Goal: Task Accomplishment & Management: Manage account settings

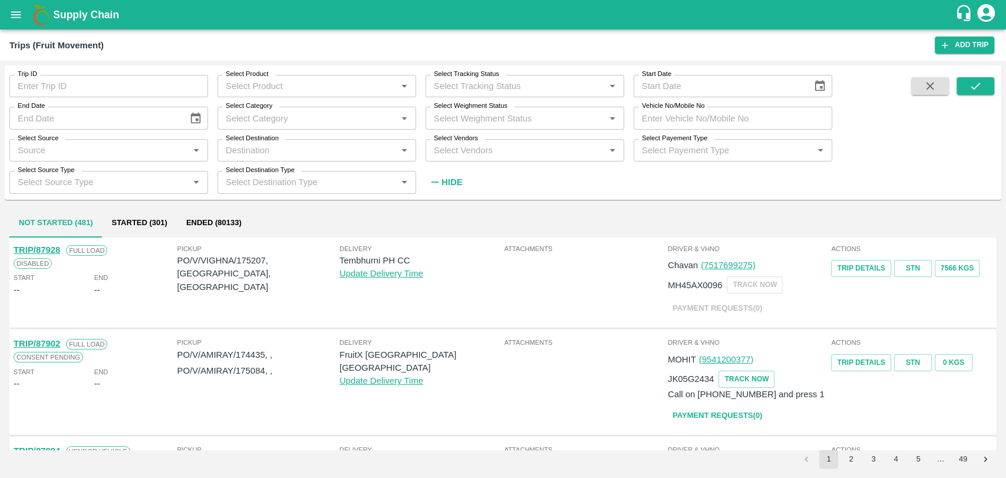
click at [691, 118] on input "Vehicle No/Mobile No" at bounding box center [733, 118] width 199 height 22
paste input "MH18BZ2181"
type input "MH18BZ2181"
click at [961, 88] on button "submit" at bounding box center [976, 86] width 38 height 18
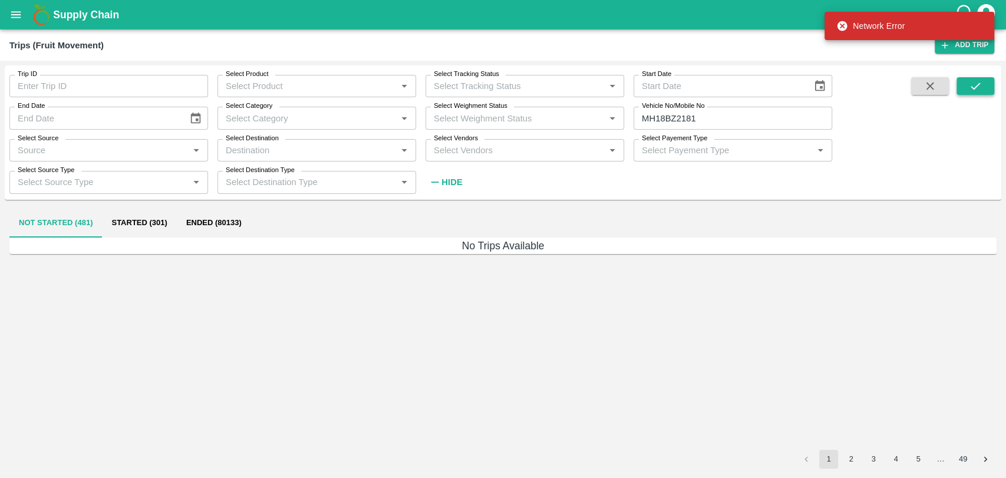
click at [982, 86] on button "submit" at bounding box center [976, 86] width 38 height 18
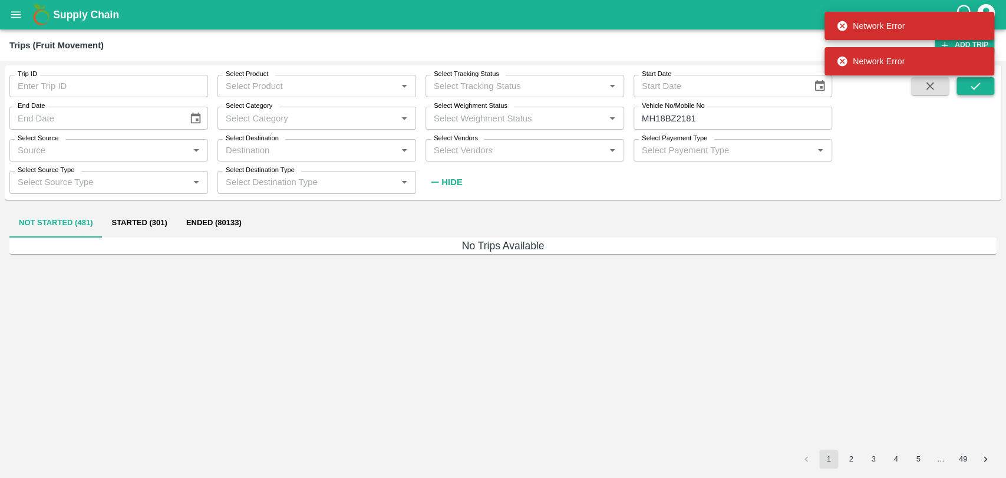
click at [982, 86] on button "submit" at bounding box center [976, 86] width 38 height 18
click at [729, 119] on input "MH18BZ2181" at bounding box center [733, 118] width 199 height 22
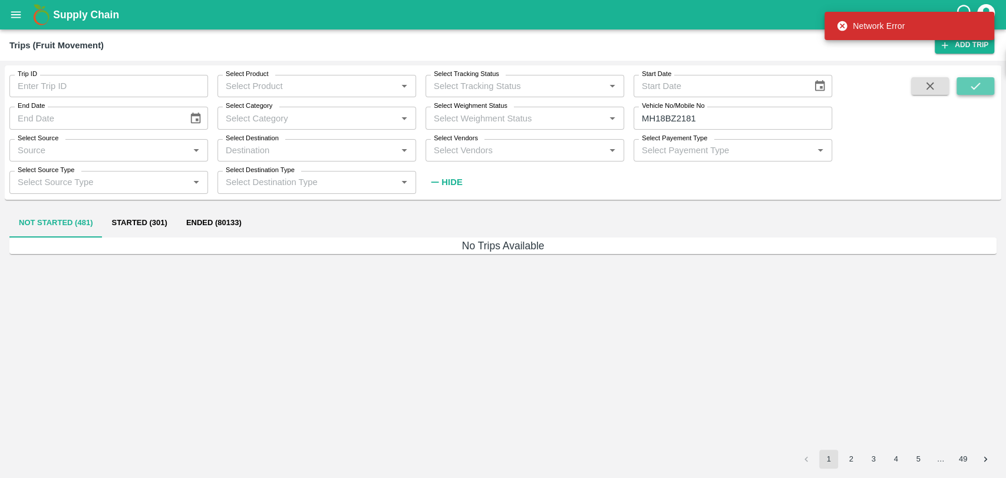
click at [963, 90] on button "submit" at bounding box center [976, 86] width 38 height 18
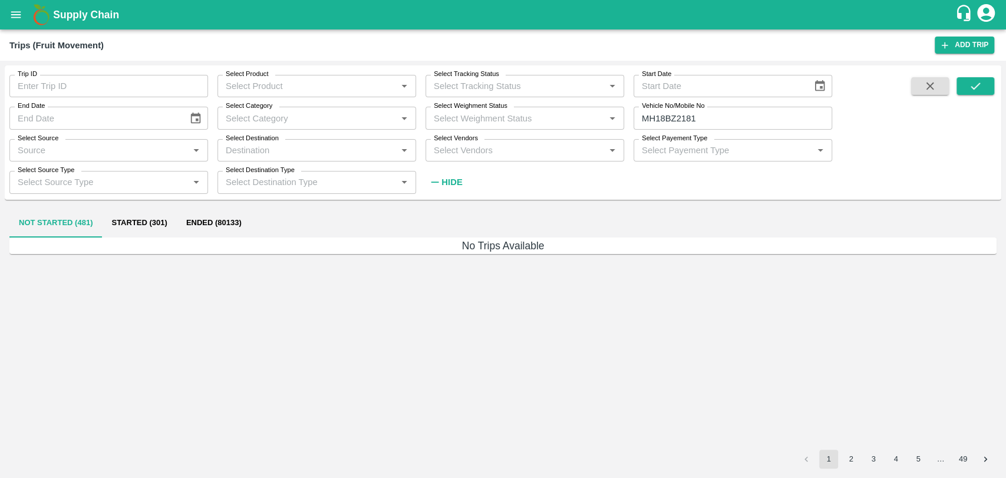
click at [213, 218] on button "Ended (80133)" at bounding box center [214, 223] width 74 height 28
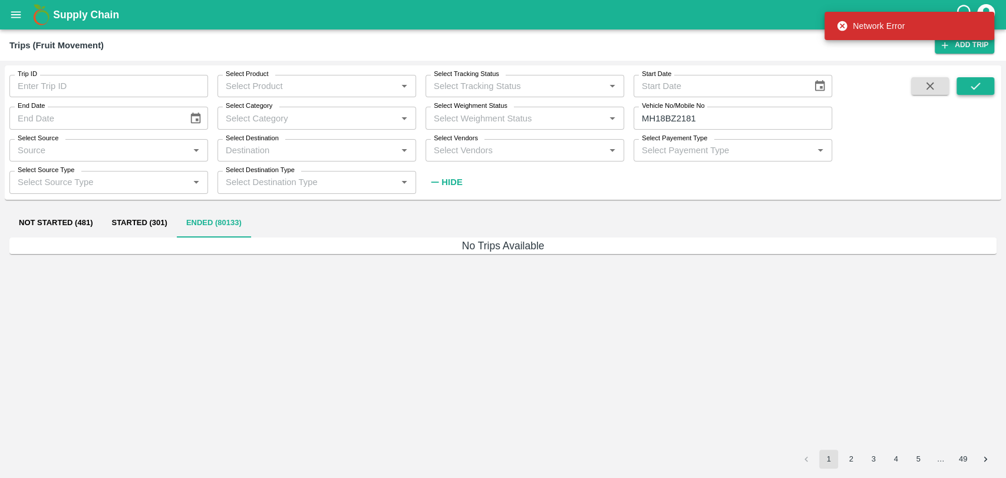
click at [990, 78] on button "submit" at bounding box center [976, 86] width 38 height 18
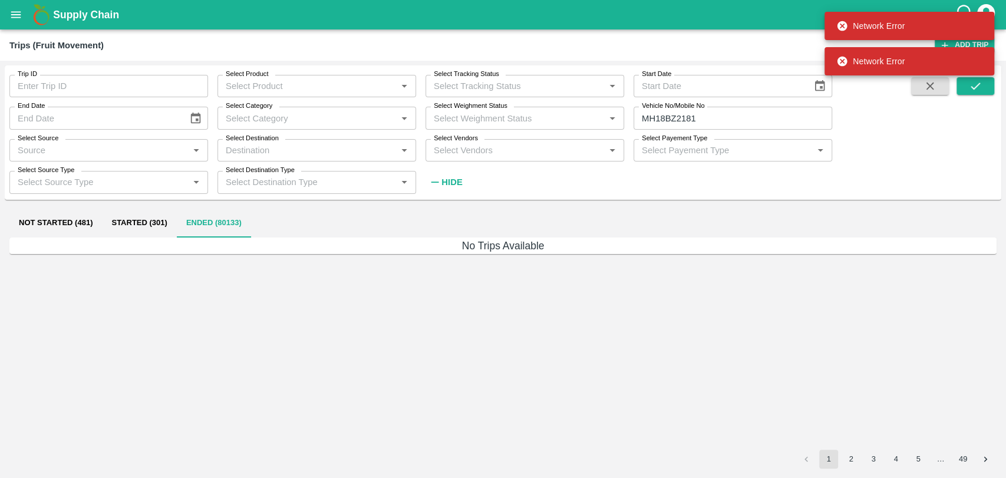
click at [501, 332] on div "No Trips Available" at bounding box center [502, 344] width 987 height 213
click at [726, 123] on input "MH18BZ2181" at bounding box center [733, 118] width 199 height 22
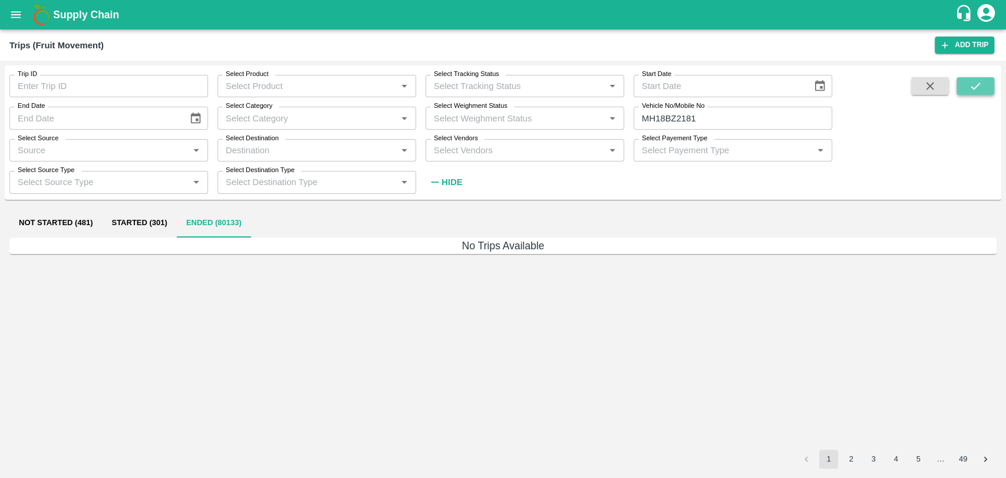
click at [969, 84] on icon "submit" at bounding box center [975, 86] width 13 height 13
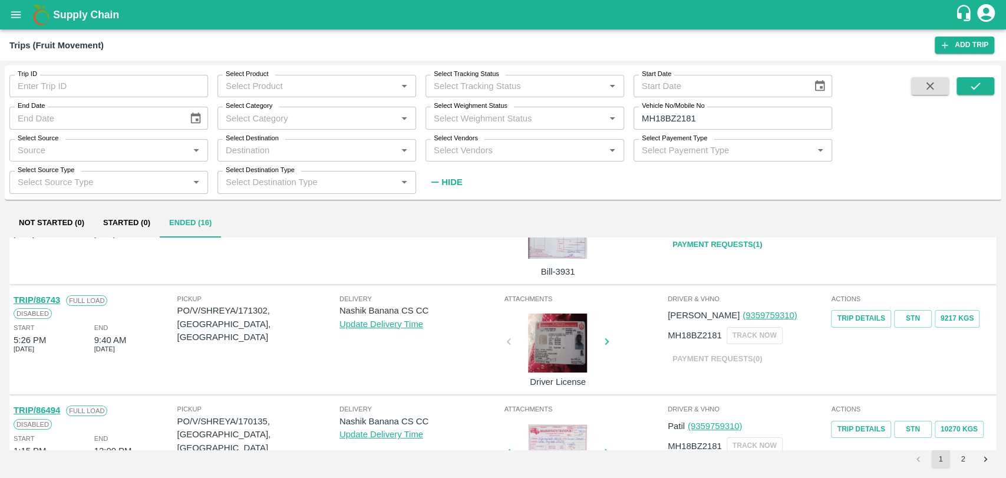
scroll to position [196, 0]
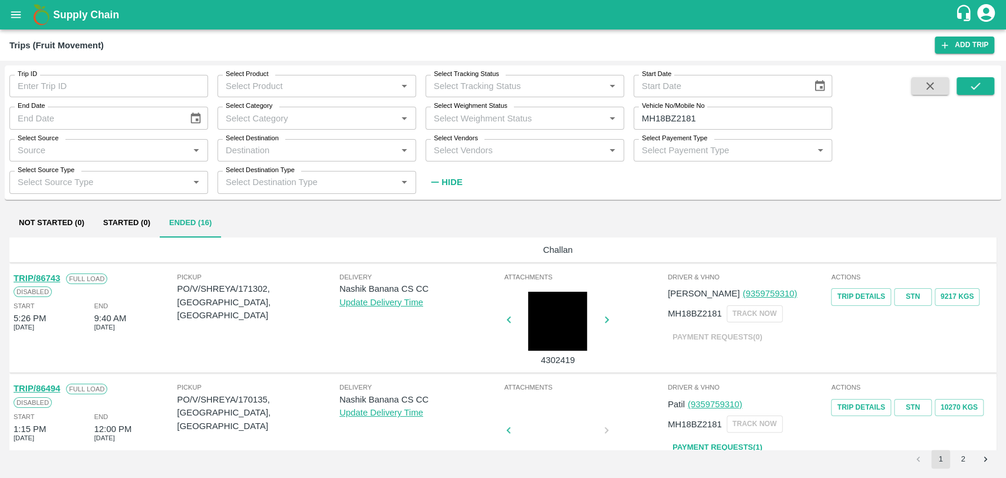
click at [57, 276] on link "TRIP/86743" at bounding box center [37, 277] width 47 height 9
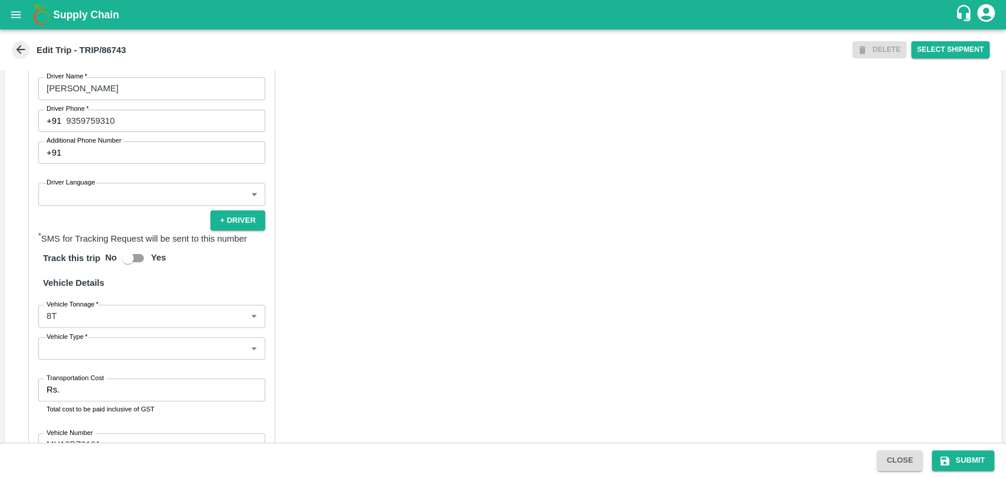
scroll to position [523, 0]
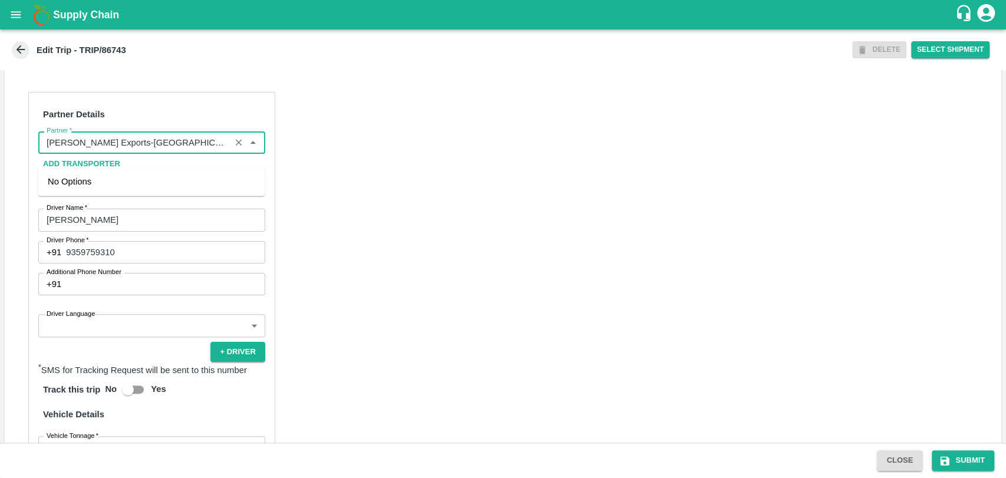
click at [152, 150] on input "Partner   *" at bounding box center [134, 142] width 185 height 15
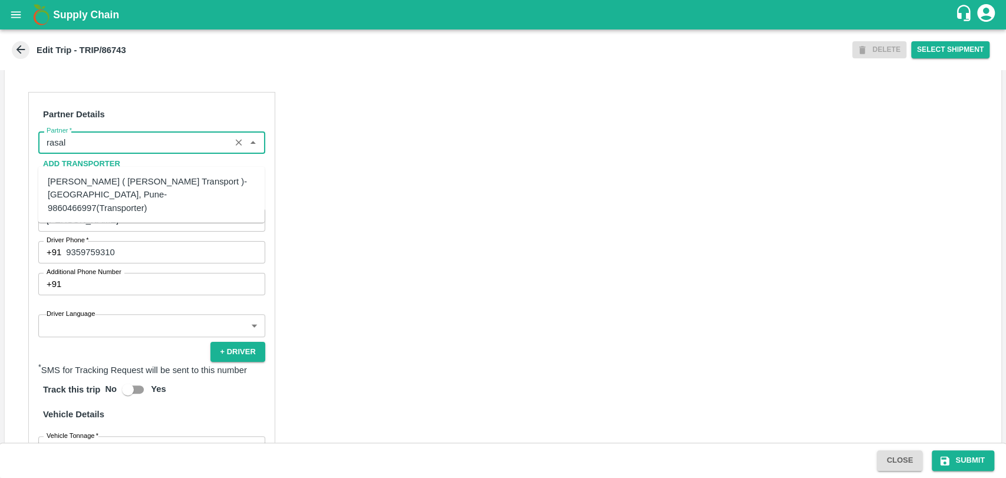
click at [112, 185] on div "[PERSON_NAME] ( [PERSON_NAME] Transport )-[GEOGRAPHIC_DATA], Pune-9860466997(Tr…" at bounding box center [151, 194] width 207 height 39
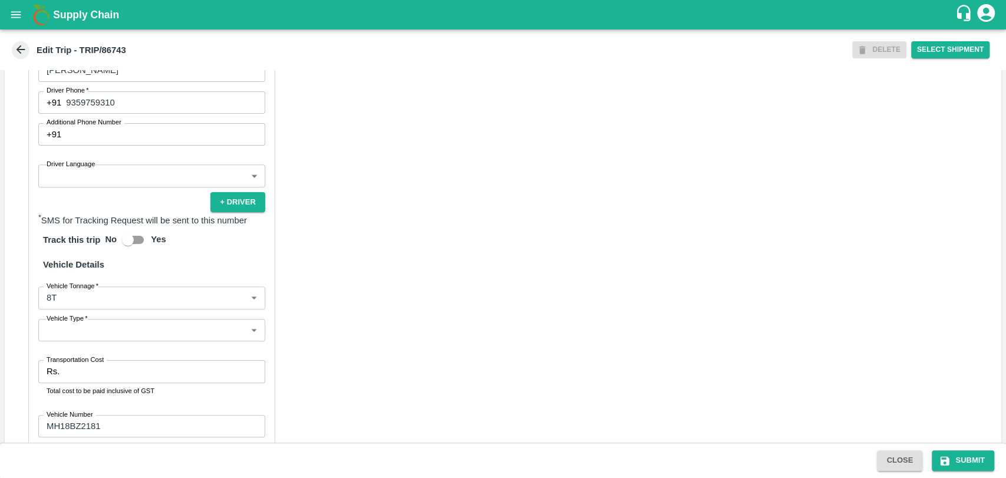
scroll to position [720, 0]
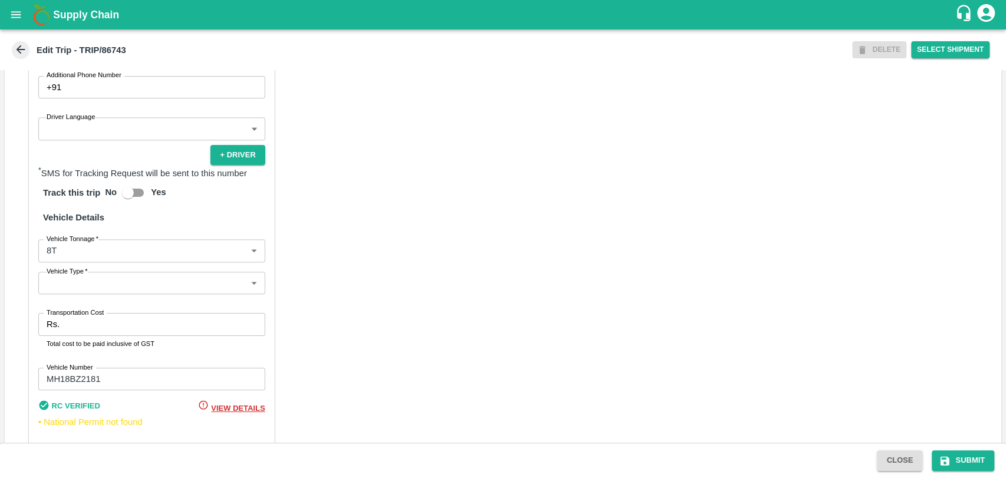
type input "[PERSON_NAME] ( [PERSON_NAME] Transport )-[GEOGRAPHIC_DATA], Pune-9860466997(Tr…"
click at [100, 259] on body "Supply Chain Edit Trip - TRIP/86743 DELETE Select Shipment Trip Details Trip Ty…" at bounding box center [503, 239] width 1006 height 478
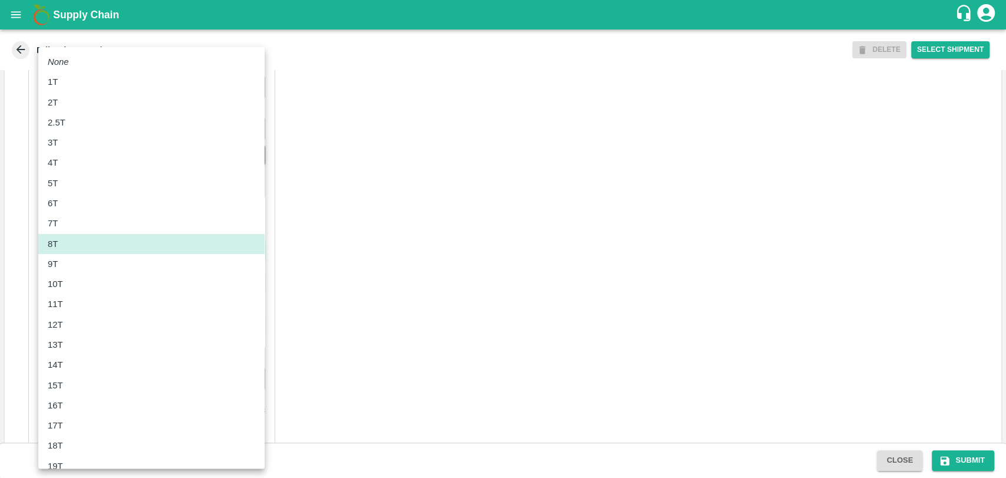
click at [83, 320] on div "12T" at bounding box center [151, 324] width 207 height 13
type input "12000"
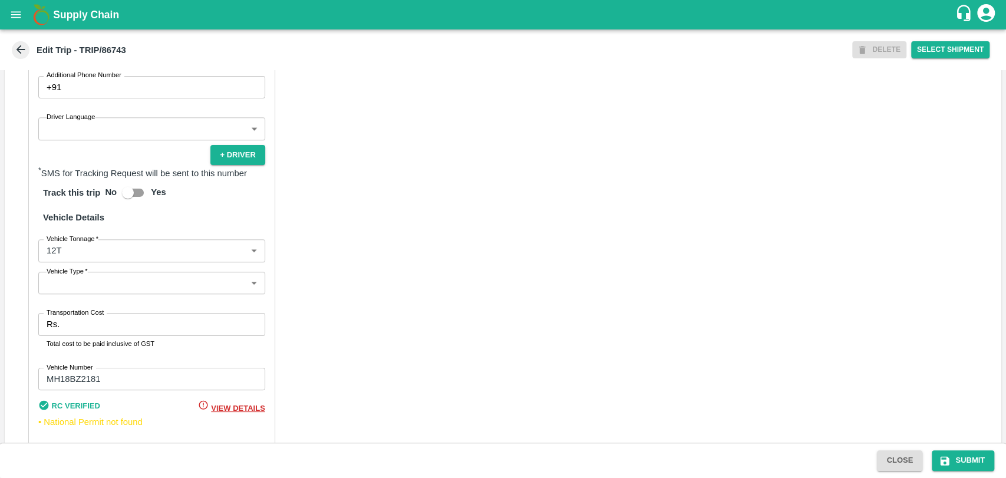
click at [84, 335] on input "Transportation Cost" at bounding box center [164, 324] width 200 height 22
type input "22800"
click at [984, 464] on button "Submit" at bounding box center [963, 460] width 62 height 21
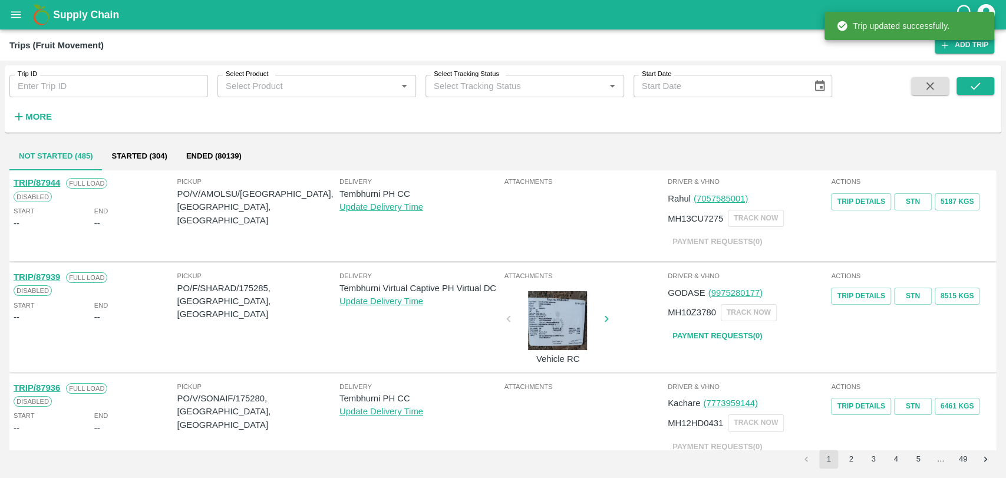
click at [39, 112] on strong "More" at bounding box center [38, 116] width 27 height 9
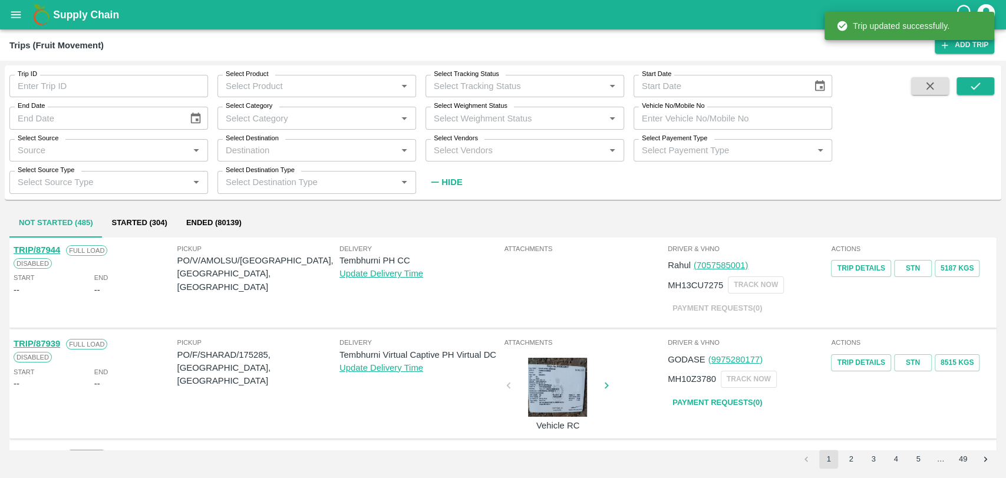
click at [797, 121] on input "Vehicle No/Mobile No" at bounding box center [733, 118] width 199 height 22
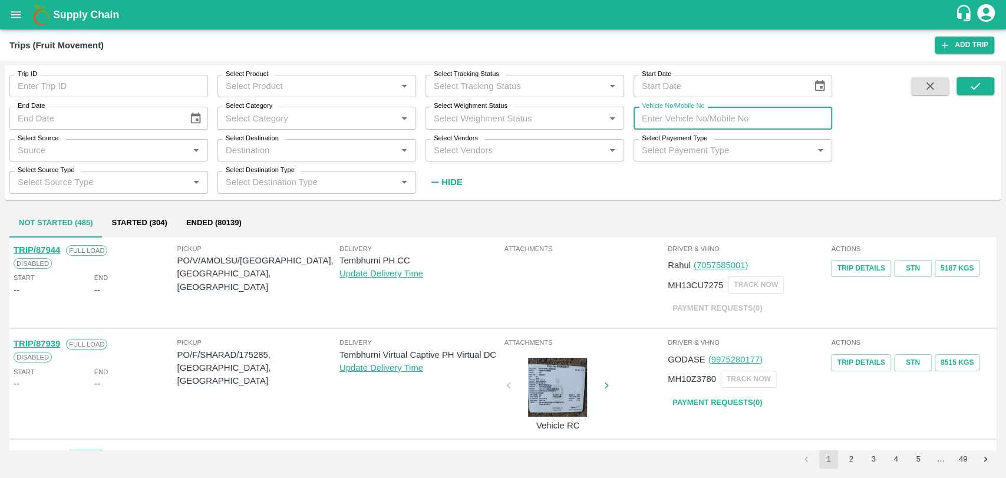
paste input "MH15HH9656"
type input "MH15HH9656"
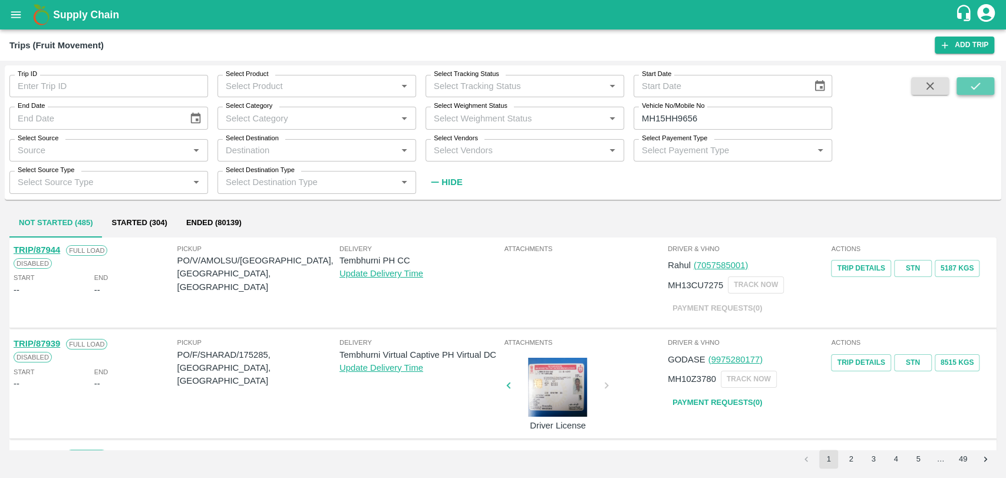
click at [977, 78] on button "submit" at bounding box center [976, 86] width 38 height 18
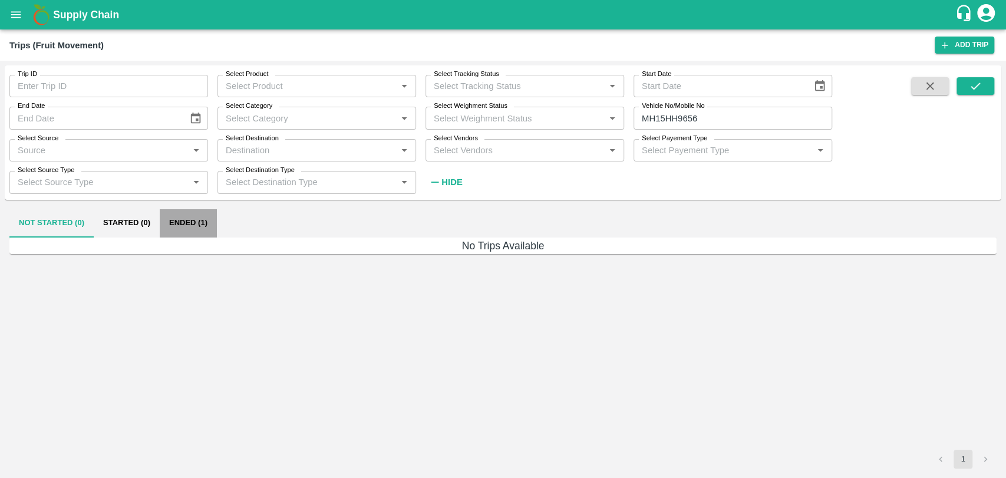
click at [184, 220] on button "Ended (1)" at bounding box center [188, 223] width 57 height 28
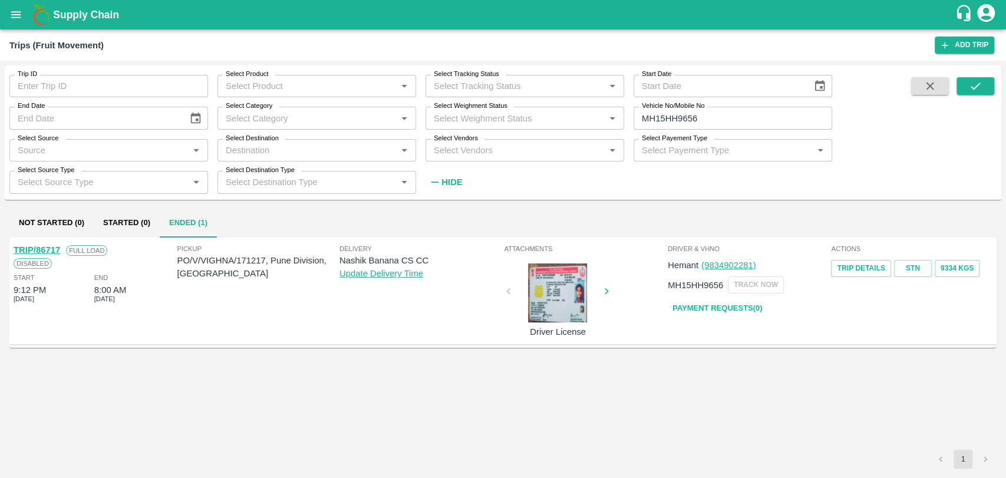
click at [52, 251] on link "TRIP/86717" at bounding box center [37, 249] width 47 height 9
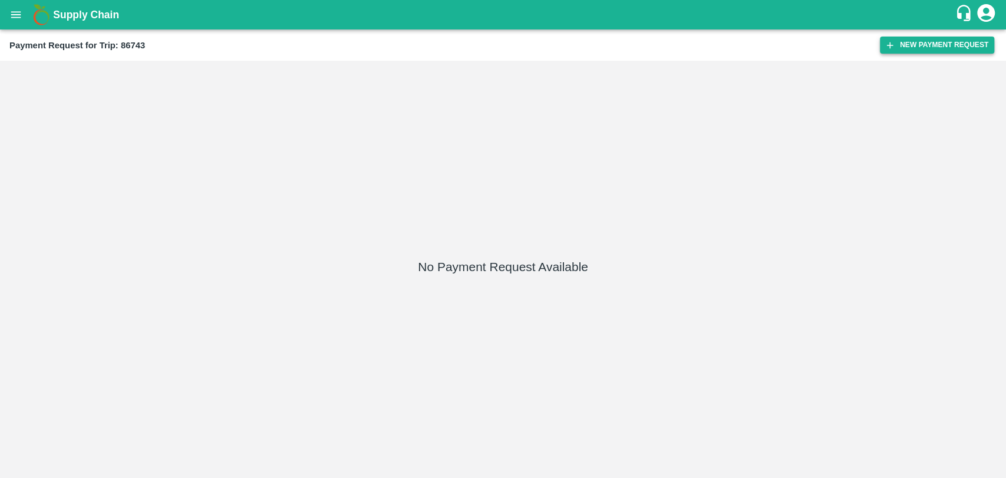
click at [930, 41] on button "New Payment Request" at bounding box center [937, 45] width 114 height 17
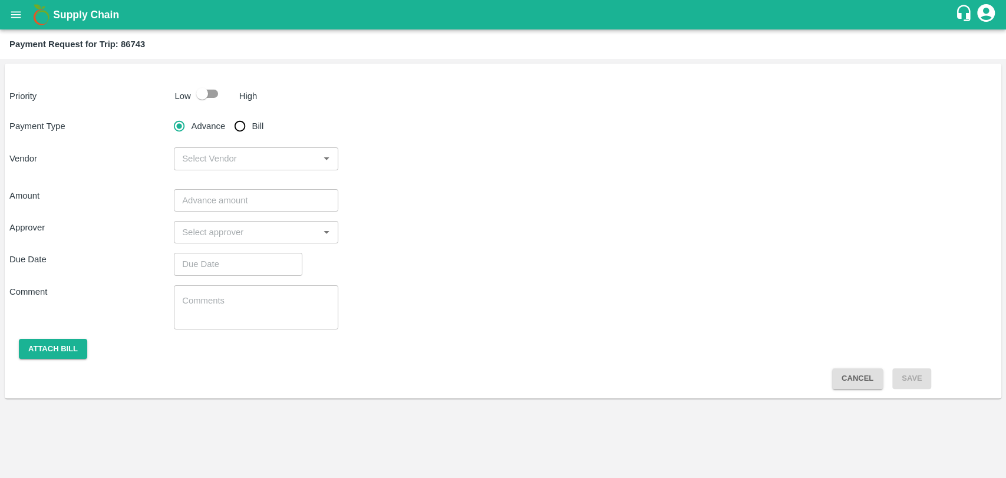
click at [238, 125] on input "Bill" at bounding box center [240, 126] width 24 height 24
radio input "true"
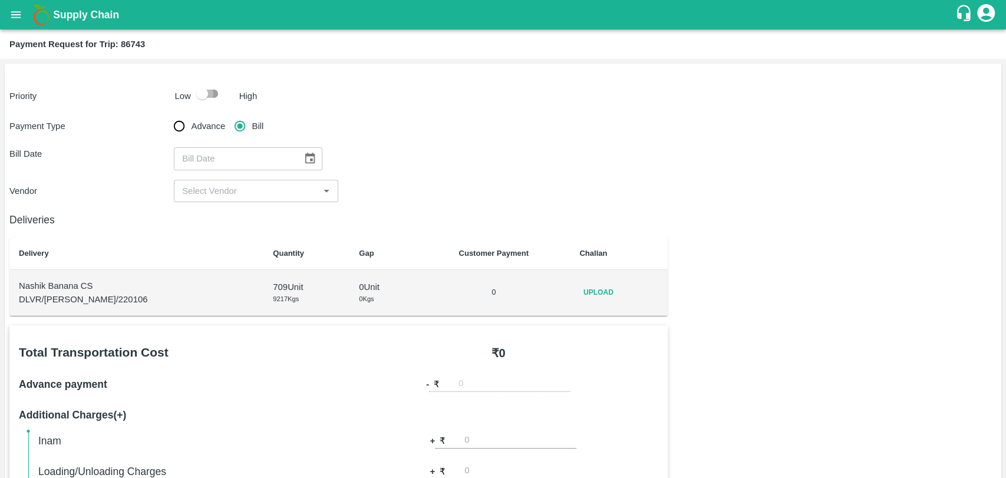
click at [212, 100] on input "checkbox" at bounding box center [202, 94] width 67 height 22
checkbox input "true"
click at [311, 161] on icon "Choose date" at bounding box center [310, 158] width 13 height 13
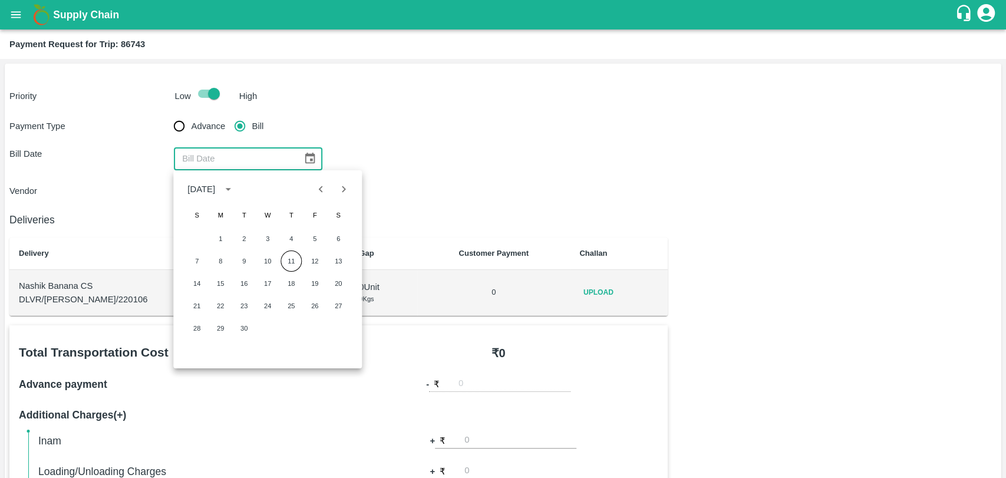
click at [320, 189] on icon "Previous month" at bounding box center [321, 189] width 4 height 6
click at [494, 166] on div "Bill Date ​" at bounding box center [502, 158] width 987 height 22
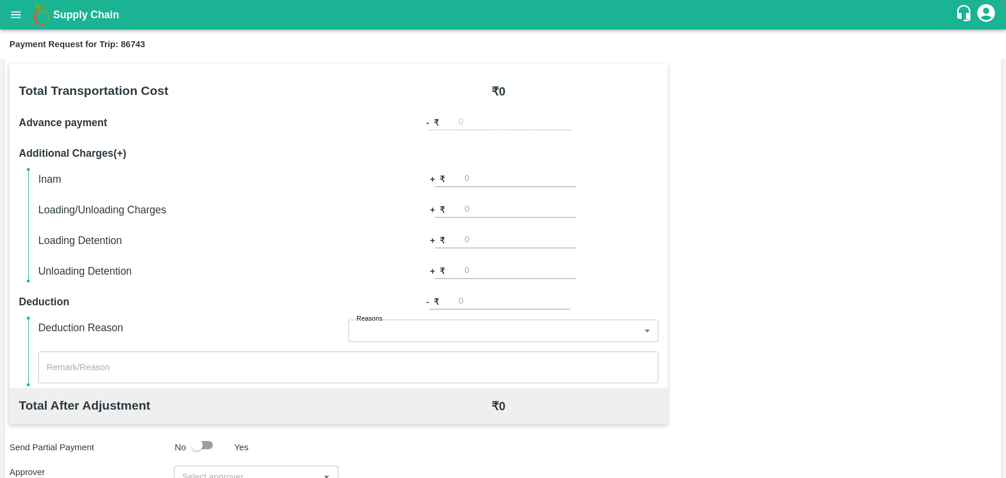
scroll to position [431, 0]
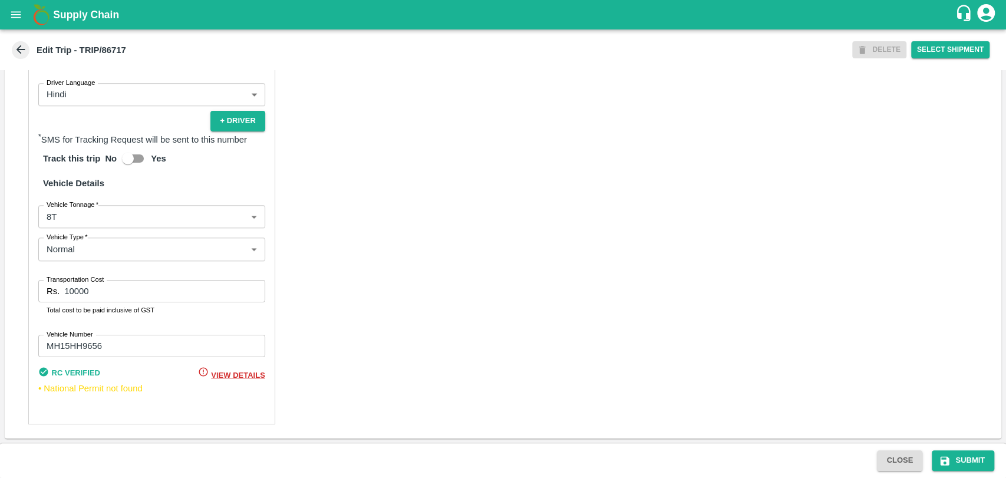
scroll to position [754, 0]
click at [115, 222] on body "Supply Chain Edit Trip - TRIP/86717 DELETE Select Shipment Trip Details Trip Ty…" at bounding box center [503, 239] width 1006 height 478
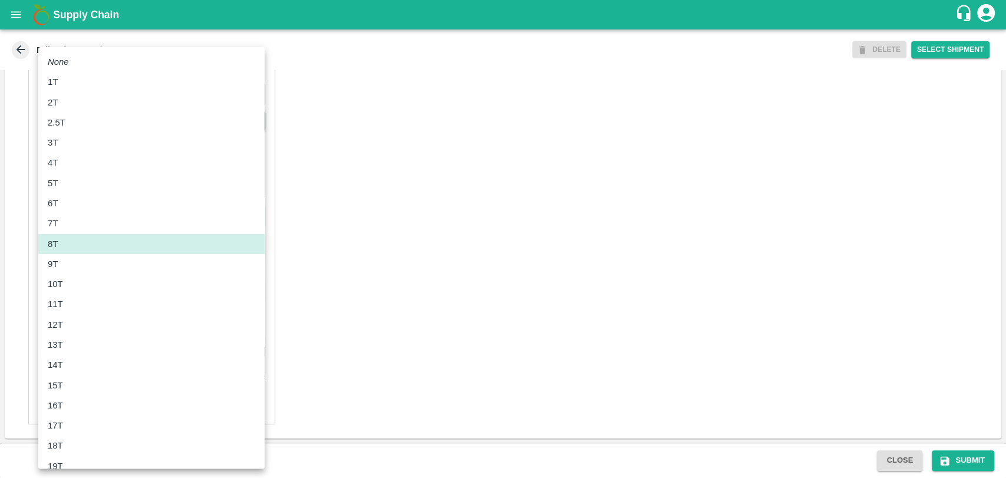
click at [87, 275] on li "10T" at bounding box center [151, 284] width 226 height 20
type input "10000"
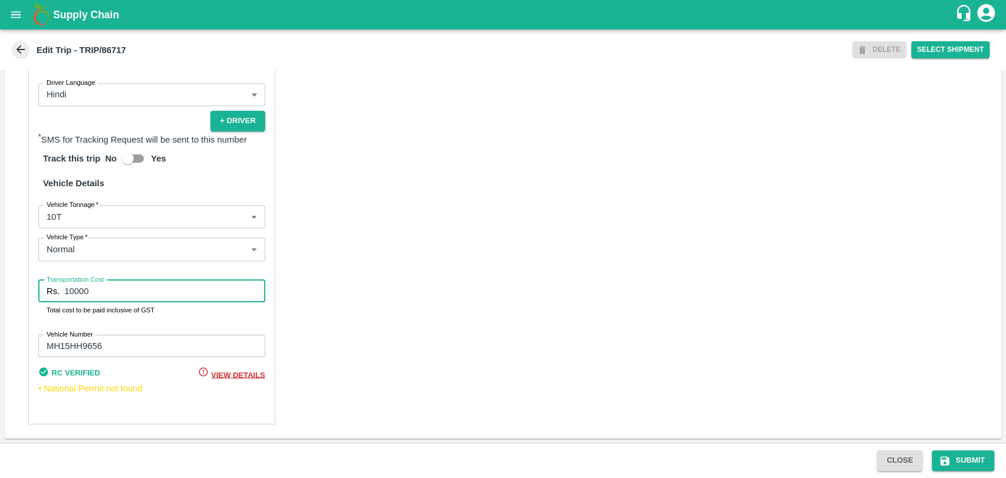
drag, startPoint x: 93, startPoint y: 289, endPoint x: 37, endPoint y: 291, distance: 56.0
click at [40, 291] on div "Rs. 10000 Transportation Cost" at bounding box center [151, 291] width 227 height 22
type input "14000"
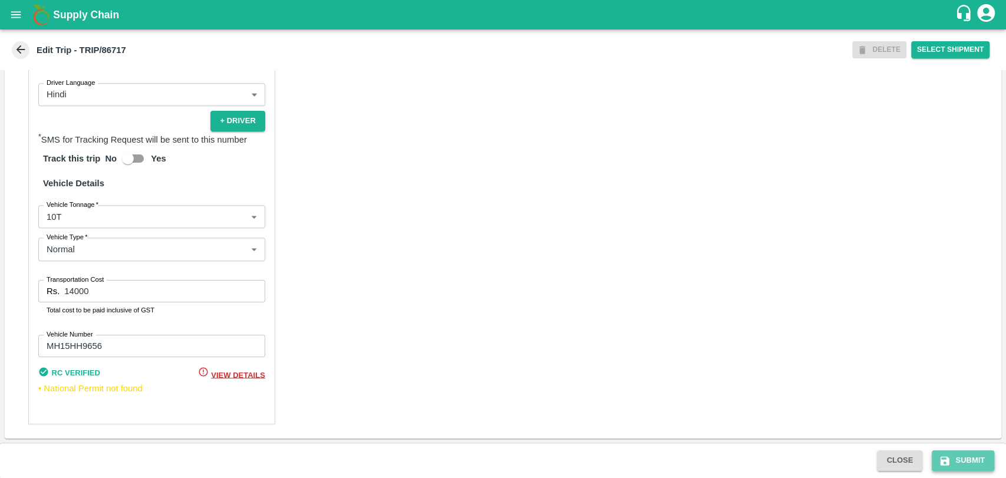
click at [971, 459] on button "Submit" at bounding box center [963, 460] width 62 height 21
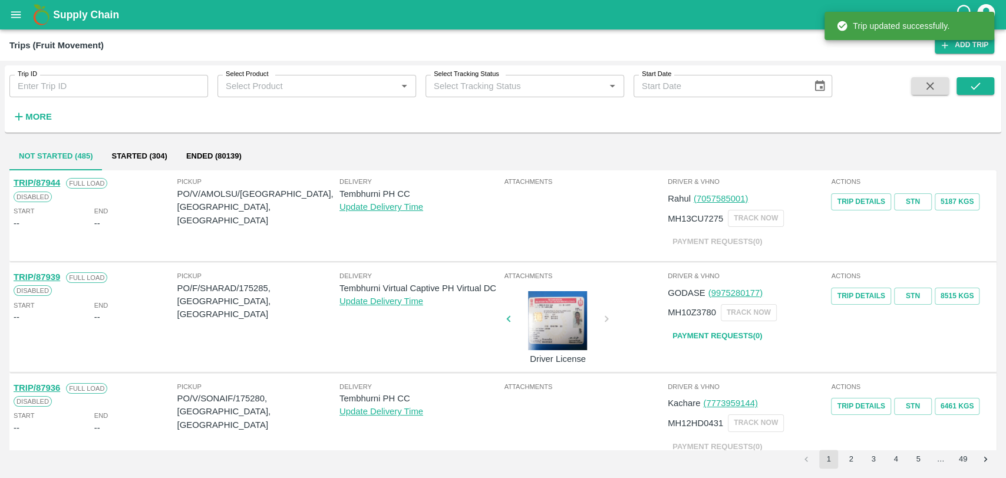
click at [45, 112] on strong "More" at bounding box center [38, 116] width 27 height 9
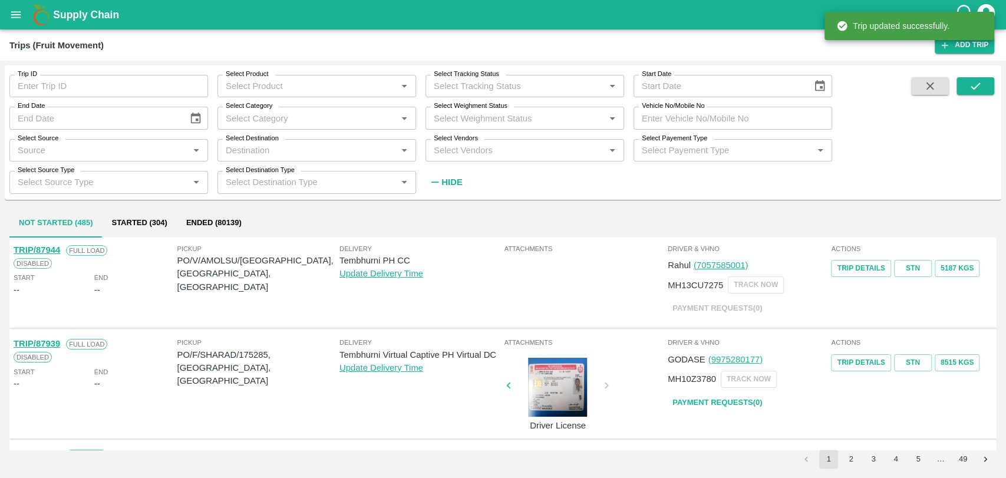
click at [720, 113] on input "Vehicle No/Mobile No" at bounding box center [733, 118] width 199 height 22
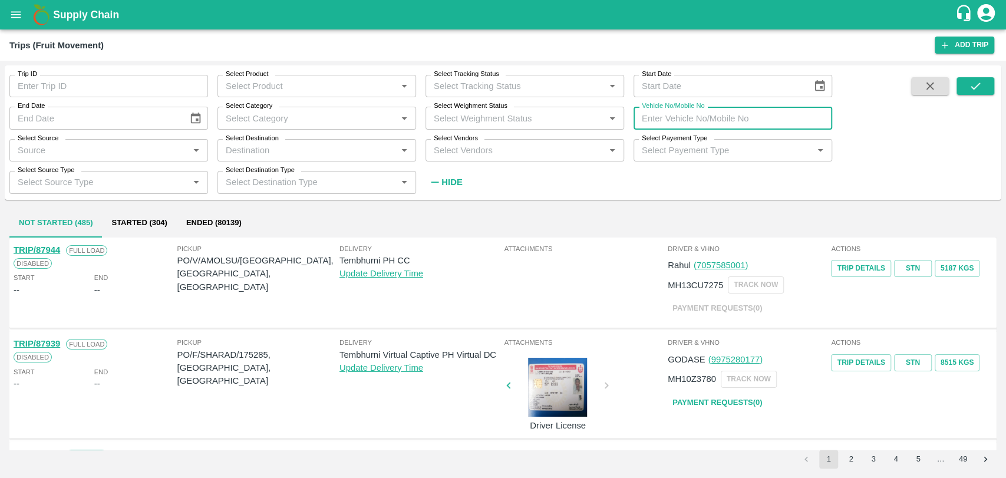
paste input "MH03DV7161"
type input "MH03DV7161"
click at [980, 77] on div "Trip ID Trip ID Select Product Select Product   * Select Tracking Status Select…" at bounding box center [503, 132] width 997 height 124
click at [978, 83] on icon "submit" at bounding box center [975, 86] width 13 height 13
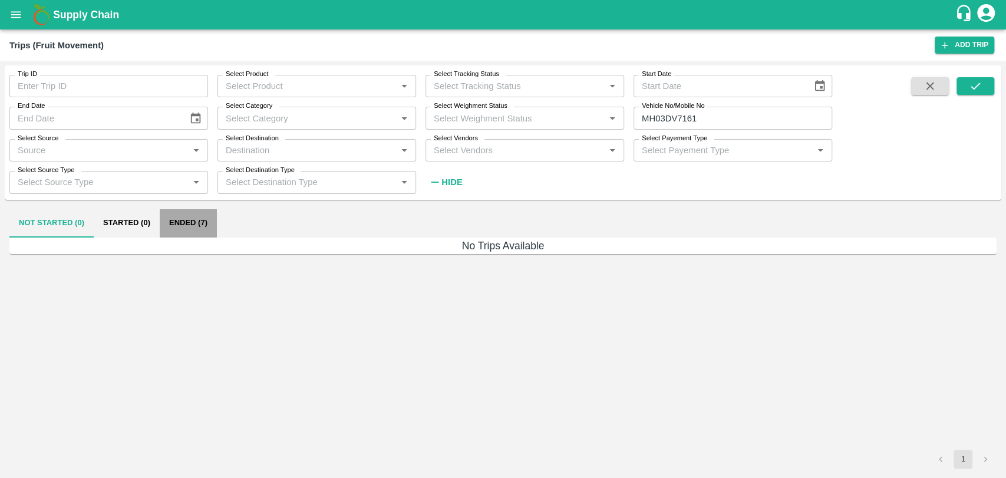
click at [192, 219] on button "Ended (7)" at bounding box center [188, 223] width 57 height 28
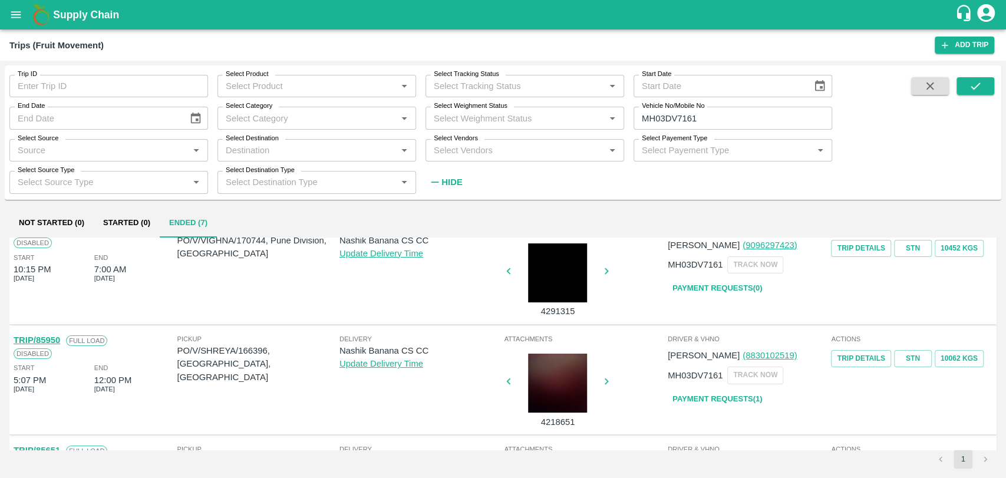
scroll to position [65, 0]
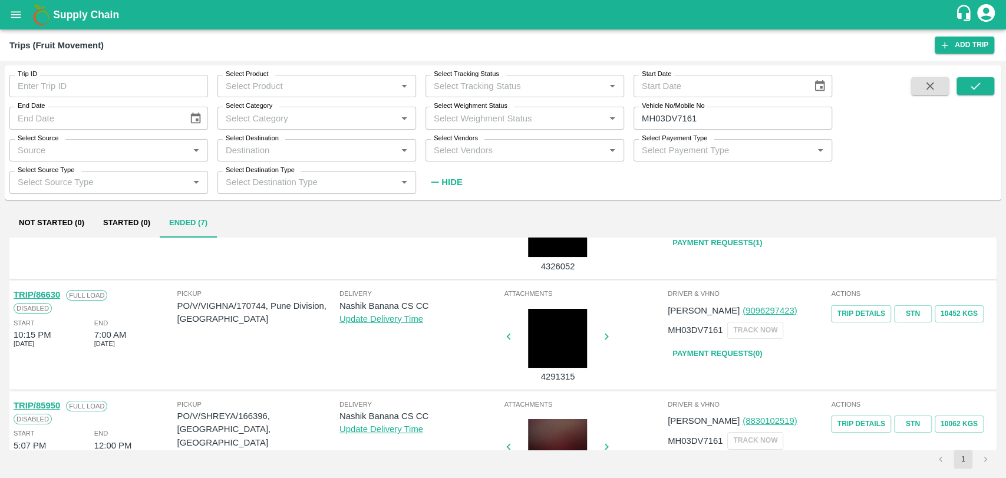
click at [57, 290] on link "TRIP/86630" at bounding box center [37, 294] width 47 height 9
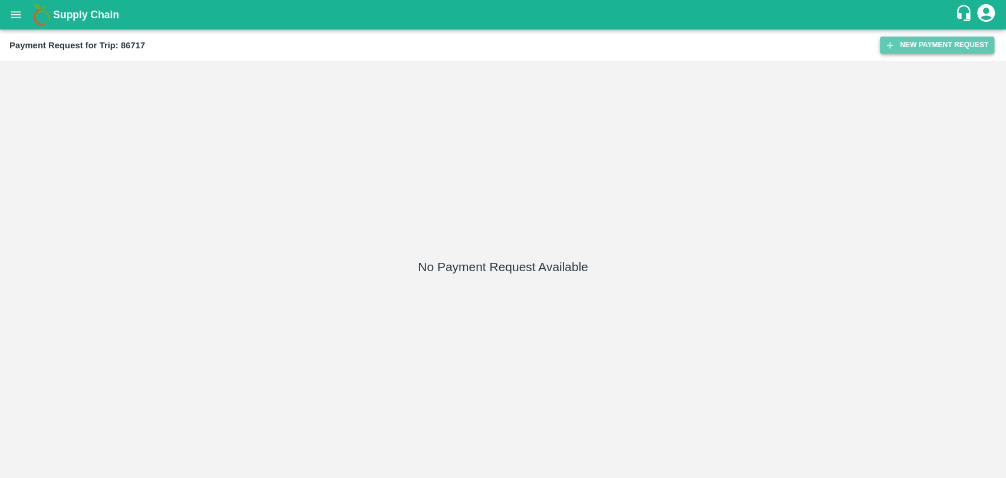
click at [946, 48] on button "New Payment Request" at bounding box center [937, 45] width 114 height 17
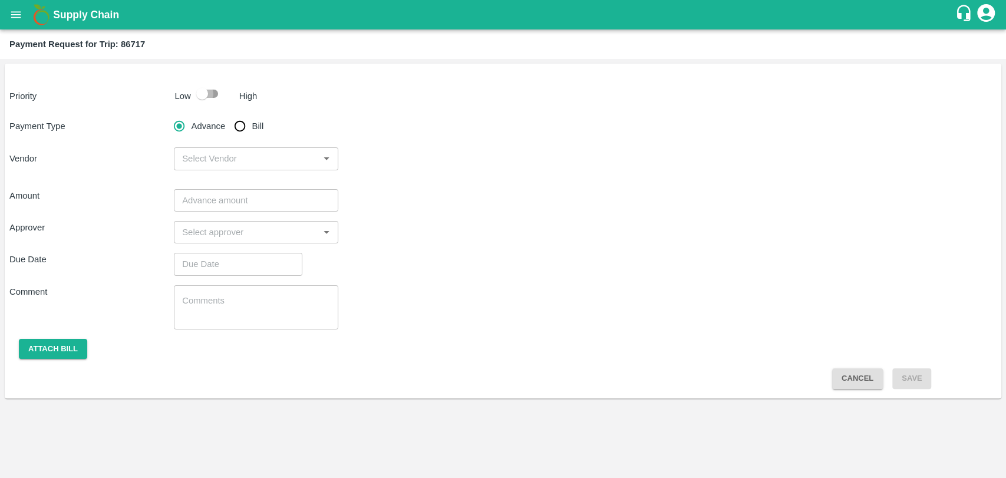
click at [199, 99] on input "checkbox" at bounding box center [202, 94] width 67 height 22
checkbox input "true"
click at [247, 121] on input "Bill" at bounding box center [240, 126] width 24 height 24
radio input "true"
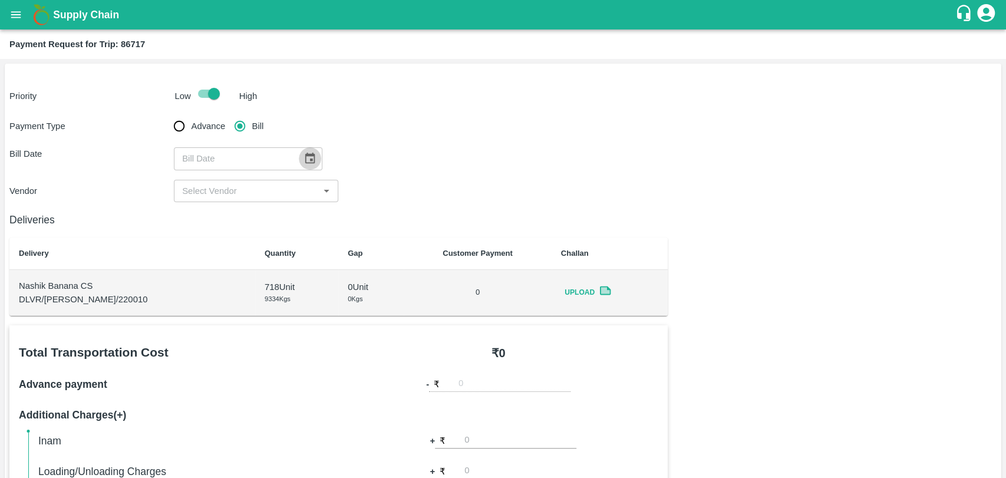
click at [304, 152] on icon "Choose date" at bounding box center [310, 158] width 13 height 13
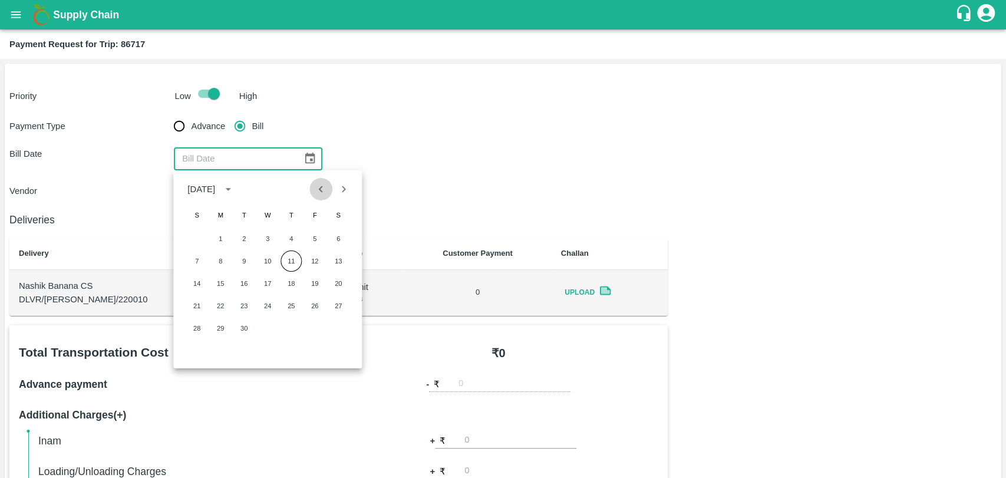
click at [316, 186] on icon "Previous month" at bounding box center [321, 189] width 13 height 13
click at [328, 308] on button "23" at bounding box center [338, 305] width 21 height 21
type input "23/08/2025"
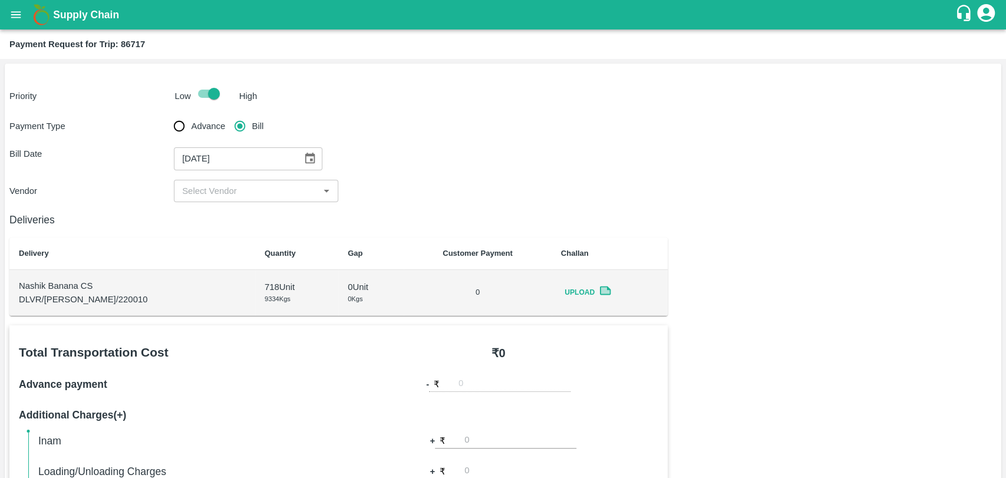
click at [243, 202] on div "Deliveries Delivery Quantity Gap Customer Payment Challan Nashik Banana CS DLVR…" at bounding box center [338, 259] width 658 height 114
click at [243, 198] on input "input" at bounding box center [246, 190] width 138 height 15
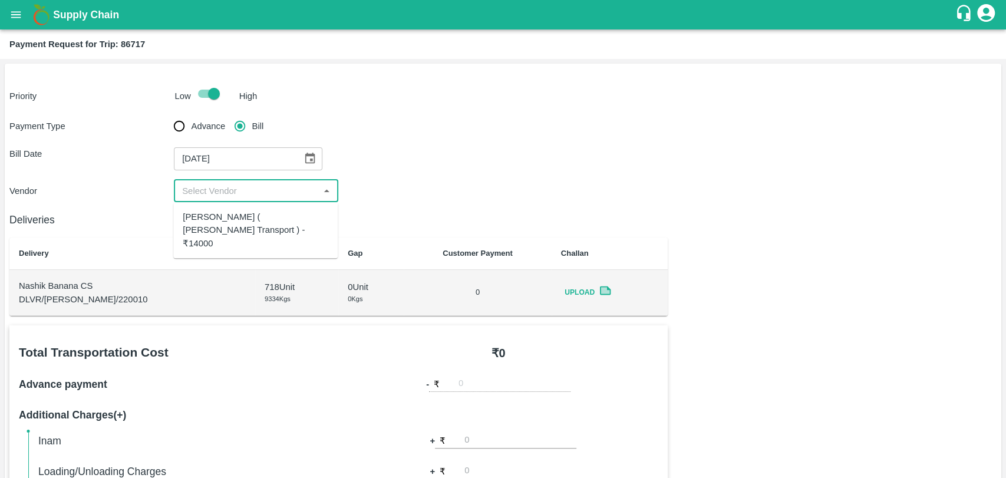
click at [241, 223] on div "Nitin Rasal ( Bhairavnath Transport ) - ₹14000" at bounding box center [256, 229] width 146 height 39
type input "Nitin Rasal ( Bhairavnath Transport ) - ₹14000"
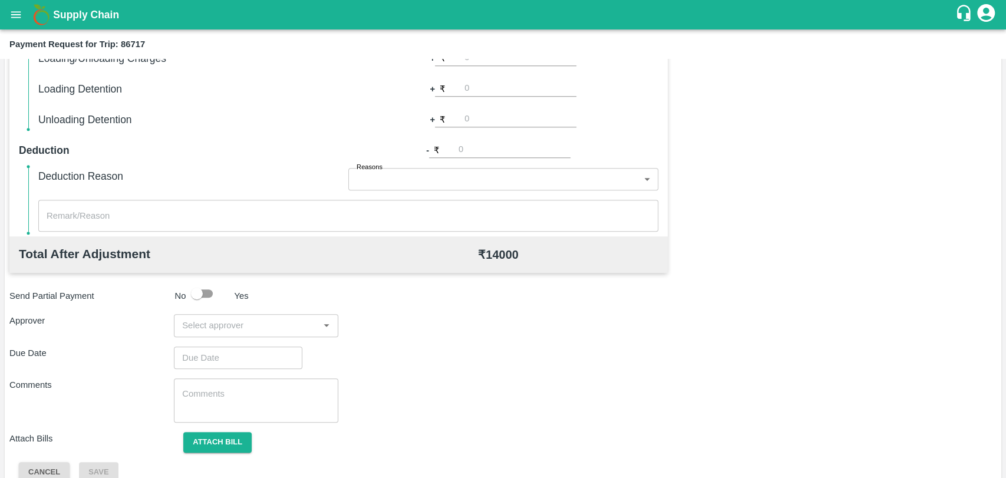
scroll to position [431, 0]
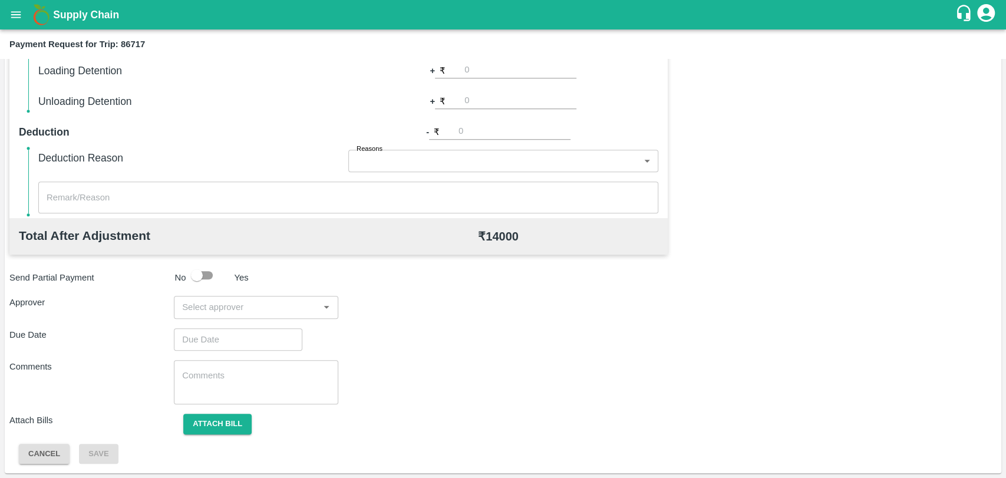
click at [255, 305] on input "input" at bounding box center [246, 306] width 138 height 15
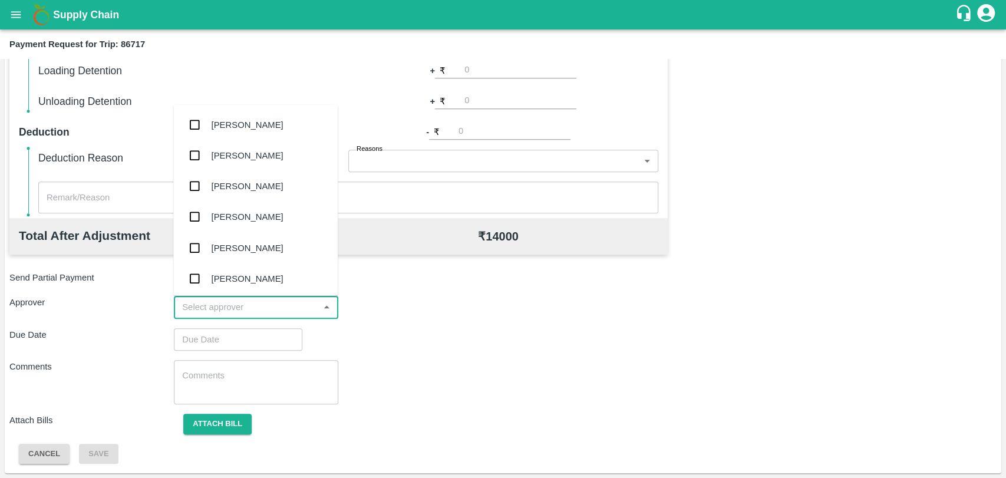
type input "a"
type input "wag"
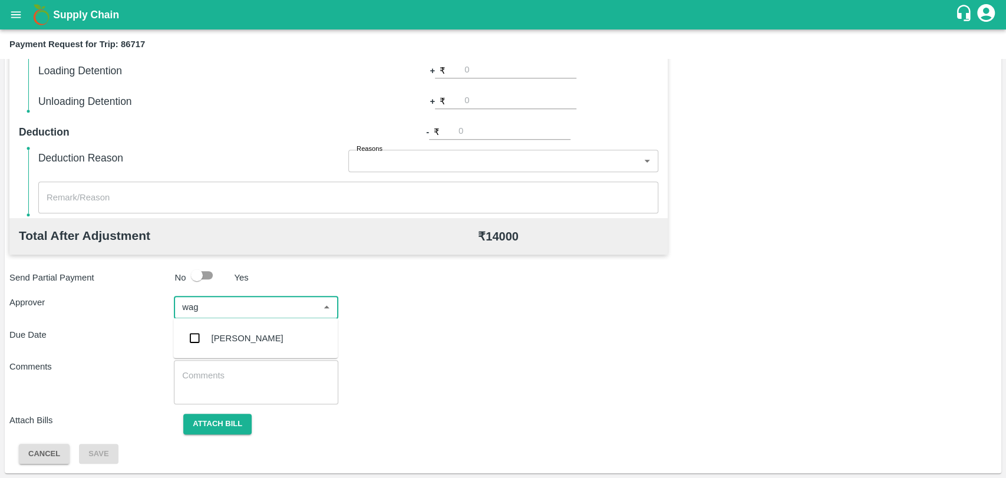
click at [248, 343] on div "Prasad Waghade" at bounding box center [248, 338] width 72 height 13
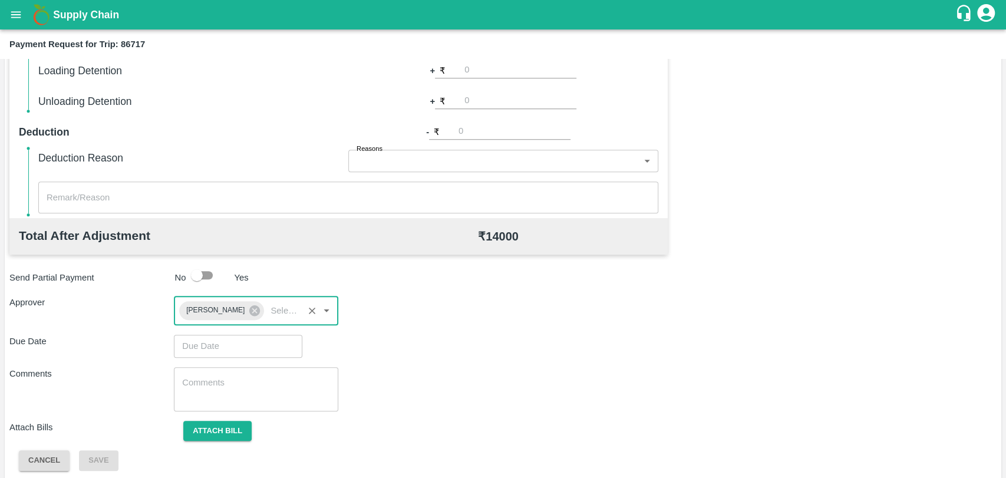
type input "DD/MM/YYYY hh:mm aa"
click at [230, 348] on input "DD/MM/YYYY hh:mm aa" at bounding box center [234, 346] width 120 height 22
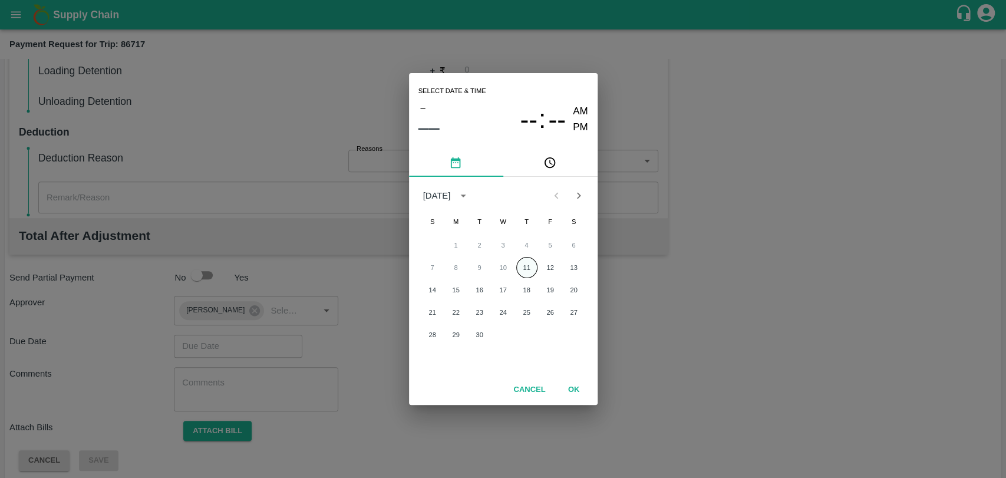
click at [520, 263] on button "11" at bounding box center [526, 267] width 21 height 21
type input "[DATE] 12:00 AM"
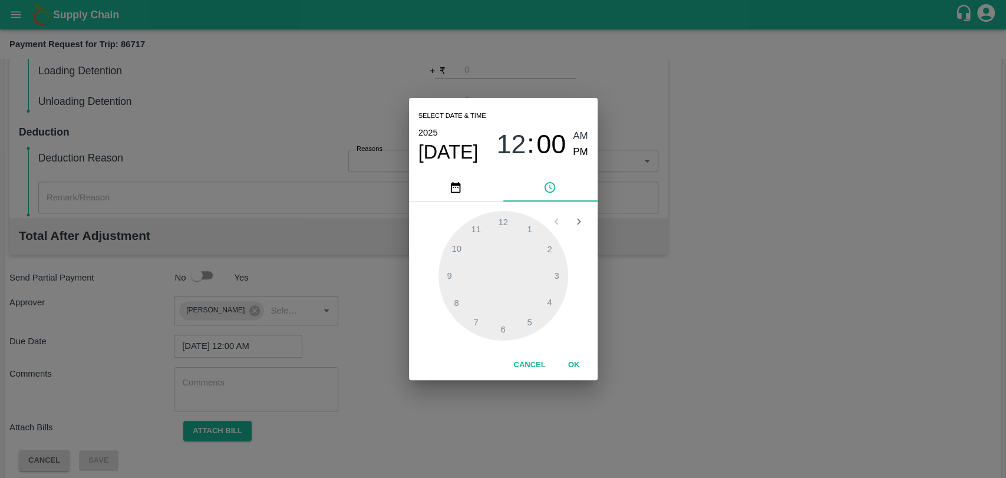
click at [573, 373] on button "OK" at bounding box center [574, 365] width 38 height 21
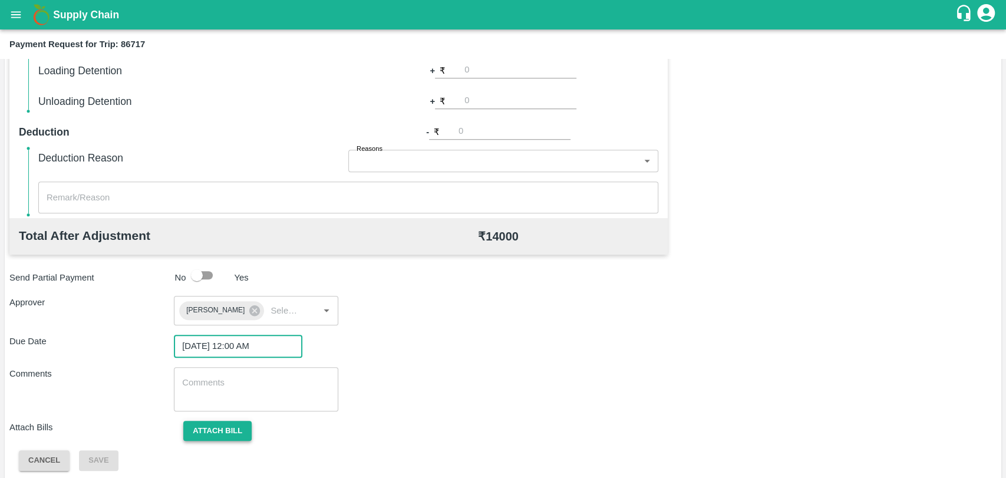
click at [203, 434] on button "Attach bill" at bounding box center [217, 431] width 68 height 21
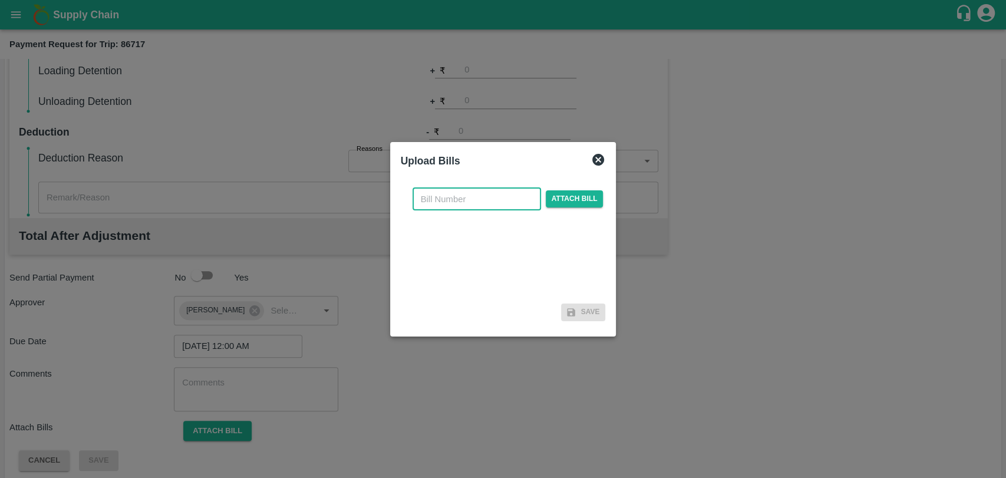
click at [483, 202] on input "text" at bounding box center [477, 199] width 128 height 22
type input "3916"
click at [584, 206] on span "Attach bill" at bounding box center [575, 198] width 58 height 17
click at [0, 0] on input "Attach bill" at bounding box center [0, 0] width 0 height 0
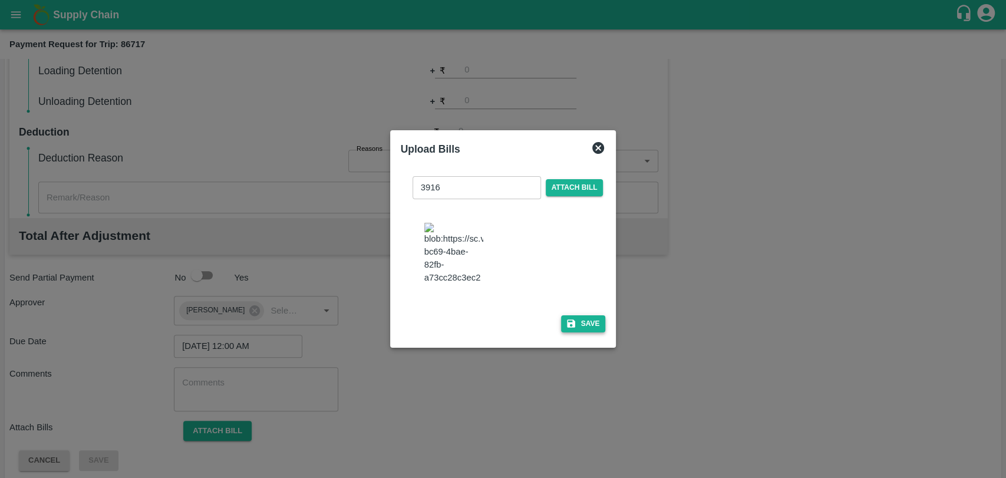
click at [599, 327] on button "Save" at bounding box center [583, 323] width 45 height 17
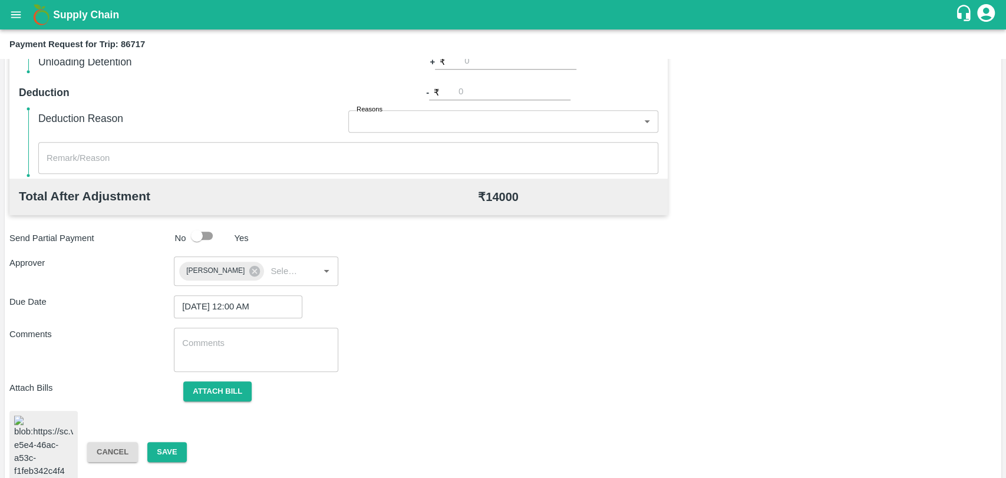
scroll to position [517, 0]
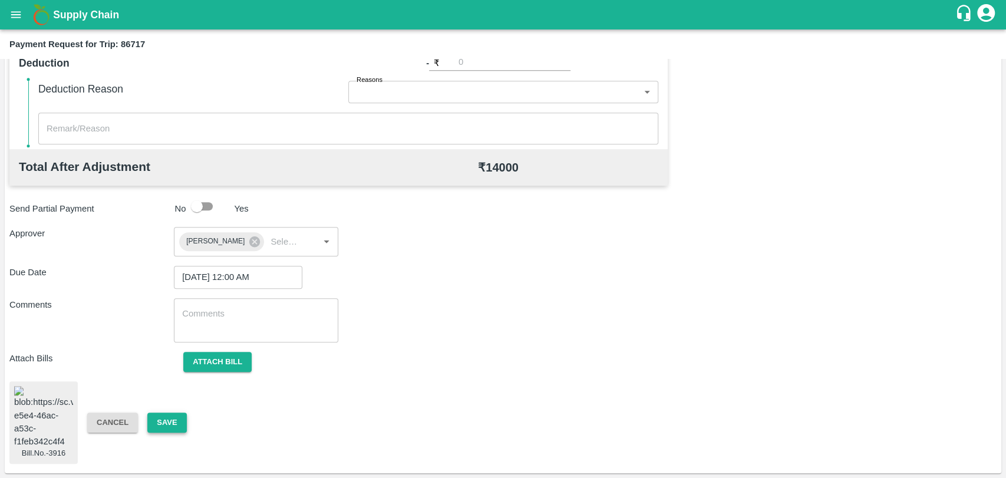
click at [180, 420] on button "Save" at bounding box center [166, 423] width 39 height 21
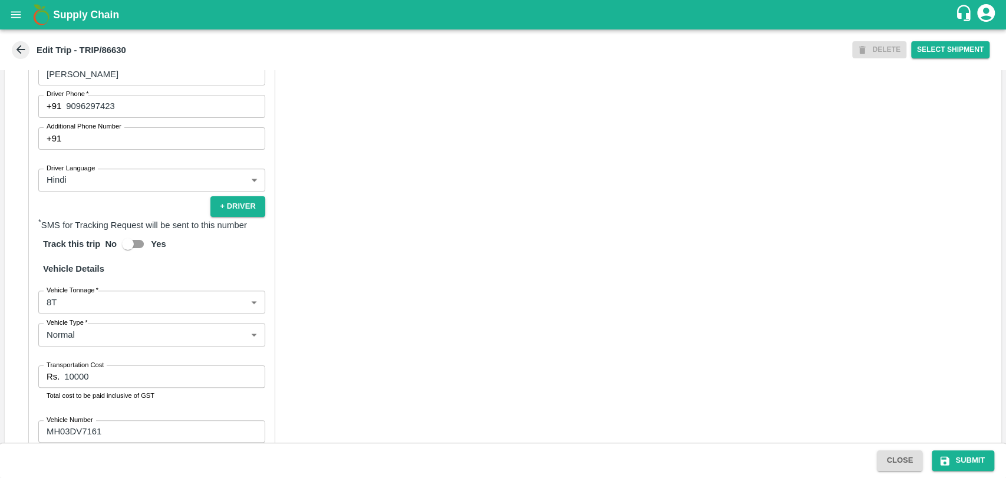
scroll to position [767, 0]
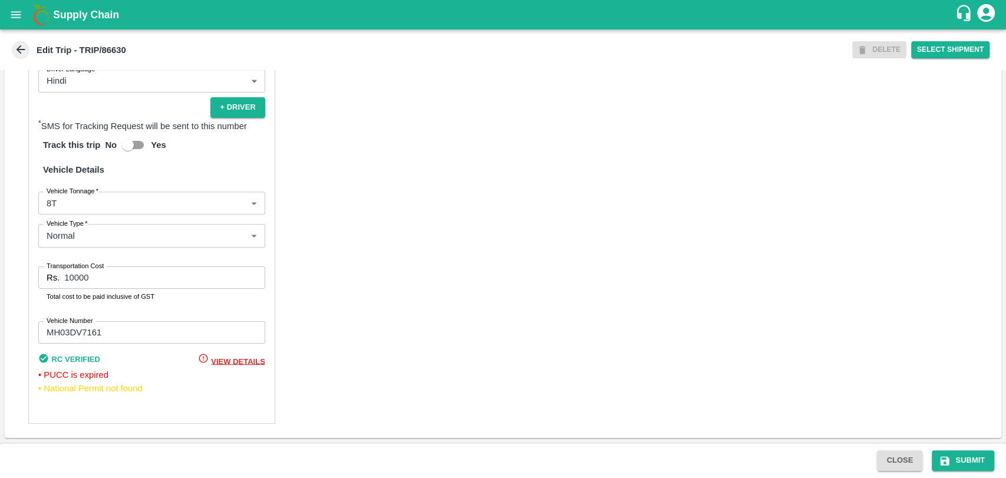
click at [75, 213] on body "Supply Chain Edit Trip - TRIP/86630 DELETE Select Shipment Trip Details Trip Ty…" at bounding box center [503, 239] width 1006 height 478
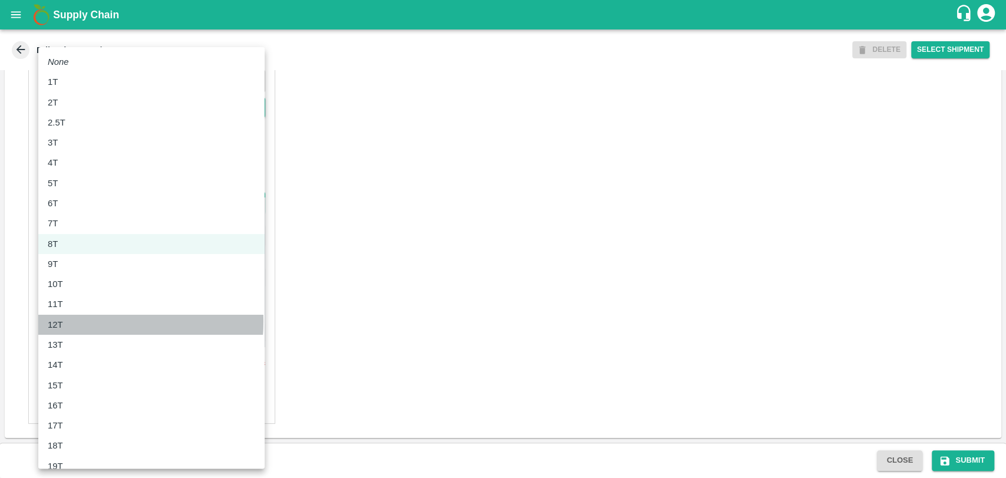
click at [67, 321] on div "12T" at bounding box center [58, 324] width 21 height 13
type input "12000"
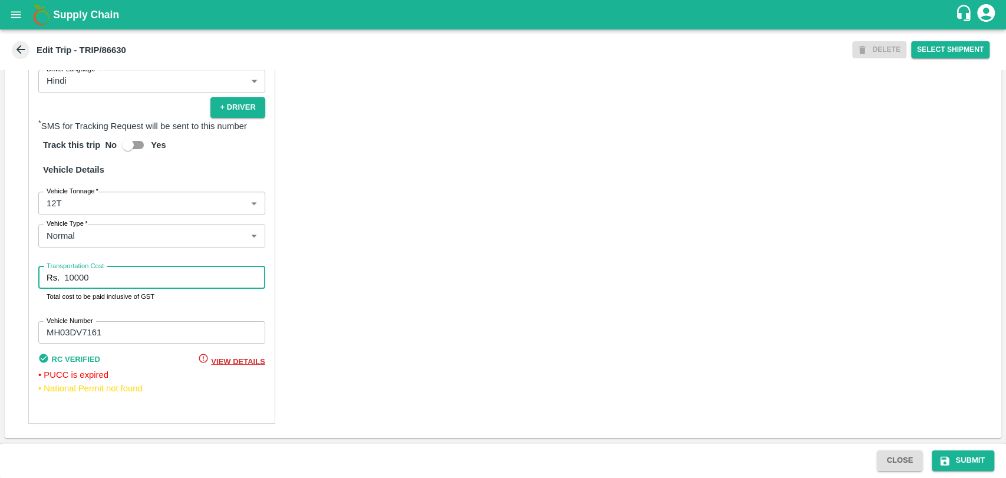
drag, startPoint x: 94, startPoint y: 283, endPoint x: 19, endPoint y: 279, distance: 75.6
click at [19, 279] on div "Partner Details Partner   * Partner Add Transporter Driver 1 Details Driver Nam…" at bounding box center [503, 135] width 997 height 605
type input "14000"
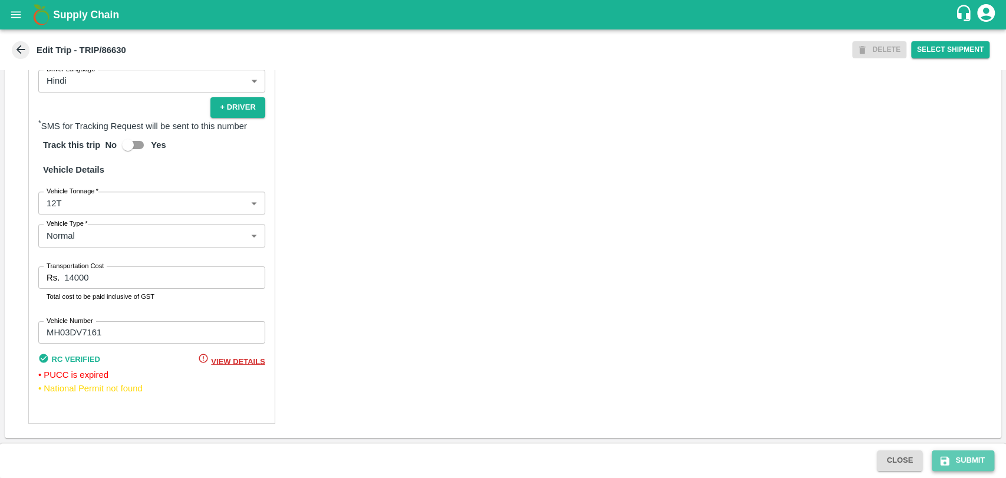
click at [978, 462] on button "Submit" at bounding box center [963, 460] width 62 height 21
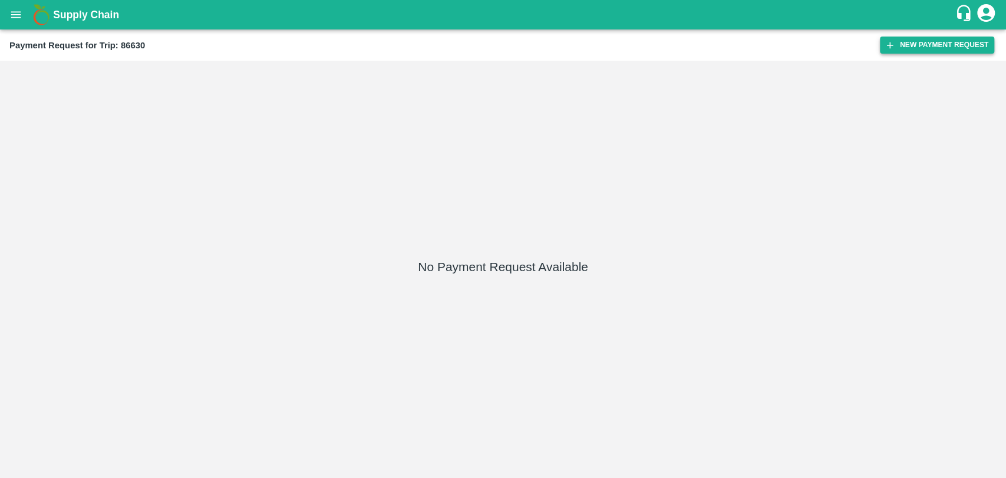
click at [920, 45] on button "New Payment Request" at bounding box center [937, 45] width 114 height 17
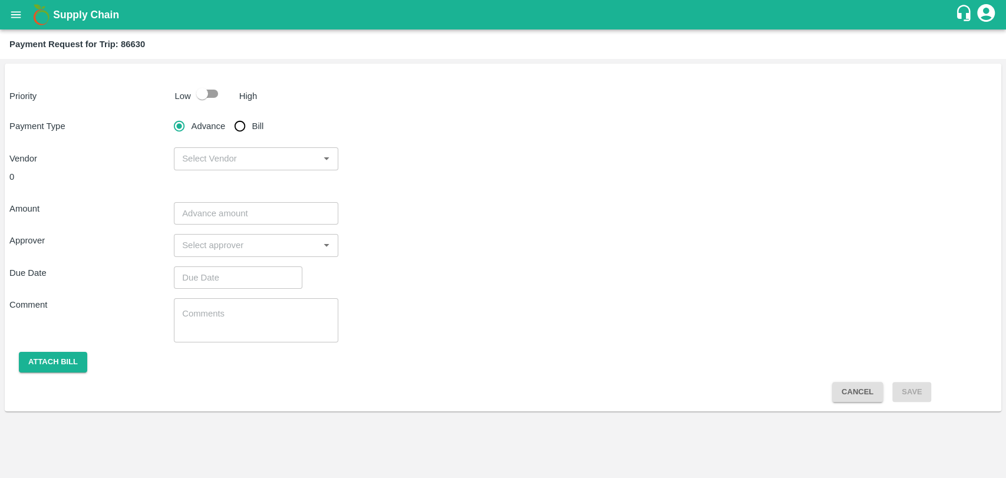
click at [210, 97] on input "checkbox" at bounding box center [202, 94] width 67 height 22
checkbox input "true"
click at [234, 120] on input "Bill" at bounding box center [240, 126] width 24 height 24
radio input "true"
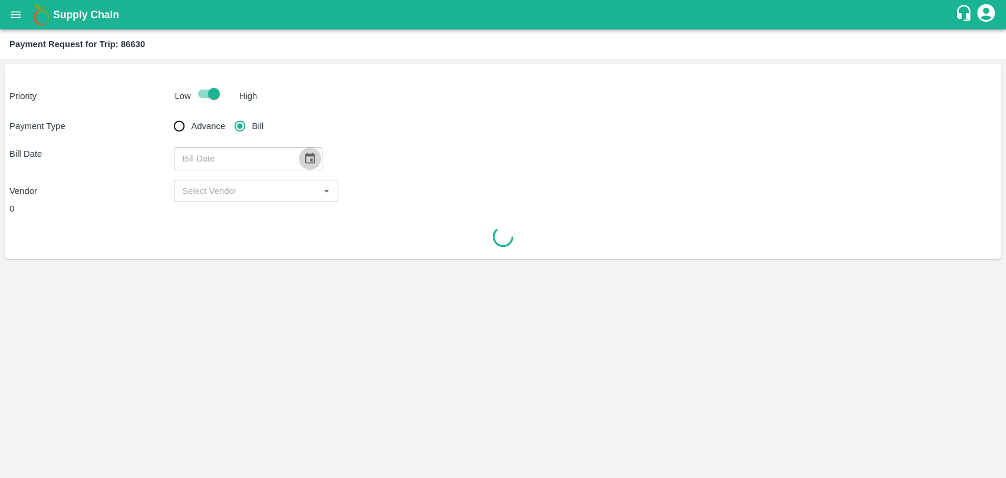
click at [299, 157] on button "Choose date" at bounding box center [310, 158] width 22 height 22
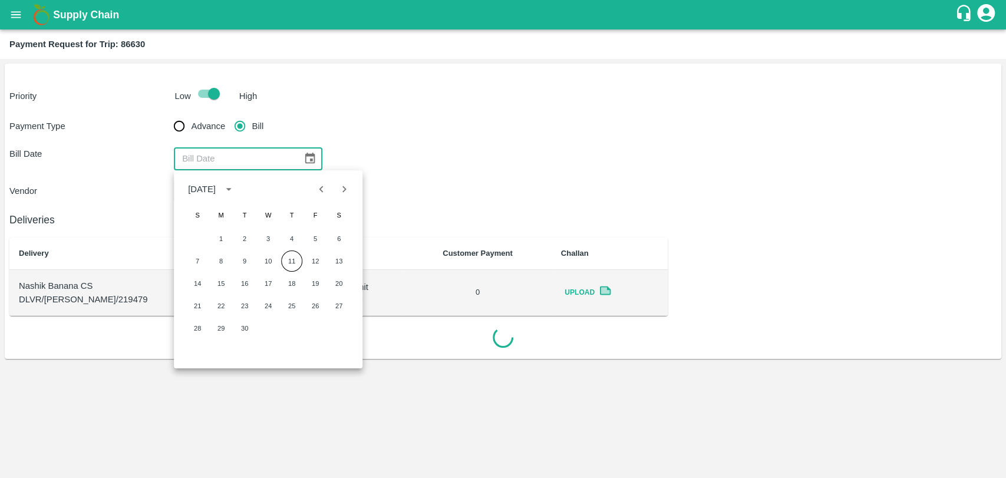
click at [320, 193] on icon "Previous month" at bounding box center [321, 189] width 13 height 13
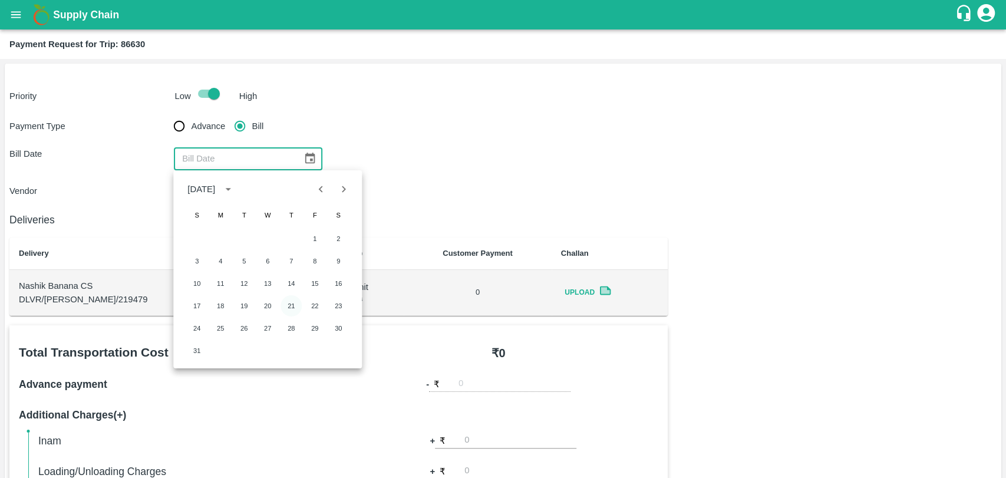
click at [289, 301] on button "21" at bounding box center [291, 305] width 21 height 21
type input "21/08/2025"
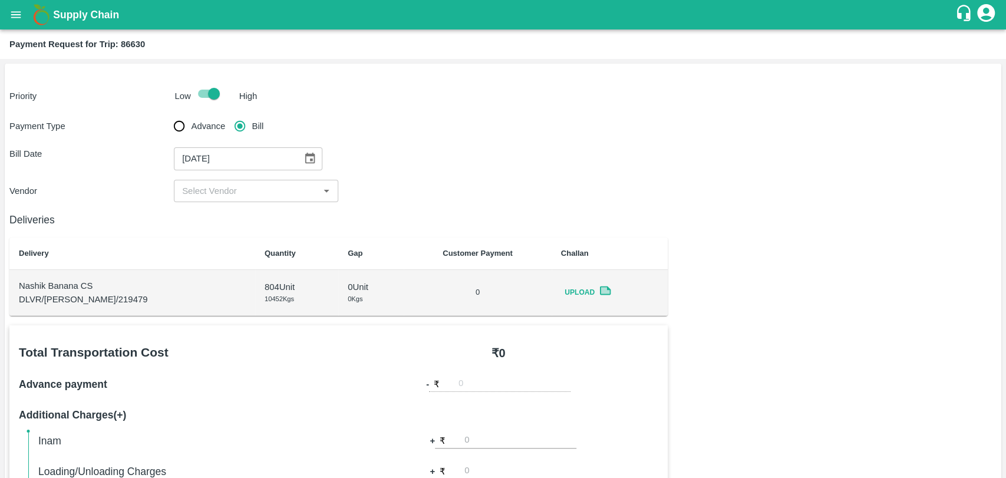
click at [221, 191] on input "input" at bounding box center [246, 190] width 138 height 15
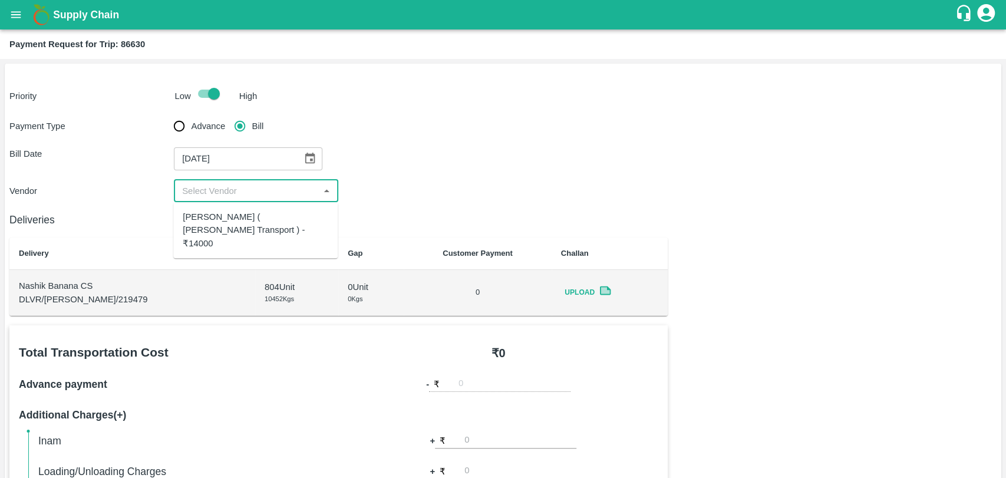
click at [216, 222] on div "Nitin Rasal ( Bhairavnath Transport ) - ₹14000" at bounding box center [256, 229] width 146 height 39
type input "Nitin Rasal ( Bhairavnath Transport ) - ₹14000"
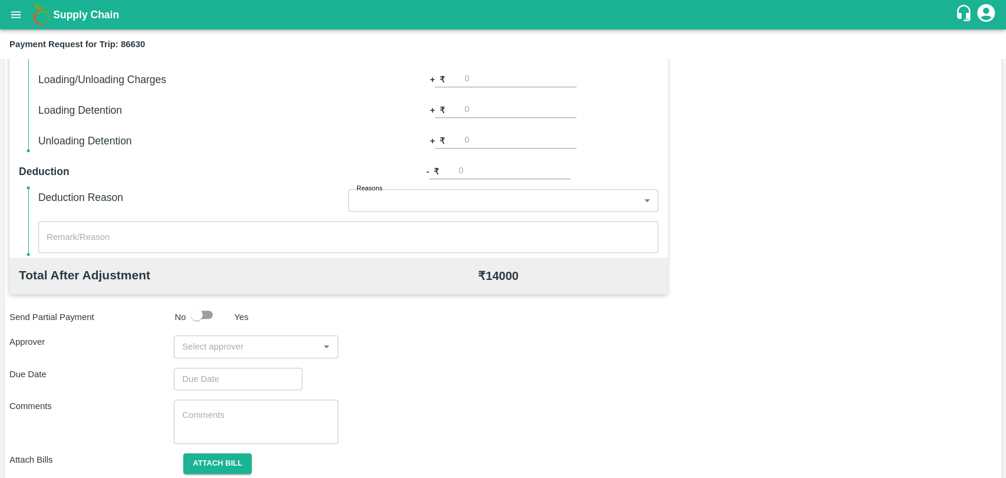
scroll to position [393, 0]
click at [255, 345] on input "input" at bounding box center [246, 345] width 138 height 15
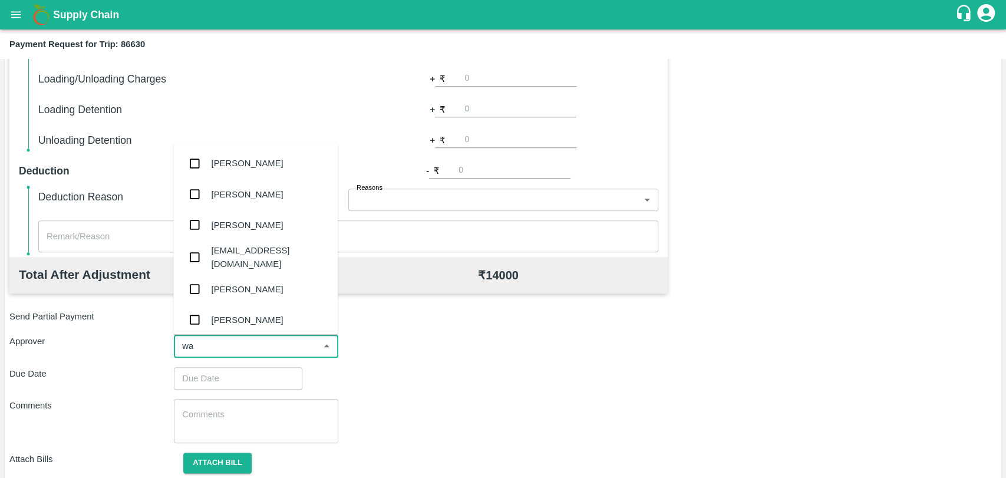
type input "wag"
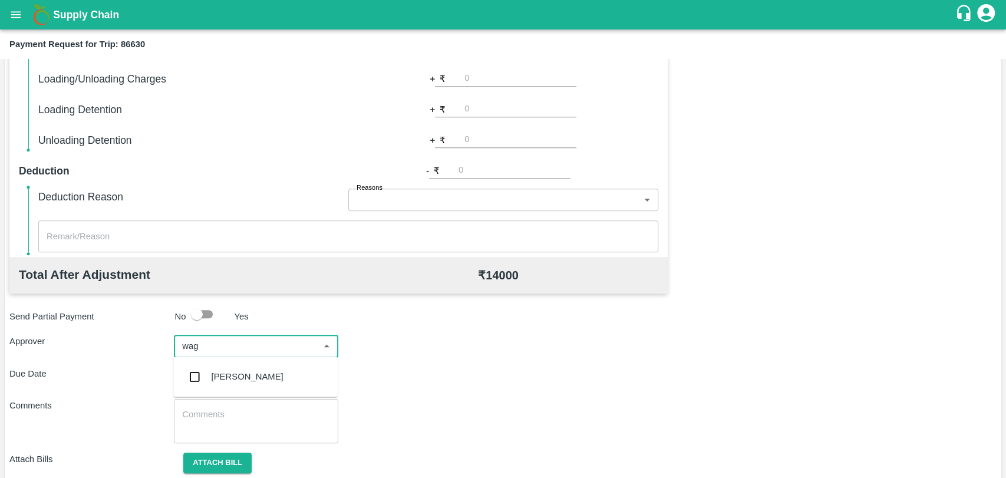
click at [240, 371] on div "Prasad Waghade" at bounding box center [248, 376] width 72 height 13
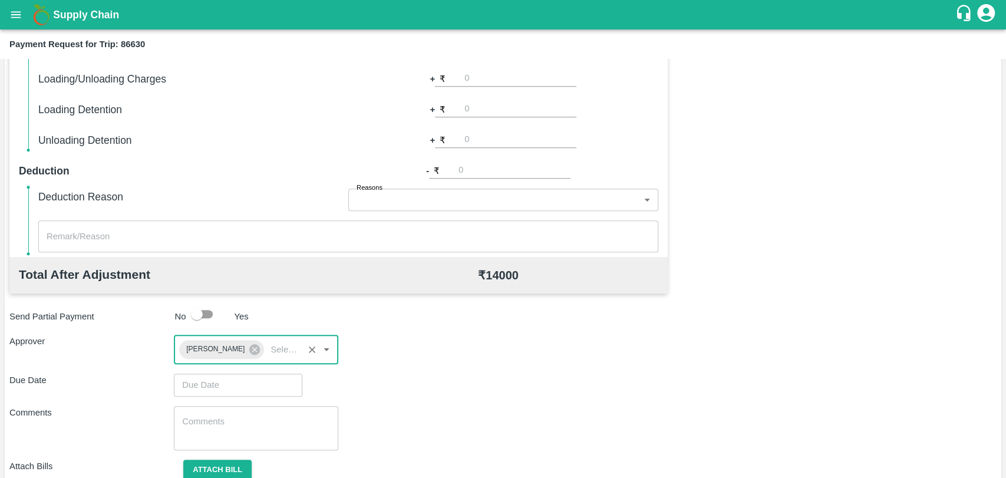
type input "DD/MM/YYYY hh:mm aa"
click at [205, 384] on input "DD/MM/YYYY hh:mm aa" at bounding box center [234, 385] width 120 height 22
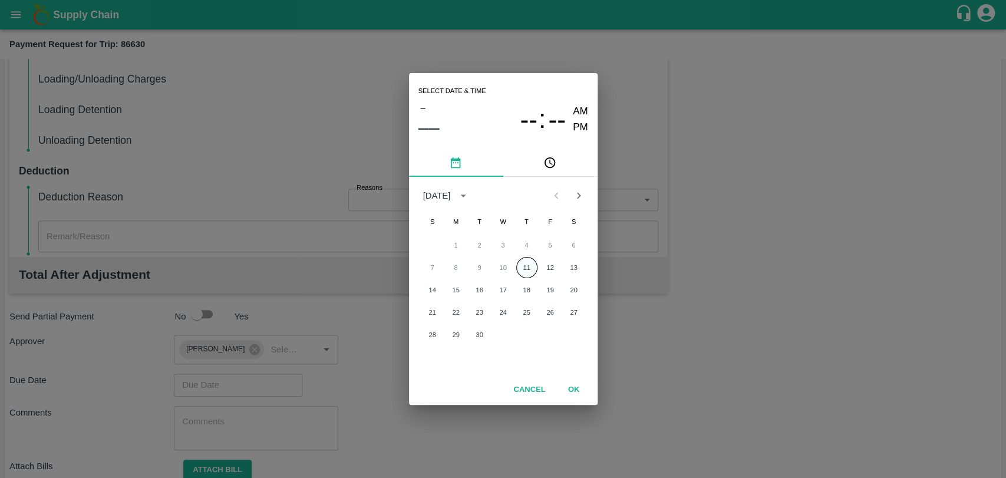
click at [521, 272] on button "11" at bounding box center [526, 267] width 21 height 21
type input "11/09/2025 12:00 AM"
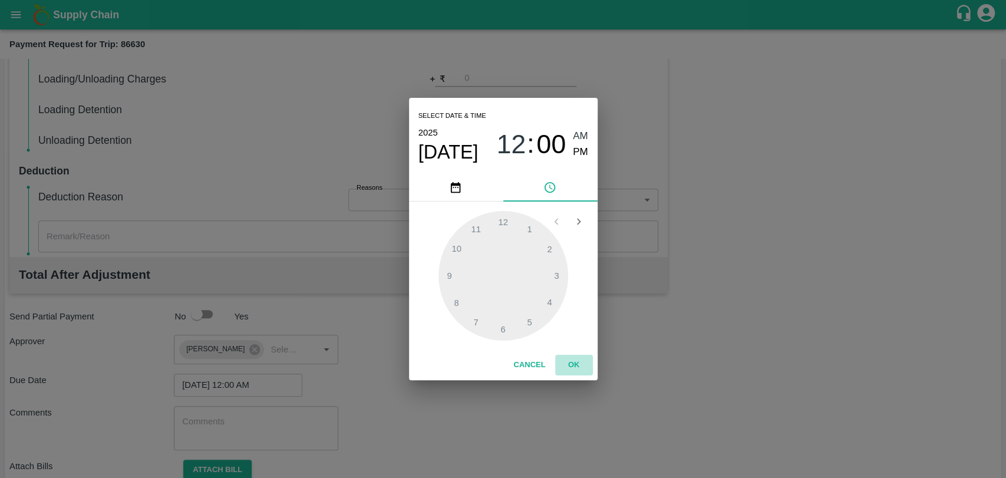
click at [565, 363] on button "OK" at bounding box center [574, 365] width 38 height 21
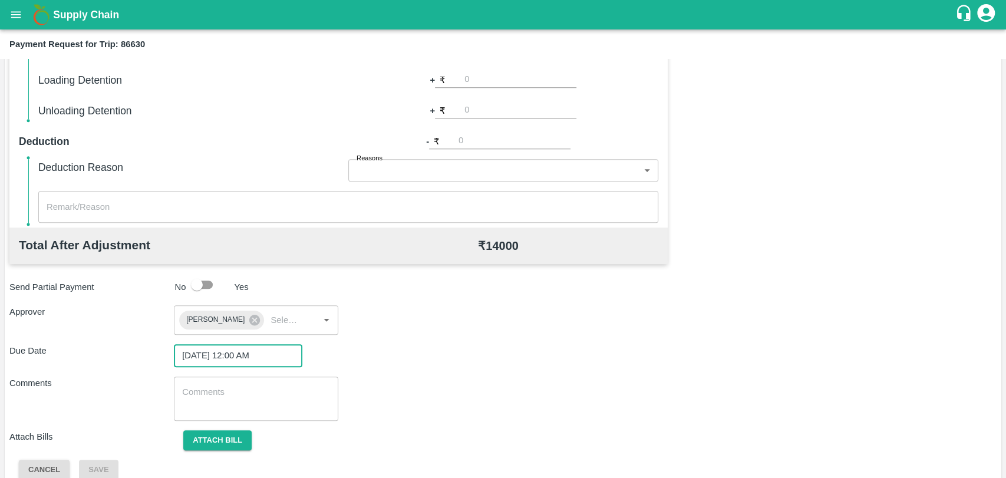
scroll to position [438, 0]
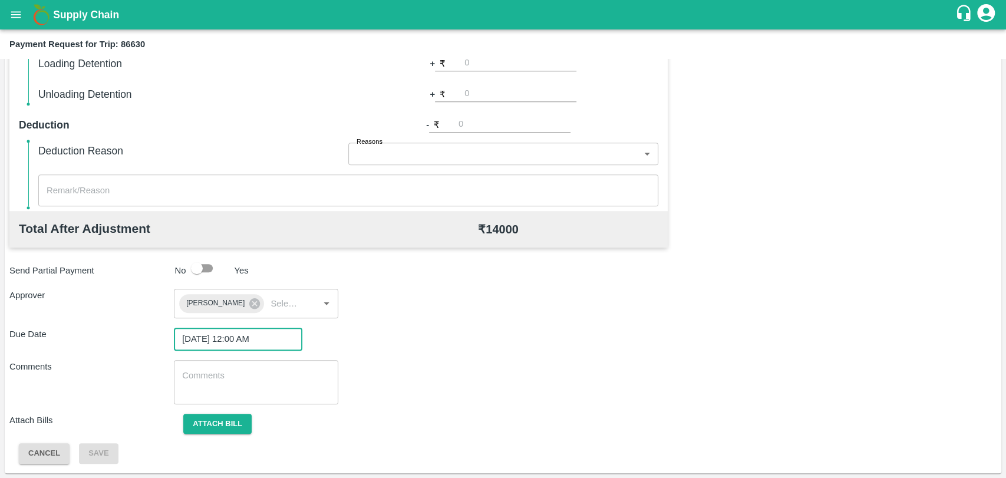
click at [210, 410] on div "Total Transportation Cost ₹ 14000 Advance payment - ₹ Additional Charges(+) Ina…" at bounding box center [502, 175] width 987 height 577
click at [212, 419] on button "Attach bill" at bounding box center [217, 424] width 68 height 21
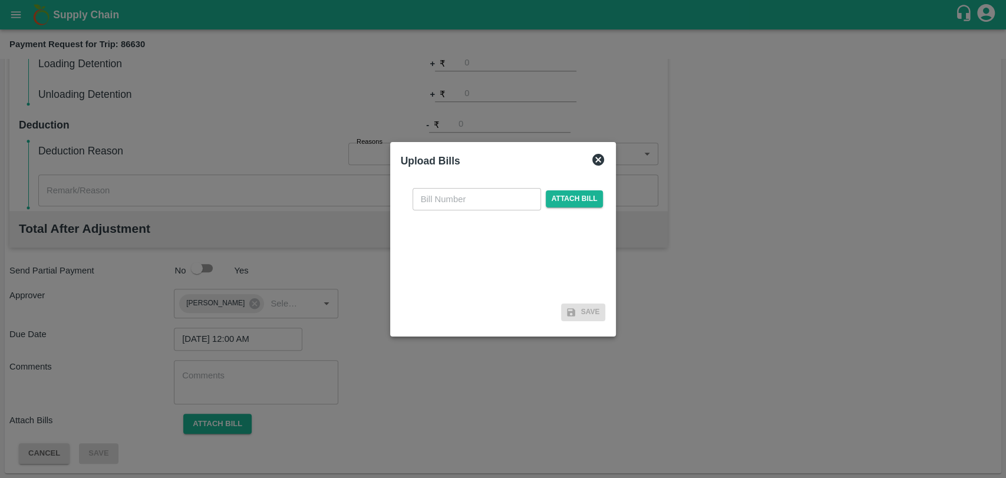
click at [447, 202] on input "text" at bounding box center [477, 199] width 128 height 22
type input "3915"
click at [558, 202] on span "Attach bill" at bounding box center [575, 198] width 58 height 17
click at [0, 0] on input "Attach bill" at bounding box center [0, 0] width 0 height 0
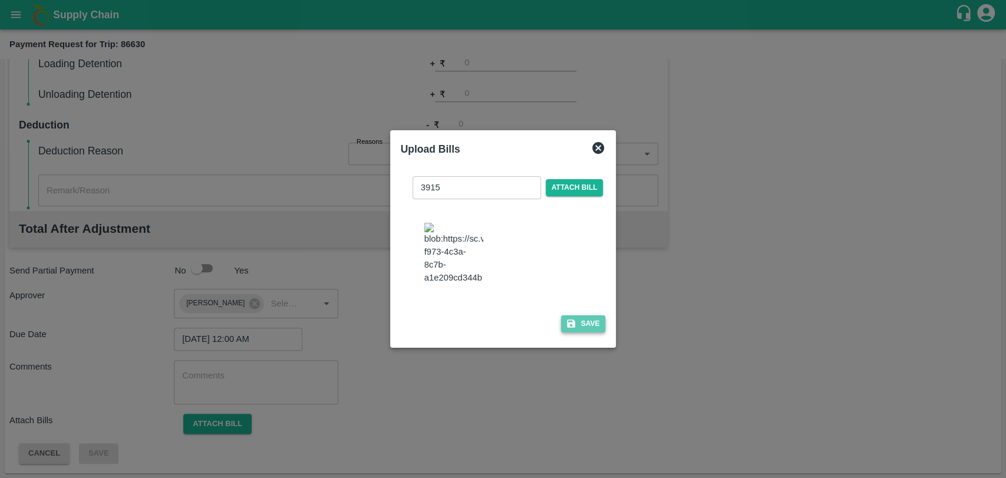
click at [576, 315] on button "Save" at bounding box center [583, 323] width 45 height 17
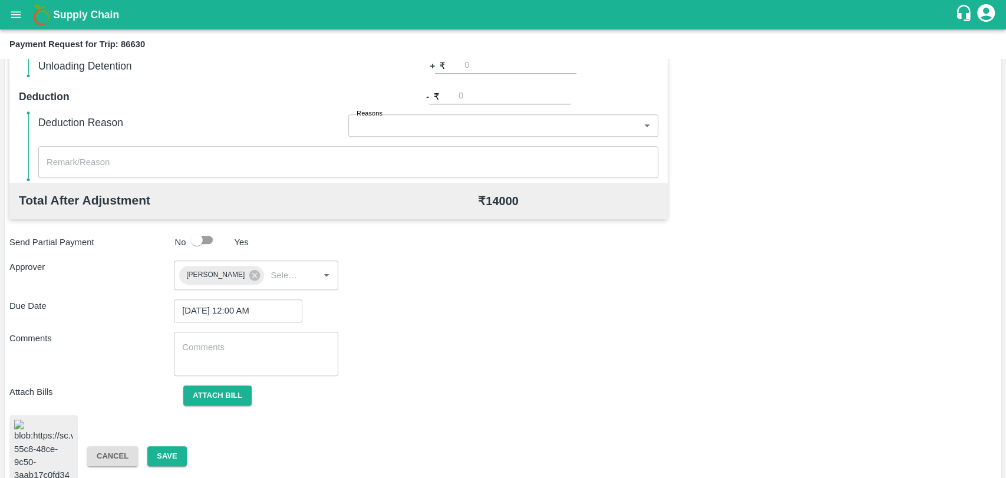
scroll to position [482, 0]
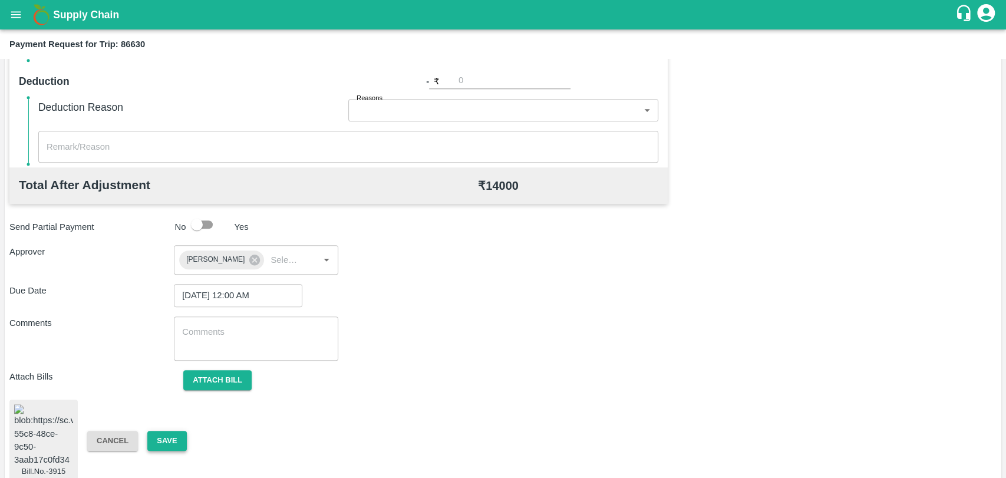
click at [159, 431] on button "Save" at bounding box center [166, 441] width 39 height 21
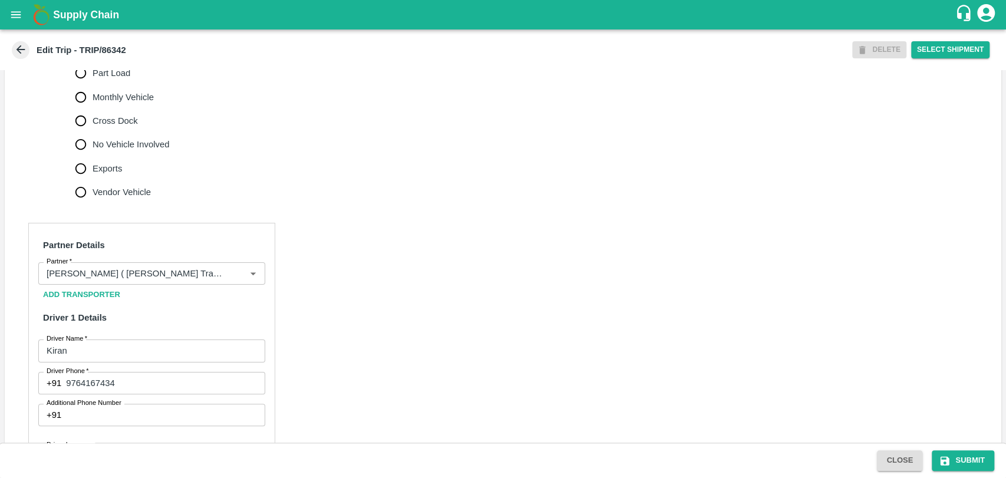
scroll to position [767, 0]
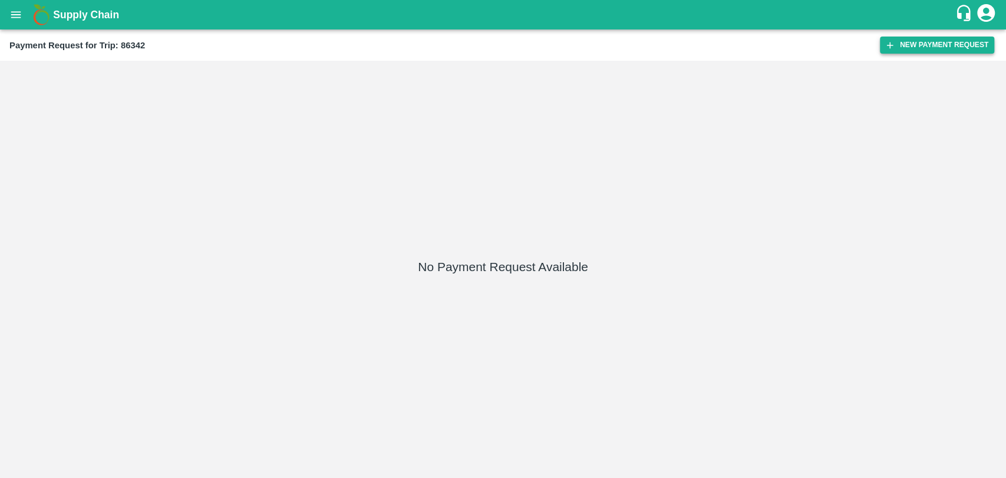
click at [938, 53] on button "New Payment Request" at bounding box center [937, 45] width 114 height 17
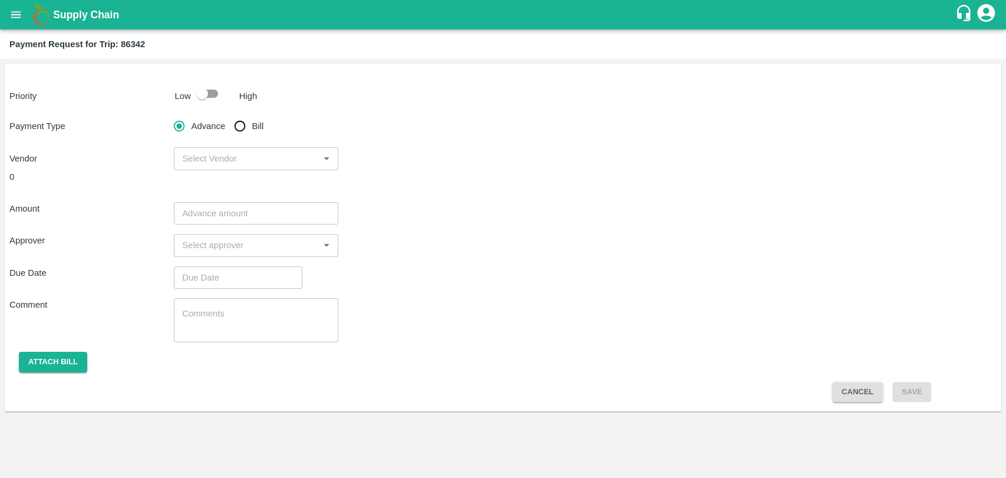
click at [203, 107] on div "Priority Low High Payment Type Advance Bill Vendor ​ 0 Amount ​ Approver ​ Due …" at bounding box center [503, 238] width 997 height 348
click at [206, 98] on input "checkbox" at bounding box center [202, 94] width 67 height 22
checkbox input "true"
click at [241, 131] on input "Bill" at bounding box center [240, 126] width 24 height 24
radio input "true"
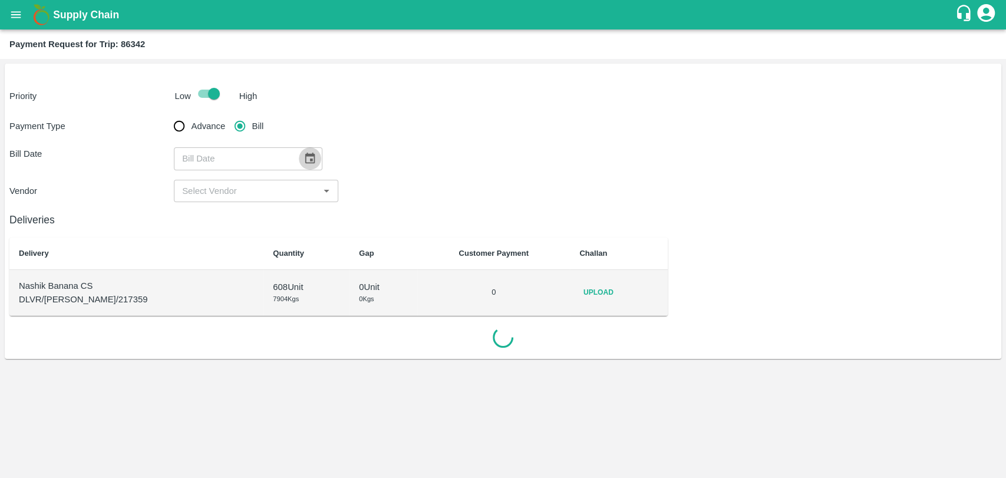
click at [305, 164] on icon "Choose date" at bounding box center [310, 158] width 13 height 13
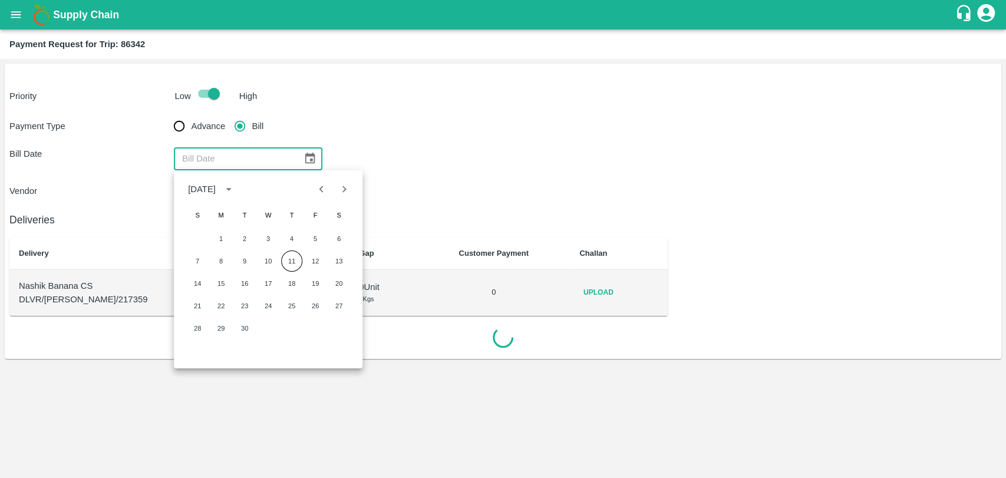
click at [407, 201] on div "Vendor ​" at bounding box center [502, 191] width 987 height 22
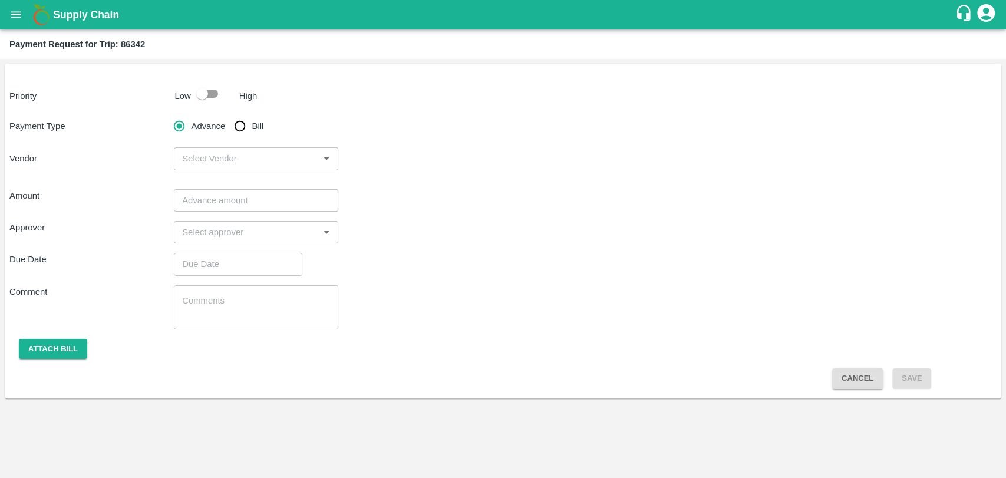
click at [239, 127] on input "Bill" at bounding box center [240, 126] width 24 height 24
radio input "true"
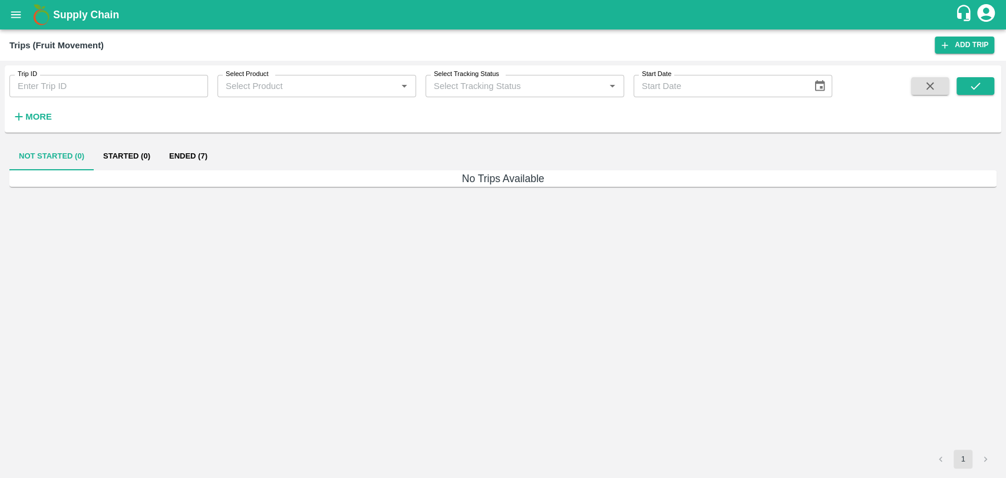
click at [26, 113] on strong "More" at bounding box center [38, 116] width 27 height 9
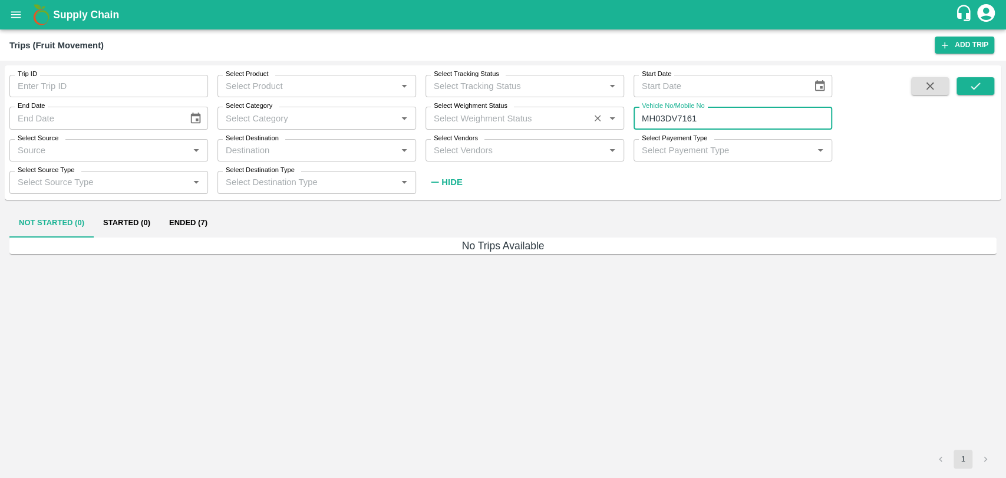
drag, startPoint x: 744, startPoint y: 114, endPoint x: 604, endPoint y: 114, distance: 139.7
click at [604, 114] on div "Trip ID Trip ID Select Product Select Product   * Select Tracking Status Select…" at bounding box center [416, 129] width 832 height 128
paste input "text"
type input "MH18BZ0749"
click at [964, 95] on span at bounding box center [976, 134] width 38 height 115
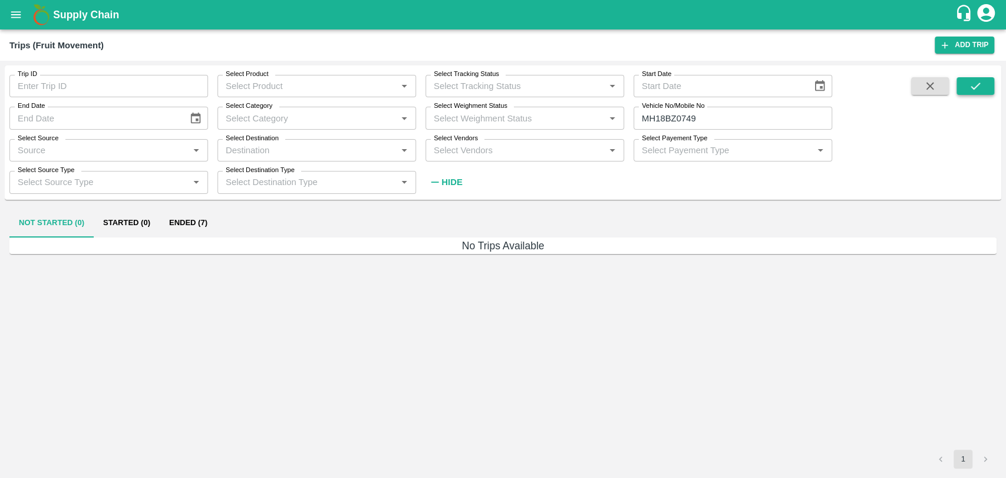
click at [964, 88] on button "submit" at bounding box center [976, 86] width 38 height 18
click at [196, 222] on button "Ended (12)" at bounding box center [190, 223] width 61 height 28
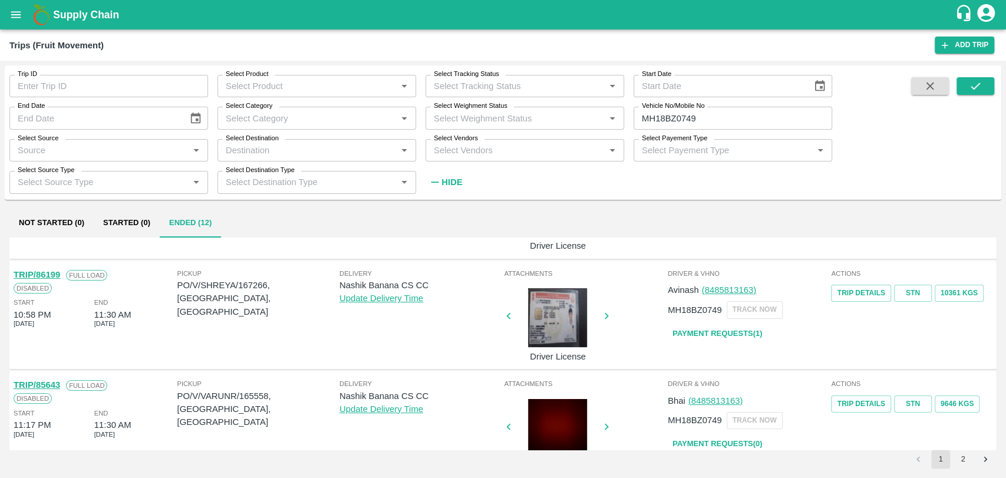
scroll to position [262, 0]
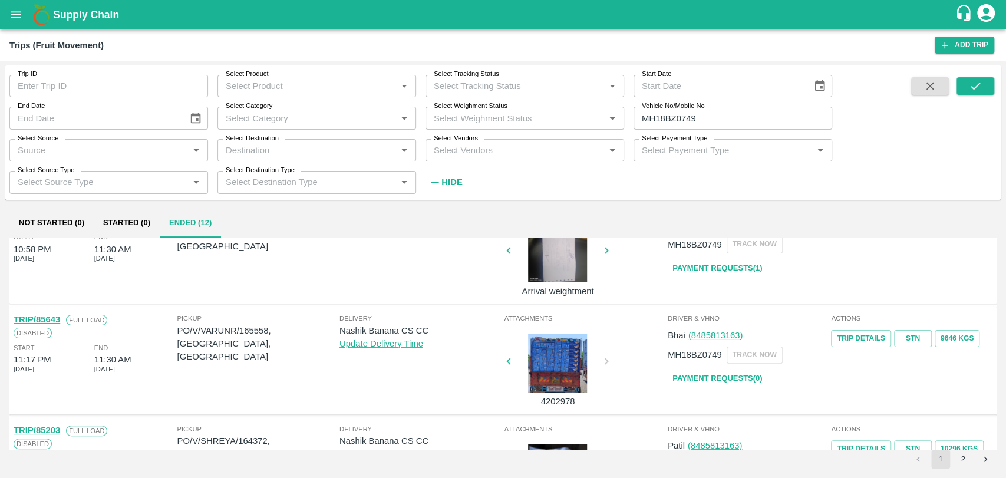
click at [55, 320] on link "TRIP/85643" at bounding box center [37, 319] width 47 height 9
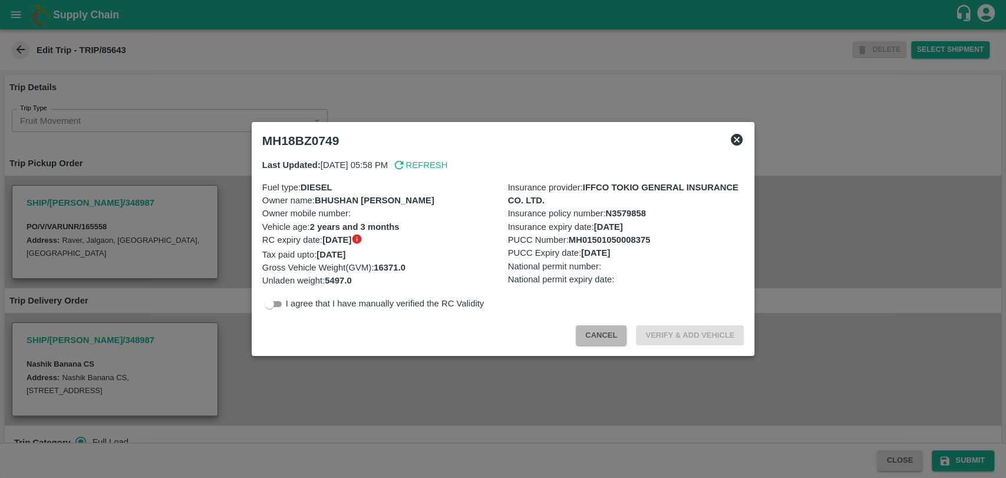
click at [586, 334] on button "Cancel" at bounding box center [601, 335] width 51 height 21
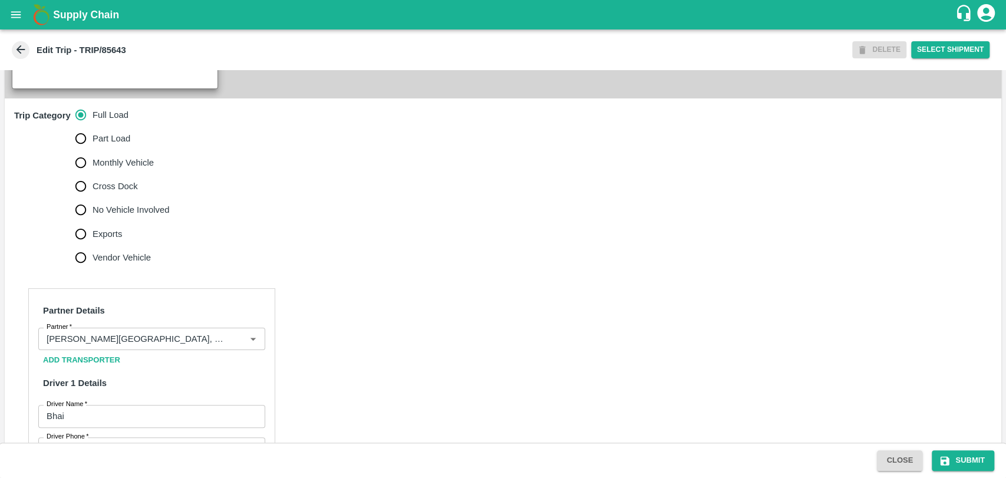
scroll to position [458, 0]
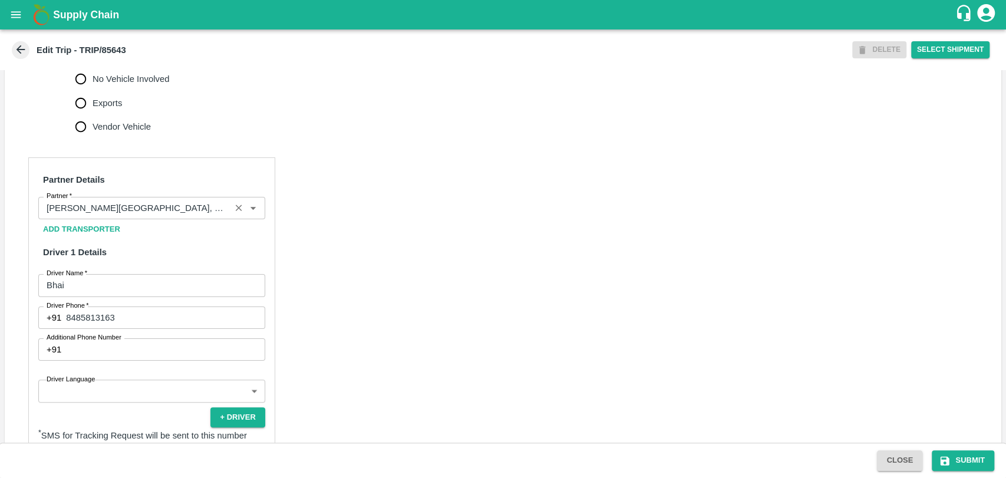
click at [128, 197] on div "Partner" at bounding box center [151, 208] width 227 height 22
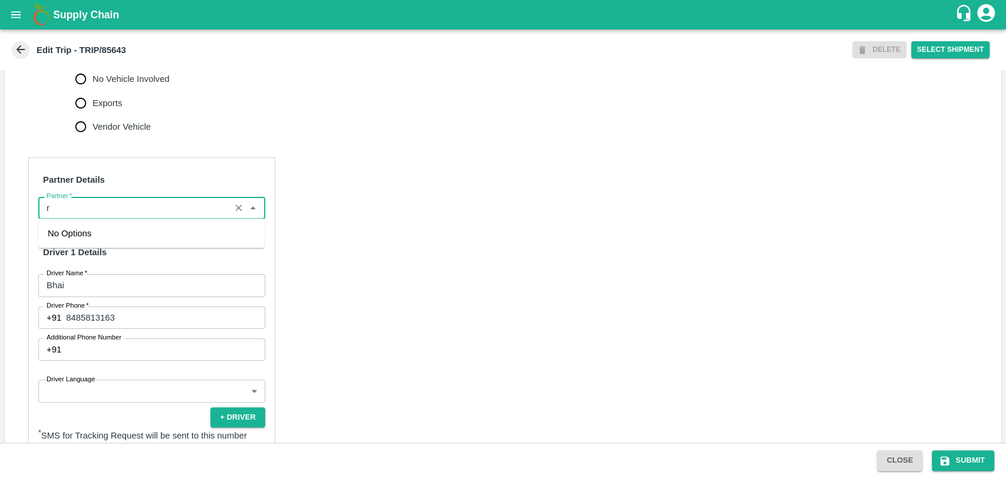
click at [128, 197] on div "Partner" at bounding box center [151, 208] width 227 height 22
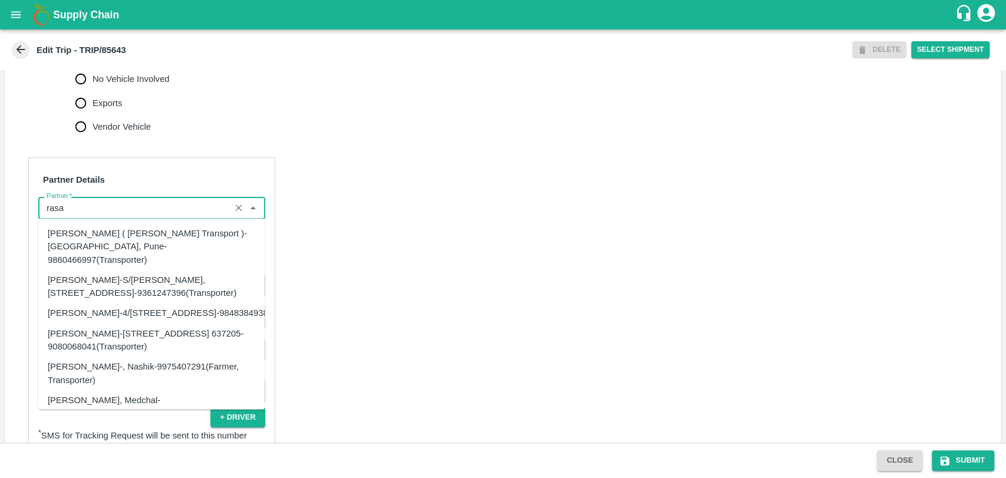
click at [97, 236] on div "Nitin Rasal ( Bhairavnath Transport )-Deulgaon, Pune-9860466997(Transporter)" at bounding box center [151, 246] width 207 height 39
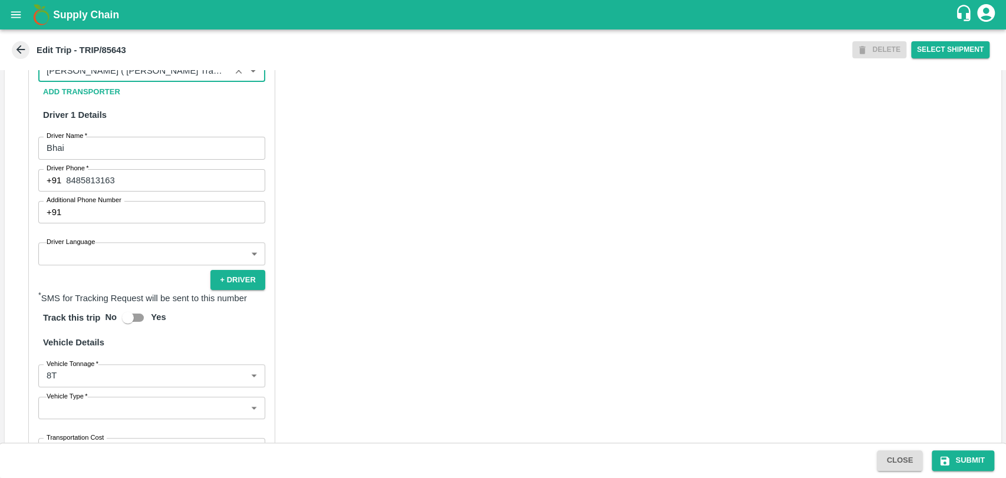
scroll to position [655, 0]
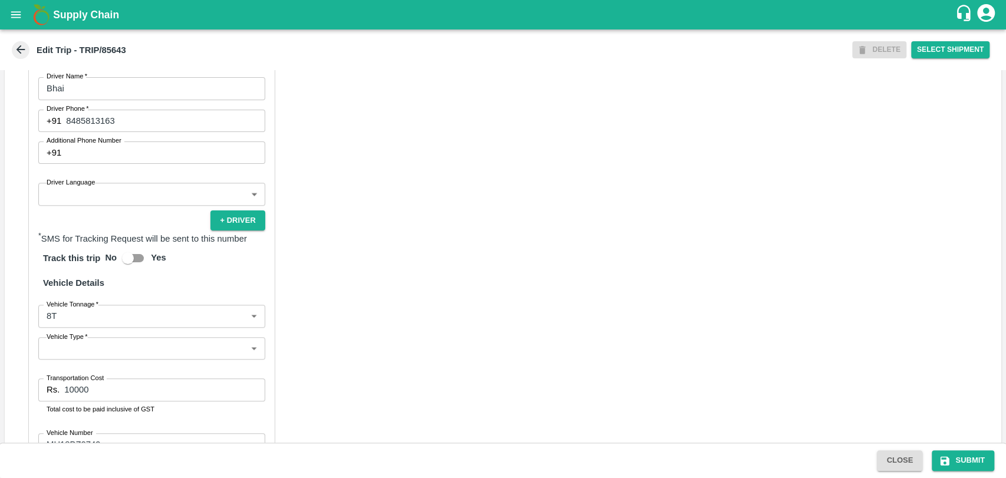
type input "Nitin Rasal ( Bhairavnath Transport )-Deulgaon, Pune-9860466997(Transporter)"
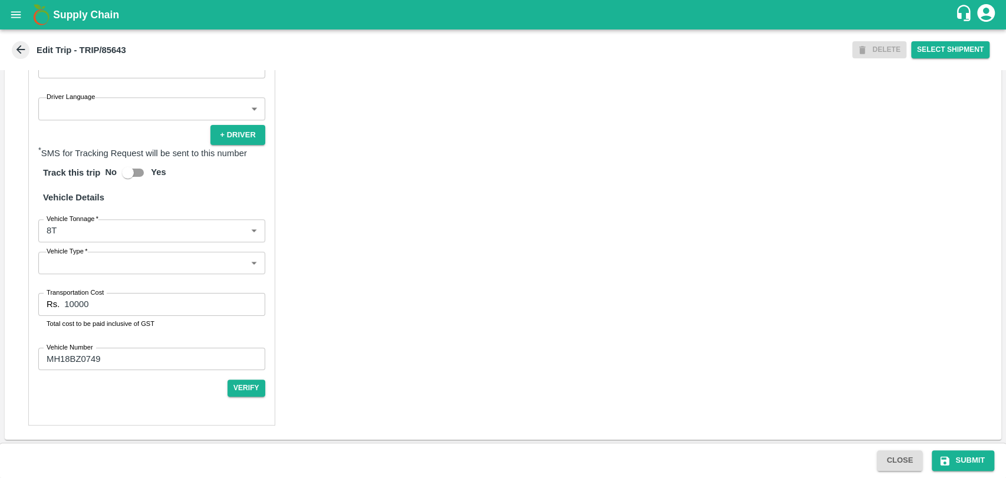
scroll to position [741, 0]
click at [97, 227] on body "Supply Chain Edit Trip - TRIP/85643 DELETE Select Shipment Trip Details Trip Ty…" at bounding box center [503, 239] width 1006 height 478
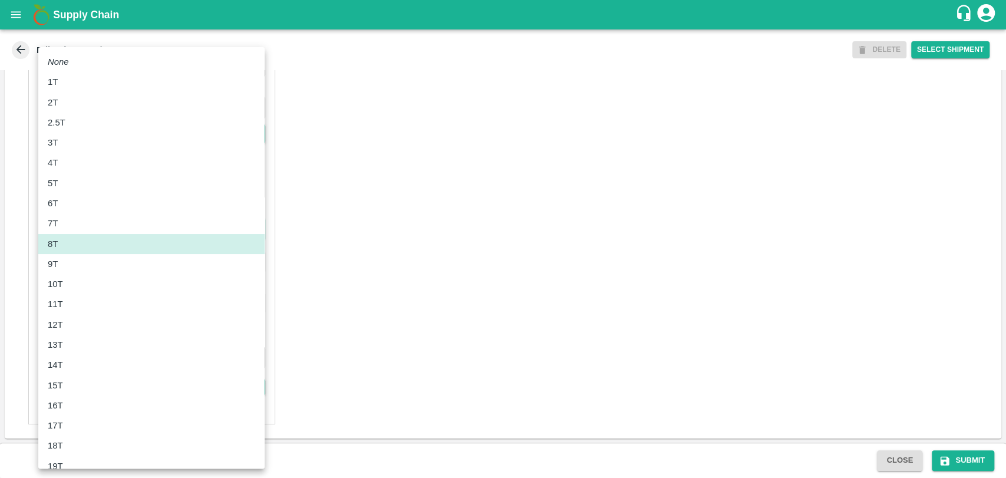
click at [80, 303] on div "11T" at bounding box center [151, 304] width 207 height 13
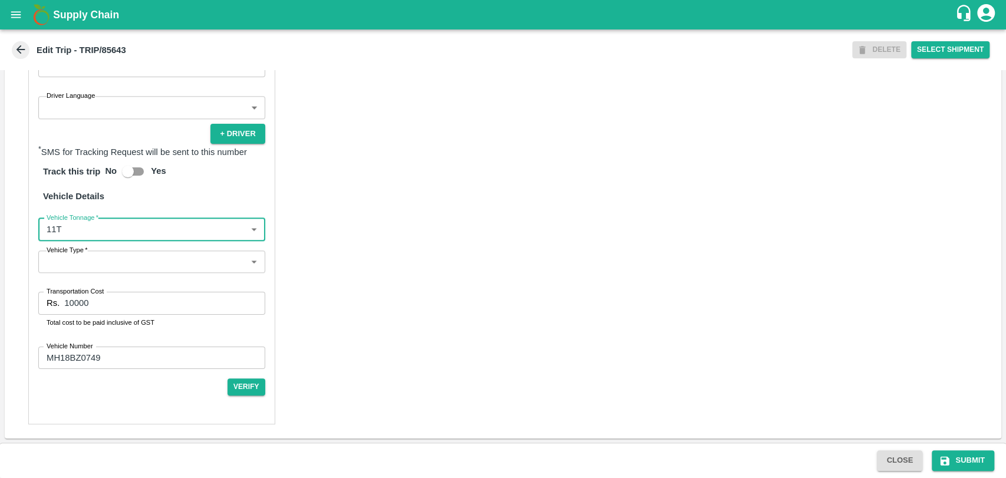
type input "11000"
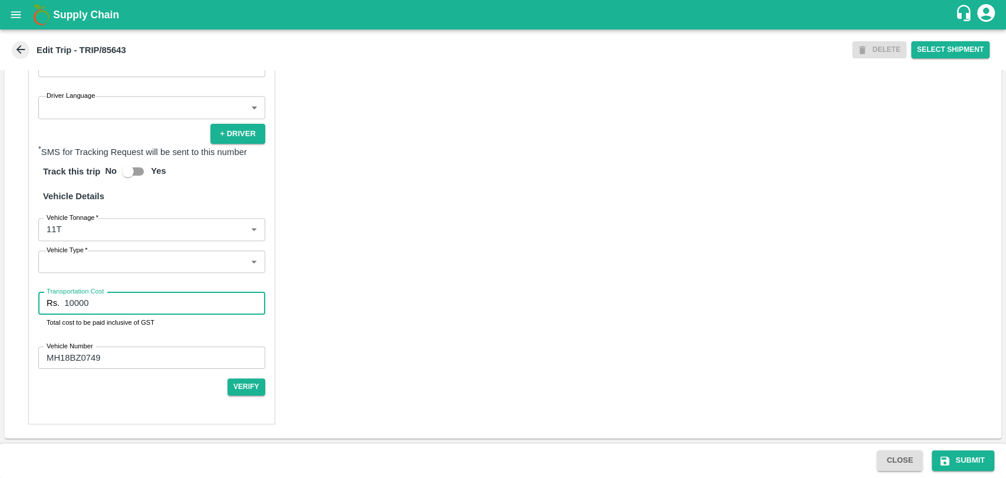
drag, startPoint x: 108, startPoint y: 309, endPoint x: 30, endPoint y: 289, distance: 80.3
click at [30, 289] on div "Partner Details Partner   * Partner Add Transporter Driver 1 Details Driver Nam…" at bounding box center [151, 149] width 247 height 550
type input "23100"
click at [968, 463] on button "Submit" at bounding box center [963, 460] width 62 height 21
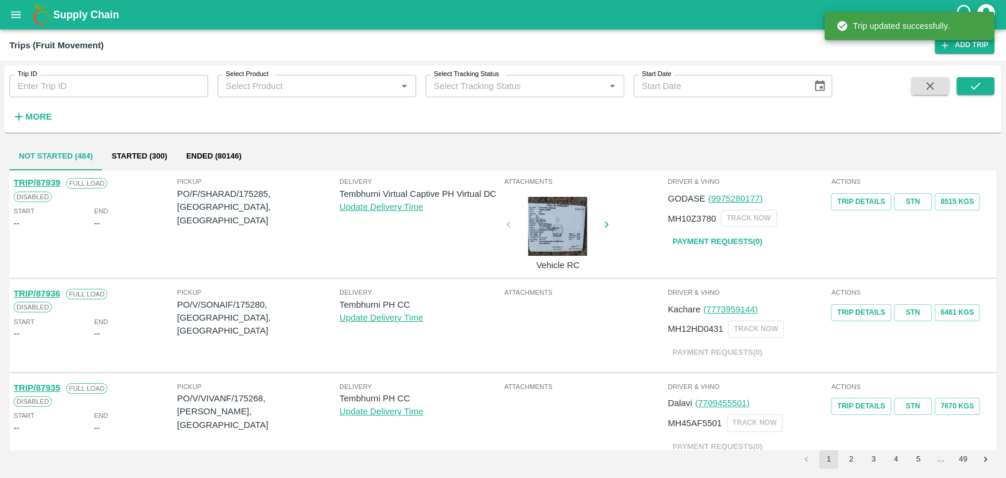
click at [27, 105] on div "More" at bounding box center [27, 111] width 55 height 29
click at [30, 117] on strong "More" at bounding box center [38, 116] width 27 height 9
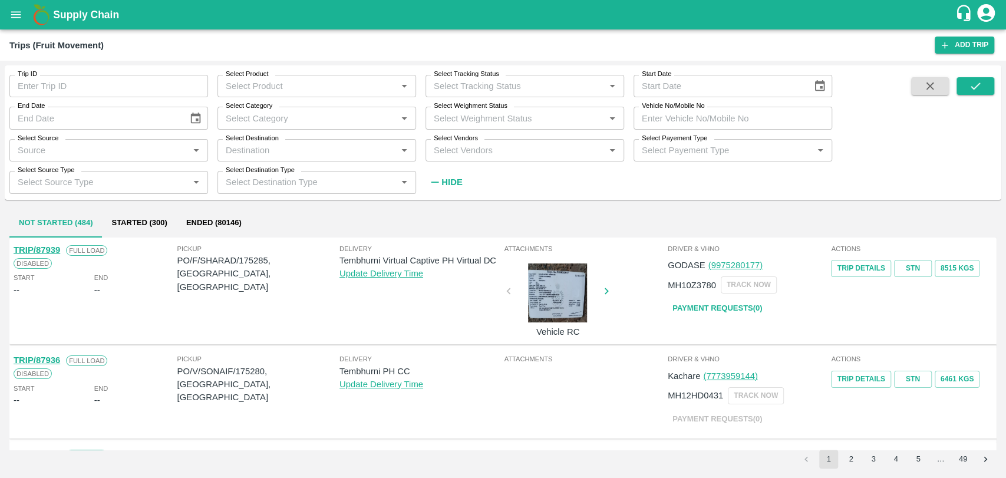
click at [688, 117] on input "Vehicle No/Mobile No" at bounding box center [733, 118] width 199 height 22
paste input "MH18BZ0253"
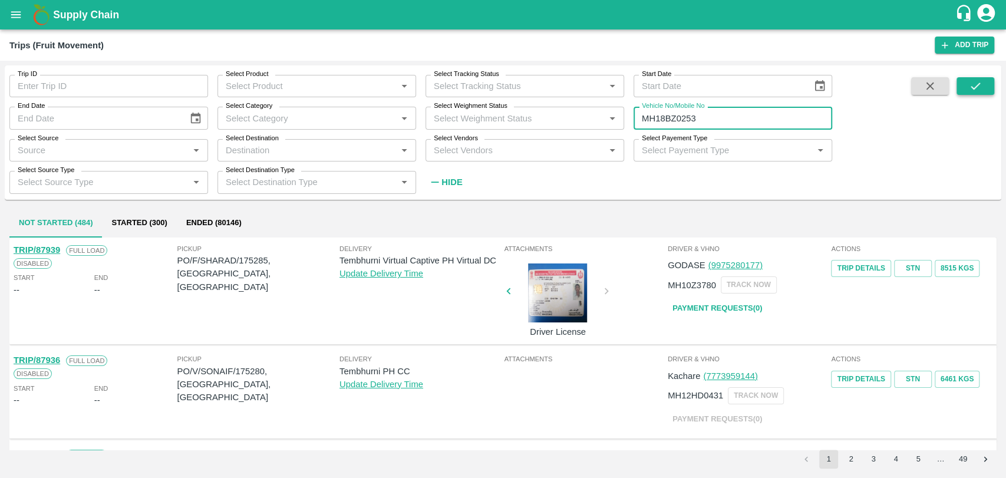
type input "MH18BZ0253"
click at [974, 80] on icon "submit" at bounding box center [975, 86] width 13 height 13
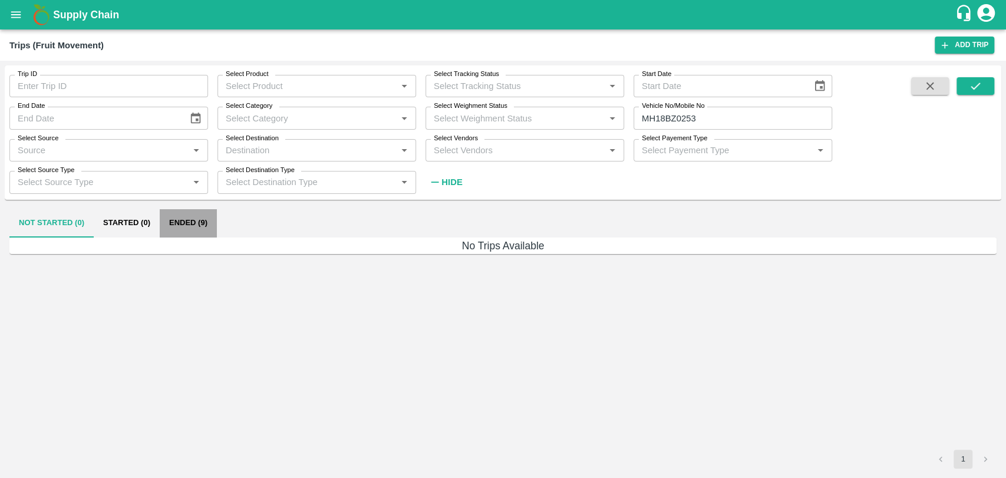
click at [170, 229] on button "Ended (9)" at bounding box center [188, 223] width 57 height 28
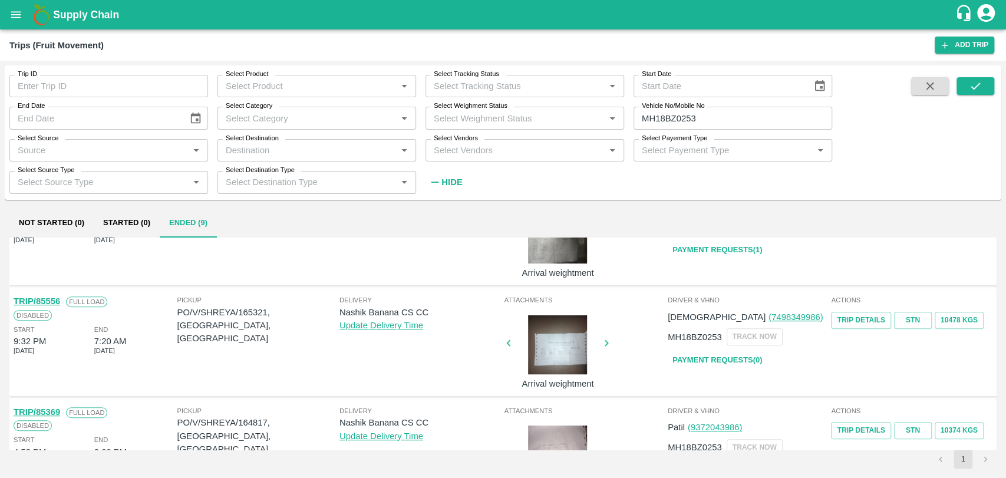
scroll to position [523, 0]
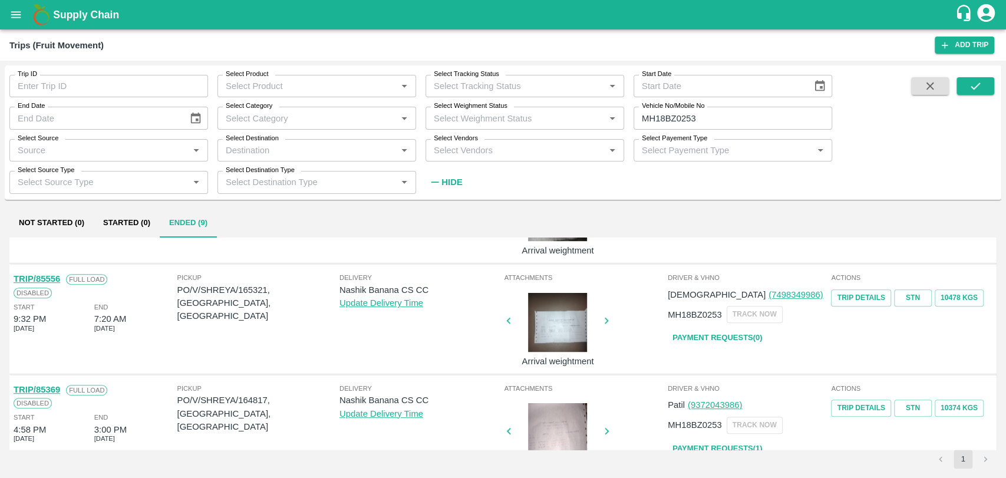
click at [57, 278] on link "TRIP/85556" at bounding box center [37, 278] width 47 height 9
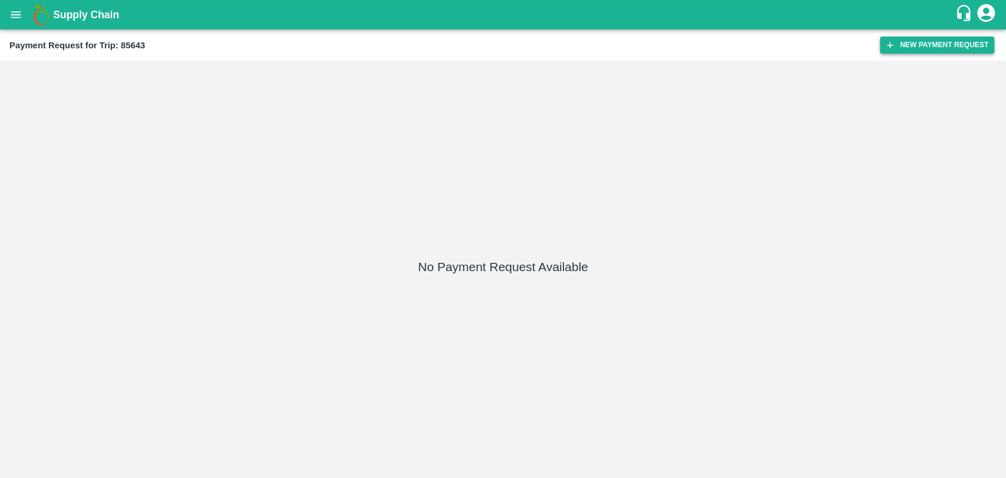
click at [926, 53] on button "New Payment Request" at bounding box center [937, 45] width 114 height 17
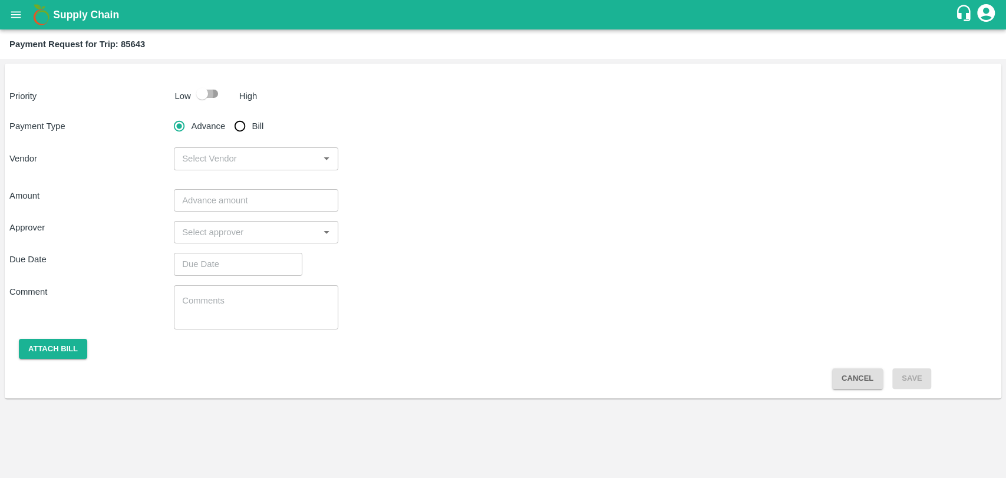
click at [209, 89] on input "checkbox" at bounding box center [202, 94] width 67 height 22
checkbox input "true"
click at [248, 128] on input "Bill" at bounding box center [240, 126] width 24 height 24
radio input "true"
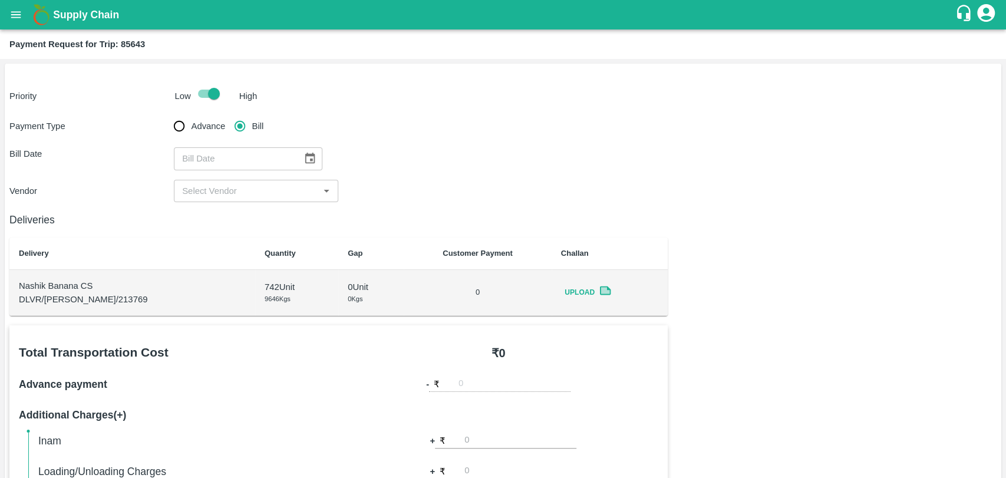
click at [305, 154] on icon "Choose date" at bounding box center [310, 158] width 10 height 11
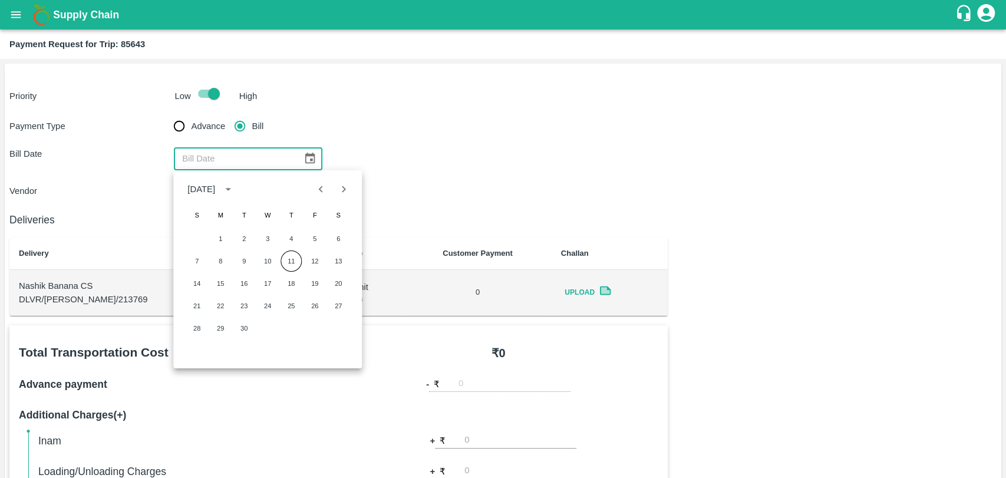
click at [310, 187] on button "Previous month" at bounding box center [321, 189] width 22 height 22
click at [311, 193] on button "Previous month" at bounding box center [321, 189] width 22 height 22
click at [335, 308] on button "26" at bounding box center [338, 305] width 21 height 21
type input "26/07/2025"
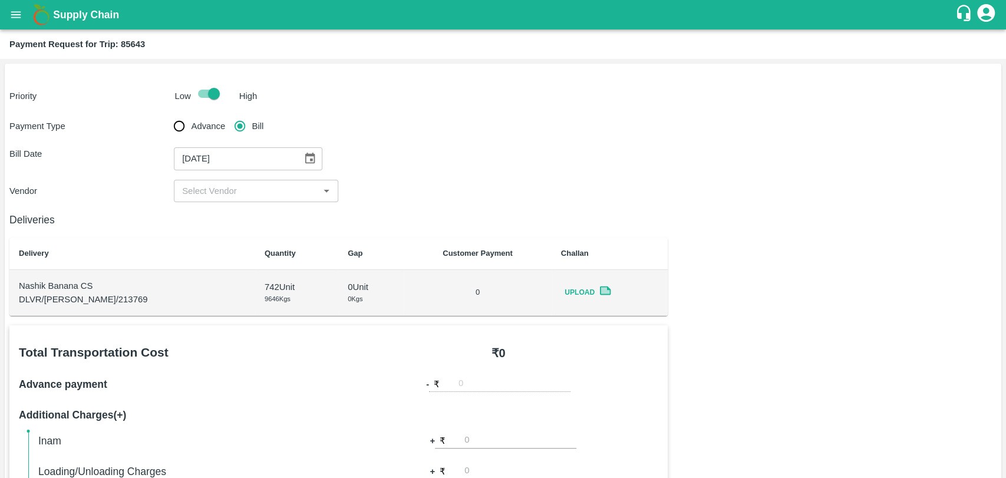
click at [204, 180] on div "​" at bounding box center [256, 191] width 164 height 22
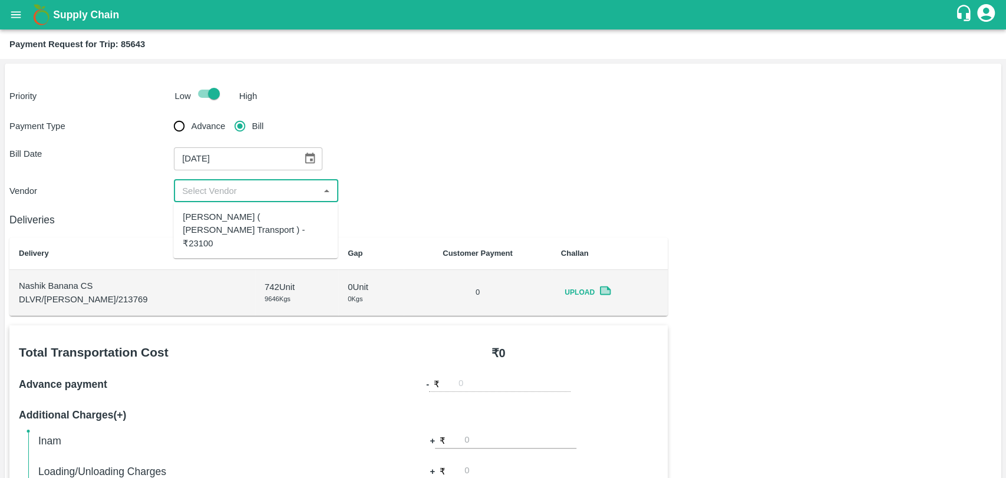
click at [210, 223] on div "Nitin Rasal ( Bhairavnath Transport ) - ₹23100" at bounding box center [256, 229] width 146 height 39
type input "Nitin Rasal ( Bhairavnath Transport ) - ₹23100"
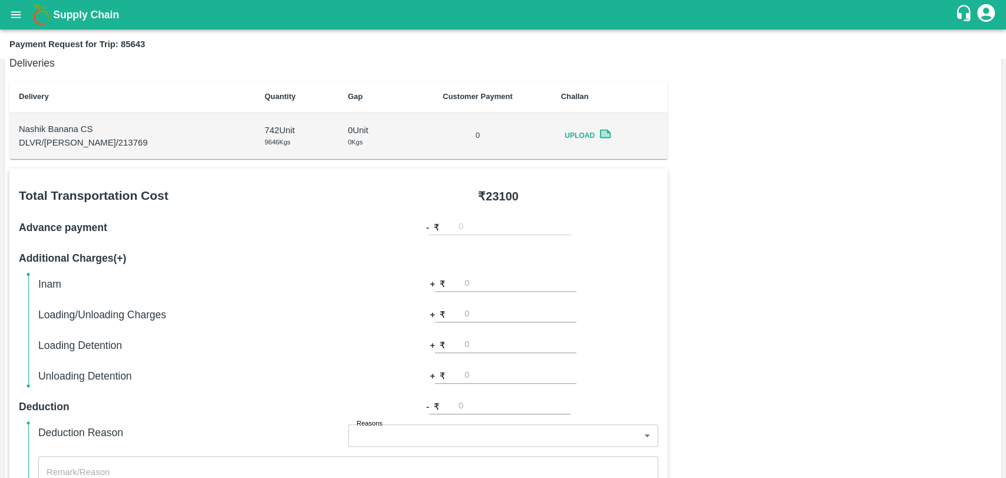
scroll to position [393, 0]
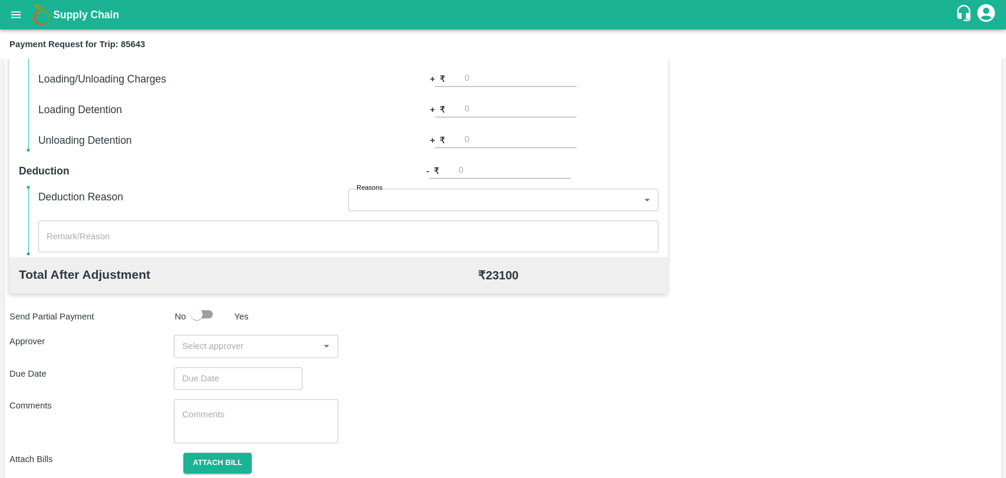
click at [238, 348] on input "input" at bounding box center [246, 345] width 138 height 15
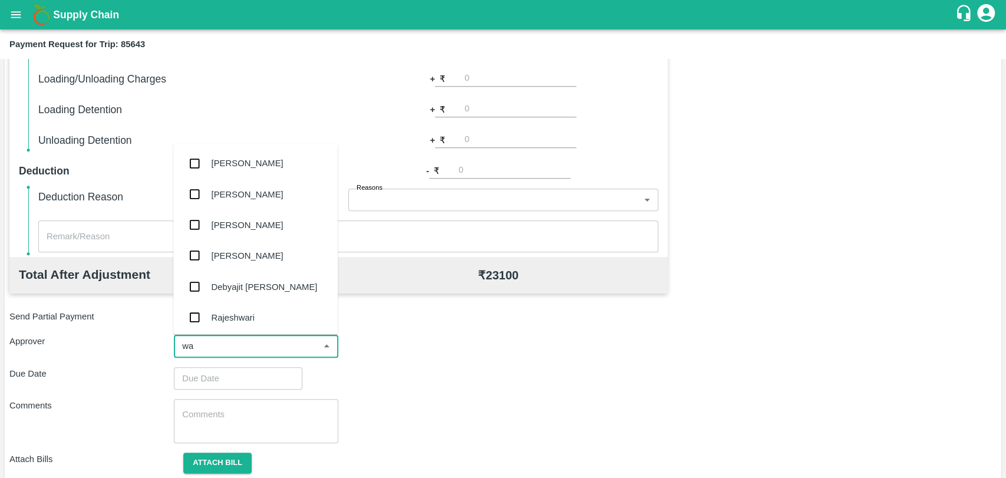
type input "wag"
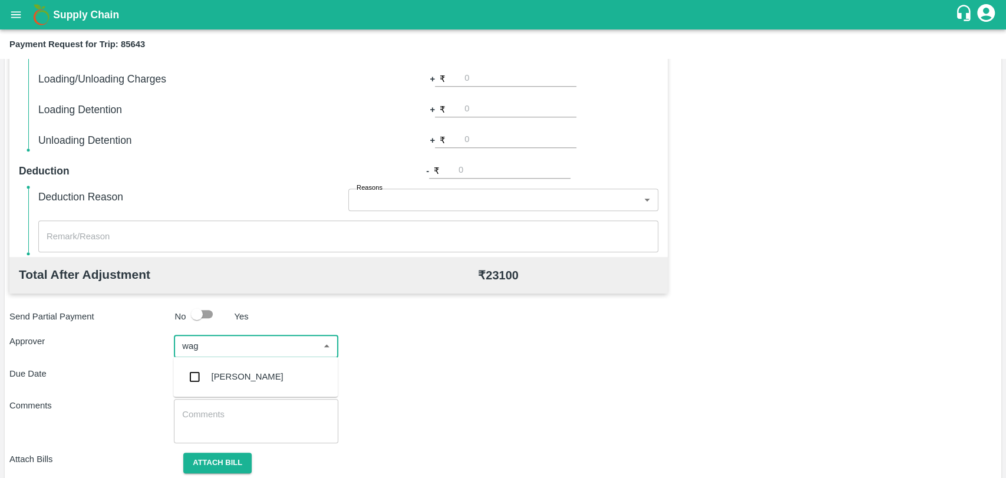
click at [236, 369] on div "[PERSON_NAME]" at bounding box center [255, 376] width 164 height 31
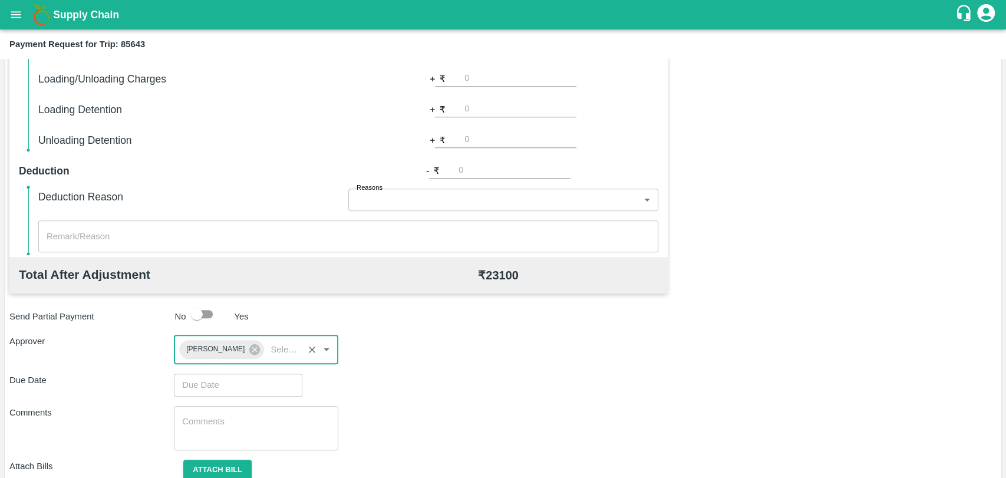
type input "DD/MM/YYYY hh:mm aa"
click at [233, 385] on input "DD/MM/YYYY hh:mm aa" at bounding box center [234, 385] width 120 height 22
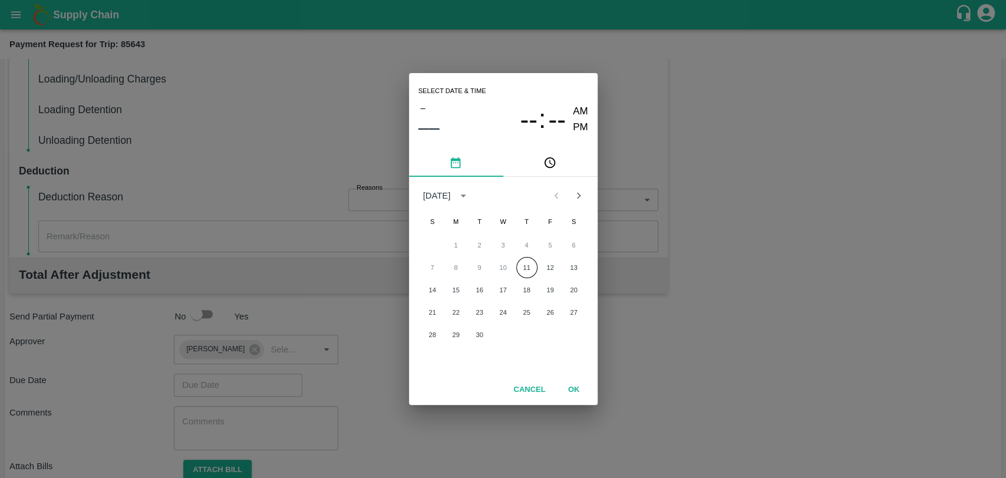
click at [537, 265] on div "7 8 9 10 11 12 13" at bounding box center [503, 267] width 189 height 21
click at [529, 267] on button "11" at bounding box center [526, 267] width 21 height 21
type input "11/09/2025 12:00 AM"
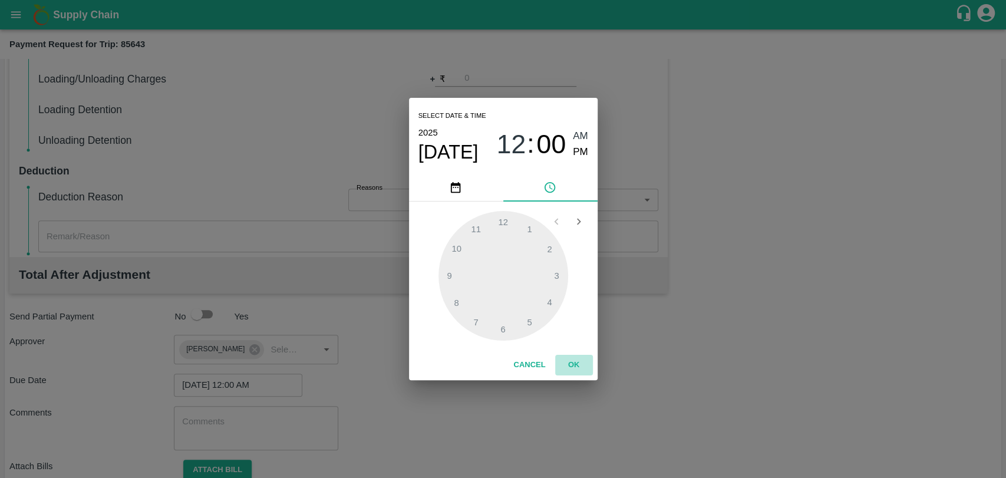
click at [575, 364] on button "OK" at bounding box center [574, 365] width 38 height 21
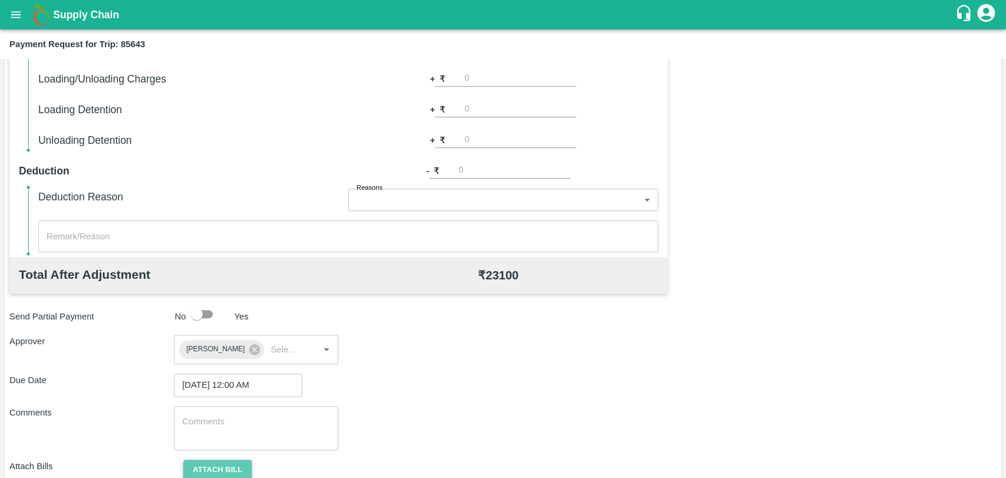
click at [207, 467] on button "Attach bill" at bounding box center [217, 470] width 68 height 21
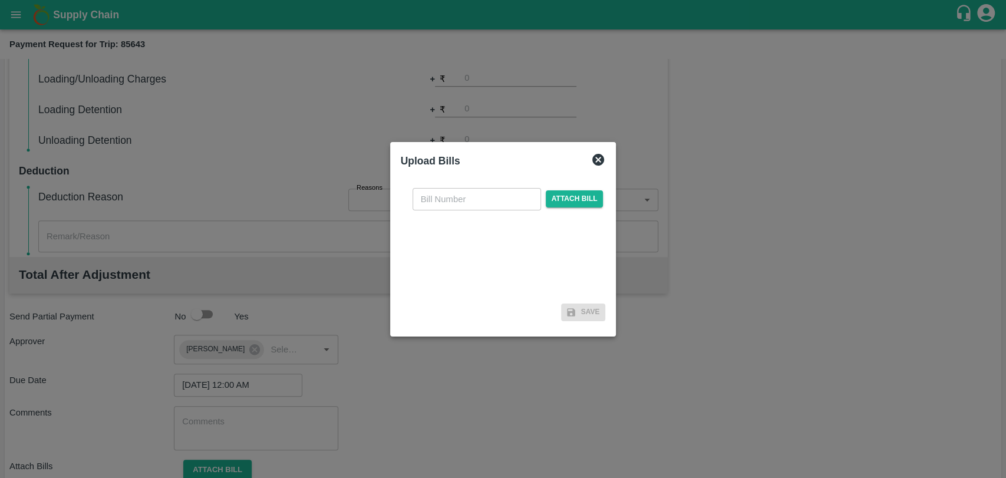
click at [452, 203] on input "text" at bounding box center [477, 199] width 128 height 22
type input "3824"
click at [583, 197] on span "Attach bill" at bounding box center [575, 198] width 58 height 17
click at [0, 0] on input "Attach bill" at bounding box center [0, 0] width 0 height 0
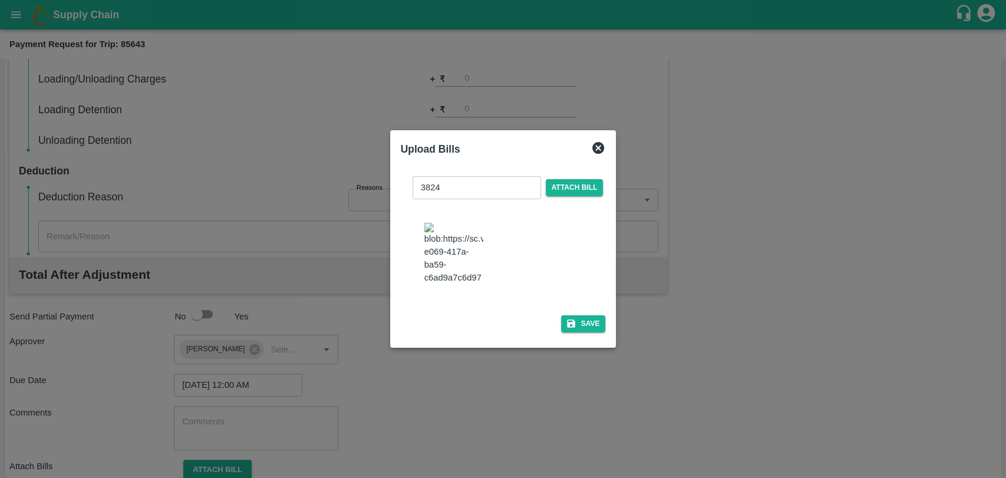
click at [575, 305] on div "3824 ​ Attach bill Save" at bounding box center [503, 252] width 205 height 170
click at [575, 315] on button "Save" at bounding box center [583, 323] width 45 height 17
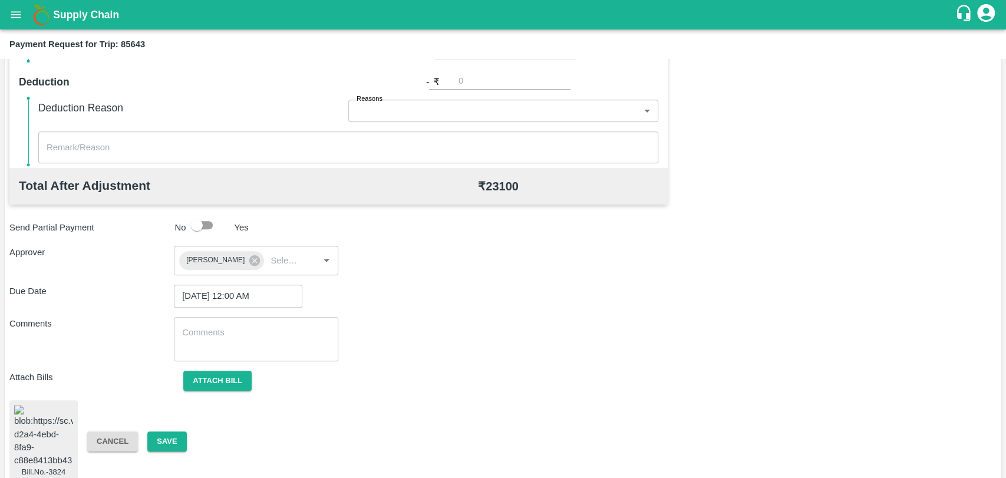
scroll to position [482, 0]
click at [166, 432] on button "Save" at bounding box center [166, 441] width 39 height 21
click at [179, 434] on button "Save" at bounding box center [166, 441] width 39 height 21
click at [166, 435] on button "Save" at bounding box center [166, 441] width 39 height 21
click at [167, 438] on button "Save" at bounding box center [166, 441] width 39 height 21
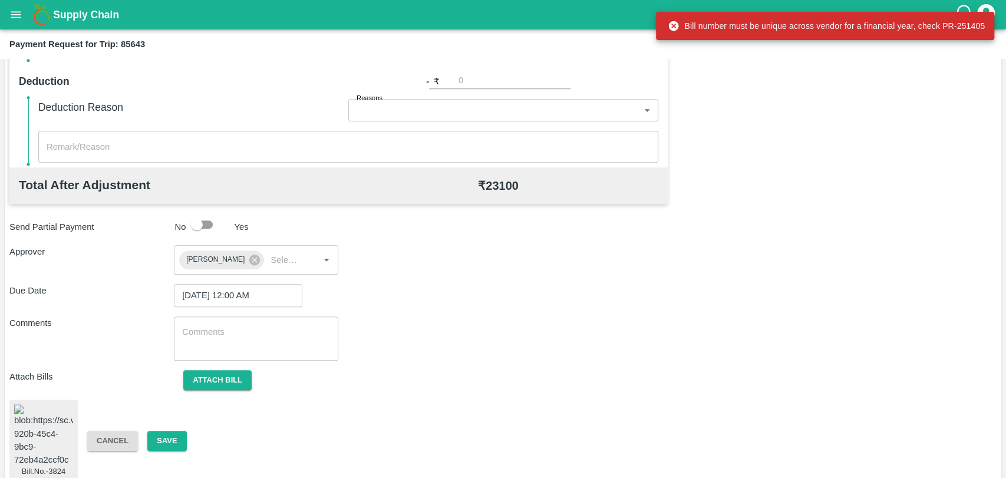
click at [216, 390] on div "Total Transportation Cost ₹ 23100 Advance payment - ₹ Additional Charges(+) Ina…" at bounding box center [502, 162] width 987 height 639
click at [216, 377] on button "Attach bill" at bounding box center [217, 380] width 68 height 21
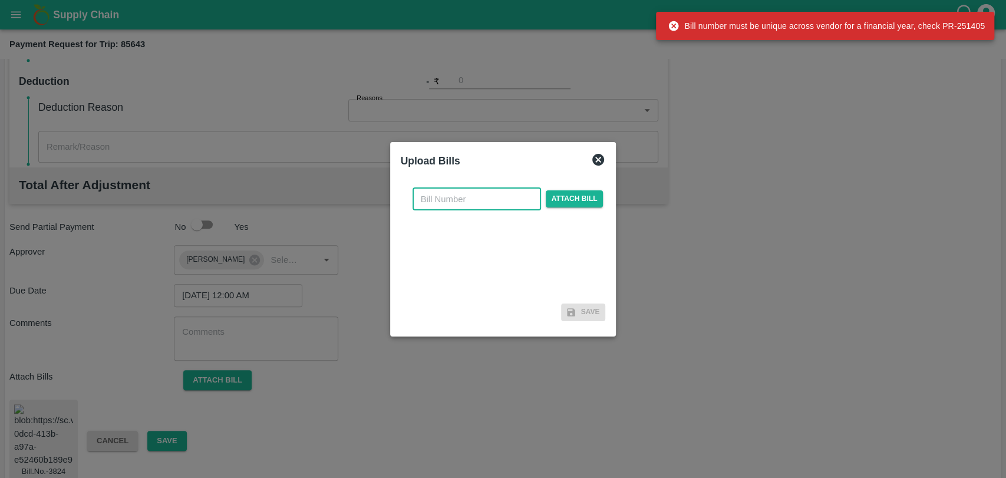
click at [463, 193] on input "text" at bounding box center [477, 199] width 128 height 22
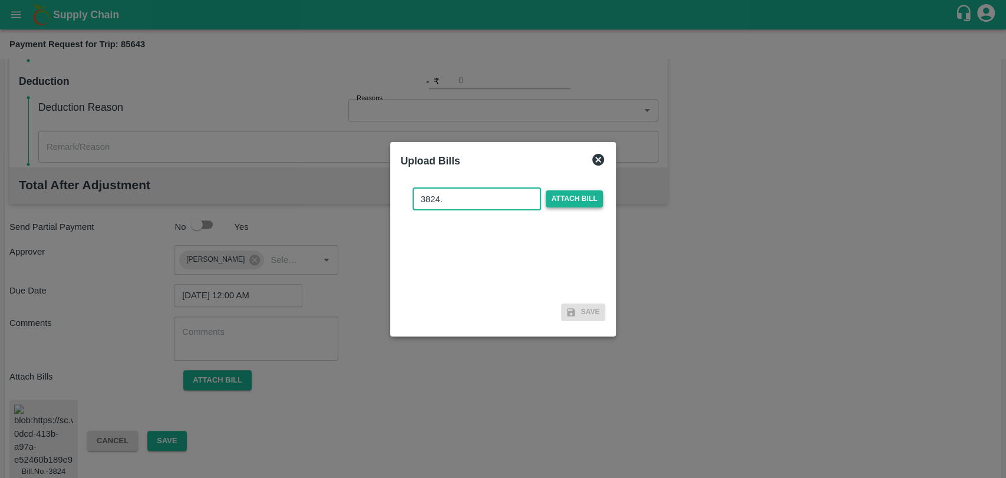
type input "3824."
click at [550, 200] on span "Attach bill" at bounding box center [575, 198] width 58 height 17
click at [0, 0] on input "Attach bill" at bounding box center [0, 0] width 0 height 0
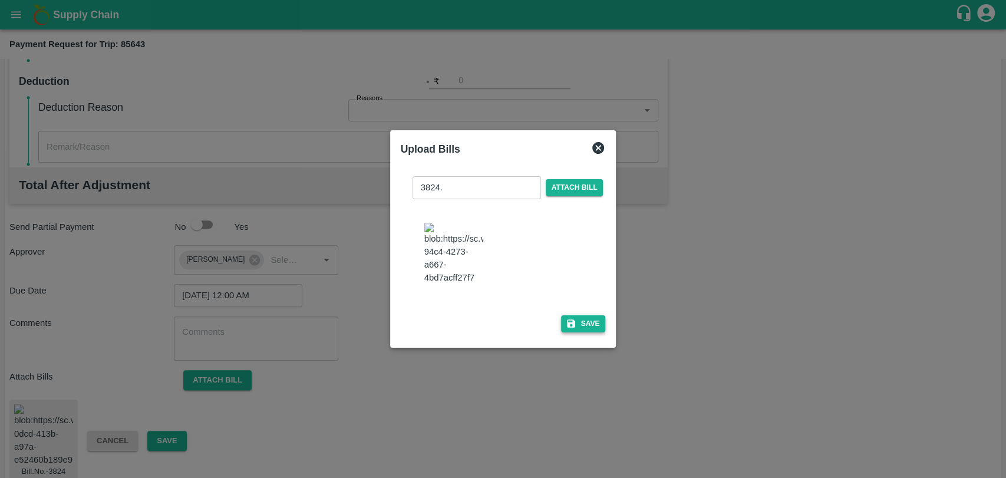
click at [575, 319] on button "Save" at bounding box center [583, 323] width 45 height 17
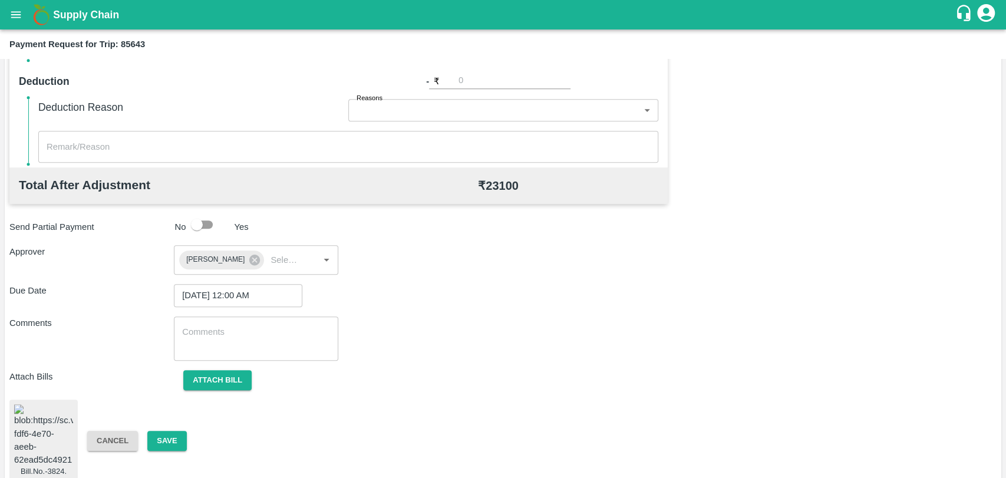
click at [187, 434] on div "Cancel Save" at bounding box center [160, 441] width 164 height 21
click at [173, 431] on button "Save" at bounding box center [166, 441] width 39 height 21
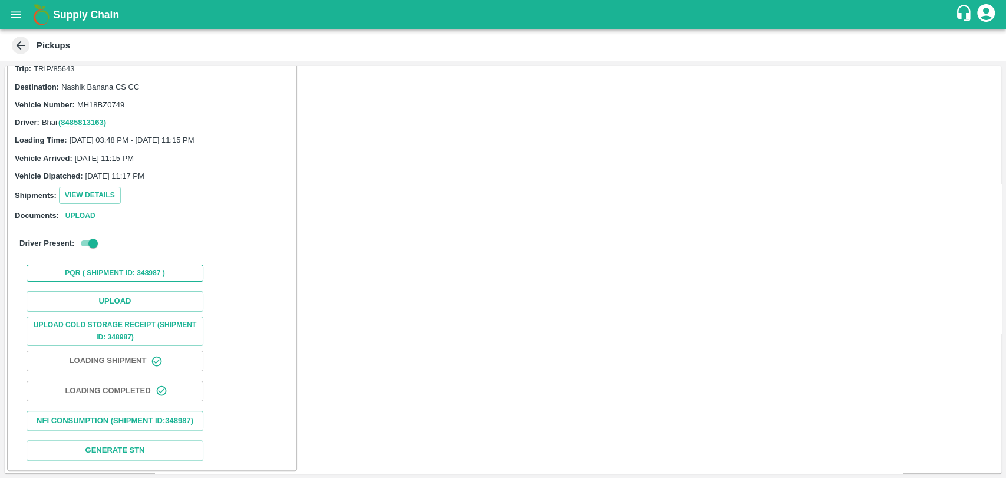
scroll to position [47, 0]
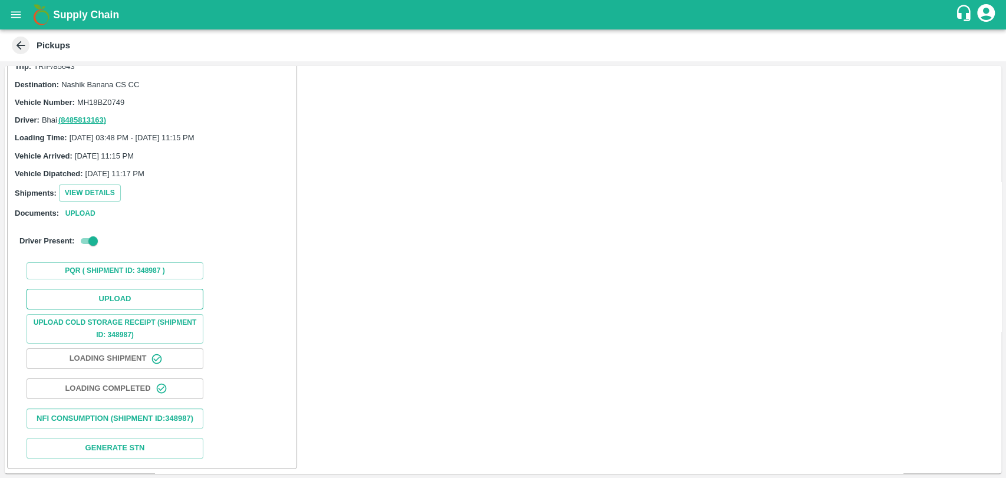
click at [108, 289] on button "Upload" at bounding box center [115, 299] width 177 height 21
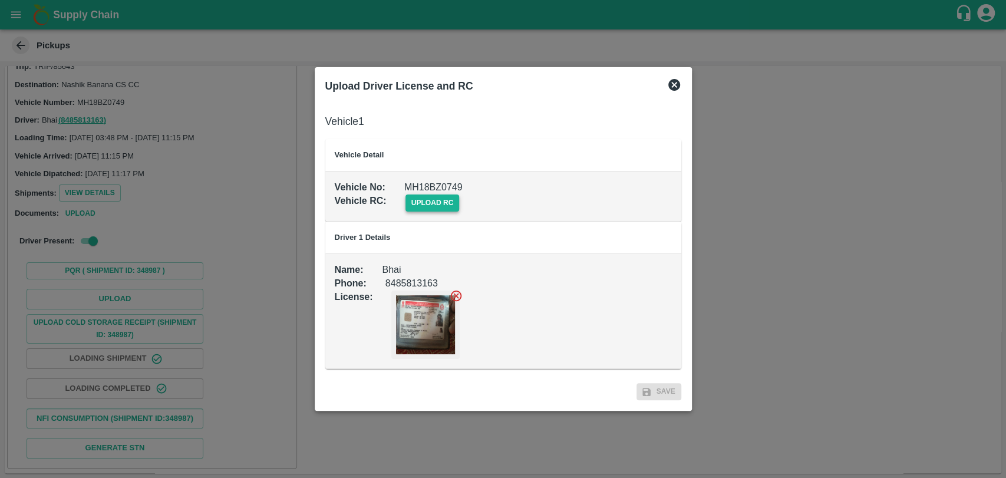
click at [428, 207] on span "upload rc" at bounding box center [432, 202] width 54 height 17
click at [0, 0] on input "upload rc" at bounding box center [0, 0] width 0 height 0
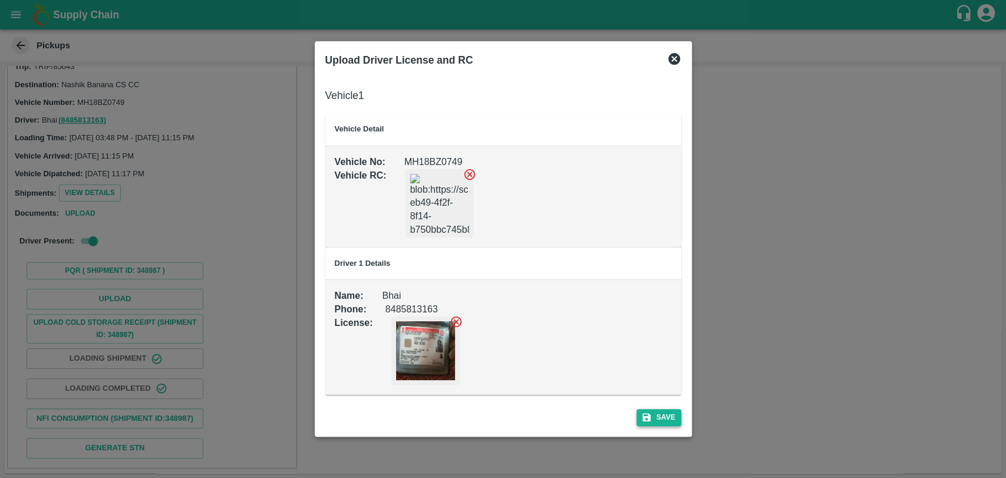
click at [653, 416] on button "Save" at bounding box center [659, 417] width 45 height 17
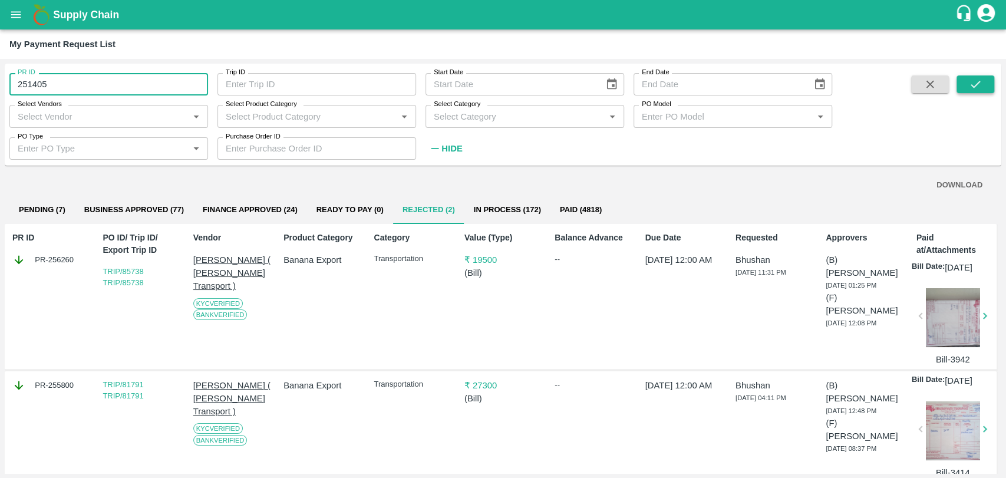
type input "251405"
click at [969, 84] on icon "submit" at bounding box center [975, 84] width 13 height 13
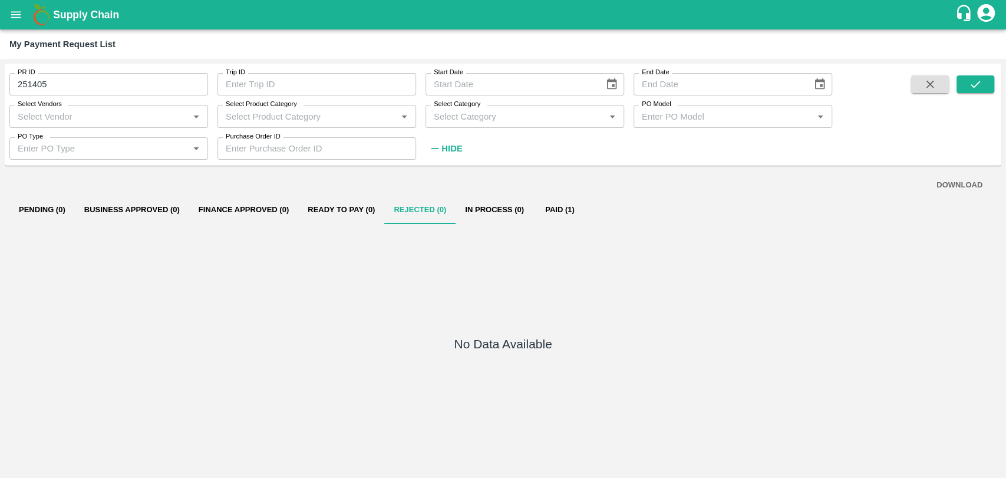
click at [559, 206] on button "Paid (1)" at bounding box center [559, 210] width 53 height 28
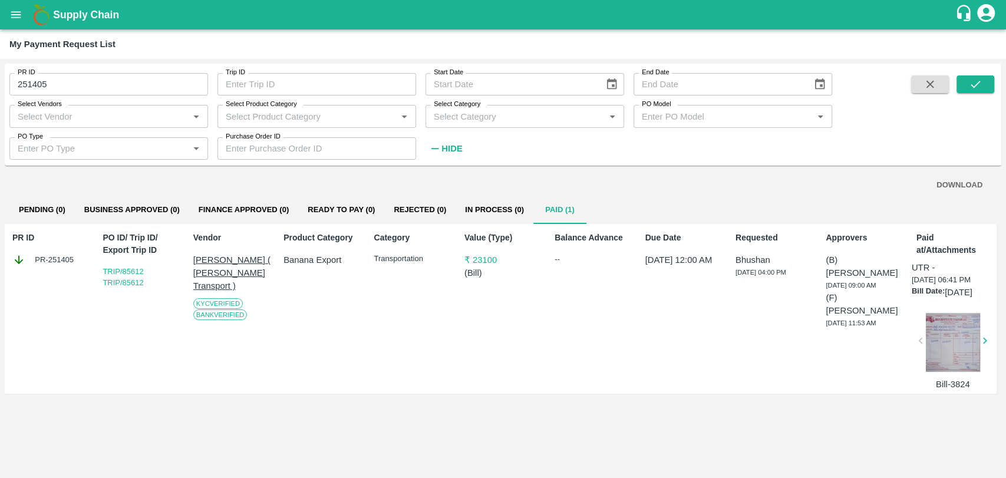
click at [943, 348] on div at bounding box center [953, 342] width 54 height 59
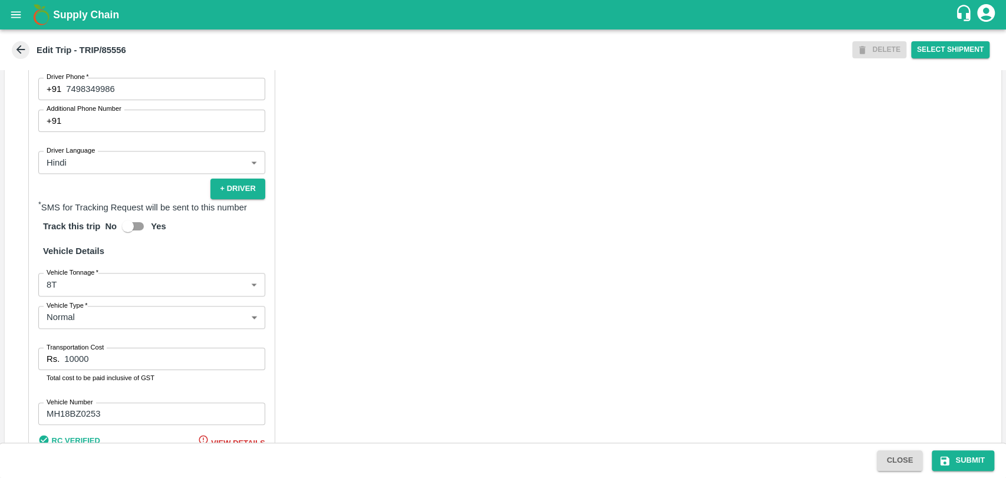
scroll to position [767, 0]
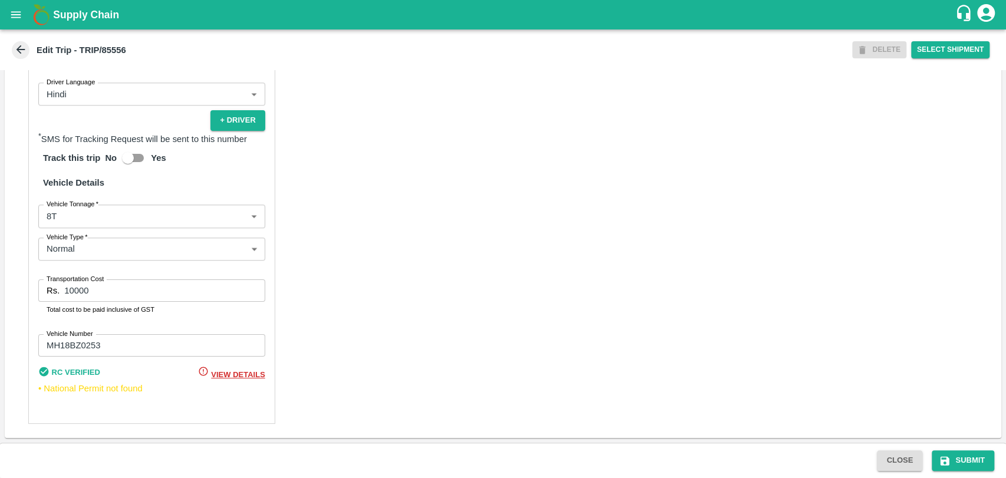
click at [94, 222] on body "Supply Chain Edit Trip - TRIP/85556 DELETE Select Shipment Trip Details Trip Ty…" at bounding box center [503, 239] width 1006 height 478
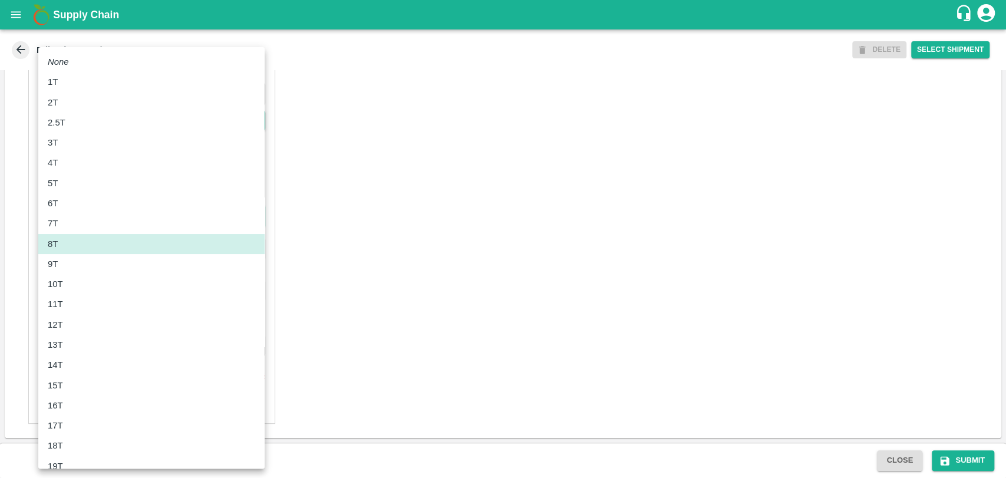
click at [67, 321] on div "12T" at bounding box center [58, 324] width 21 height 13
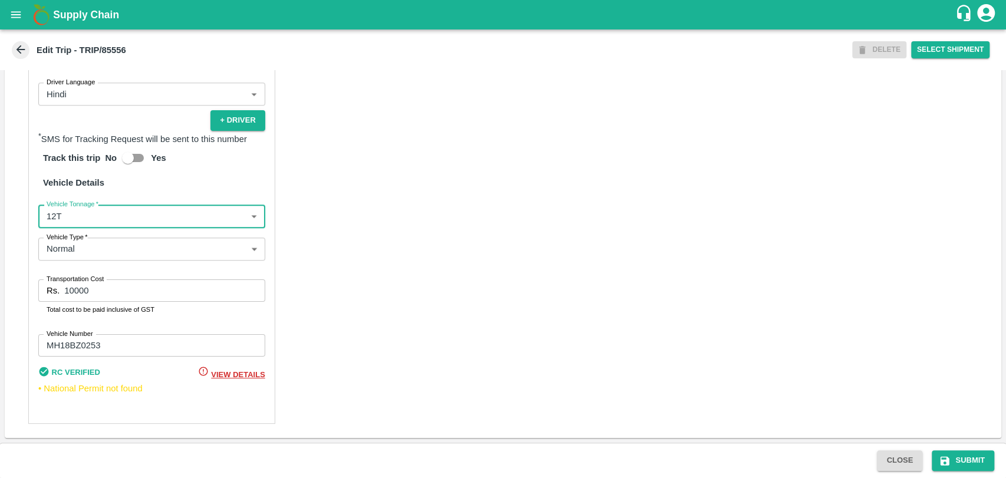
type input "12000"
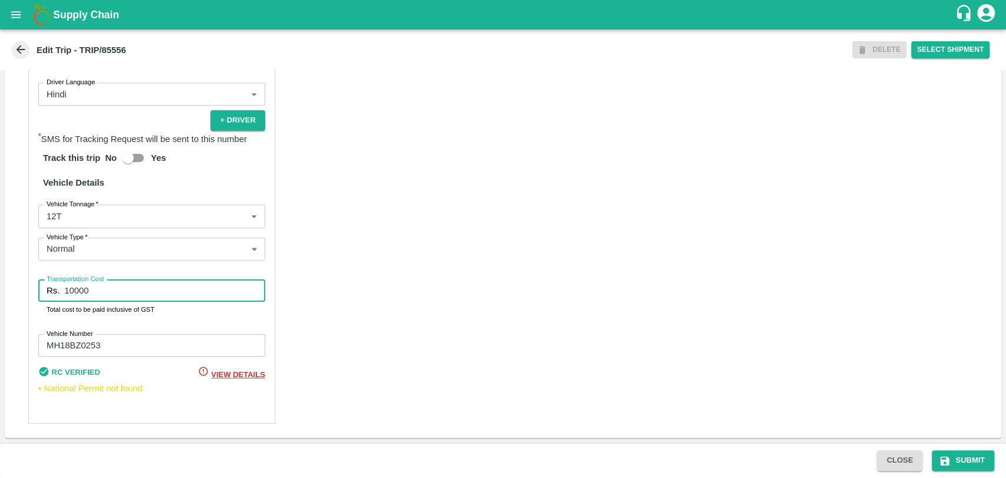
drag, startPoint x: 106, startPoint y: 289, endPoint x: 36, endPoint y: 289, distance: 70.1
click at [37, 289] on div "Partner Details Partner   * Partner Add Transporter Driver 1 Details Driver Nam…" at bounding box center [151, 141] width 247 height 563
type input "21300"
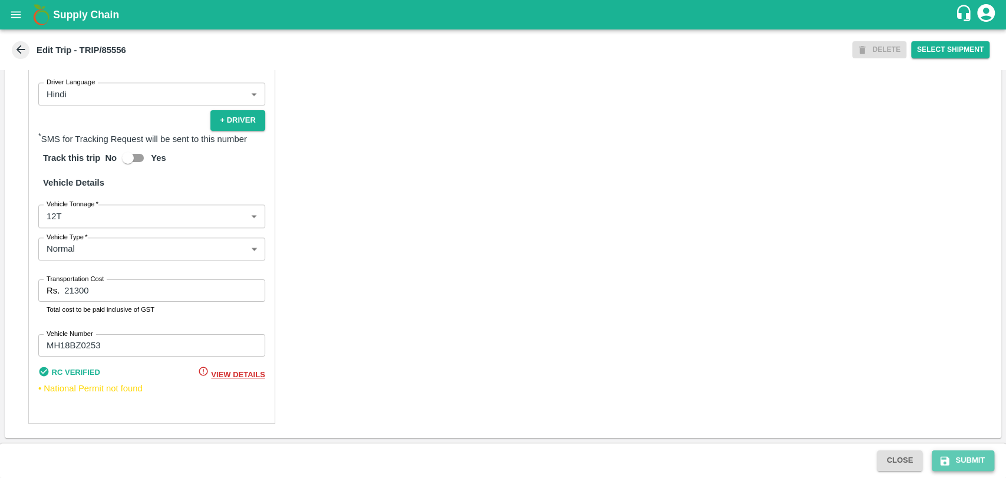
click at [942, 463] on icon "submit" at bounding box center [945, 460] width 9 height 9
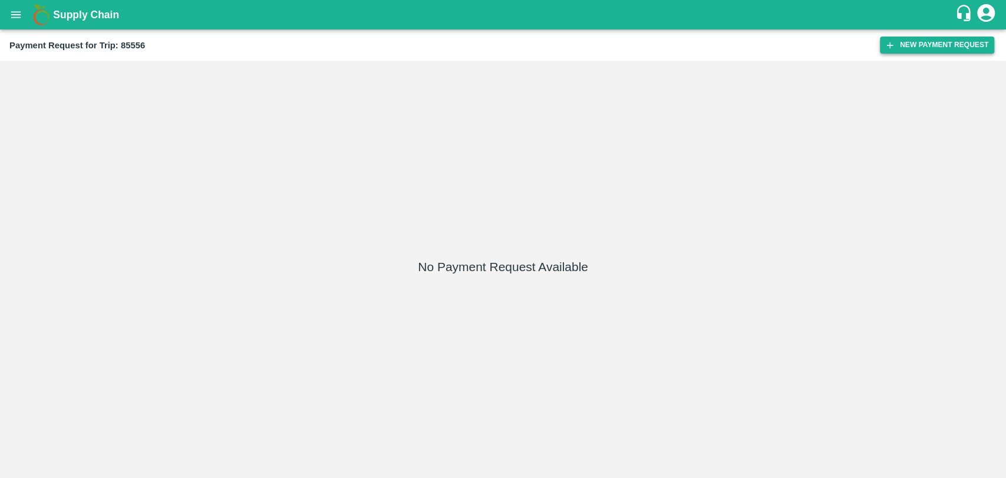
click at [898, 44] on button "New Payment Request" at bounding box center [937, 45] width 114 height 17
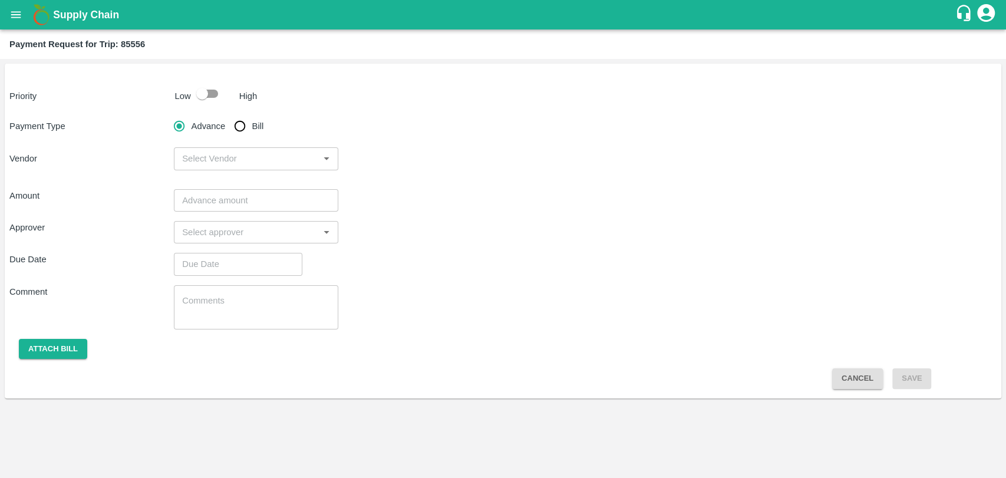
click at [203, 91] on input "checkbox" at bounding box center [202, 94] width 67 height 22
checkbox input "true"
click at [236, 120] on input "Bill" at bounding box center [240, 126] width 24 height 24
radio input "true"
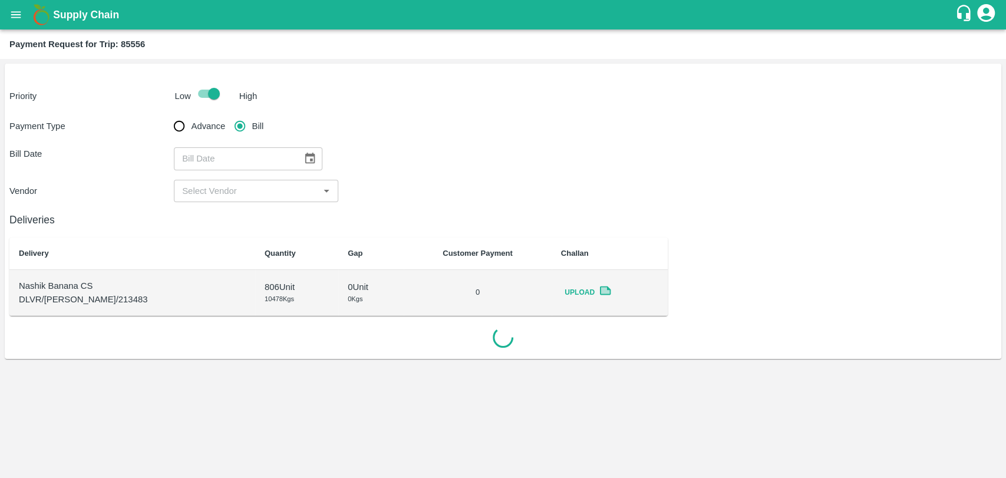
click at [299, 157] on button "Choose date" at bounding box center [310, 158] width 22 height 22
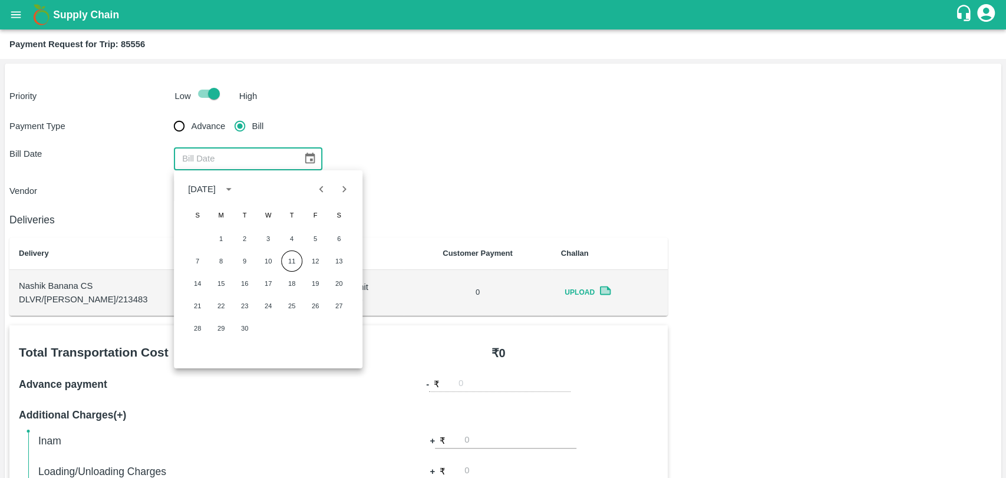
click at [316, 192] on icon "Previous month" at bounding box center [321, 189] width 13 height 13
click at [312, 301] on button "25" at bounding box center [314, 305] width 21 height 21
type input "25/07/2025"
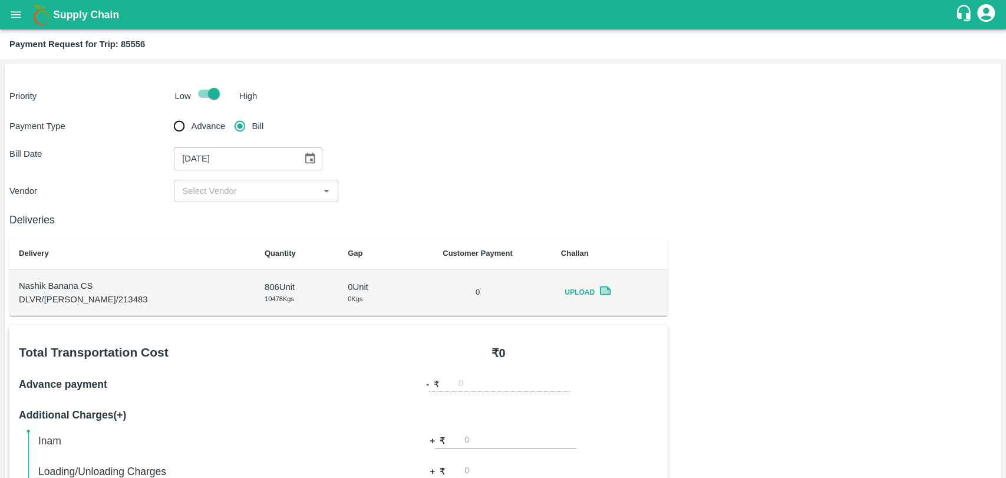
click at [233, 206] on div "Deliveries Delivery Quantity Gap Customer Payment Challan Nashik Banana CS DLVR…" at bounding box center [338, 259] width 658 height 114
click at [231, 192] on input "input" at bounding box center [246, 190] width 138 height 15
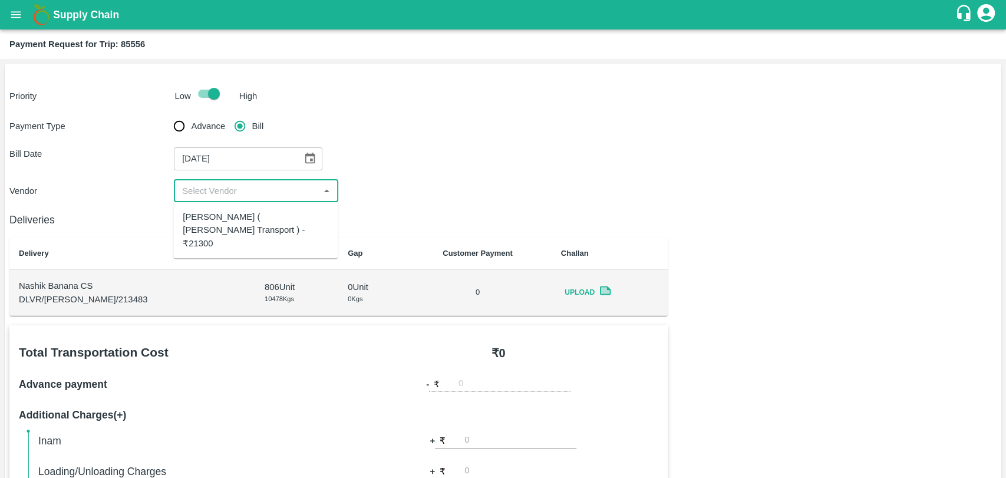
click at [230, 226] on div "Nitin Rasal ( Bhairavnath Transport ) - ₹21300" at bounding box center [256, 229] width 146 height 39
type input "Nitin Rasal ( Bhairavnath Transport ) - ₹21300"
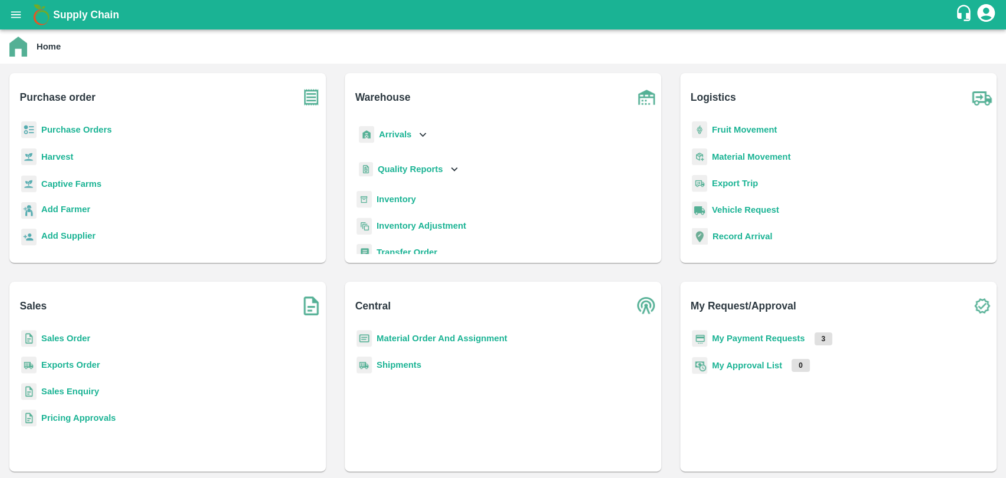
click at [746, 125] on b "Fruit Movement" at bounding box center [744, 129] width 65 height 9
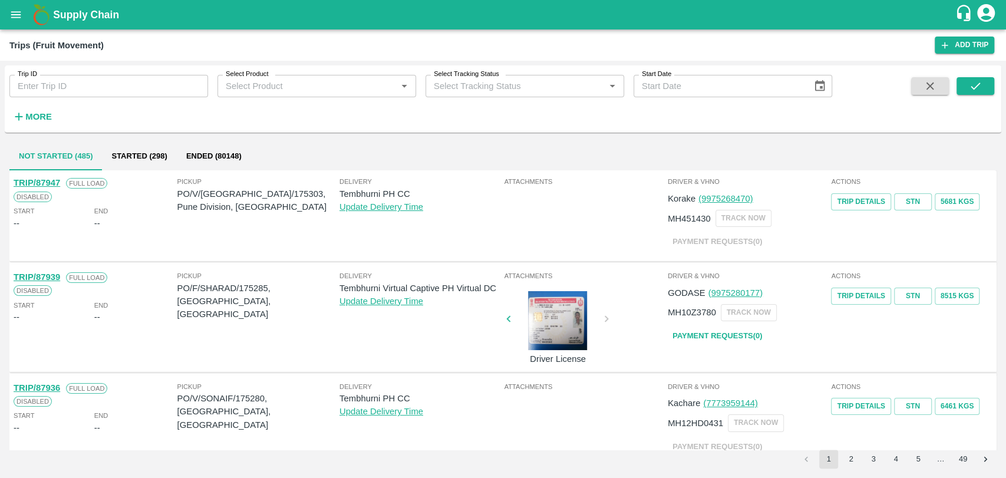
click at [39, 180] on link "TRIP/87947" at bounding box center [37, 182] width 47 height 9
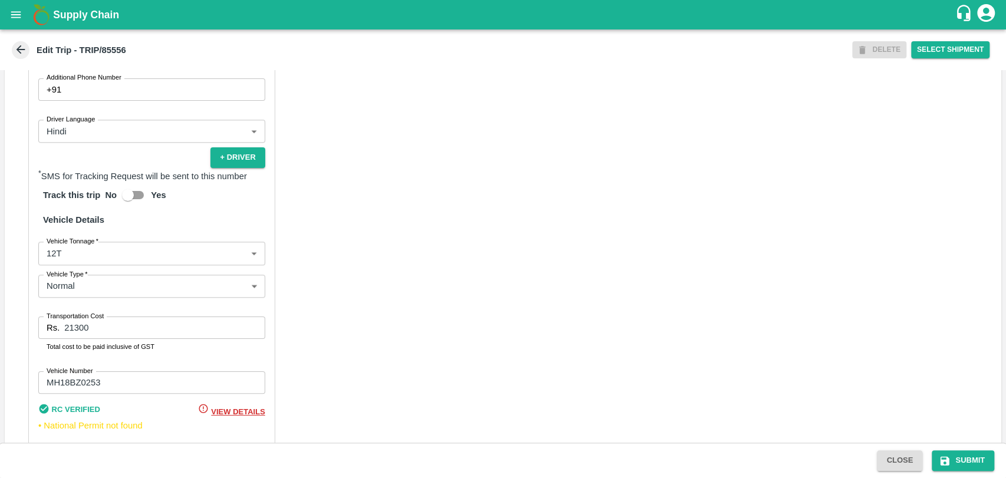
scroll to position [720, 0]
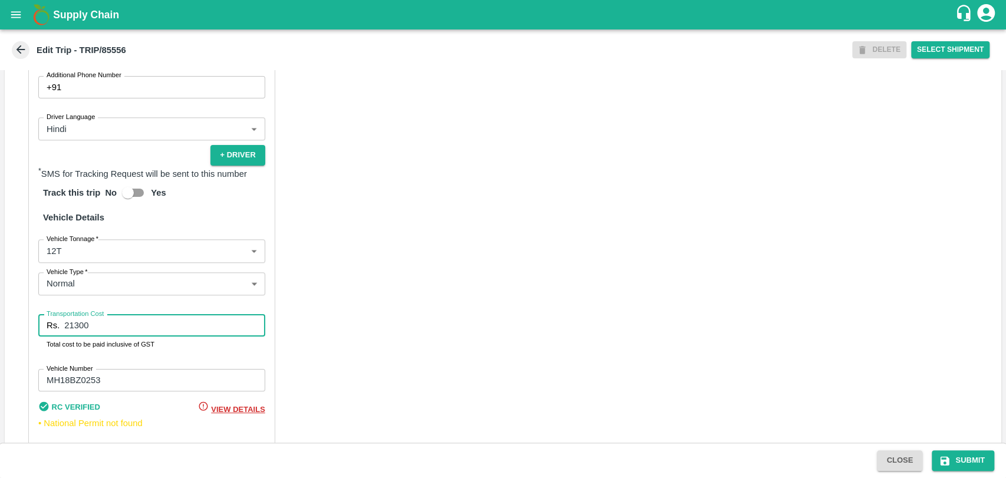
click at [93, 336] on input "21300" at bounding box center [164, 325] width 200 height 22
type input "21600"
click at [953, 464] on button "Submit" at bounding box center [963, 460] width 62 height 21
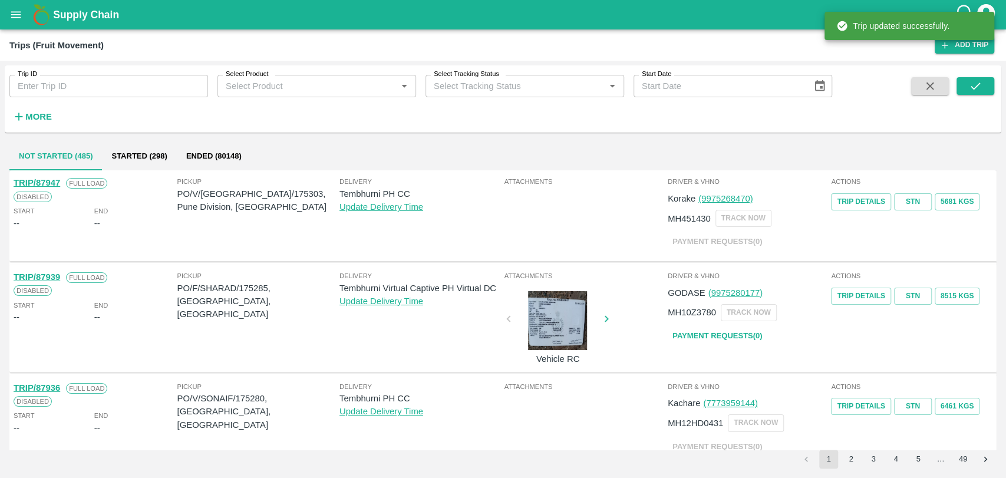
click at [35, 124] on h6 "More" at bounding box center [38, 116] width 27 height 15
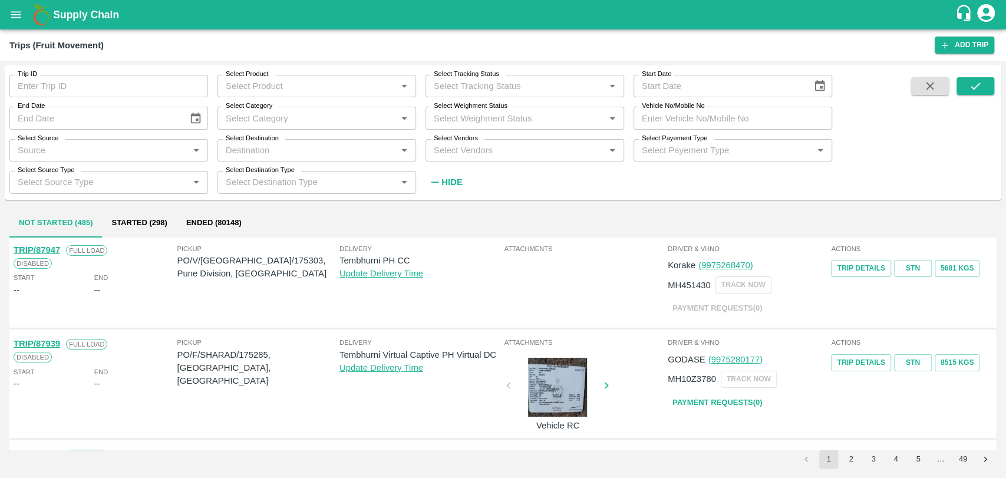
click at [690, 106] on label "Vehicle No/Mobile No" at bounding box center [673, 105] width 62 height 9
click at [690, 107] on input "Vehicle No/Mobile No" at bounding box center [733, 118] width 199 height 22
paste input "MH19CX6697"
type input "MH19CX6697"
click at [971, 87] on icon "submit" at bounding box center [975, 86] width 9 height 7
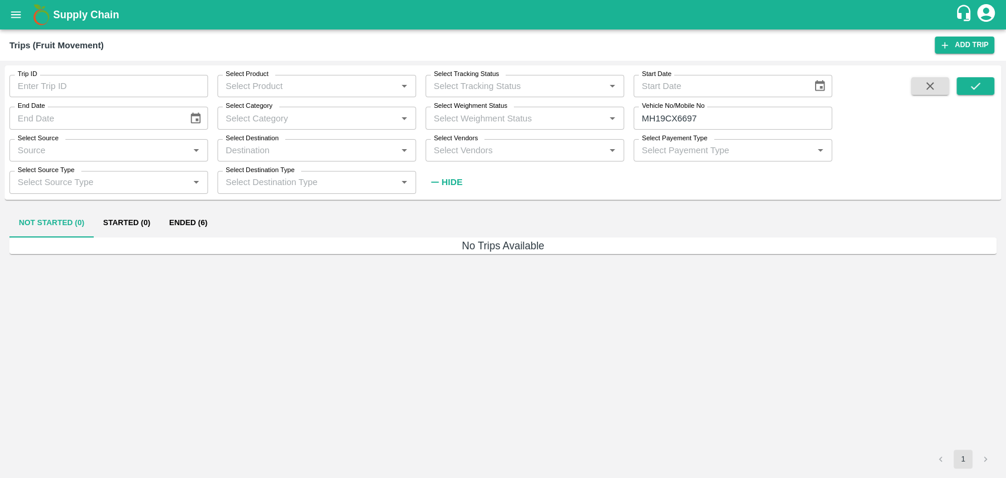
click at [154, 208] on div "Not Started (0) Started (0) Ended (6) No Trips Available 1" at bounding box center [503, 339] width 997 height 269
click at [168, 226] on button "Ended (6)" at bounding box center [188, 223] width 57 height 28
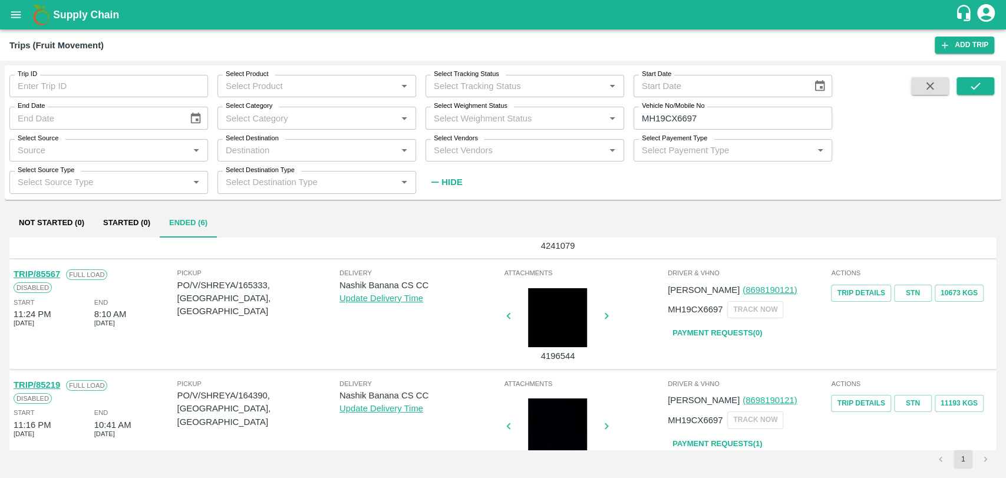
scroll to position [65, 0]
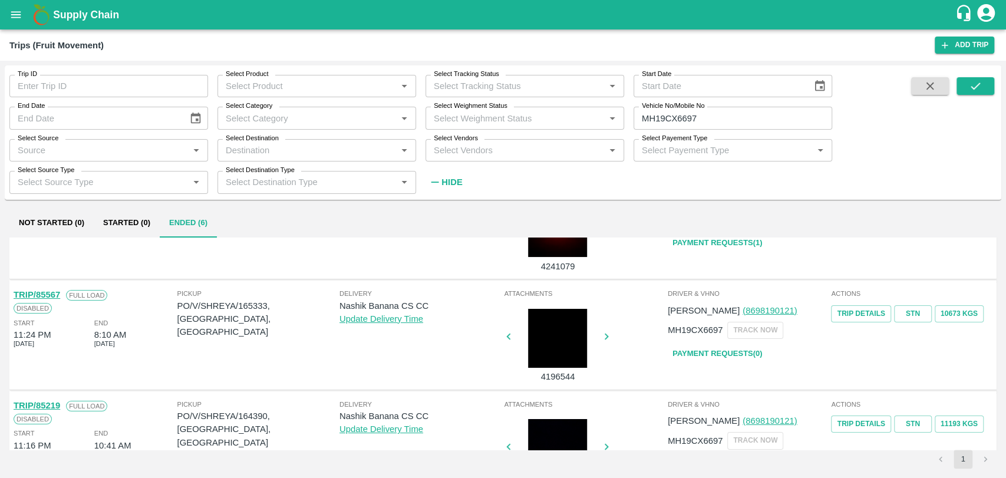
click at [51, 294] on link "TRIP/85567" at bounding box center [37, 294] width 47 height 9
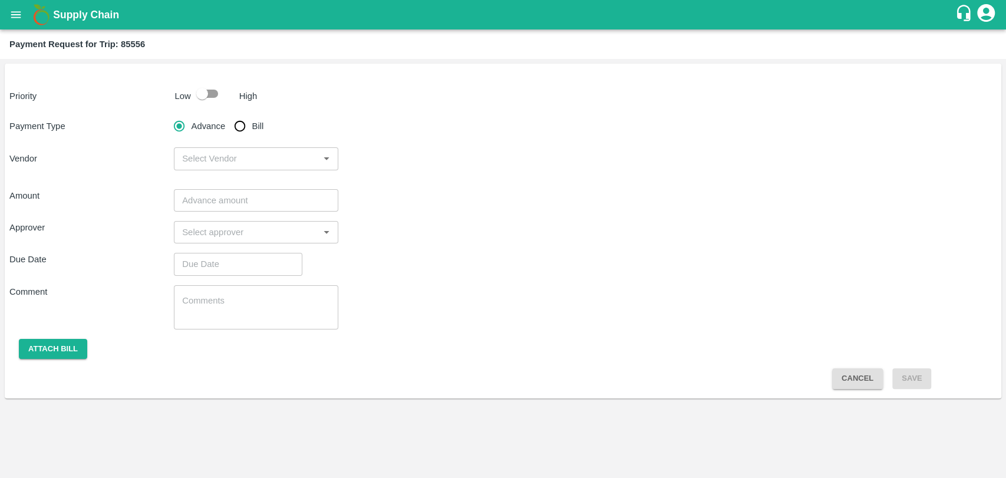
click at [196, 83] on input "checkbox" at bounding box center [202, 94] width 67 height 22
drag, startPoint x: 206, startPoint y: 94, endPoint x: 210, endPoint y: 100, distance: 7.2
click at [206, 95] on input "checkbox" at bounding box center [213, 94] width 67 height 22
click at [201, 89] on input "checkbox" at bounding box center [202, 94] width 67 height 22
checkbox input "true"
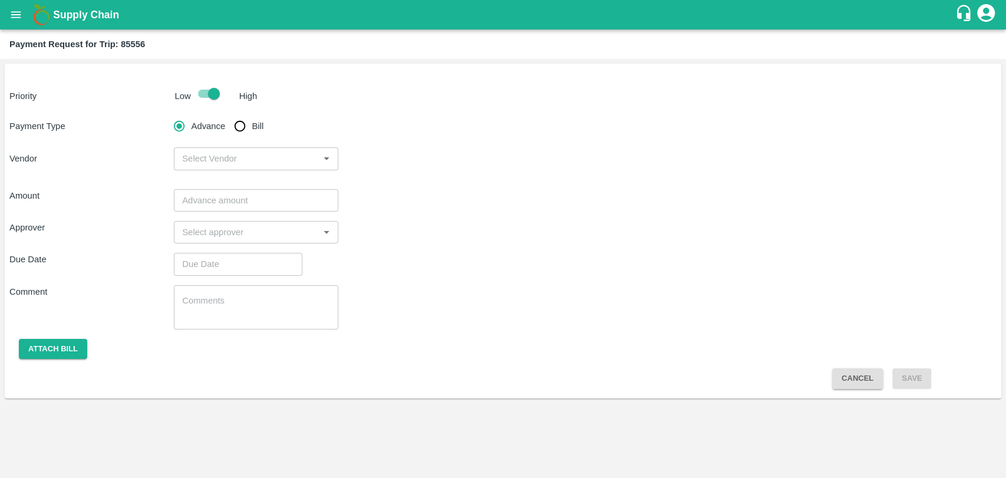
click at [228, 121] on input "Bill" at bounding box center [240, 126] width 24 height 24
radio input "true"
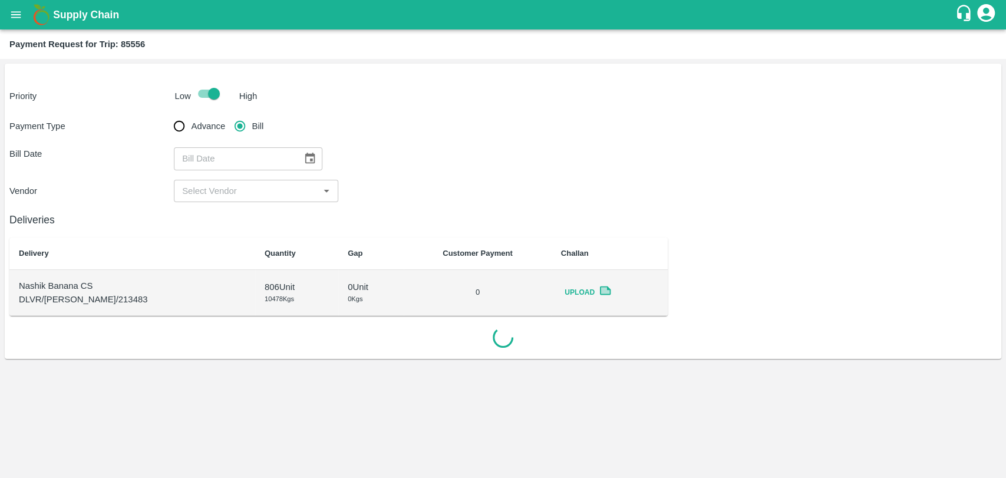
click at [309, 156] on icon "Choose date" at bounding box center [310, 158] width 10 height 11
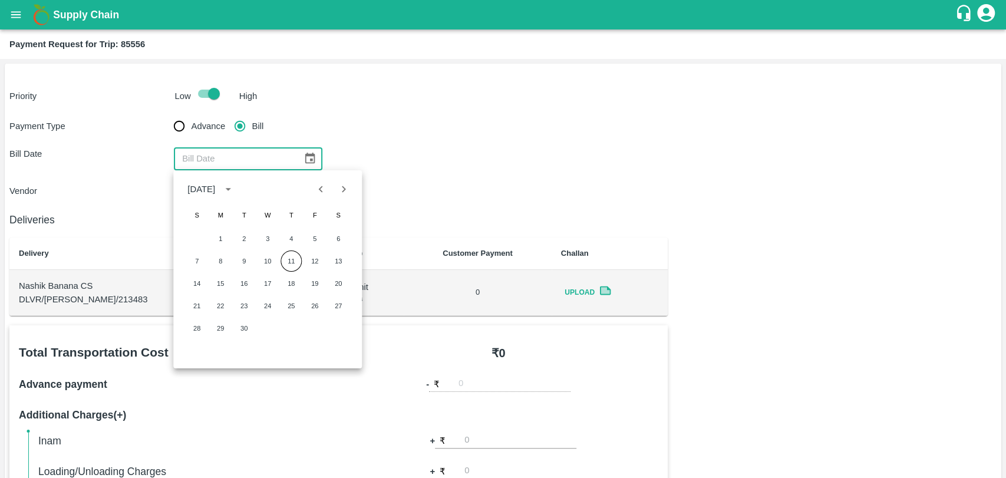
click at [318, 196] on button "Previous month" at bounding box center [321, 189] width 22 height 22
click at [312, 306] on button "25" at bounding box center [314, 305] width 21 height 21
type input "25/07/2025"
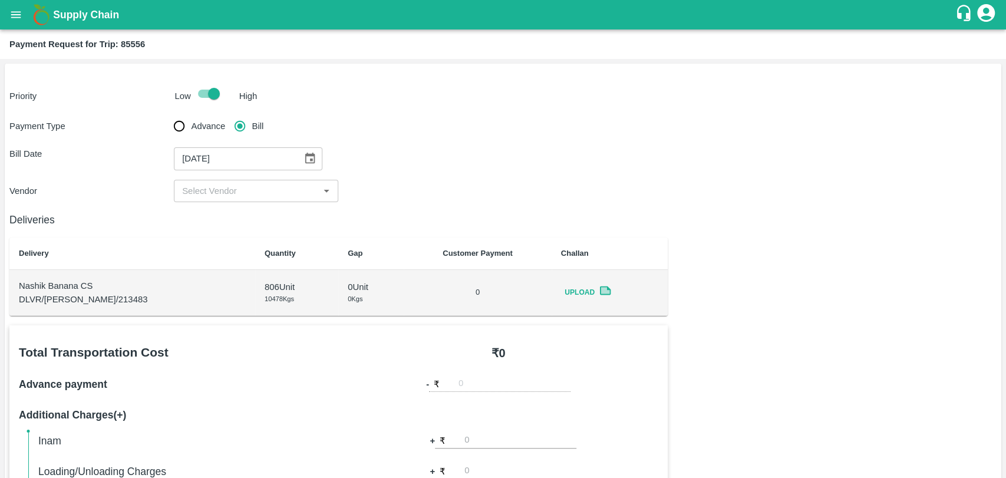
click at [223, 197] on input "input" at bounding box center [246, 190] width 138 height 15
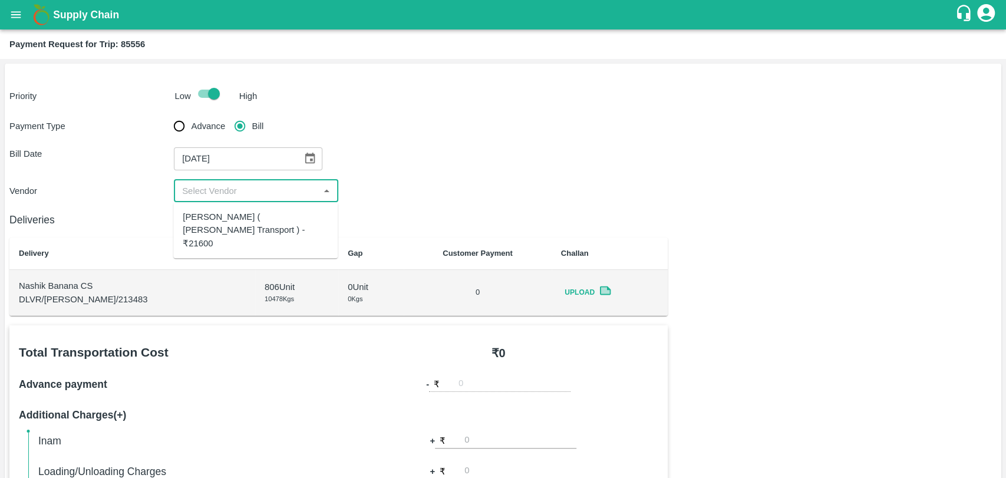
click at [223, 222] on div "Nitin Rasal ( Bhairavnath Transport ) - ₹21600" at bounding box center [256, 229] width 146 height 39
type input "Nitin Rasal ( Bhairavnath Transport ) - ₹21600"
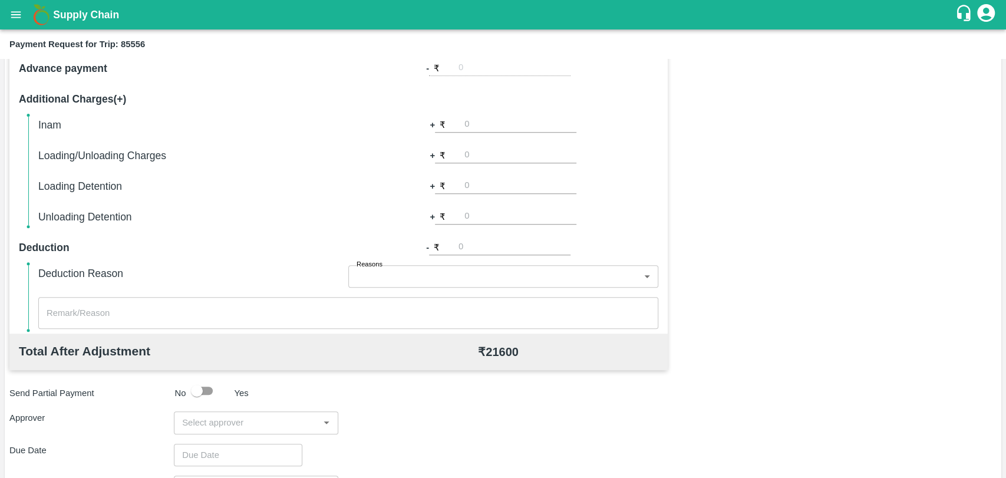
scroll to position [327, 0]
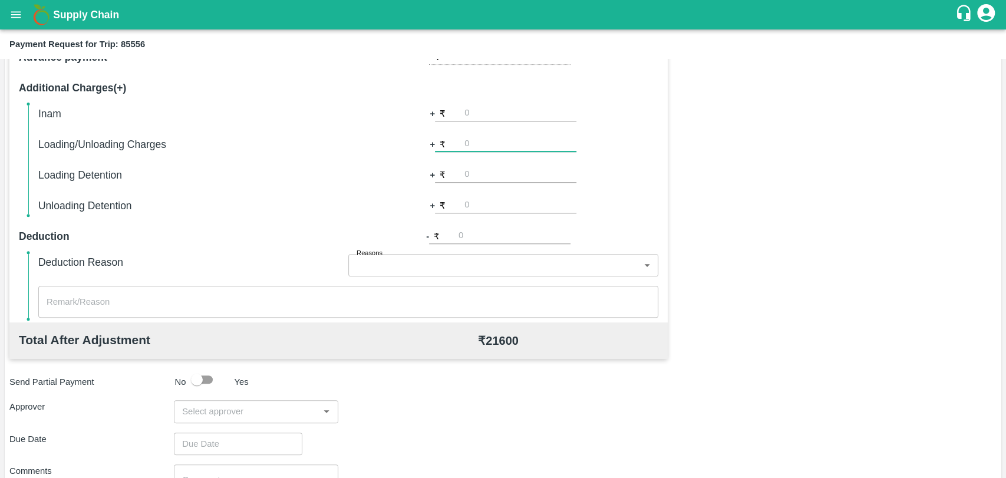
click at [503, 147] on input "number" at bounding box center [520, 144] width 112 height 16
type input "300"
click at [726, 144] on div "Total Transportation Cost ₹ 21600 Advance payment - ₹ Additional Charges(+) Ina…" at bounding box center [502, 283] width 987 height 571
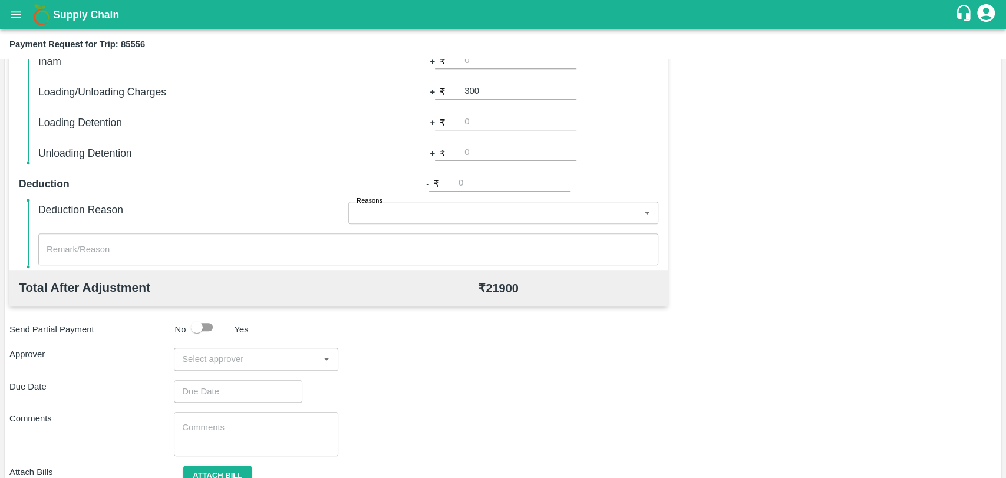
scroll to position [431, 0]
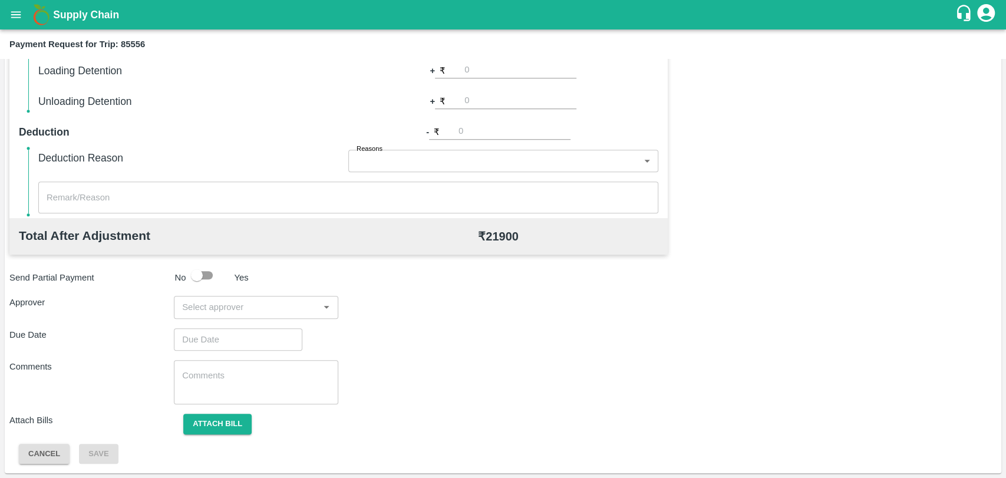
click at [223, 301] on input "input" at bounding box center [246, 306] width 138 height 15
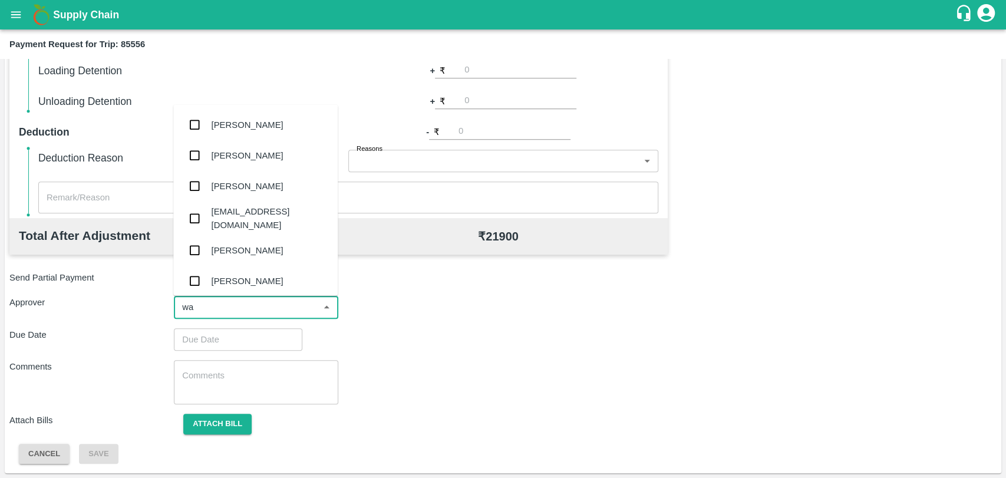
type input "wag"
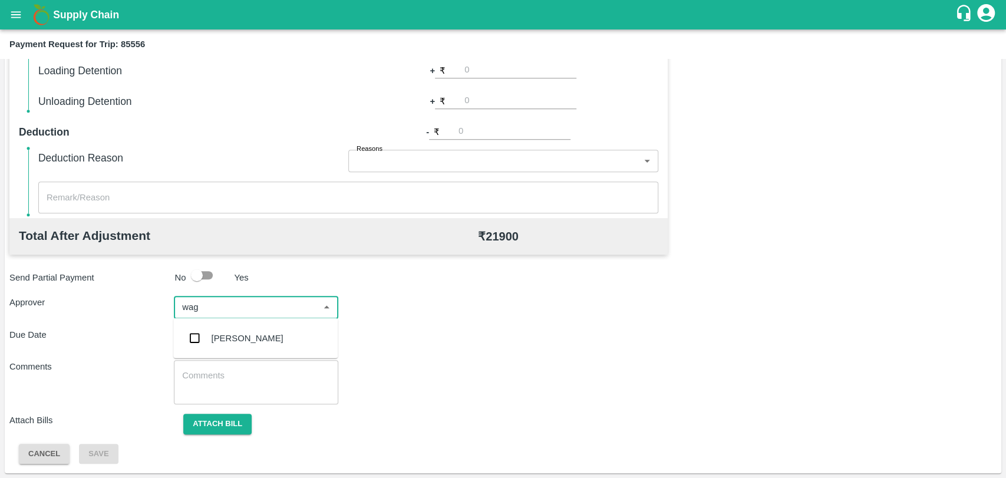
click at [230, 335] on div "Prasad Waghade" at bounding box center [248, 338] width 72 height 13
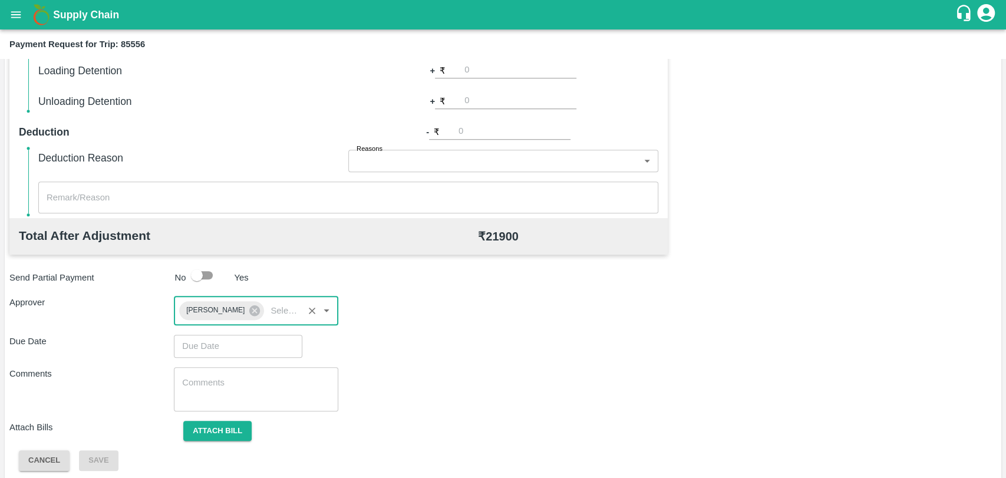
type input "DD/MM/YYYY hh:mm aa"
click at [221, 342] on input "DD/MM/YYYY hh:mm aa" at bounding box center [234, 346] width 120 height 22
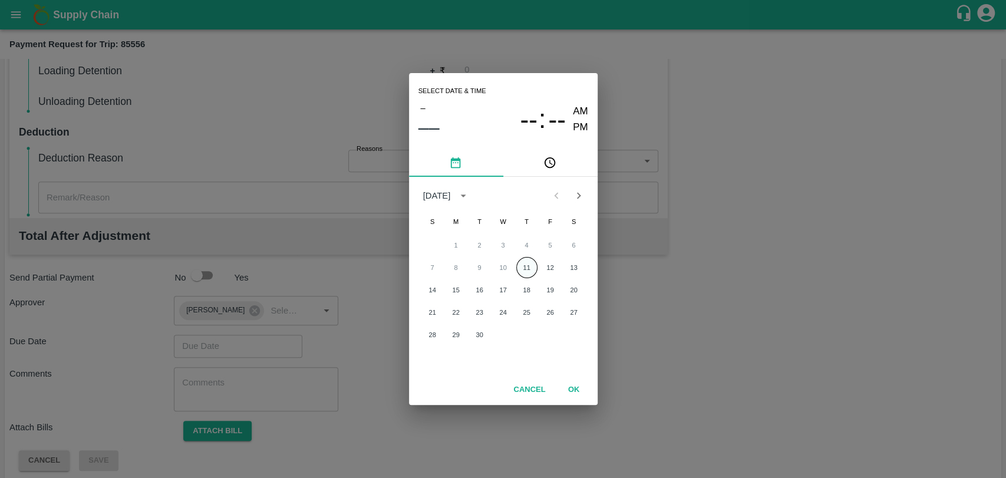
click at [522, 270] on button "11" at bounding box center [526, 267] width 21 height 21
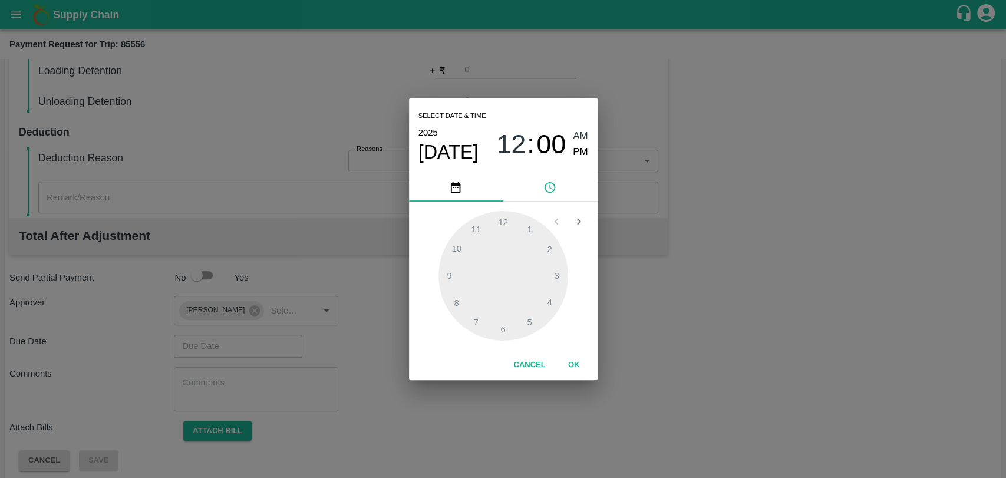
type input "11/09/2025 12:00 AM"
click at [571, 371] on button "OK" at bounding box center [574, 365] width 38 height 21
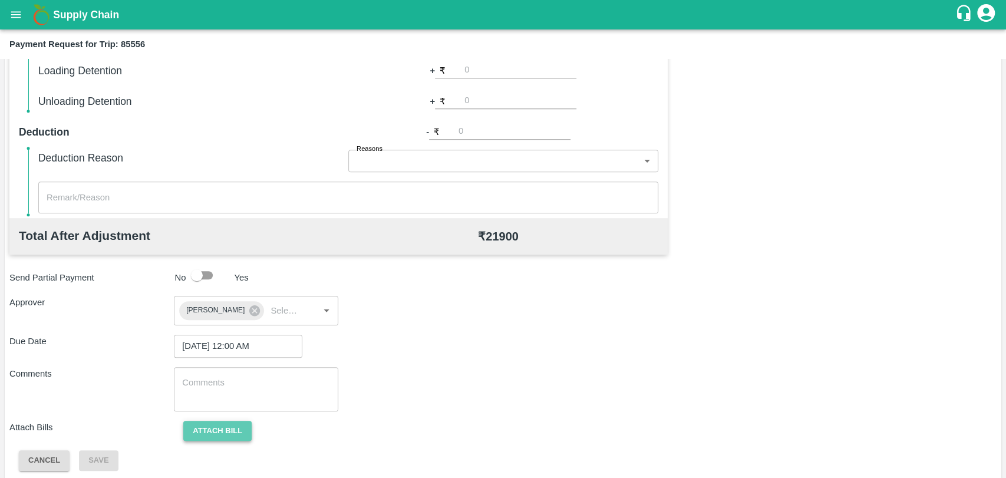
click at [221, 433] on button "Attach bill" at bounding box center [217, 431] width 68 height 21
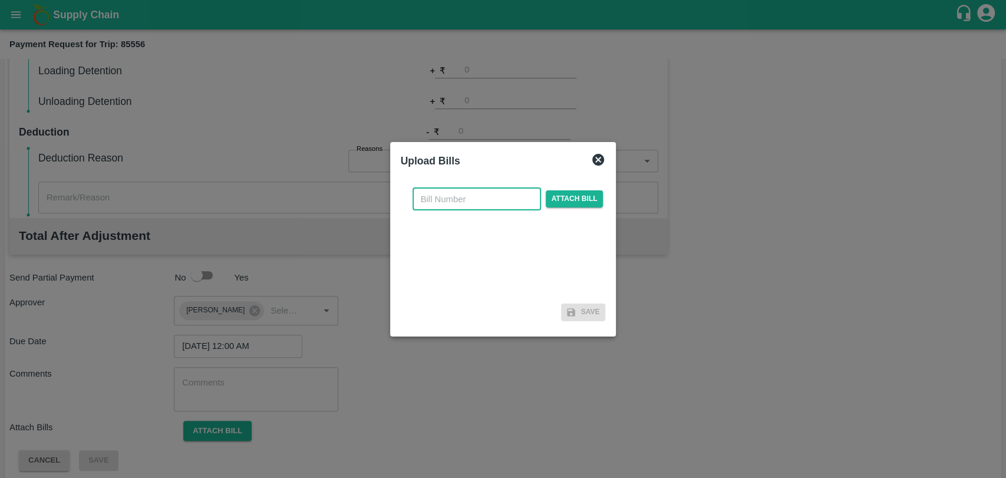
click at [477, 203] on input "text" at bounding box center [477, 199] width 128 height 22
type input "3822"
click at [560, 192] on span "Attach bill" at bounding box center [575, 198] width 58 height 17
click at [0, 0] on input "Attach bill" at bounding box center [0, 0] width 0 height 0
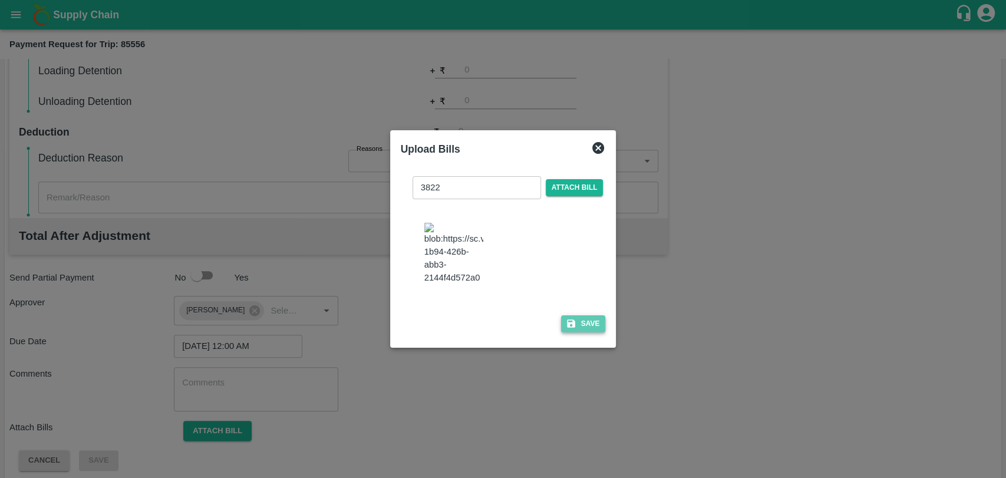
click at [574, 328] on button "Save" at bounding box center [583, 323] width 45 height 17
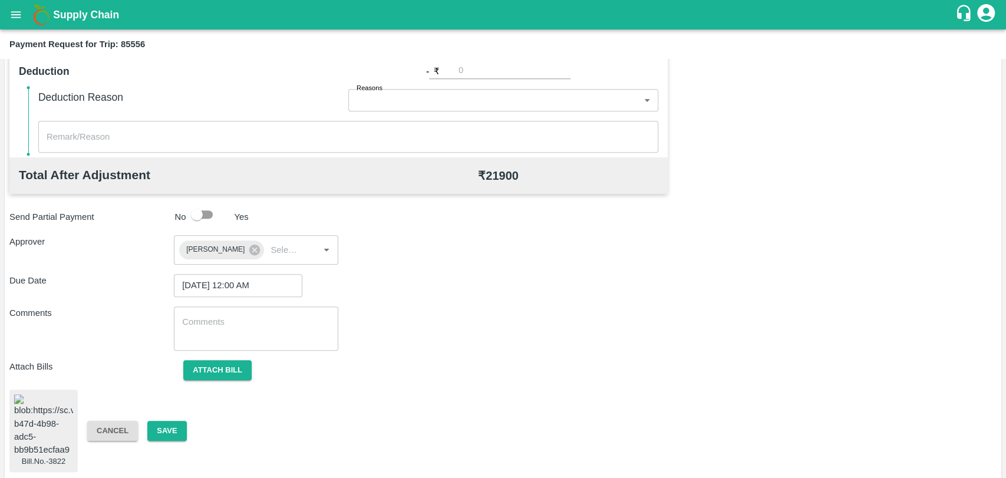
scroll to position [517, 0]
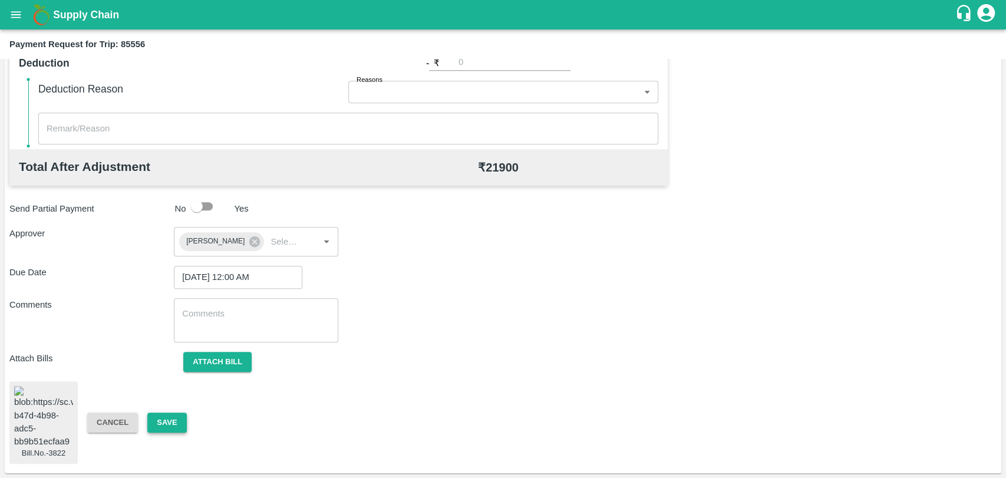
click at [176, 413] on button "Save" at bounding box center [166, 423] width 39 height 21
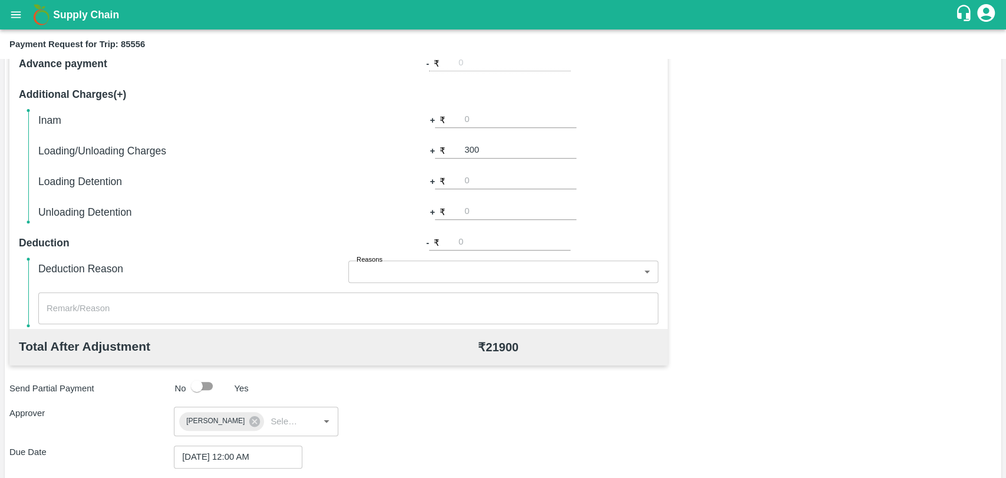
scroll to position [189, 0]
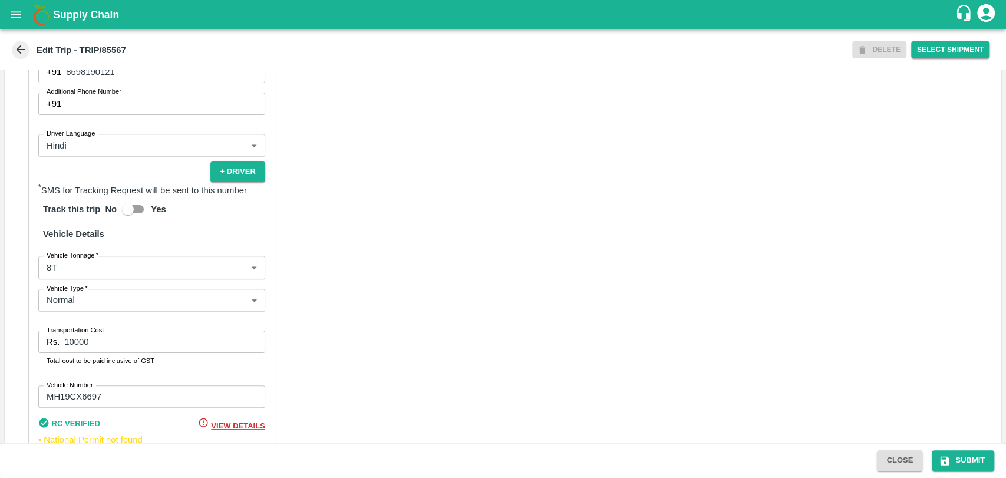
scroll to position [767, 0]
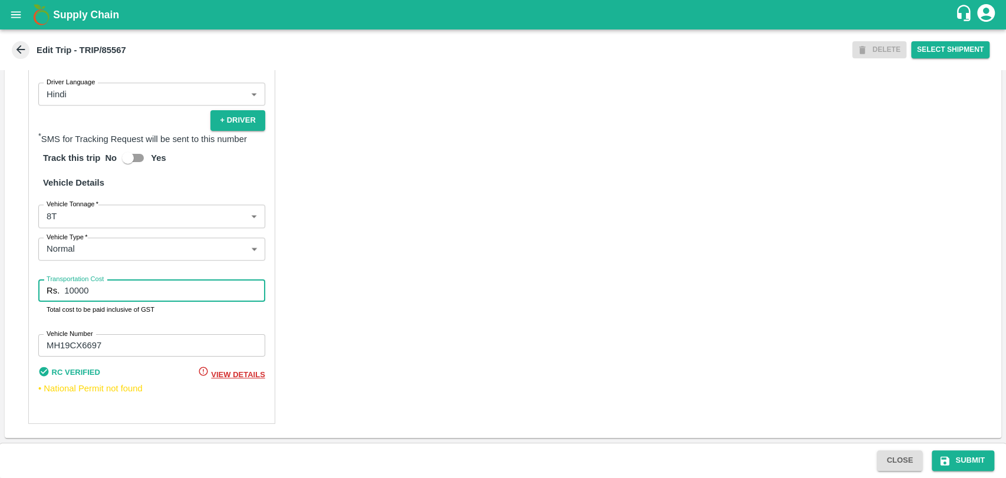
drag, startPoint x: 113, startPoint y: 290, endPoint x: 10, endPoint y: 288, distance: 103.2
click at [10, 288] on div "Partner Details Partner   * Partner Add Transporter Driver 1 Details Driver Nam…" at bounding box center [503, 142] width 997 height 592
type input "22800"
click at [76, 222] on body "Supply Chain Edit Trip - TRIP/85567 DELETE Select Shipment Trip Details Trip Ty…" at bounding box center [503, 239] width 1006 height 478
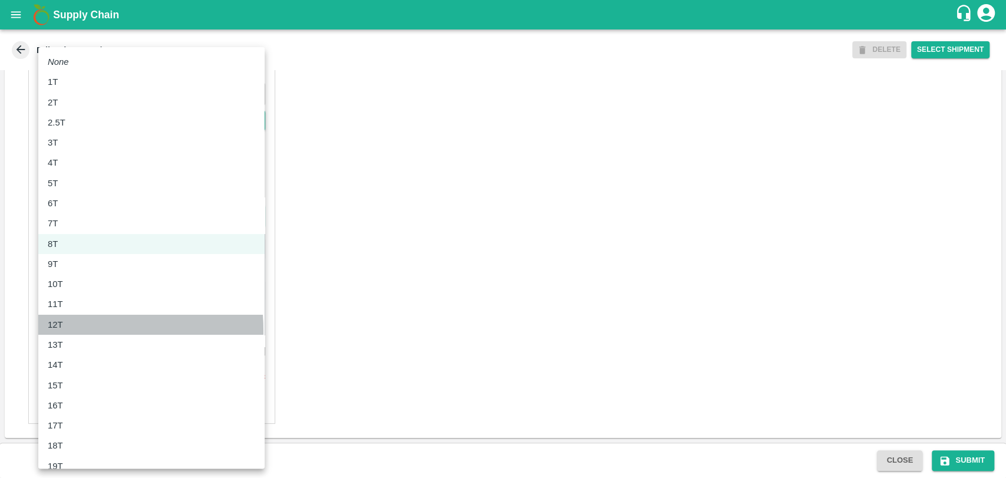
click at [52, 331] on p "12T" at bounding box center [55, 324] width 15 height 13
type input "12000"
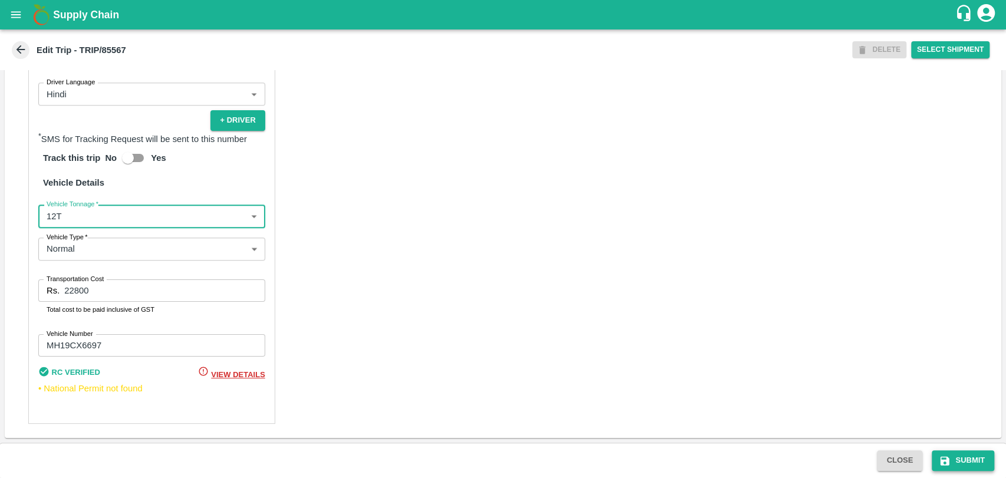
click at [954, 463] on button "Submit" at bounding box center [963, 460] width 62 height 21
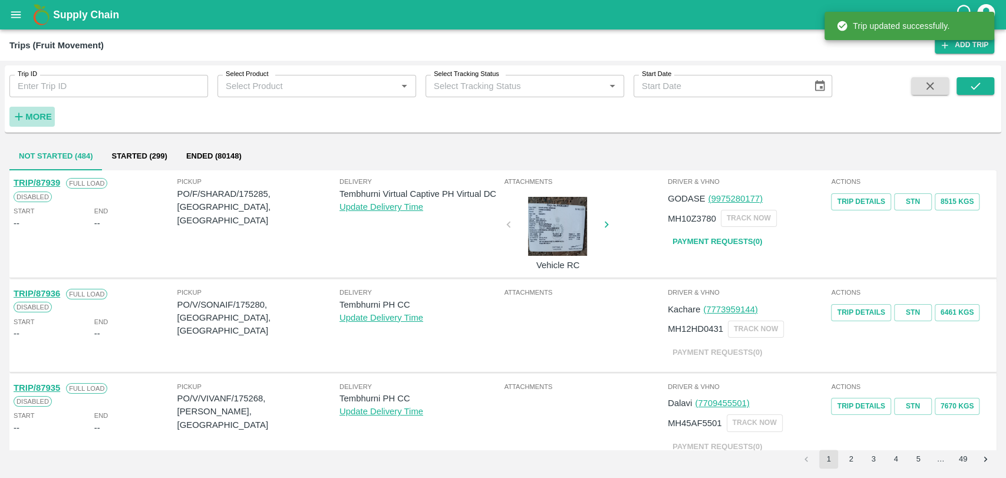
click at [38, 115] on strong "More" at bounding box center [38, 116] width 27 height 9
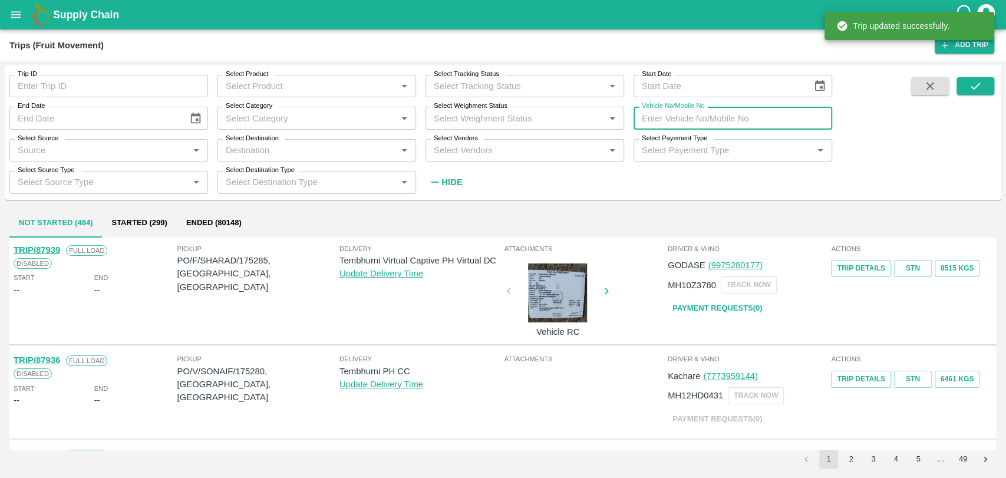
click at [743, 127] on input "Vehicle No/Mobile No" at bounding box center [733, 118] width 199 height 22
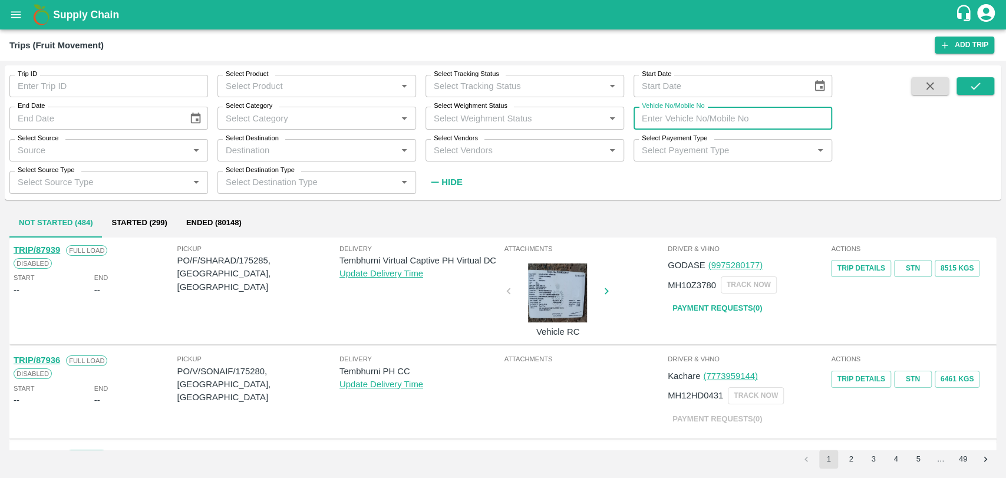
paste input "MH48CQ2052"
type input "MH48CQ2052"
click at [975, 84] on icon "submit" at bounding box center [975, 86] width 13 height 13
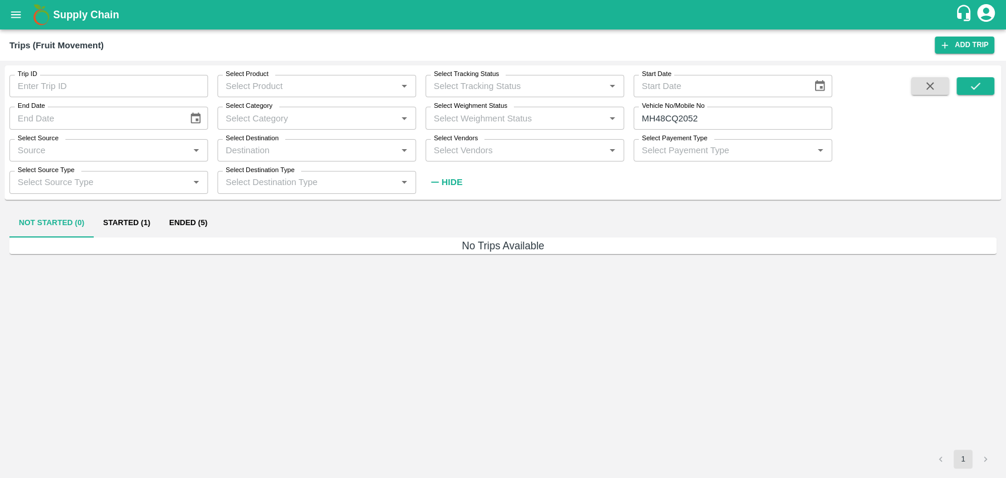
click at [184, 220] on button "Ended (5)" at bounding box center [188, 223] width 57 height 28
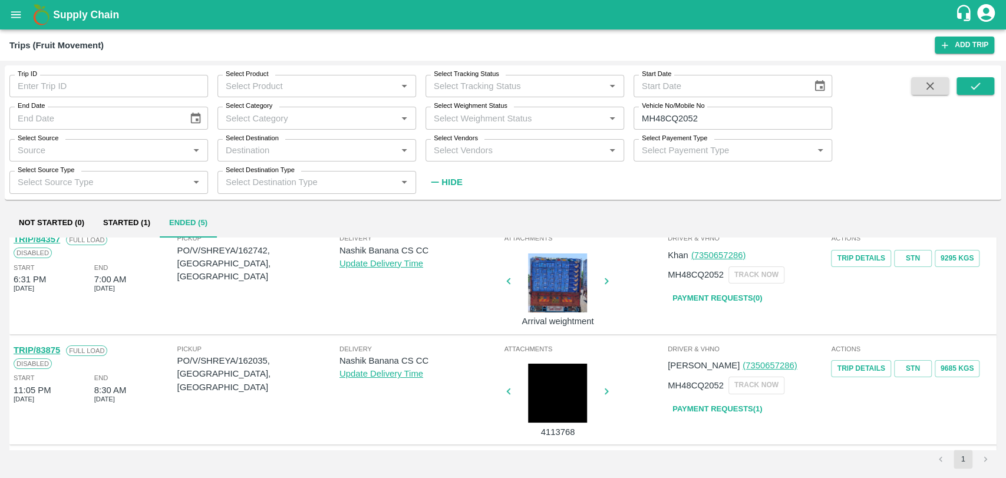
scroll to position [65, 0]
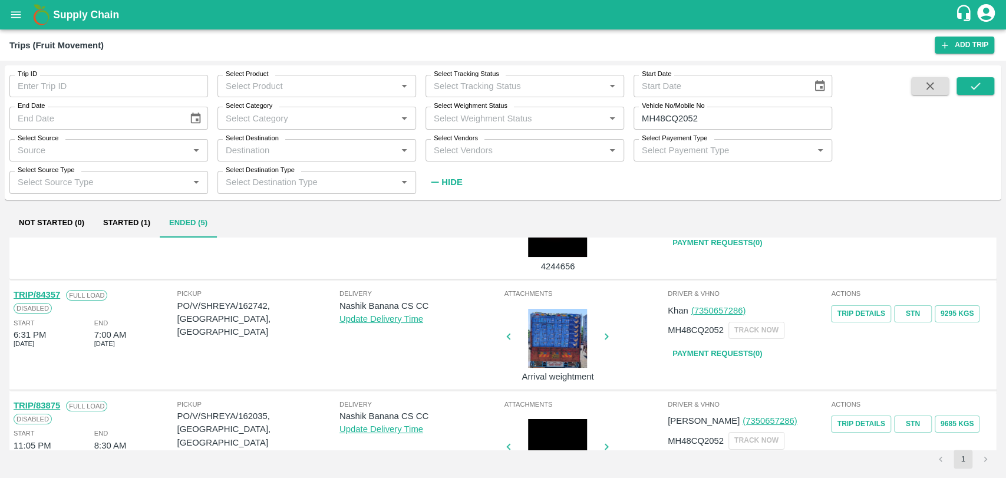
click at [55, 294] on link "TRIP/84357" at bounding box center [37, 294] width 47 height 9
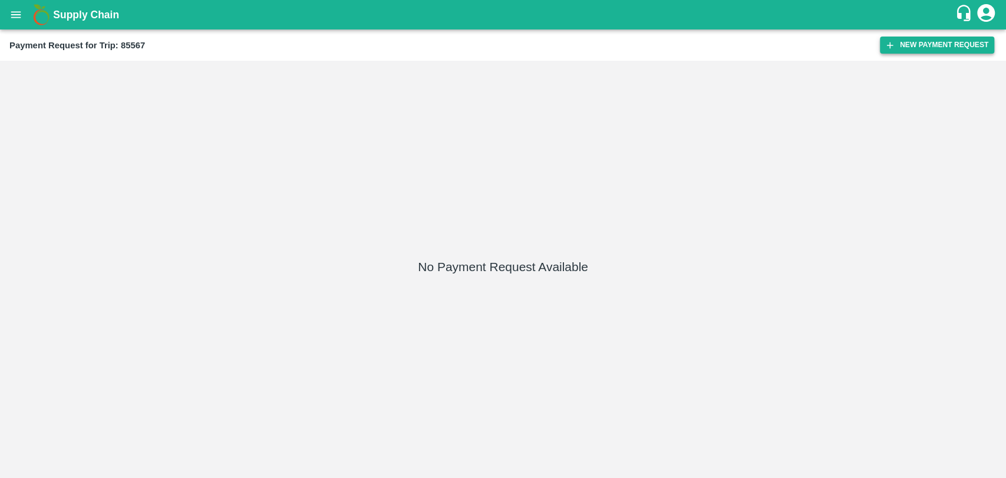
click at [899, 47] on button "New Payment Request" at bounding box center [937, 45] width 114 height 17
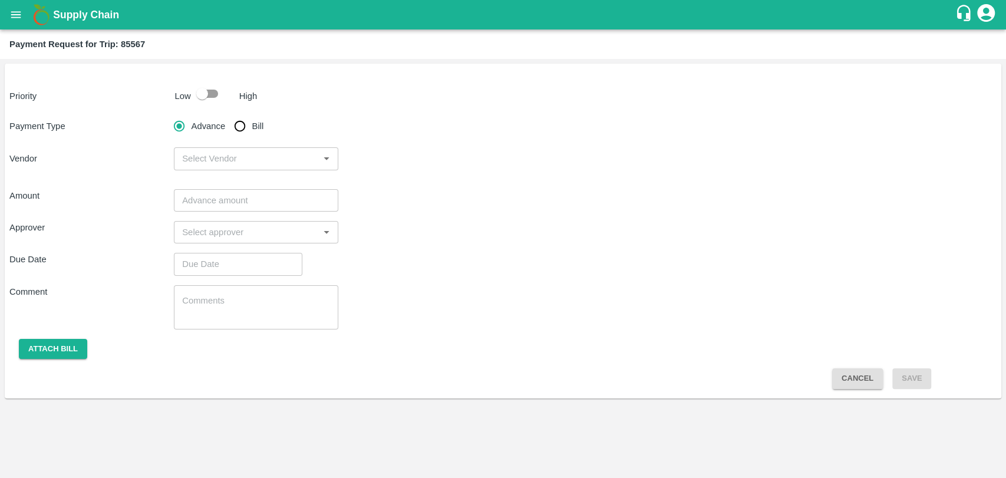
click at [212, 94] on input "checkbox" at bounding box center [202, 94] width 67 height 22
checkbox input "true"
click at [238, 133] on input "Bill" at bounding box center [240, 126] width 24 height 24
radio input "true"
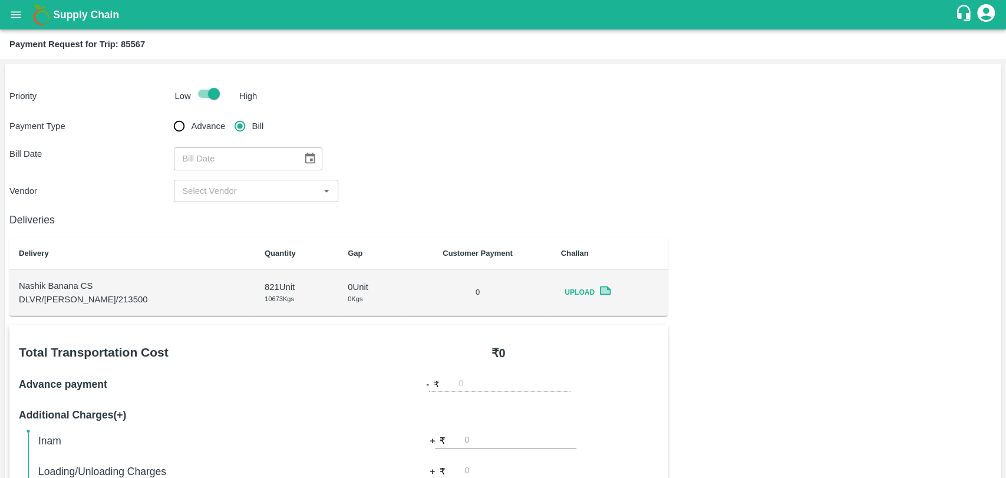
click at [304, 159] on icon "Choose date" at bounding box center [310, 158] width 13 height 13
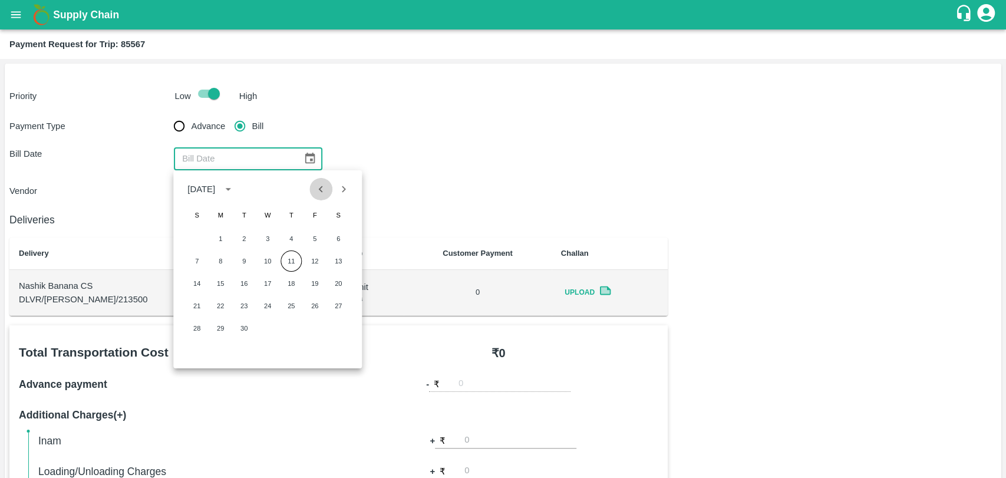
click at [318, 192] on icon "Previous month" at bounding box center [321, 189] width 13 height 13
click at [308, 303] on button "25" at bounding box center [314, 305] width 21 height 21
type input "25/07/2025"
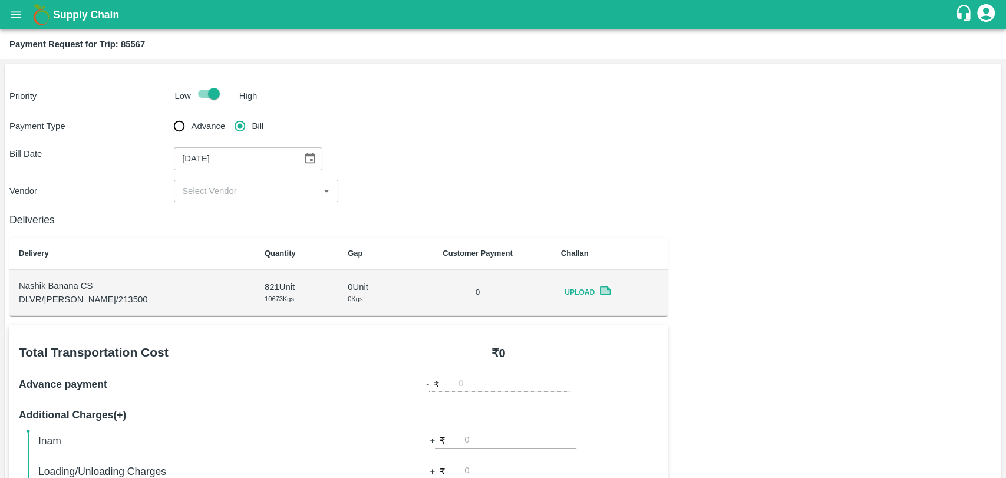
click at [219, 187] on input "input" at bounding box center [246, 190] width 138 height 15
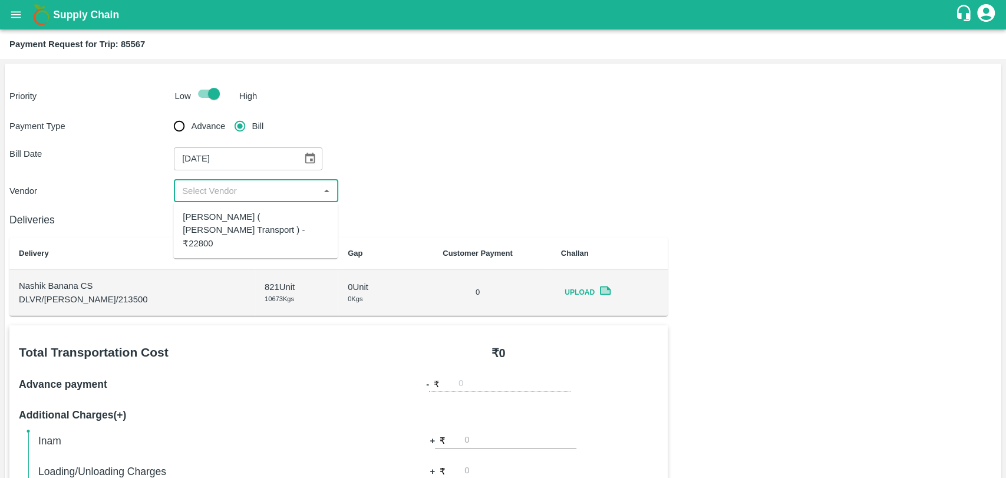
click at [212, 239] on div "Nitin Rasal ( Bhairavnath Transport ) - ₹22800" at bounding box center [255, 230] width 164 height 47
type input "Nitin Rasal ( Bhairavnath Transport ) - ₹22800"
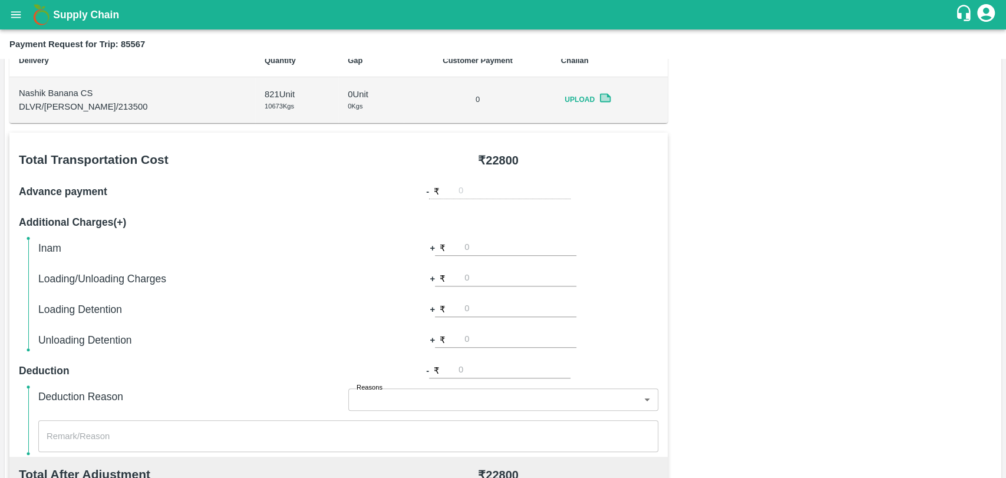
scroll to position [196, 0]
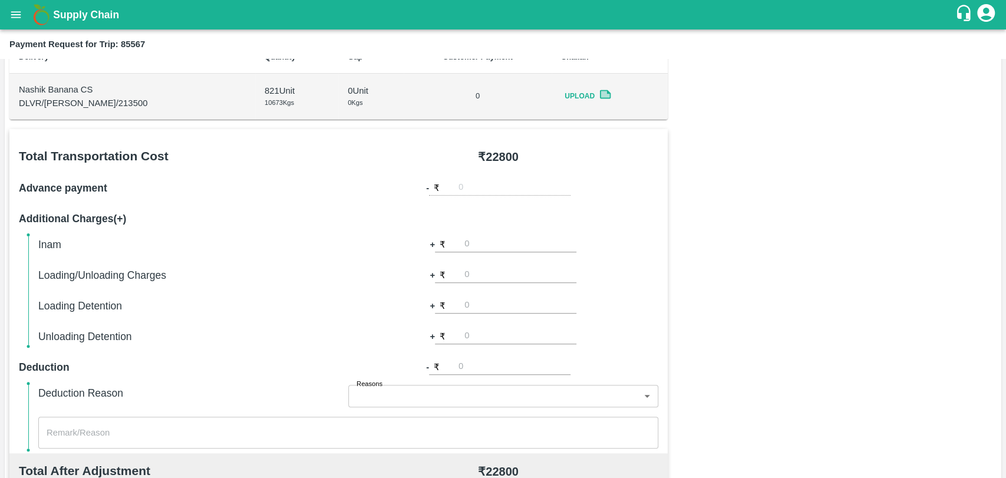
click at [485, 269] on input "number" at bounding box center [520, 275] width 112 height 16
type input "300"
click at [766, 242] on div "Total Transportation Cost ₹ 22800 Advance payment - ₹ Additional Charges(+) Ina…" at bounding box center [502, 414] width 987 height 571
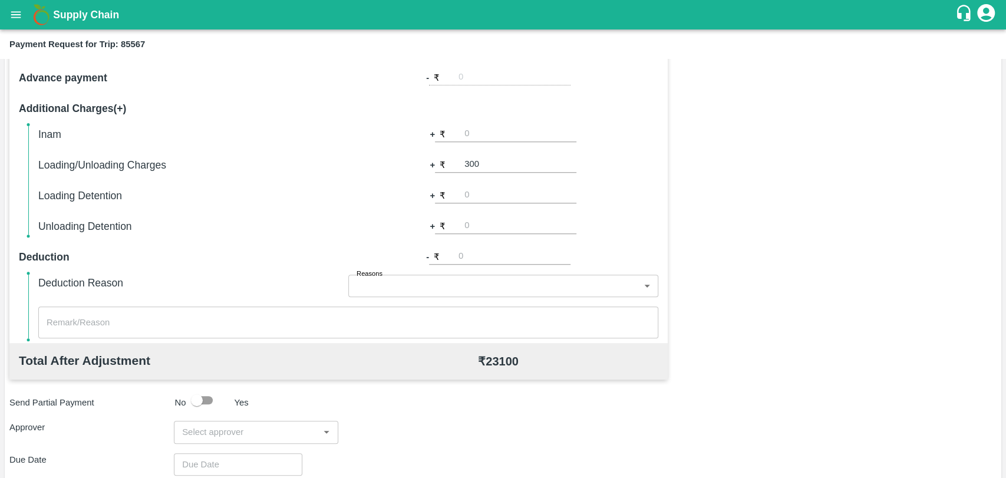
scroll to position [431, 0]
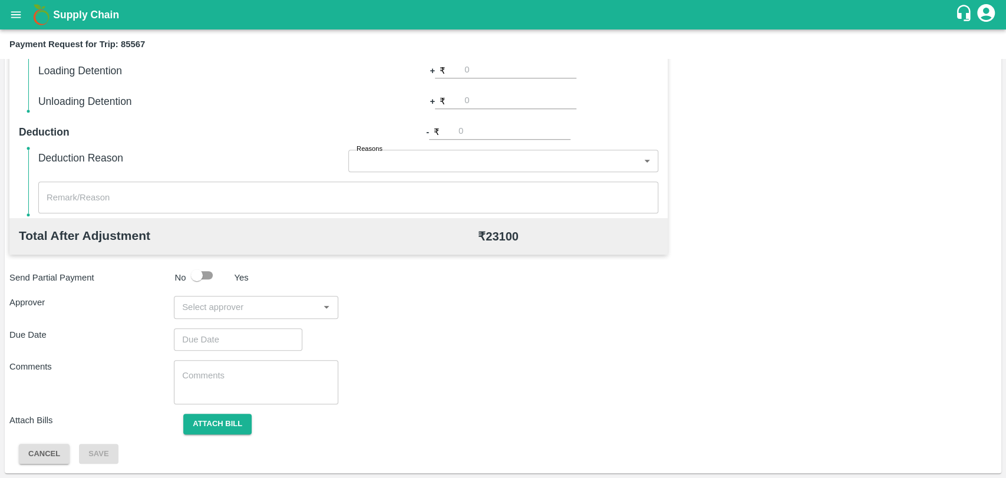
click at [273, 308] on input "input" at bounding box center [246, 306] width 138 height 15
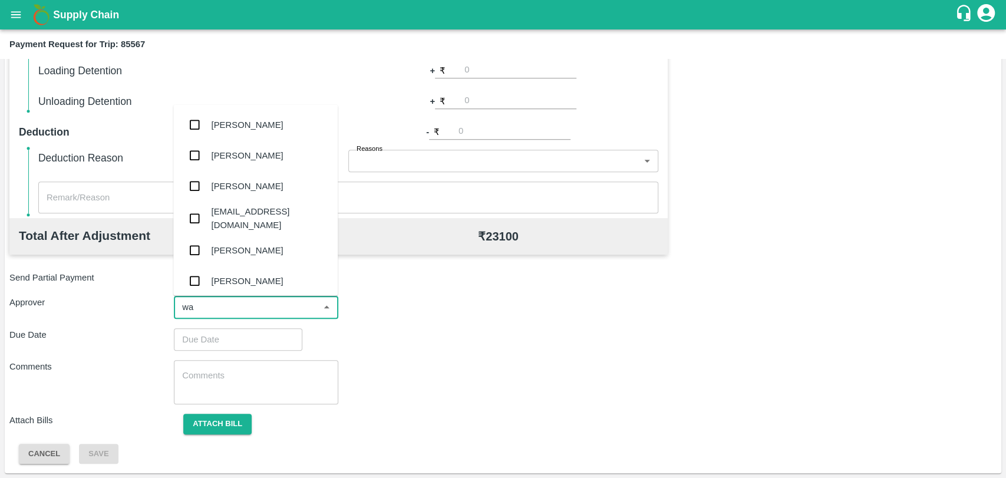
type input "wag"
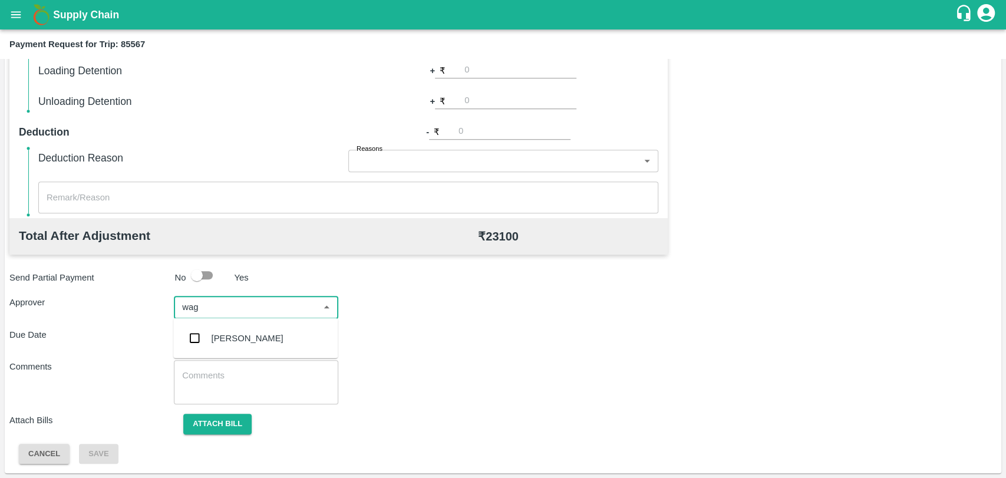
click at [246, 337] on div "Prasad Waghade" at bounding box center [248, 338] width 72 height 13
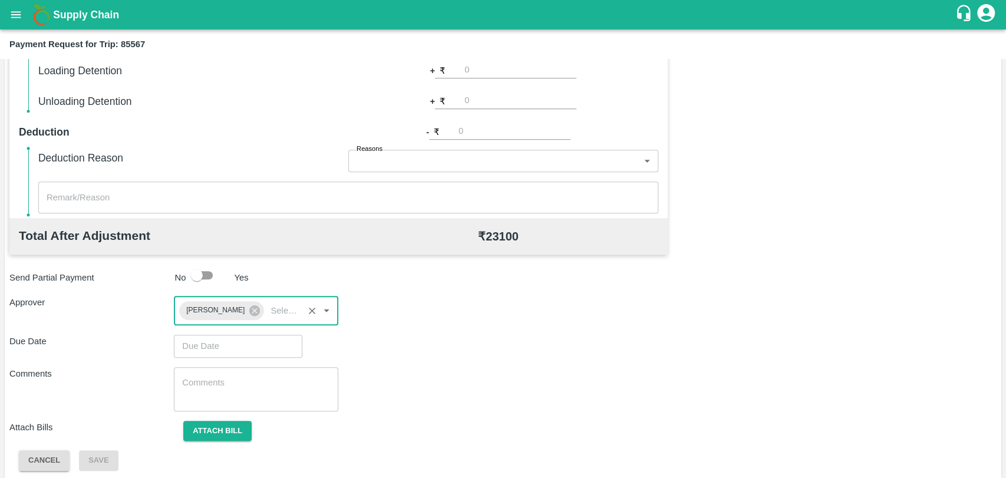
click at [233, 344] on input "Choose date" at bounding box center [234, 346] width 120 height 22
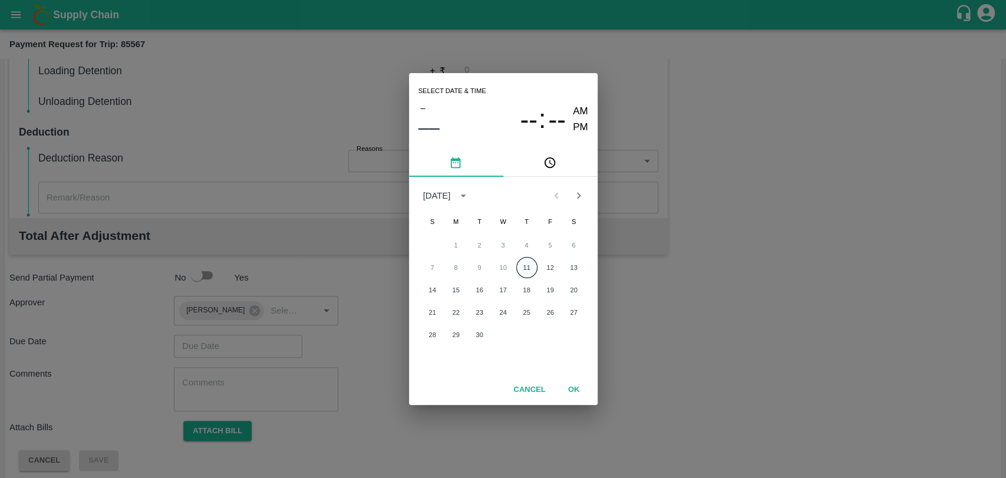
click at [516, 266] on button "11" at bounding box center [526, 267] width 21 height 21
type input "11/09/2025 12:00 AM"
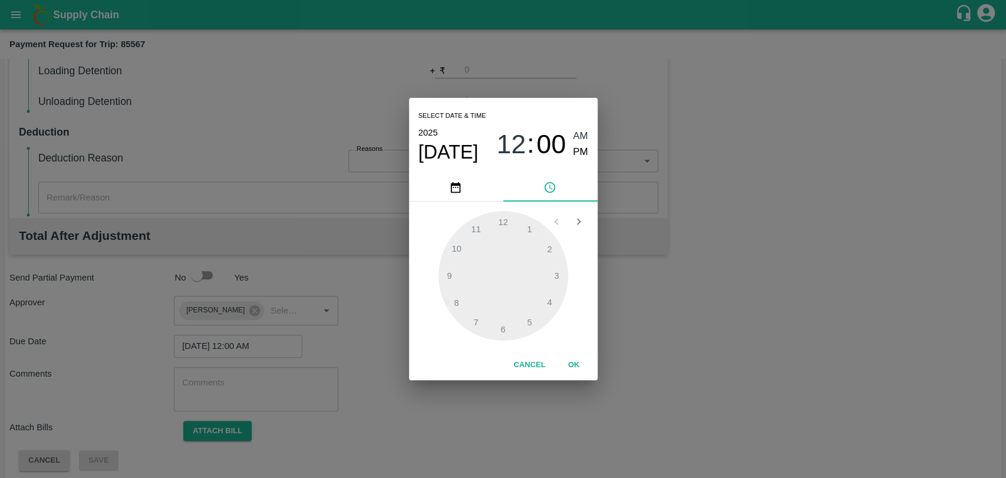
click at [572, 358] on button "OK" at bounding box center [574, 365] width 38 height 21
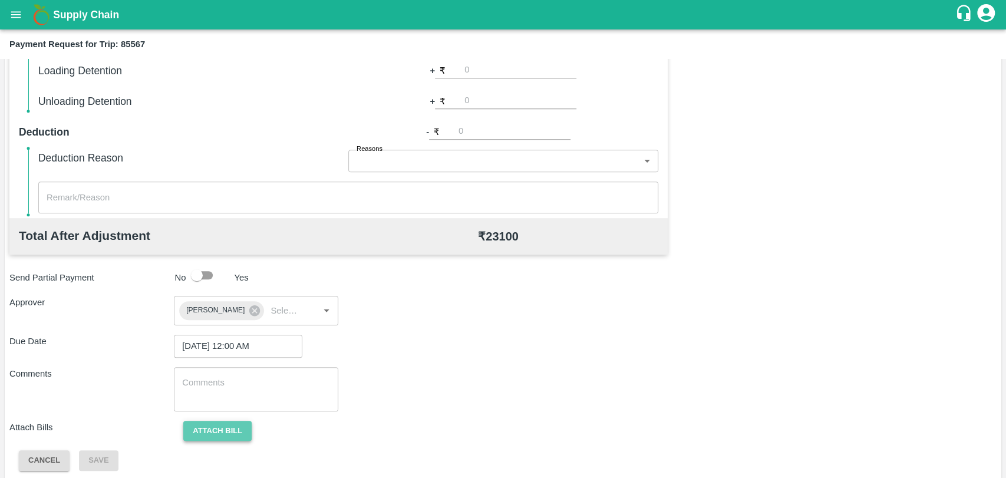
click at [219, 425] on button "Attach bill" at bounding box center [217, 431] width 68 height 21
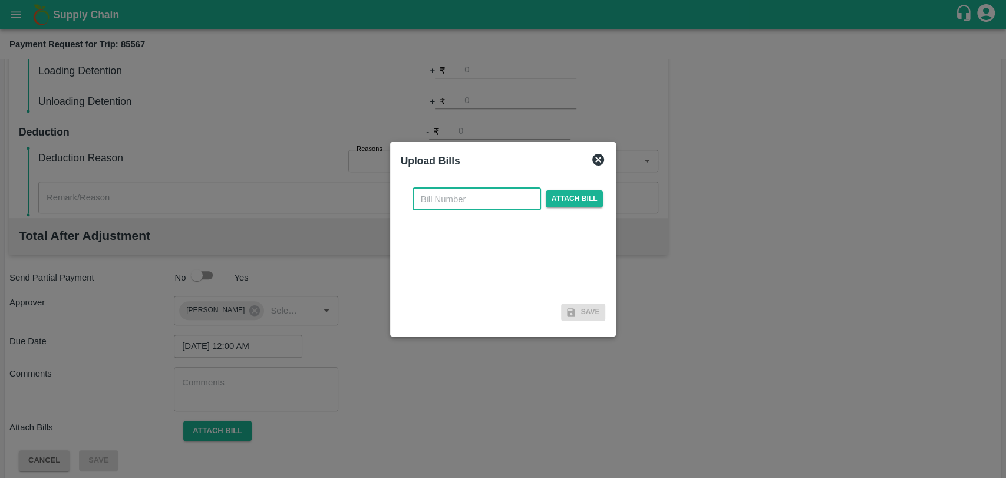
click at [469, 201] on input "text" at bounding box center [477, 199] width 128 height 22
type input "3820"
click at [587, 190] on span "Attach bill" at bounding box center [575, 198] width 58 height 17
click at [0, 0] on input "Attach bill" at bounding box center [0, 0] width 0 height 0
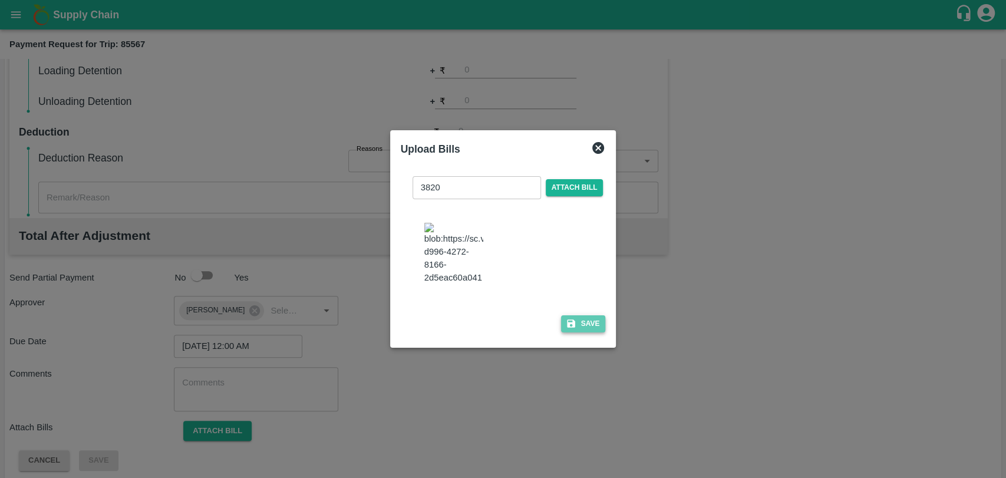
click at [575, 332] on button "Save" at bounding box center [583, 323] width 45 height 17
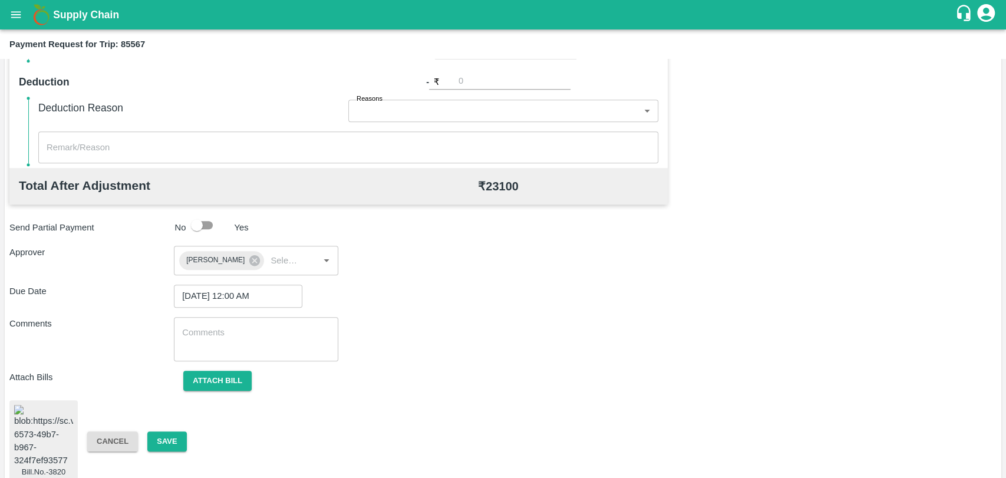
scroll to position [517, 0]
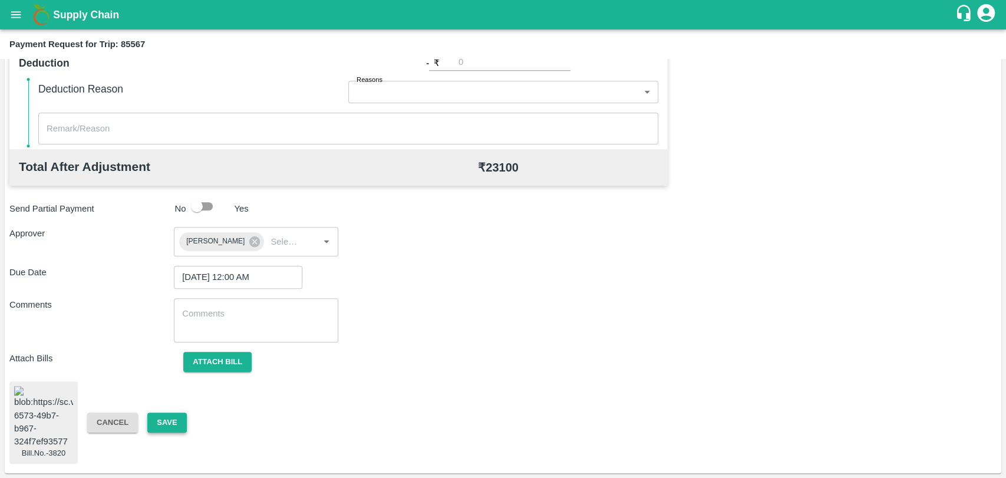
click at [174, 413] on button "Save" at bounding box center [166, 423] width 39 height 21
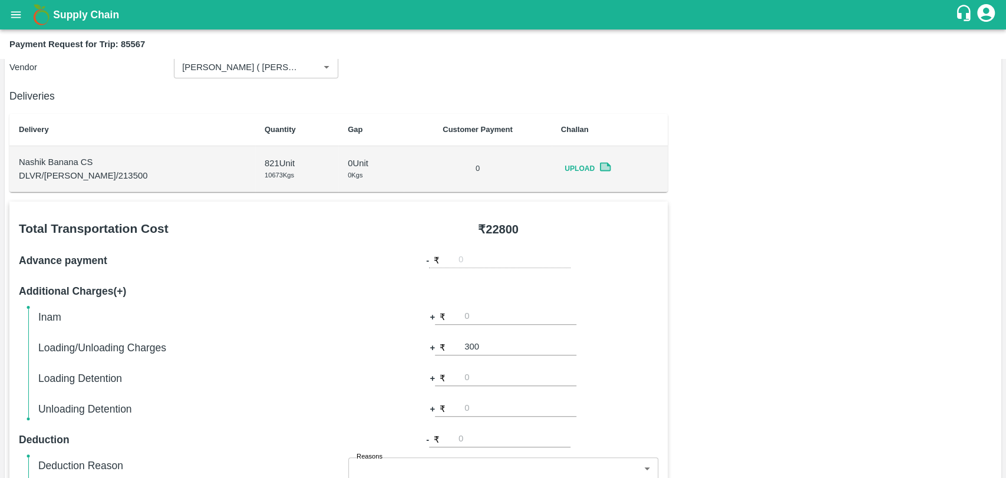
scroll to position [0, 0]
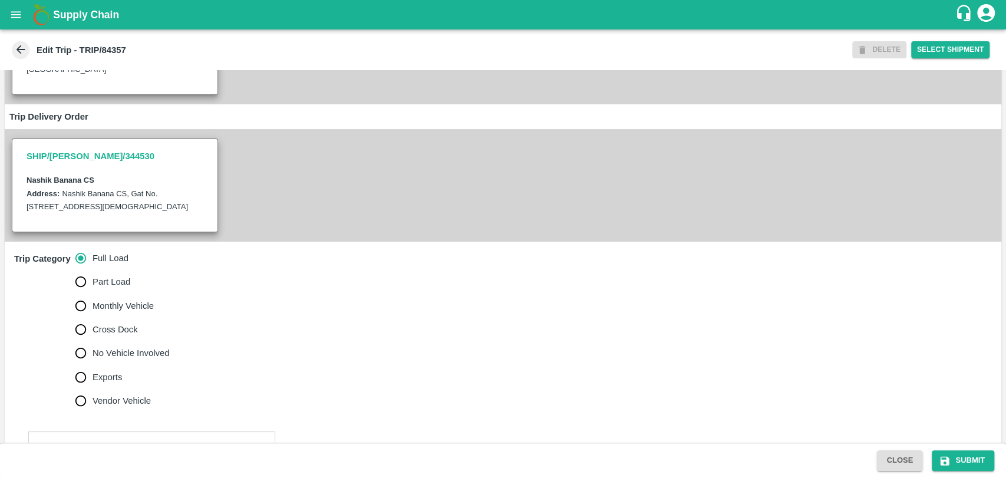
scroll to position [393, 0]
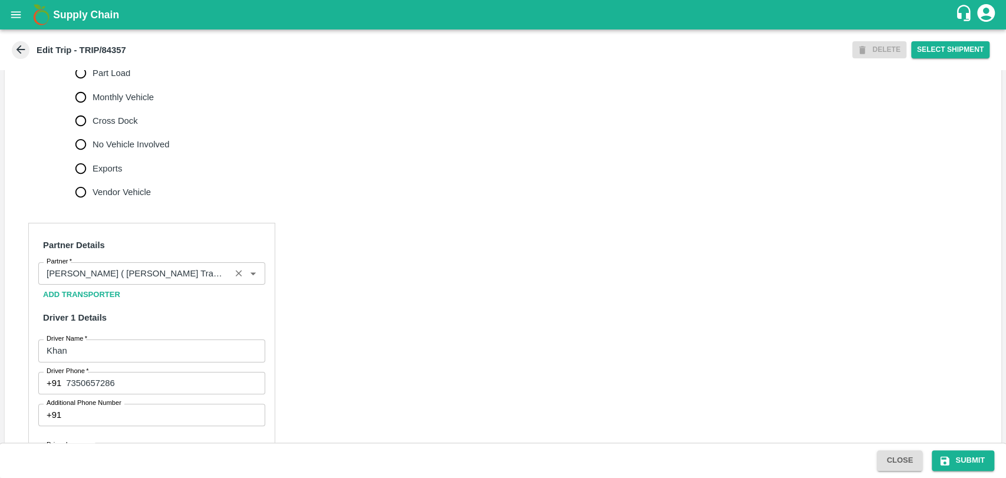
click at [107, 269] on input "Partner   *" at bounding box center [134, 273] width 185 height 15
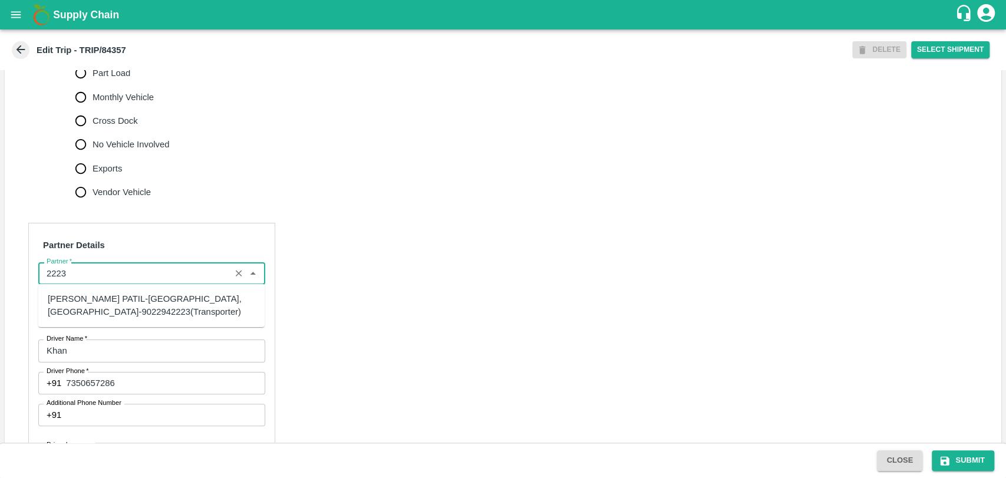
click at [96, 308] on div "BALAJI HARIDAS PATIL-Solapur, Solapur-9022942223(Transporter)" at bounding box center [151, 305] width 207 height 27
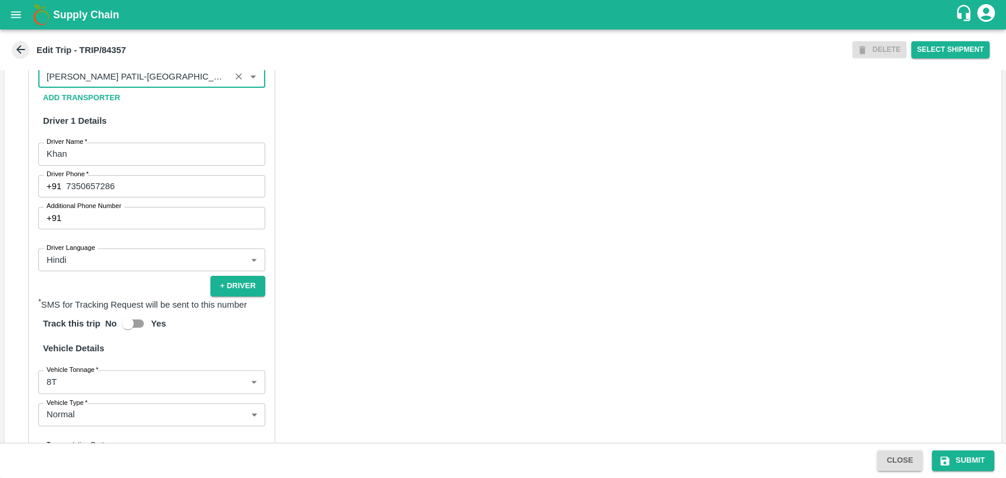
scroll to position [754, 0]
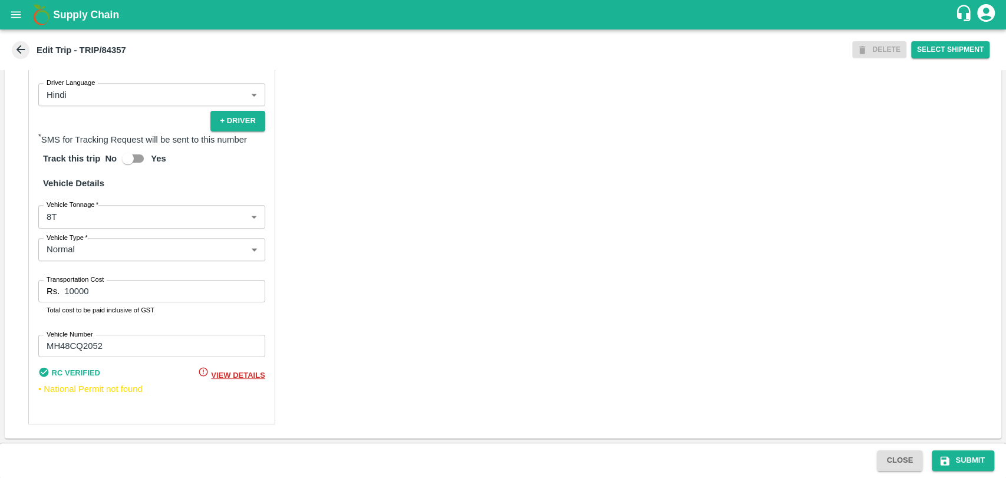
type input "BALAJI HARIDAS PATIL-Solapur, Solapur-9022942223(Transporter)"
click at [87, 224] on body "Supply Chain Edit Trip - TRIP/84357 DELETE Select Shipment Trip Details Trip Ty…" at bounding box center [503, 239] width 1006 height 478
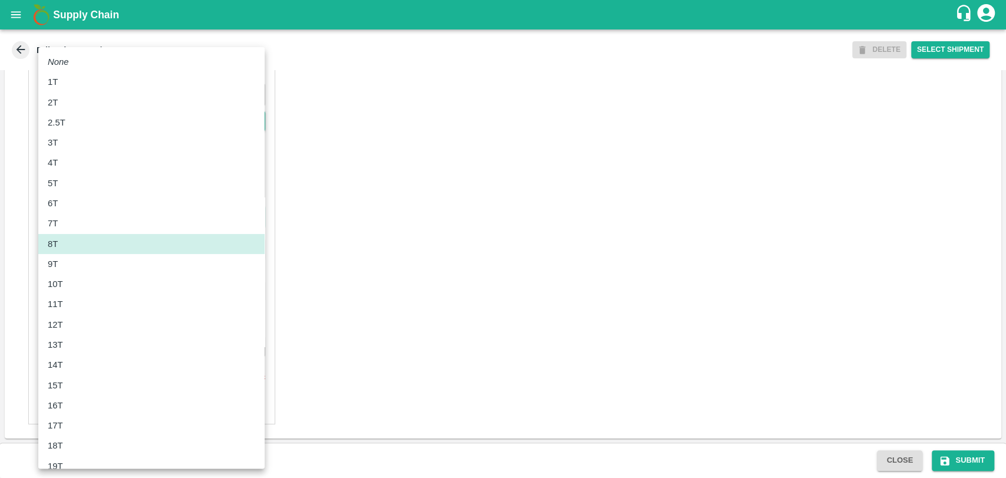
click at [78, 286] on div "10T" at bounding box center [151, 284] width 207 height 13
type input "10000"
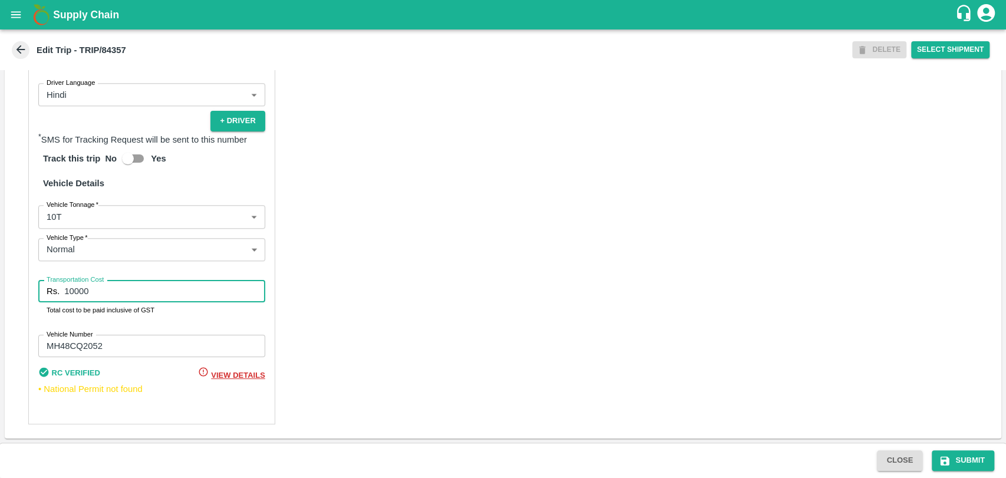
click at [70, 288] on input "10000" at bounding box center [164, 291] width 200 height 22
type input "20000"
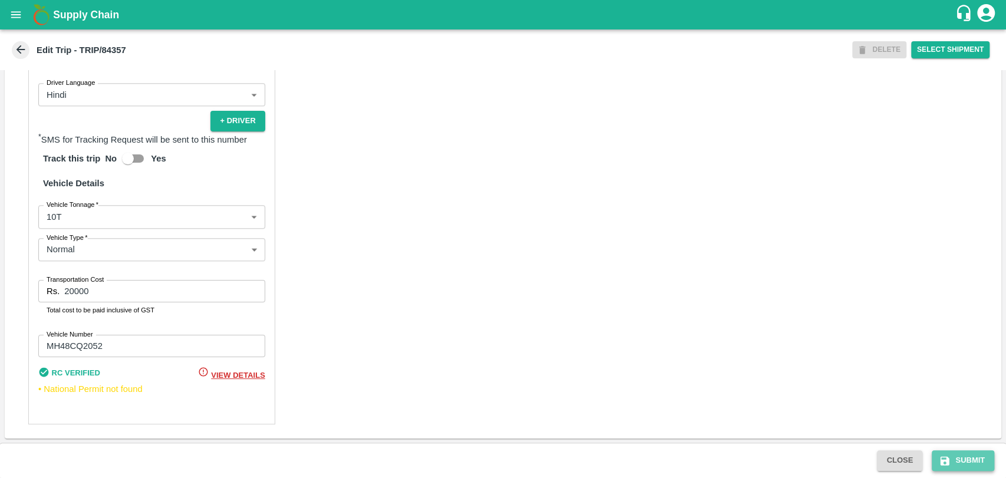
click at [969, 461] on button "Submit" at bounding box center [963, 460] width 62 height 21
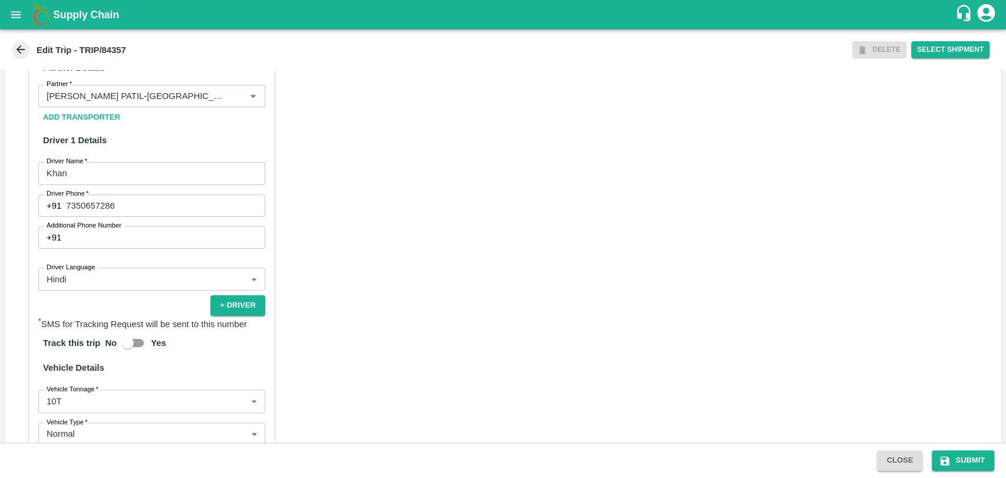
scroll to position [754, 0]
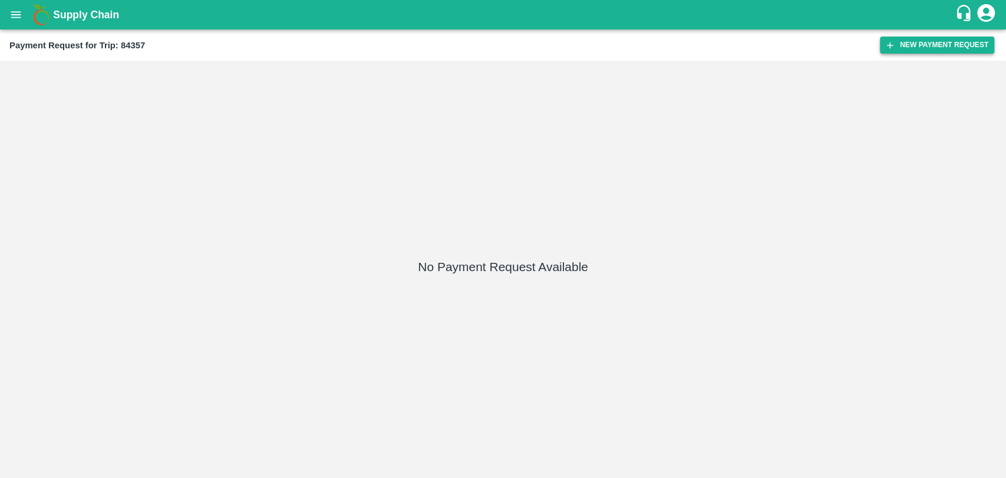
click at [892, 47] on icon "button" at bounding box center [890, 45] width 11 height 11
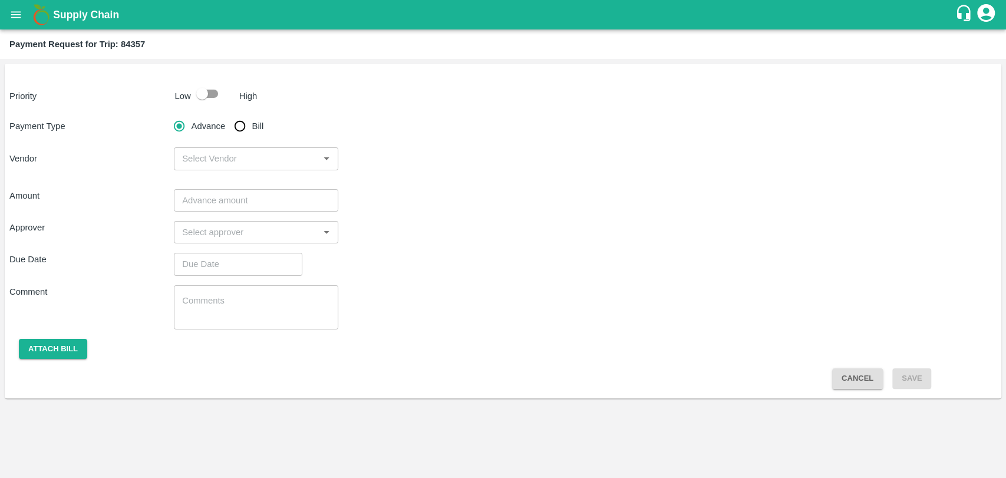
click at [203, 94] on input "checkbox" at bounding box center [202, 94] width 67 height 22
checkbox input "true"
click at [236, 121] on input "Bill" at bounding box center [240, 126] width 24 height 24
radio input "true"
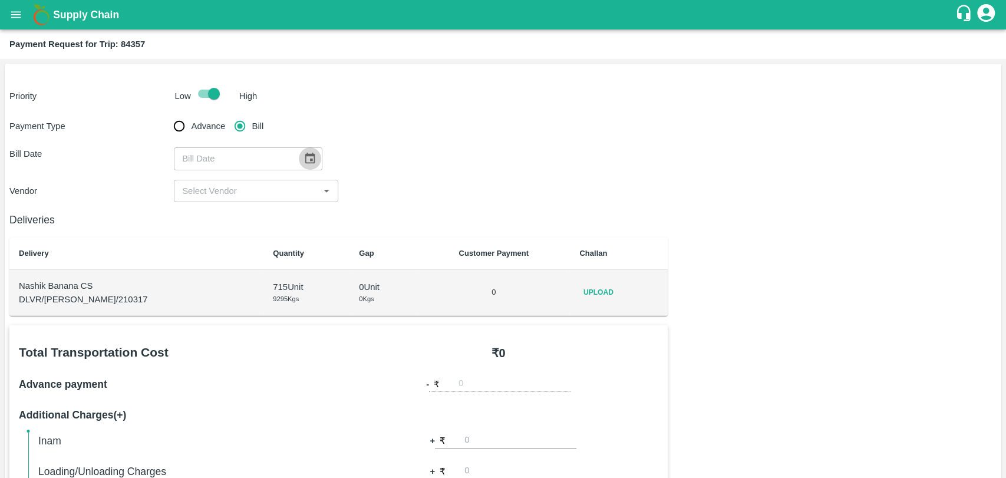
click at [308, 163] on icon "Choose date" at bounding box center [310, 158] width 10 height 11
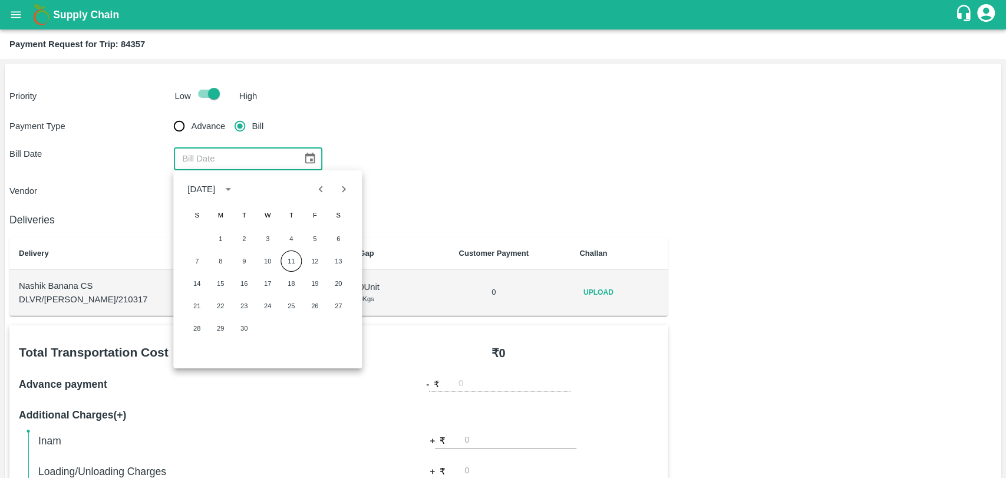
click at [327, 124] on div "Advance Bill" at bounding box center [256, 126] width 164 height 24
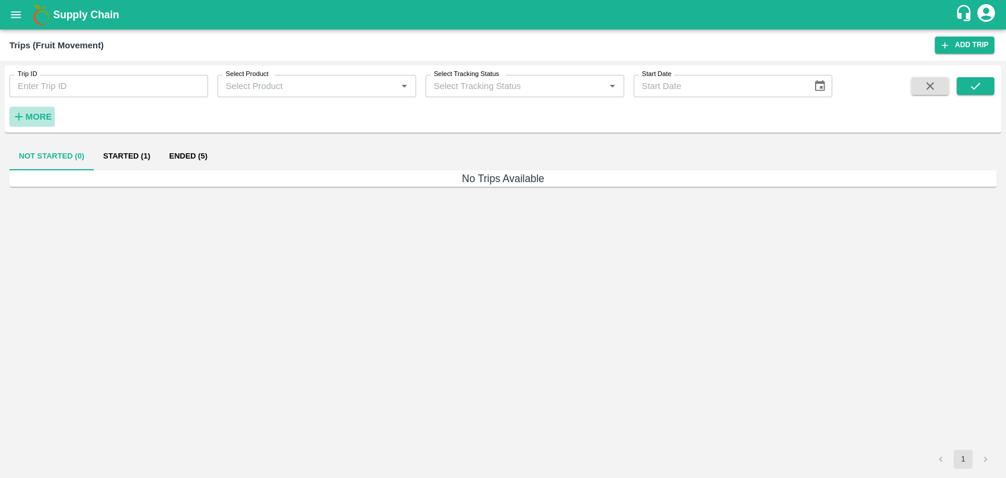
click at [20, 114] on icon "button" at bounding box center [18, 116] width 13 height 13
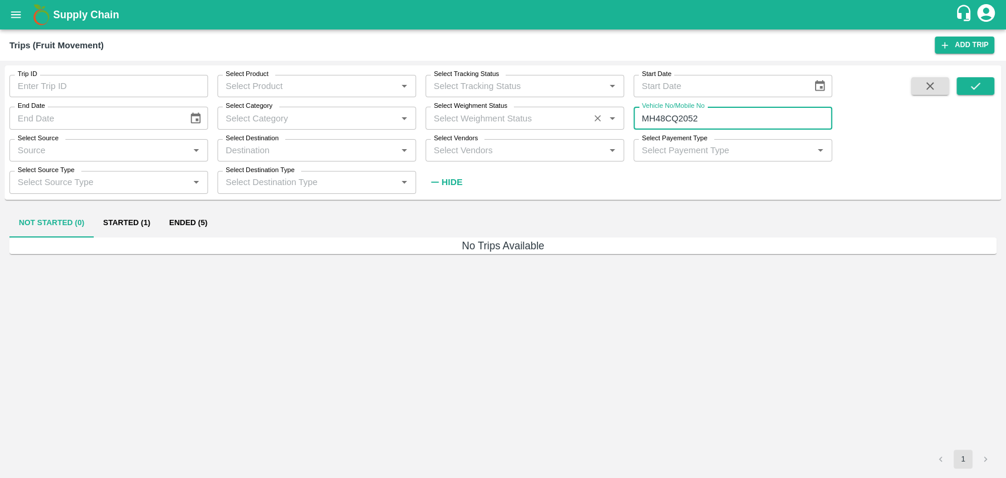
drag, startPoint x: 722, startPoint y: 118, endPoint x: 575, endPoint y: 118, distance: 146.8
click at [577, 118] on div "Trip ID Trip ID Select Product Select Product   * Select Tracking Status Select…" at bounding box center [416, 129] width 832 height 128
paste input "text"
type input "MH17T2668"
click at [969, 80] on icon "submit" at bounding box center [975, 86] width 13 height 13
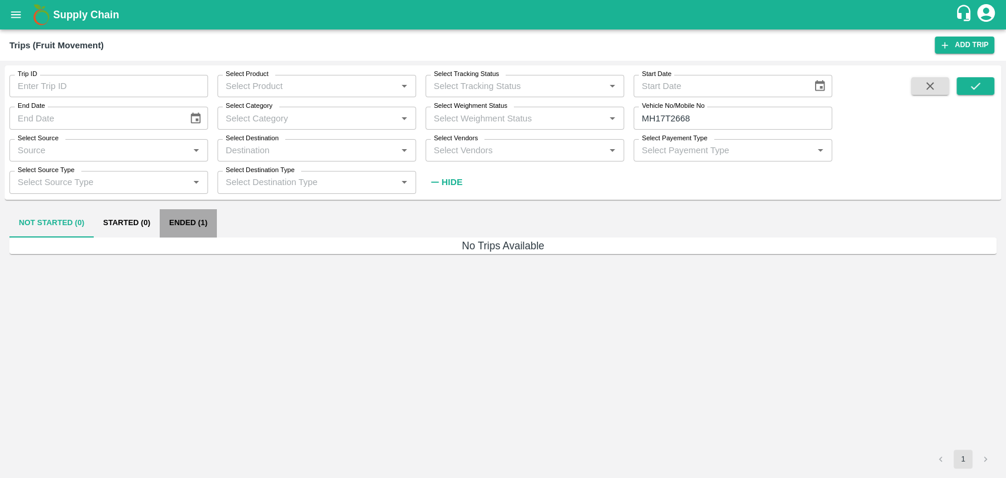
click at [179, 218] on button "Ended (1)" at bounding box center [188, 223] width 57 height 28
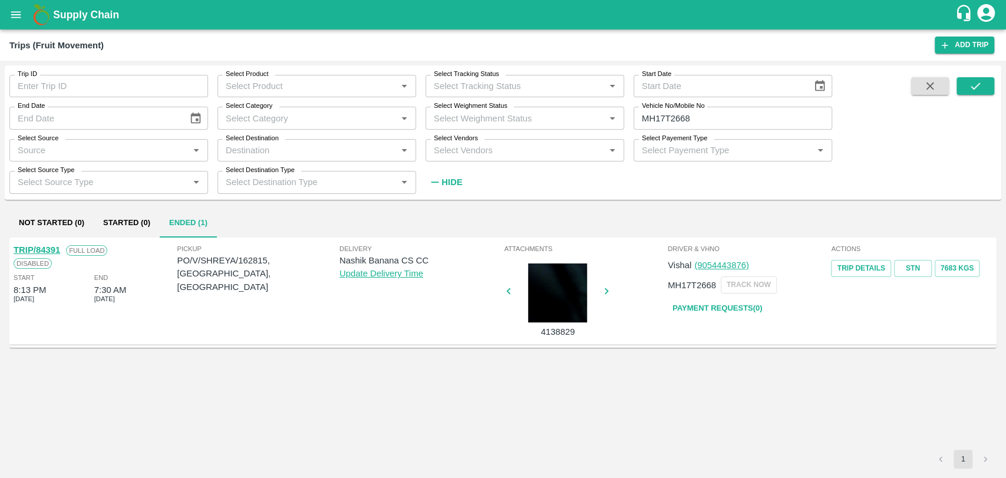
click at [57, 248] on link "TRIP/84391" at bounding box center [37, 249] width 47 height 9
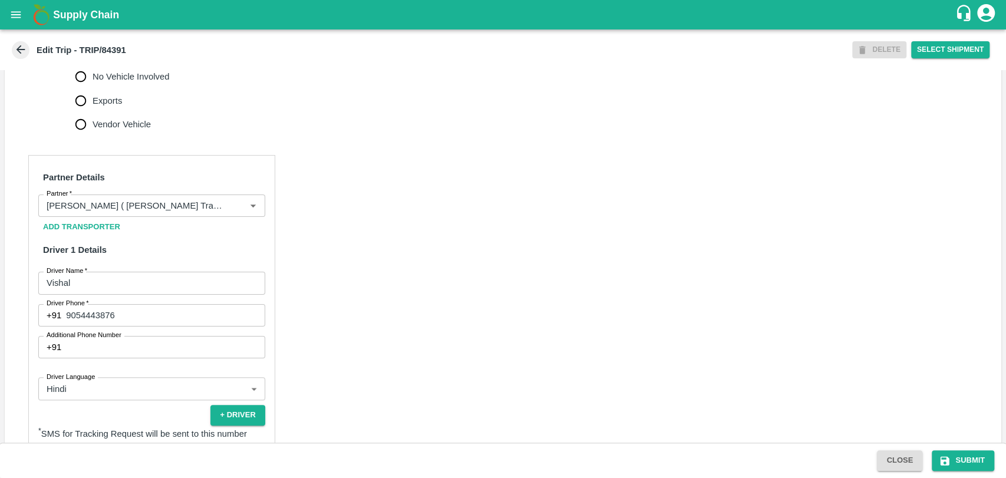
scroll to position [523, 0]
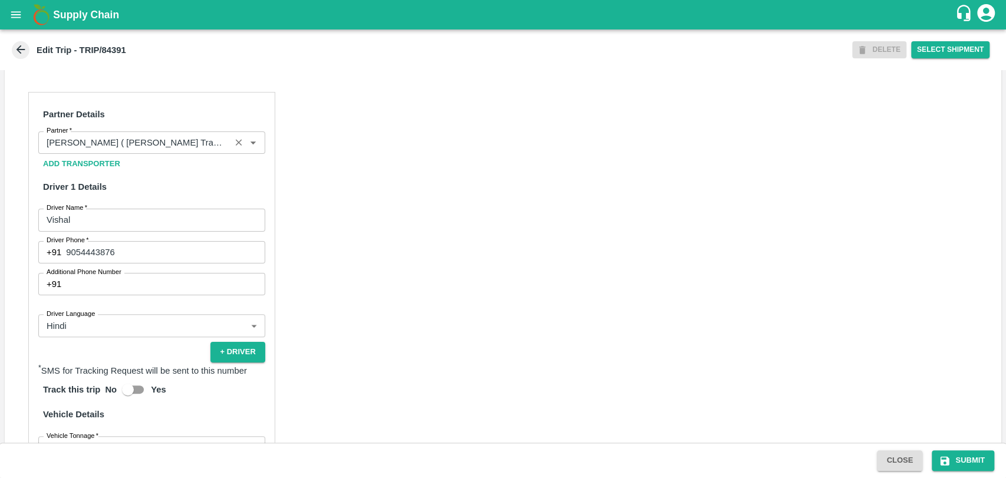
click at [179, 150] on input "Partner   *" at bounding box center [134, 142] width 185 height 15
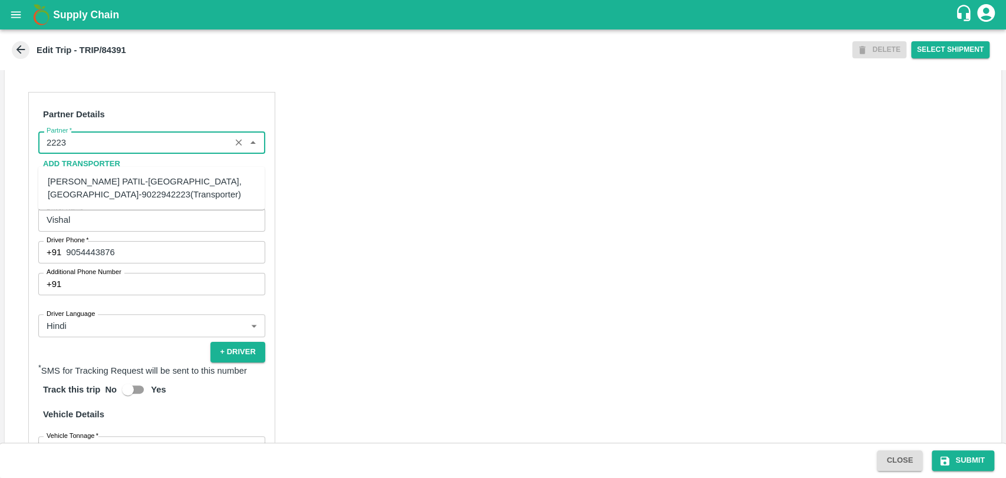
click at [138, 198] on div "[PERSON_NAME] PATIL-[GEOGRAPHIC_DATA], [GEOGRAPHIC_DATA]-9022942223(Transporter)" at bounding box center [151, 188] width 207 height 27
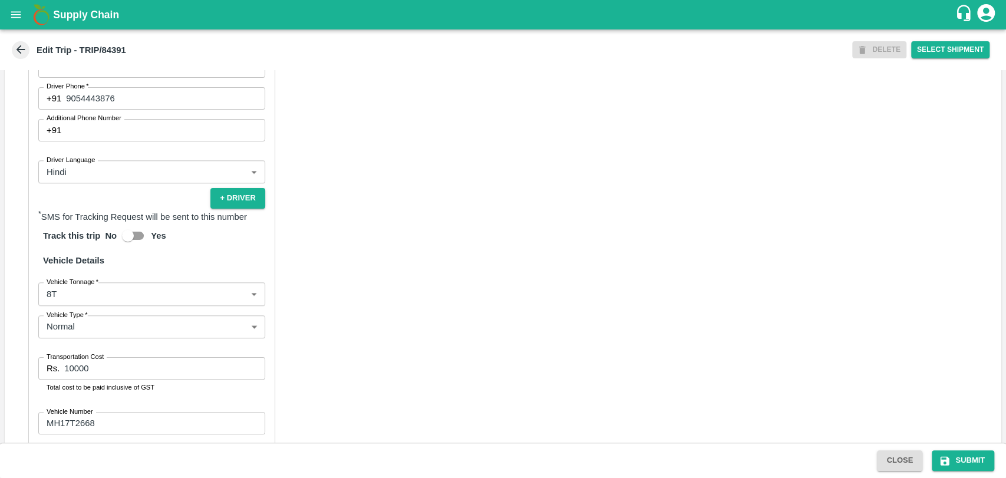
scroll to position [767, 0]
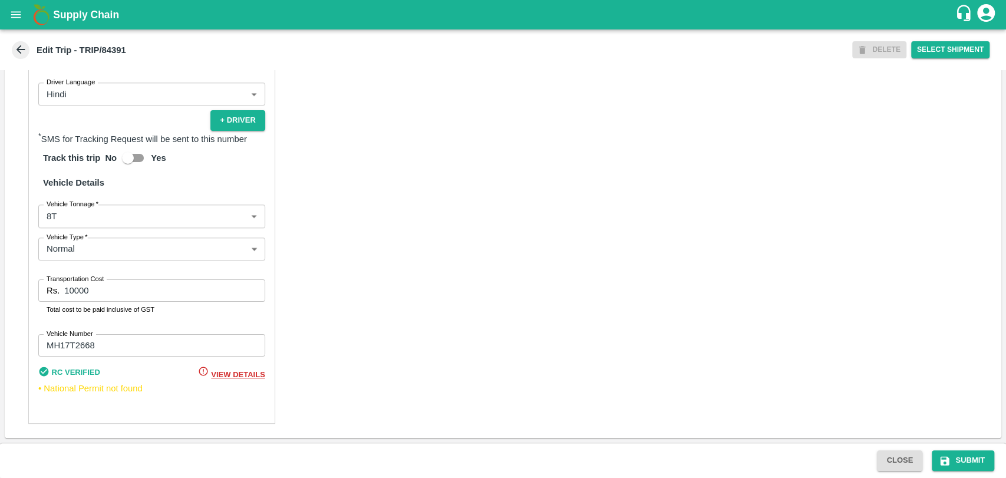
type input "[PERSON_NAME] PATIL-[GEOGRAPHIC_DATA], [GEOGRAPHIC_DATA]-9022942223(Transporter)"
click at [99, 217] on body "Supply Chain Edit Trip - TRIP/84391 DELETE Select Shipment Trip Details Trip Ty…" at bounding box center [503, 239] width 1006 height 478
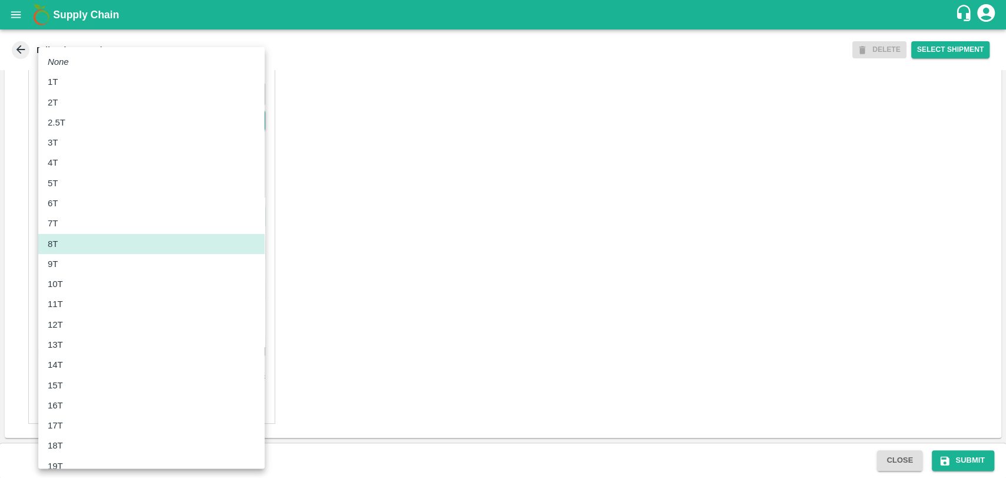
click at [77, 279] on div "10T" at bounding box center [151, 284] width 207 height 13
type input "10000"
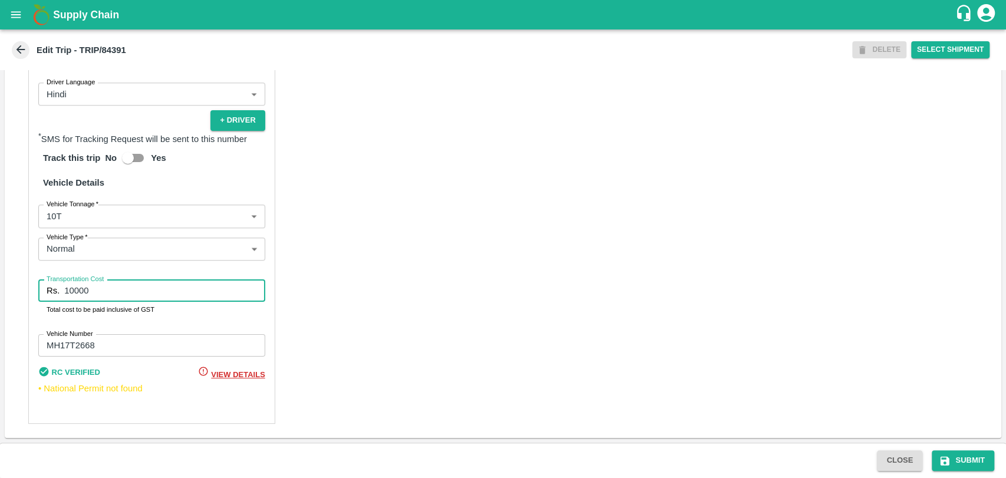
click at [44, 291] on div "Rs. 10000 Transportation Cost" at bounding box center [151, 290] width 227 height 22
type input "22000"
click at [971, 459] on button "Submit" at bounding box center [963, 460] width 62 height 21
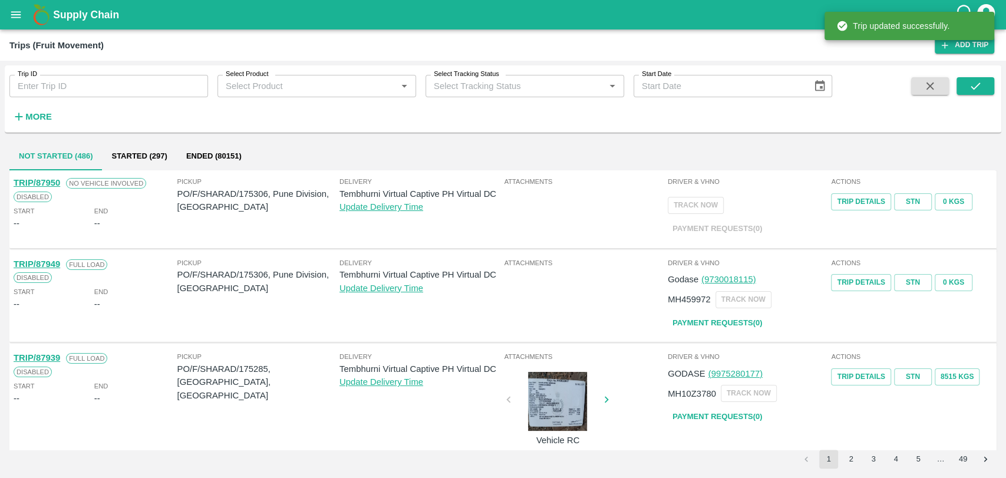
click at [31, 118] on strong "More" at bounding box center [38, 116] width 27 height 9
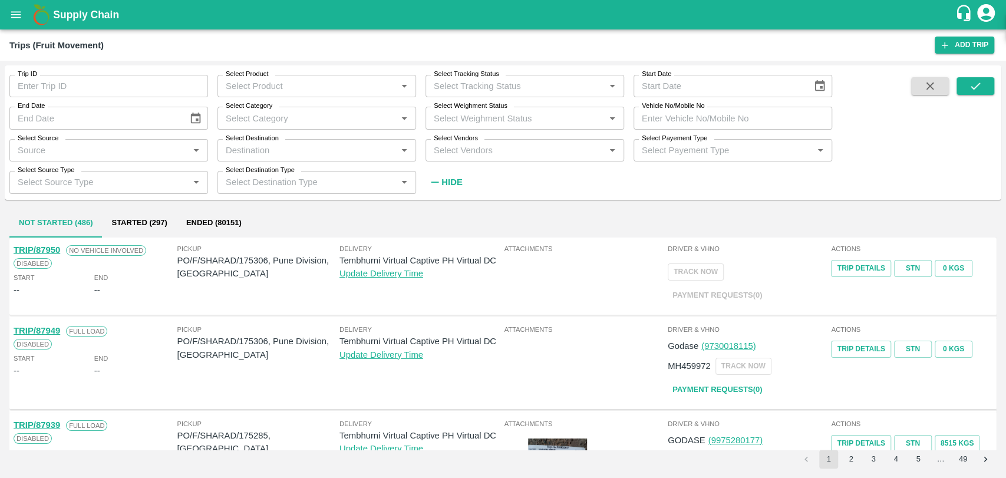
click at [783, 109] on input "Vehicle No/Mobile No" at bounding box center [733, 118] width 199 height 22
paste input "MH06BW3288"
type input "MH06BW3288"
click at [969, 85] on icon "submit" at bounding box center [975, 86] width 13 height 13
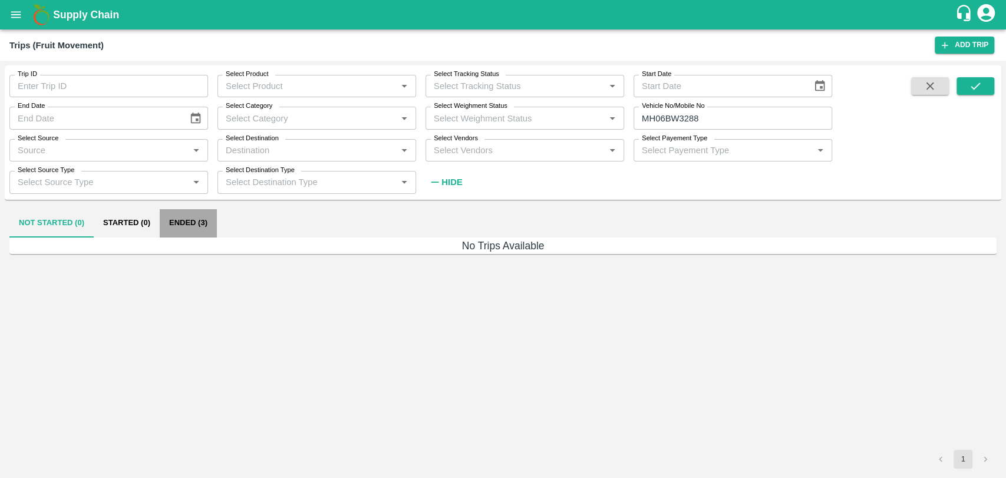
click at [192, 219] on button "Ended (3)" at bounding box center [188, 223] width 57 height 28
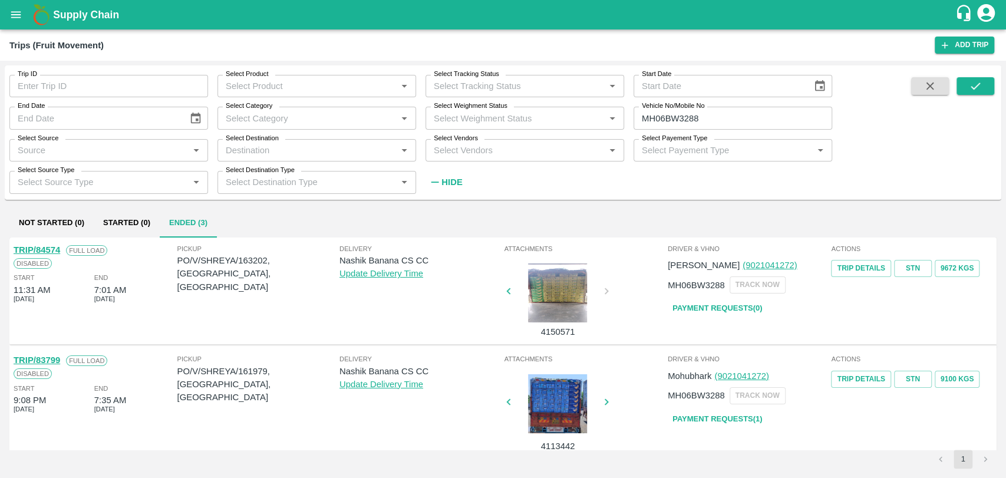
click at [47, 252] on link "TRIP/84574" at bounding box center [37, 249] width 47 height 9
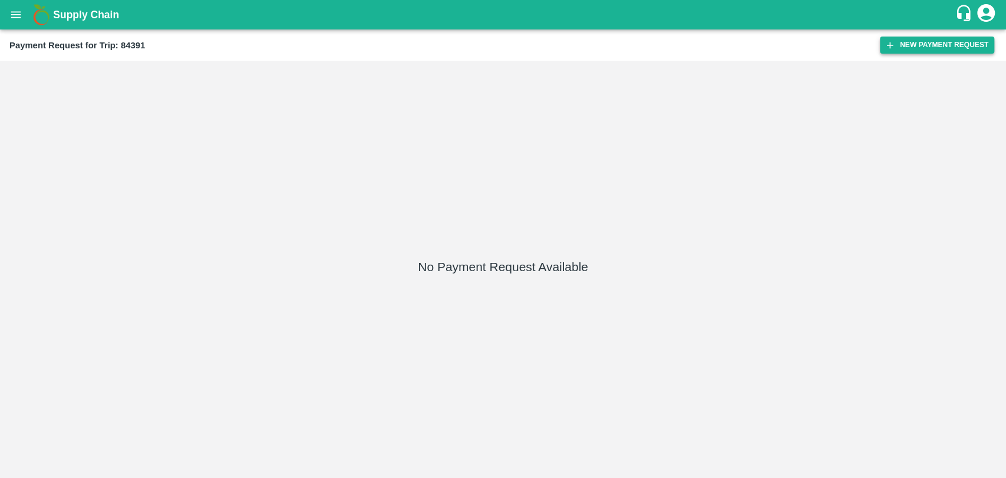
click at [946, 48] on button "New Payment Request" at bounding box center [937, 45] width 114 height 17
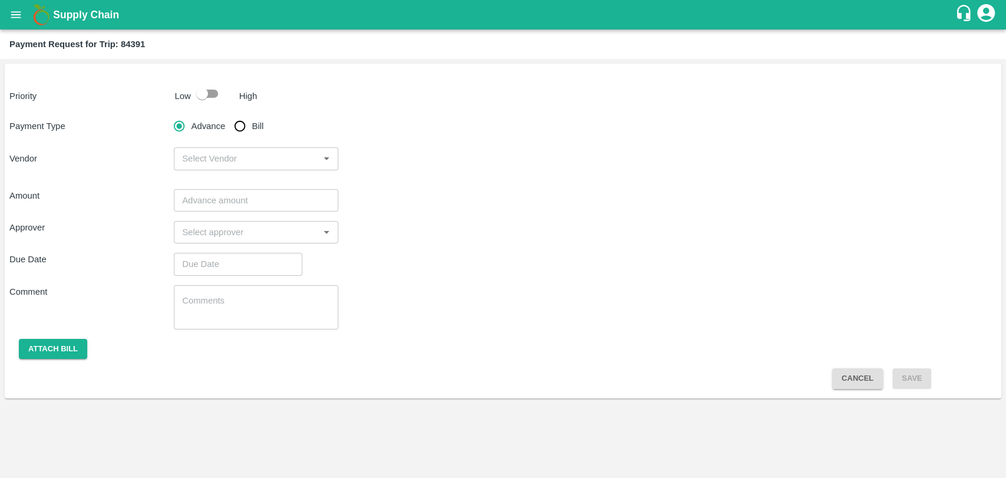
click at [196, 93] on input "checkbox" at bounding box center [202, 94] width 67 height 22
checkbox input "true"
click at [243, 124] on input "Bill" at bounding box center [240, 126] width 24 height 24
radio input "true"
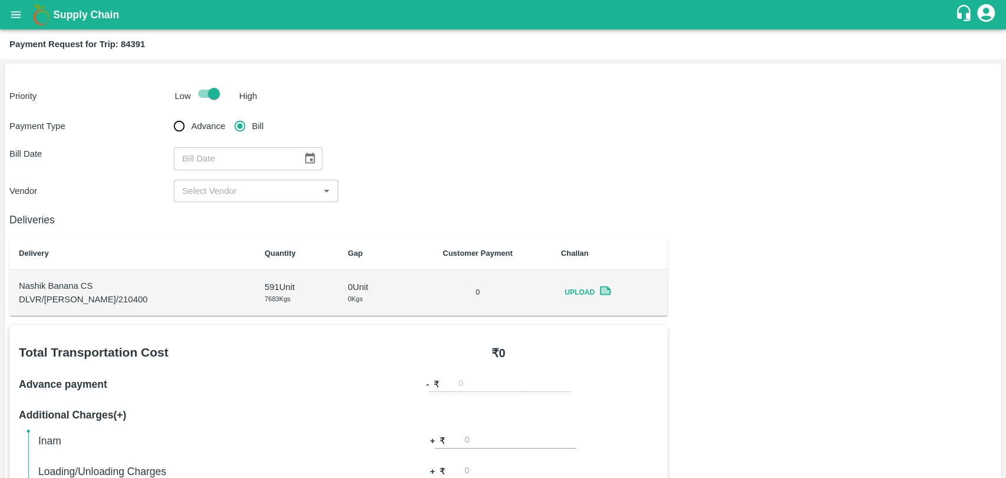
click at [305, 157] on icon "Choose date" at bounding box center [310, 158] width 13 height 13
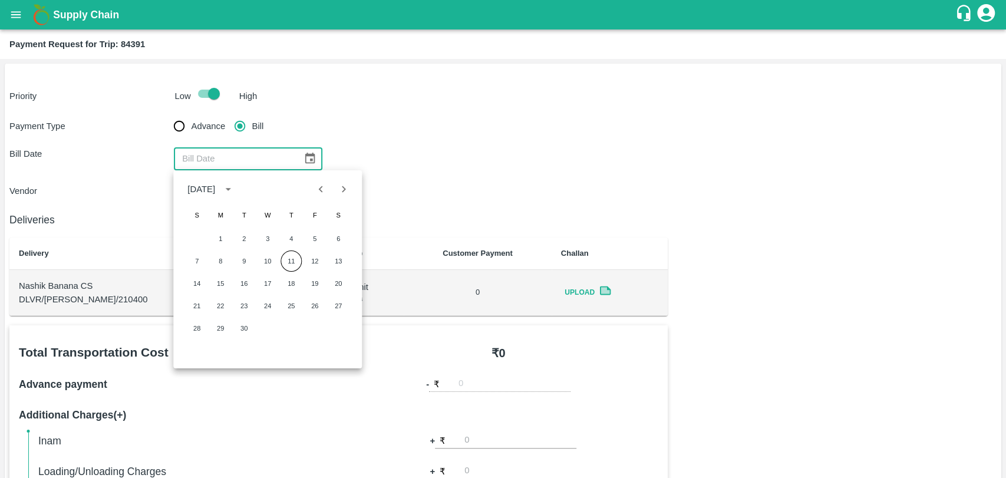
click at [319, 190] on icon "Previous month" at bounding box center [321, 189] width 13 height 13
click at [314, 180] on button "Previous month" at bounding box center [321, 189] width 22 height 22
click at [248, 262] on button "8" at bounding box center [243, 260] width 21 height 21
type input "08/07/2025"
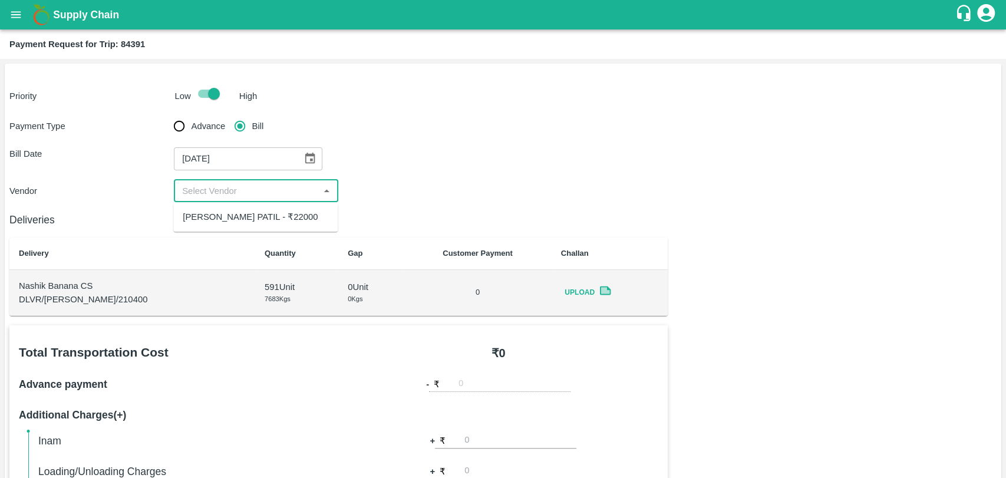
click at [227, 195] on input "input" at bounding box center [246, 190] width 138 height 15
click at [228, 209] on div "BALAJI HARIDAS PATIL - ₹22000" at bounding box center [255, 217] width 164 height 20
type input "BALAJI HARIDAS PATIL - ₹22000"
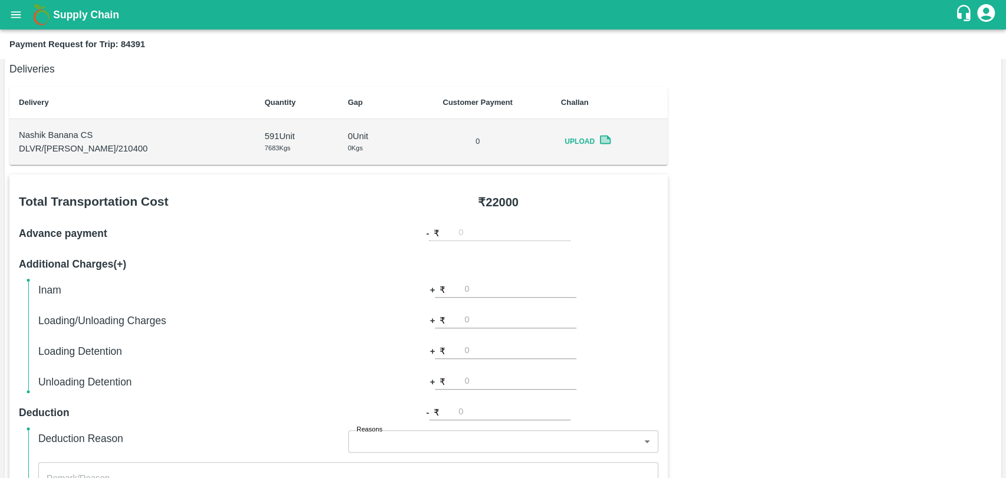
scroll to position [262, 0]
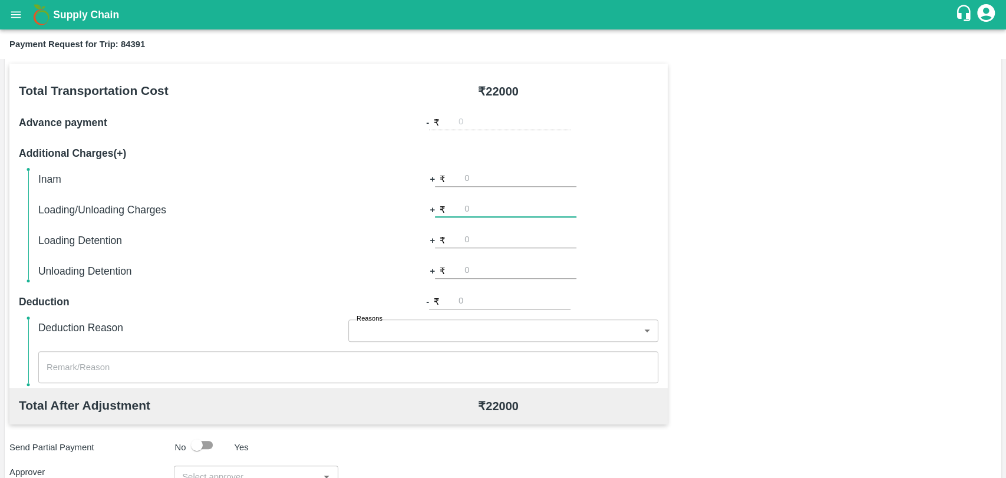
click at [541, 209] on input "number" at bounding box center [520, 210] width 112 height 16
click at [500, 238] on input "number" at bounding box center [520, 240] width 112 height 16
type input "1000"
click at [687, 226] on div "Total Transportation Cost ₹ 22000 Advance payment - ₹ Additional Charges(+) Ina…" at bounding box center [502, 349] width 987 height 571
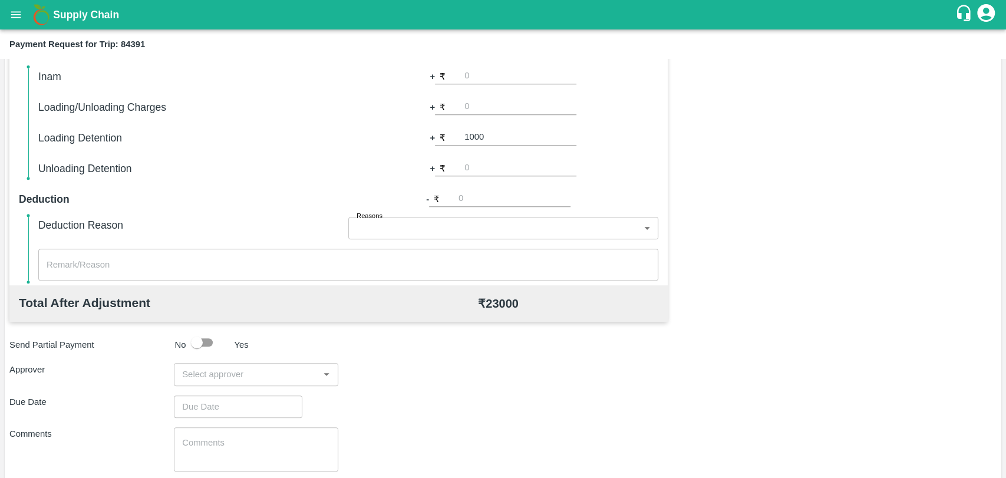
scroll to position [431, 0]
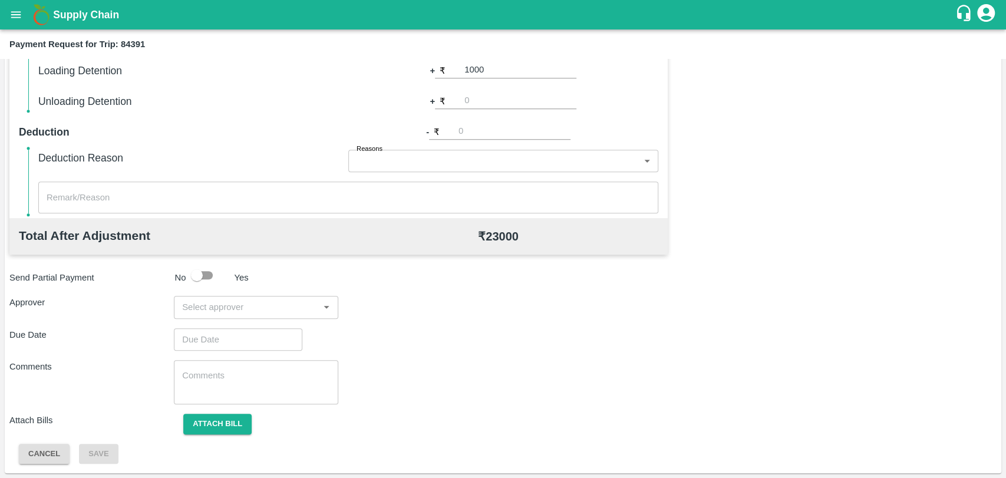
click at [236, 307] on input "input" at bounding box center [246, 306] width 138 height 15
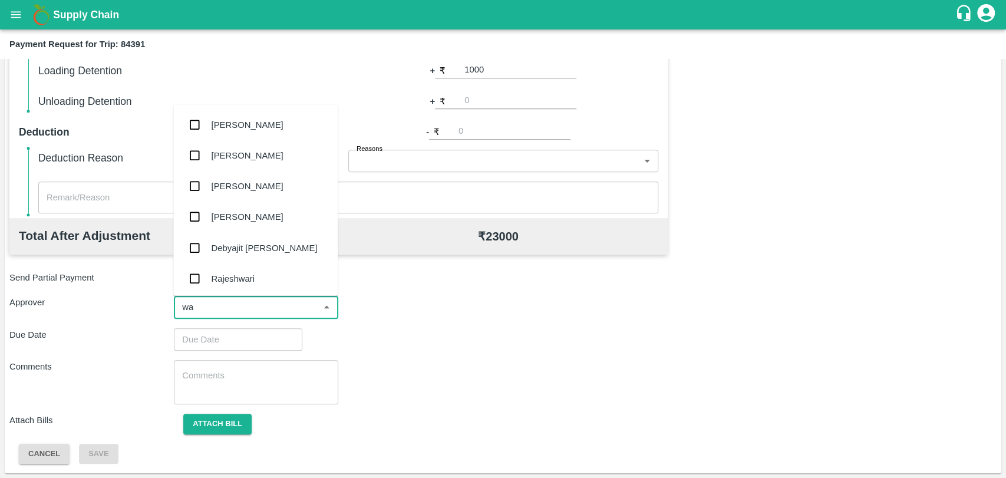
type input "wag"
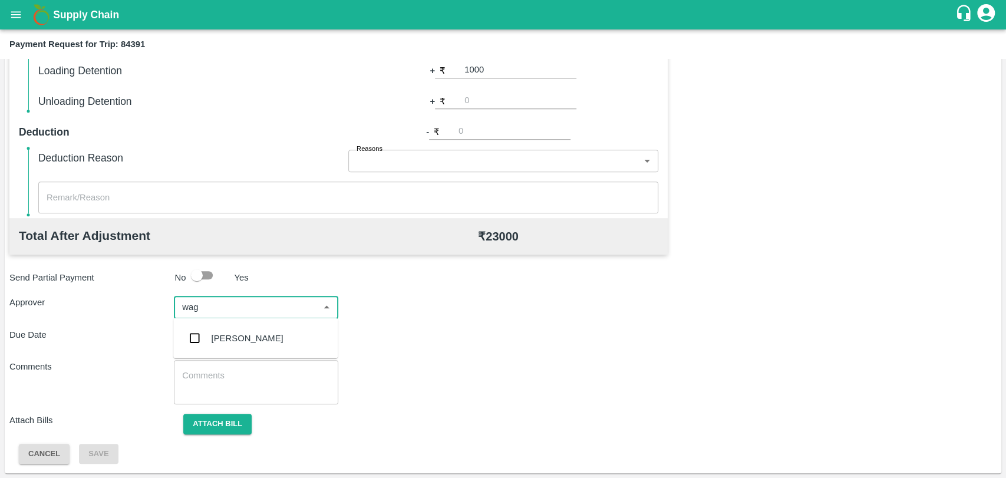
click at [238, 338] on div "[PERSON_NAME]" at bounding box center [248, 338] width 72 height 13
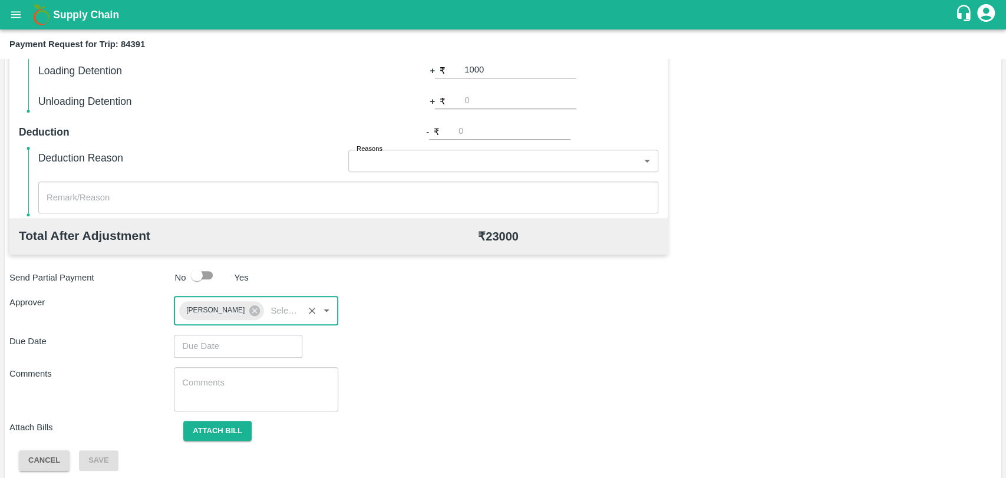
type input "DD/MM/YYYY hh:mm aa"
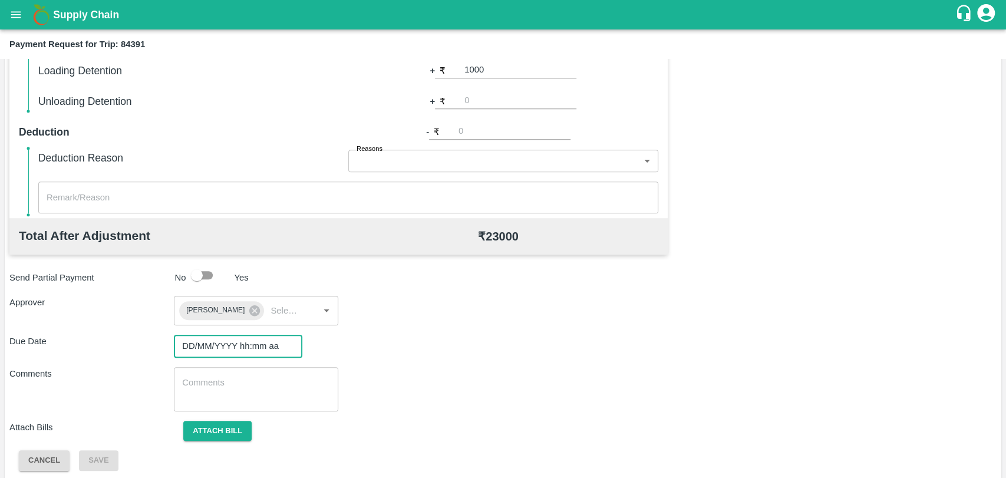
click at [234, 342] on input "DD/MM/YYYY hh:mm aa" at bounding box center [234, 346] width 120 height 22
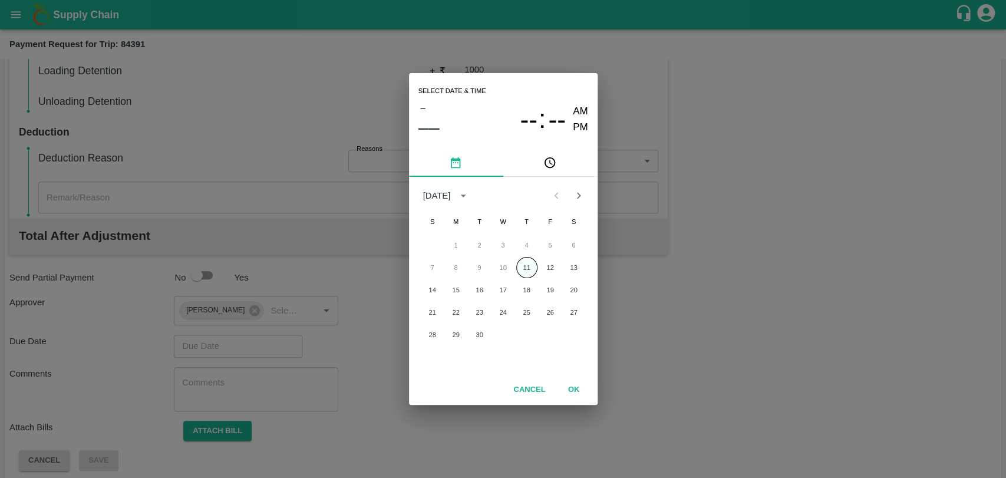
click at [533, 265] on button "11" at bounding box center [526, 267] width 21 height 21
type input "[DATE] 12:00 AM"
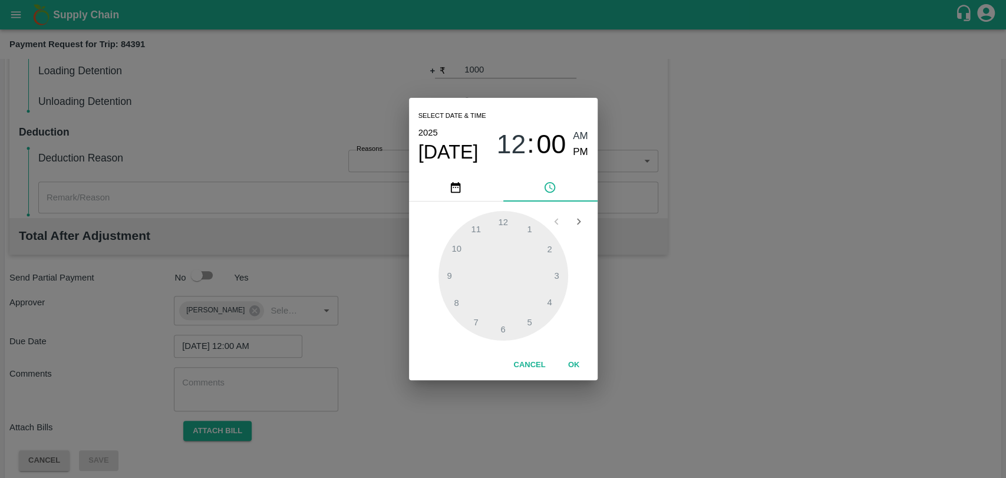
click at [577, 356] on button "OK" at bounding box center [574, 365] width 38 height 21
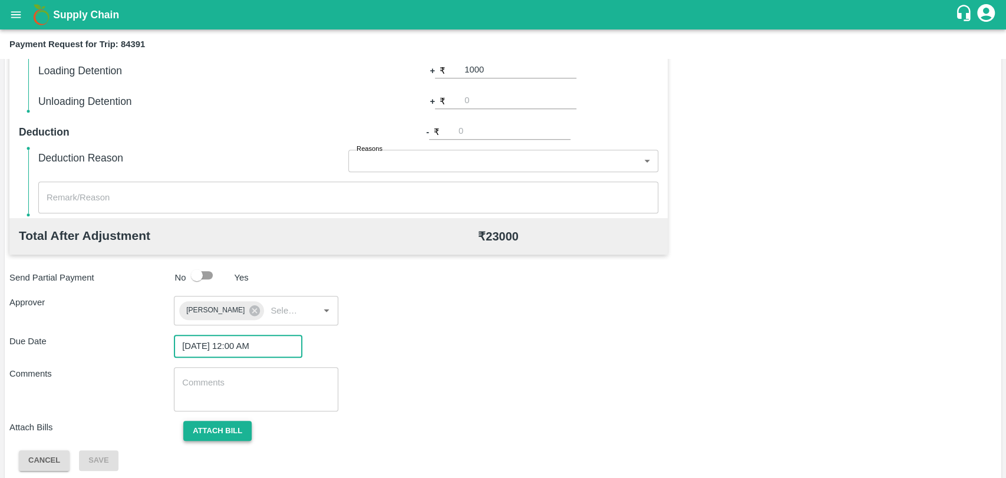
click at [243, 423] on button "Attach bill" at bounding box center [217, 431] width 68 height 21
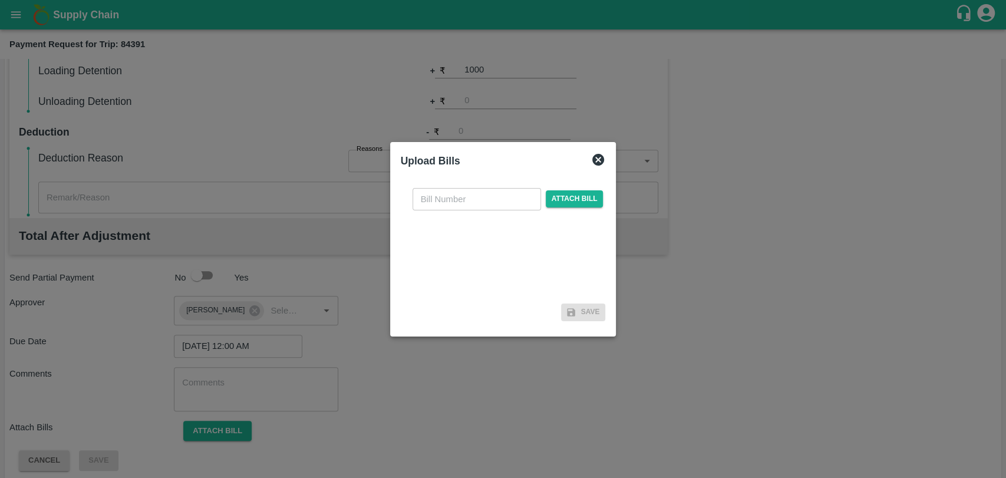
click at [440, 206] on input "text" at bounding box center [477, 199] width 128 height 22
type input "318"
click at [569, 204] on span "Attach bill" at bounding box center [575, 198] width 58 height 17
click at [0, 0] on input "Attach bill" at bounding box center [0, 0] width 0 height 0
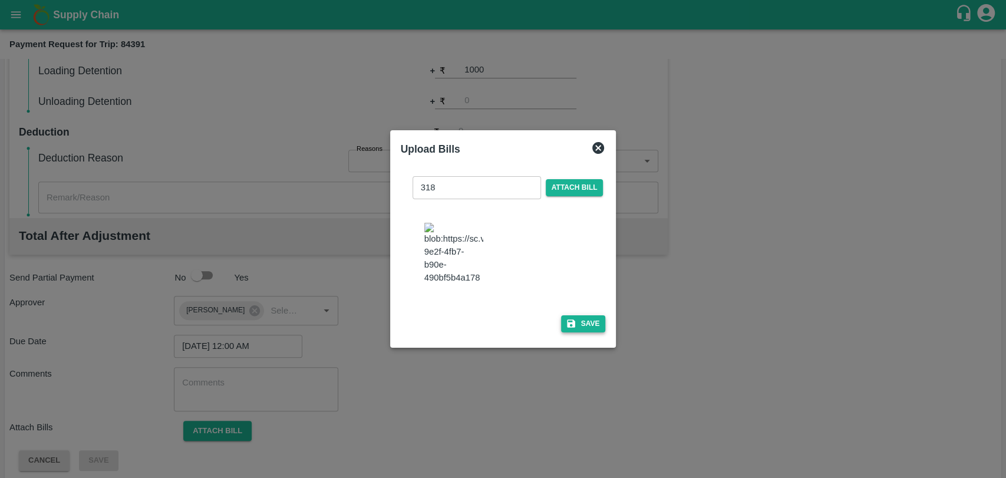
click at [591, 315] on button "Save" at bounding box center [583, 323] width 45 height 17
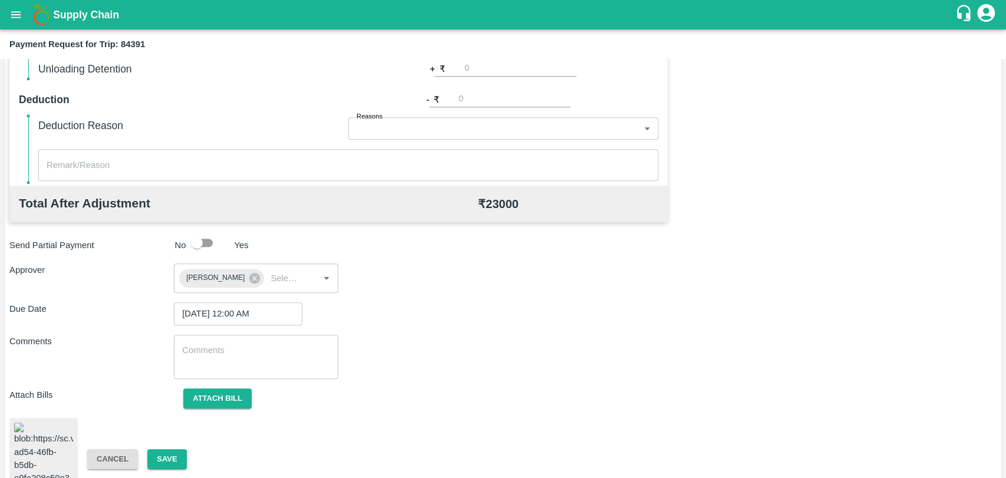
scroll to position [480, 0]
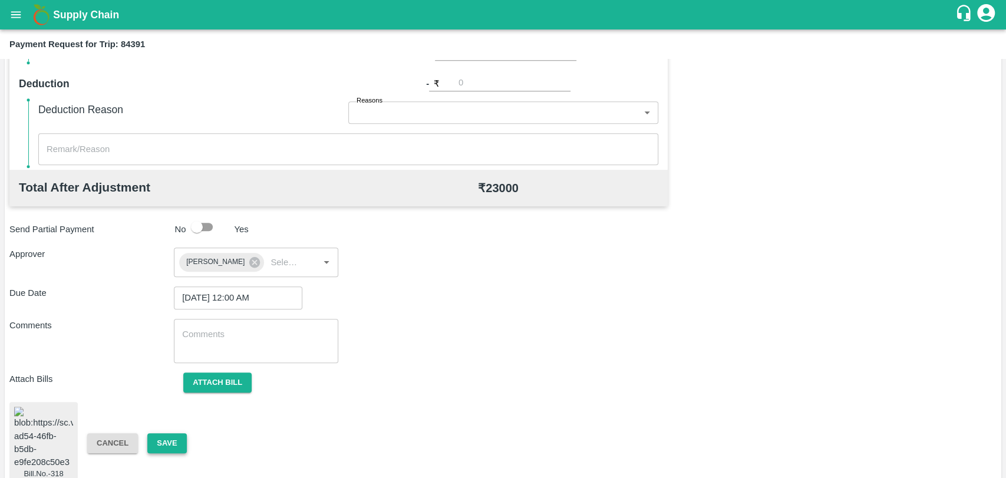
click at [161, 440] on button "Save" at bounding box center [166, 443] width 39 height 21
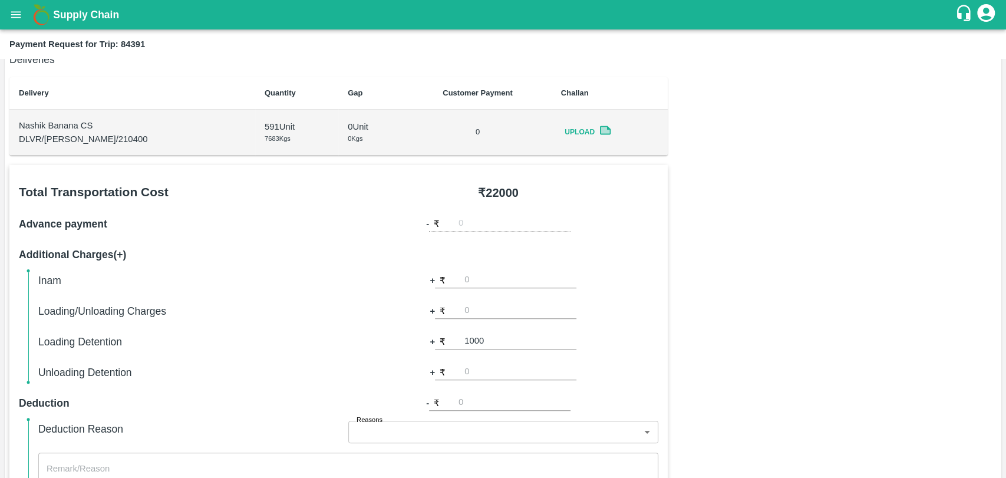
scroll to position [152, 0]
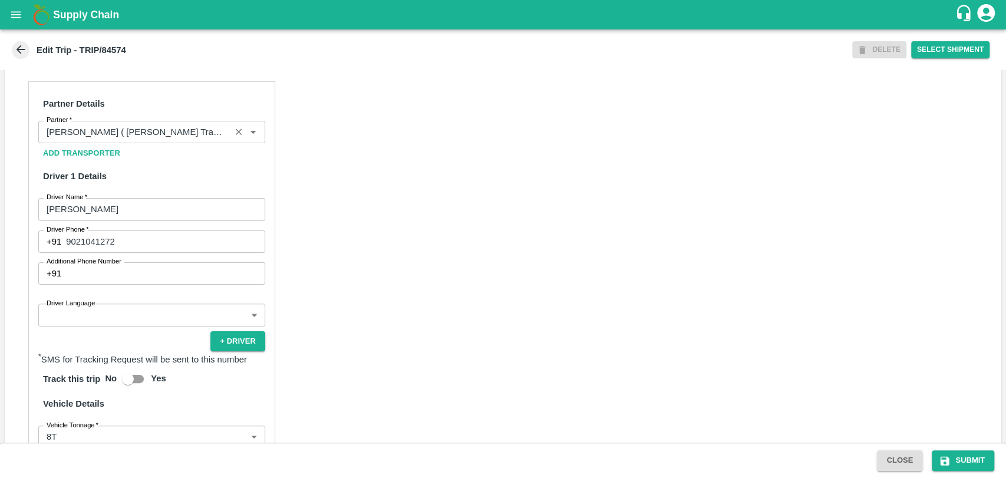
scroll to position [589, 0]
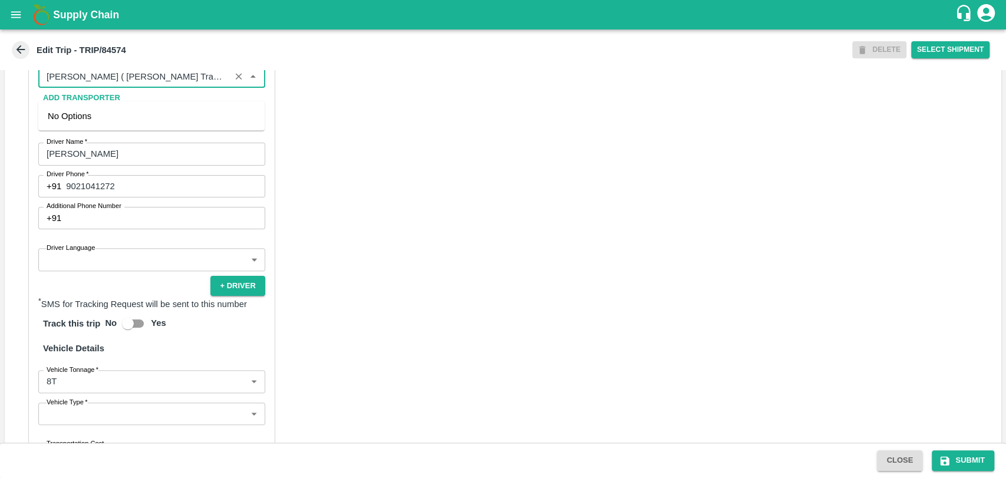
click at [181, 84] on input "Partner   *" at bounding box center [134, 76] width 185 height 15
click at [158, 110] on div "[PERSON_NAME] PATIL-[GEOGRAPHIC_DATA], [GEOGRAPHIC_DATA]-9022942223(Transporter)" at bounding box center [151, 123] width 207 height 27
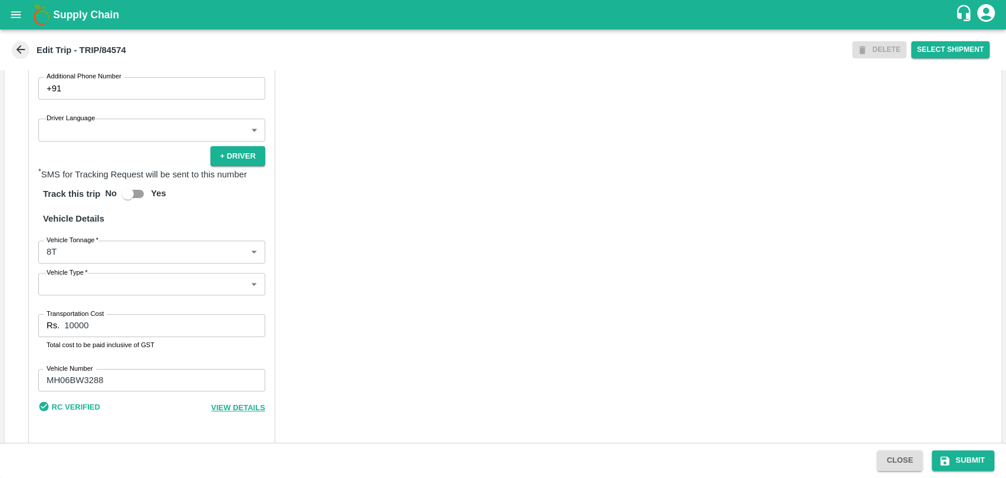
scroll to position [751, 0]
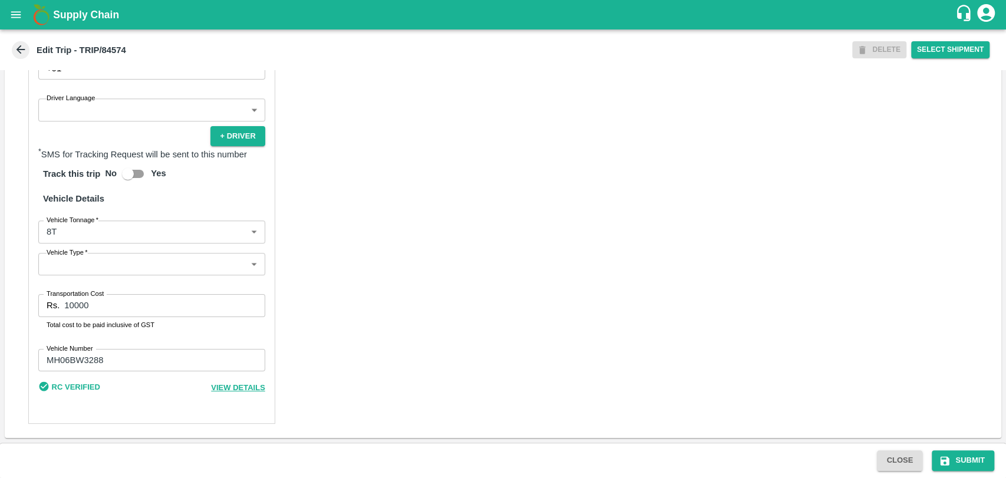
type input "[PERSON_NAME] PATIL-[GEOGRAPHIC_DATA], [GEOGRAPHIC_DATA]-9022942223(Transporter)"
click at [77, 242] on body "Supply Chain Edit Trip - TRIP/84574 DELETE Select Shipment Trip Details Trip Ty…" at bounding box center [503, 239] width 1006 height 478
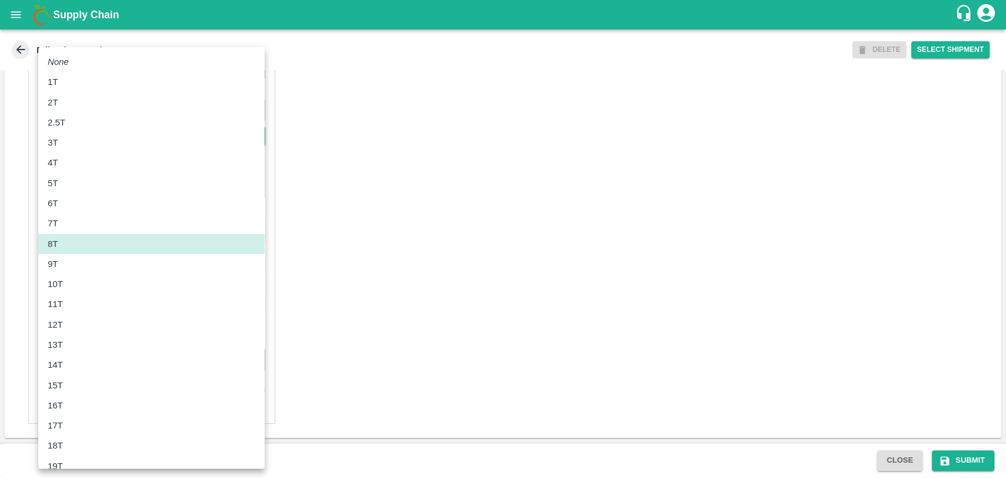
click at [80, 315] on ul "None 1T 2T 2.5T 3T 4T 5T 6T 7T 8T 9T 10T 11T 12T 13T 14T 15T 16T 17T 18T 19T 20…" at bounding box center [151, 385] width 226 height 676
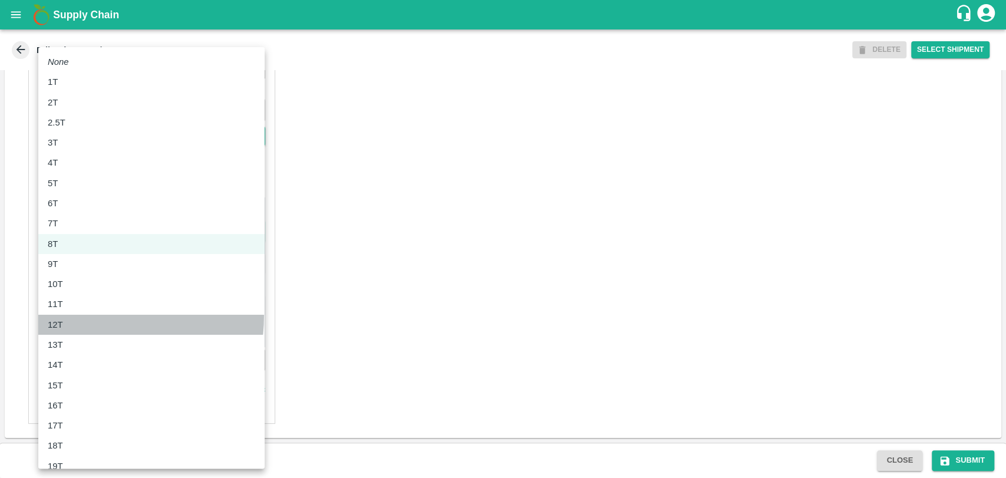
click at [80, 315] on li "12T" at bounding box center [151, 325] width 226 height 20
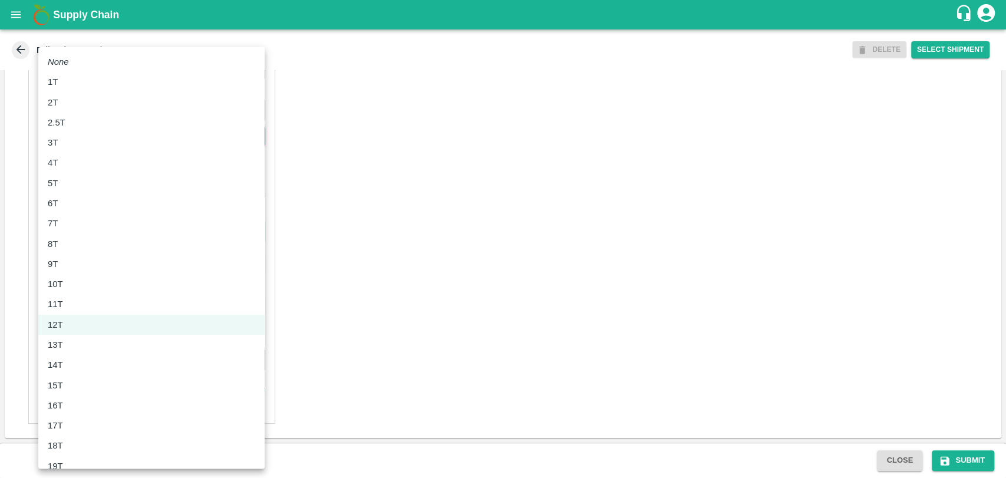
click at [75, 236] on body "Supply Chain Edit Trip - TRIP/84574 DELETE Select Shipment Trip Details Trip Ty…" at bounding box center [503, 239] width 1006 height 478
click at [80, 298] on ul "None 1T 2T 2.5T 3T 4T 5T 6T 7T 8T 9T 10T 11T 12T 13T 14T 15T 16T 17T 18T 19T 20…" at bounding box center [151, 385] width 226 height 676
click at [80, 298] on div "11T" at bounding box center [151, 304] width 207 height 13
type input "11000"
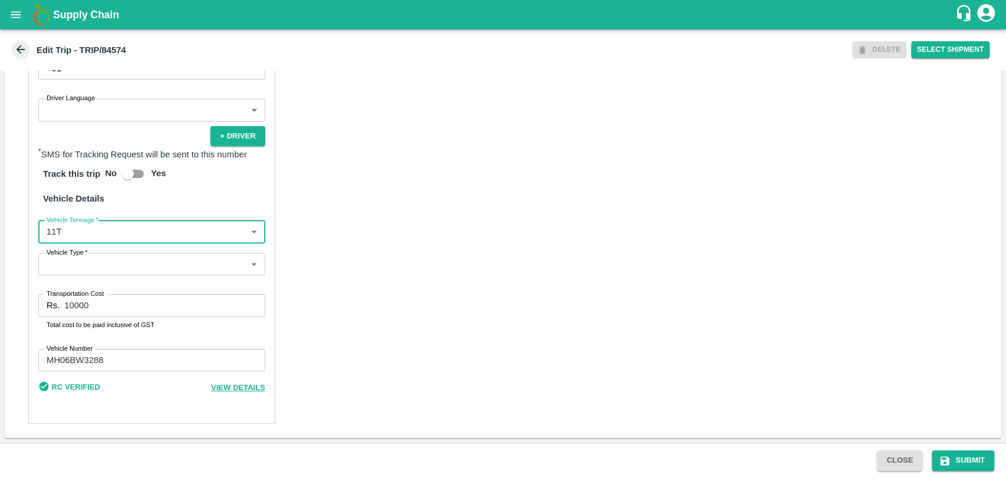
click at [85, 303] on input "10000" at bounding box center [164, 305] width 200 height 22
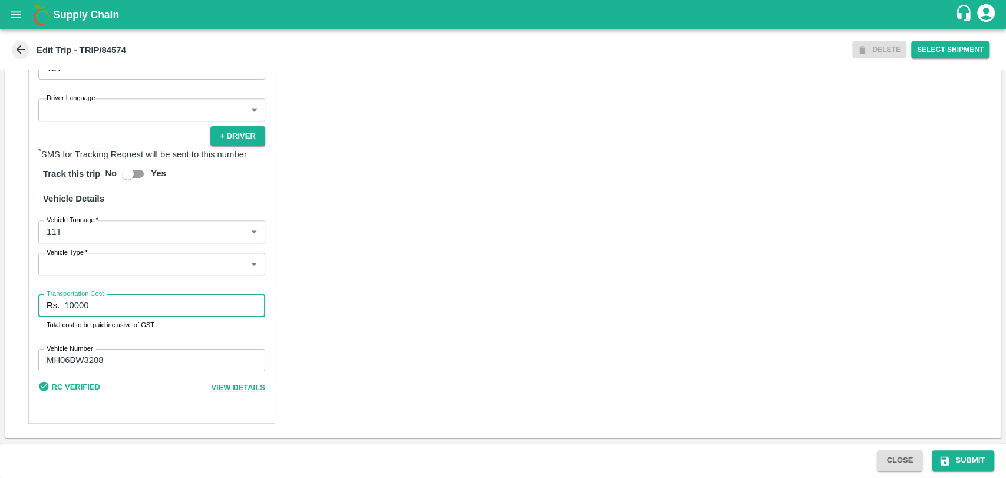
click at [85, 303] on input "10000" at bounding box center [164, 305] width 200 height 22
type input "22000"
click at [970, 459] on button "Submit" at bounding box center [963, 460] width 62 height 21
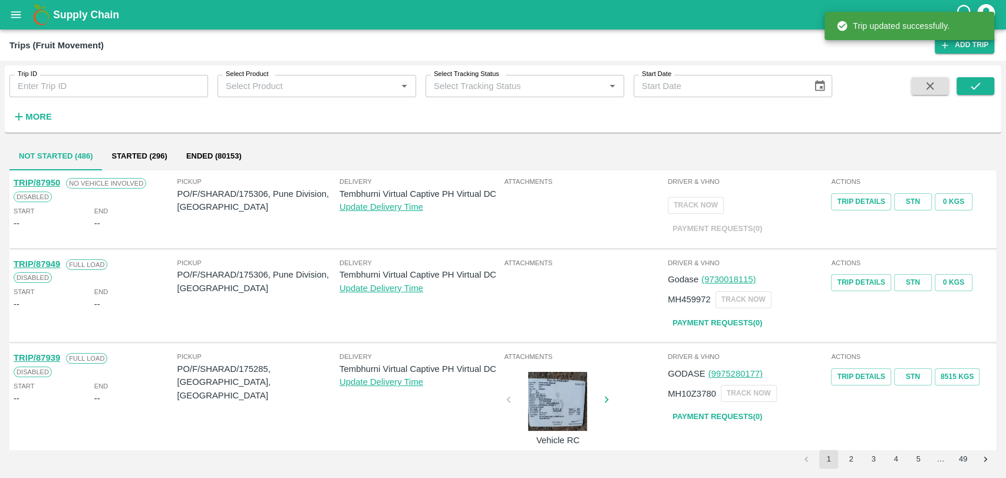
click at [60, 114] on div "Trip ID Trip ID Select Product Select Product   * Select Tracking Status Select…" at bounding box center [416, 95] width 832 height 61
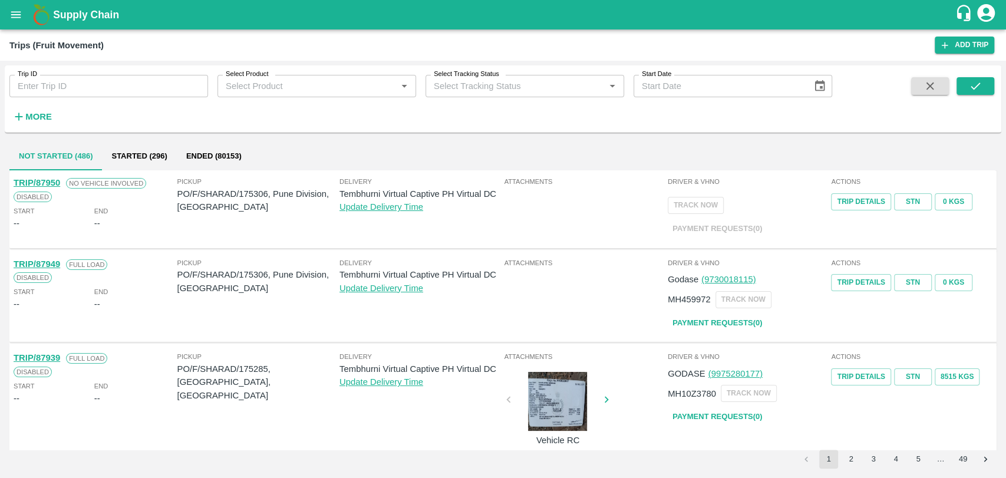
click at [48, 112] on strong "More" at bounding box center [38, 116] width 27 height 9
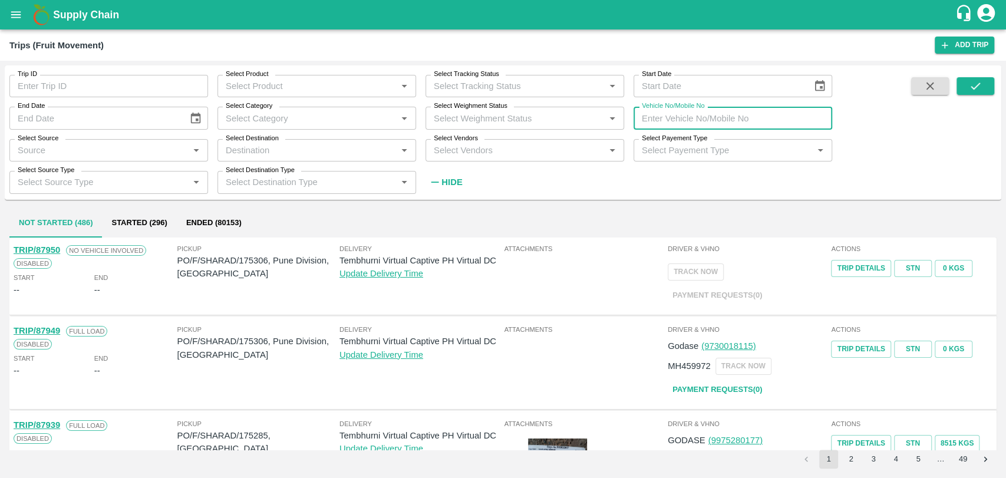
click at [794, 116] on input "Vehicle No/Mobile No" at bounding box center [733, 118] width 199 height 22
paste input "MH19CX0078"
type input "MH19CX0078"
click at [955, 87] on div at bounding box center [953, 134] width 83 height 115
click at [982, 86] on button "submit" at bounding box center [976, 86] width 38 height 18
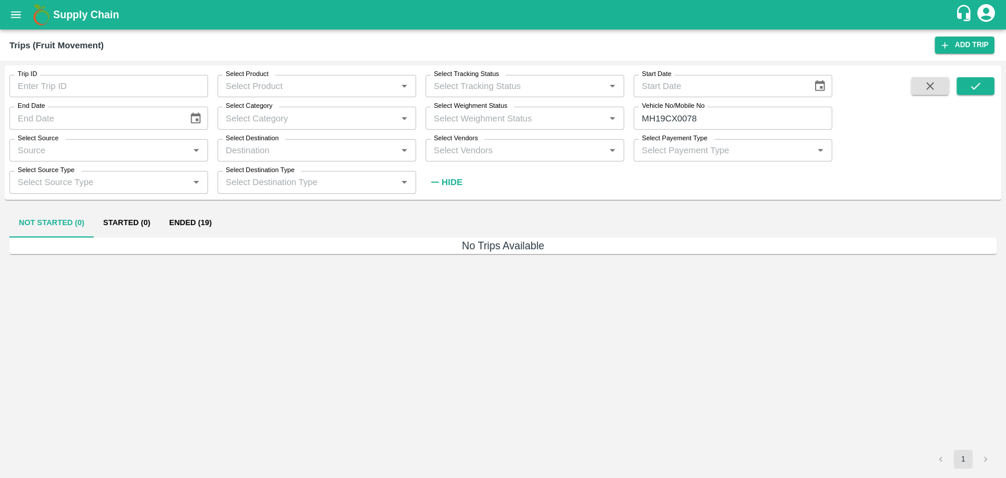
click at [208, 219] on button "Ended (19)" at bounding box center [190, 223] width 61 height 28
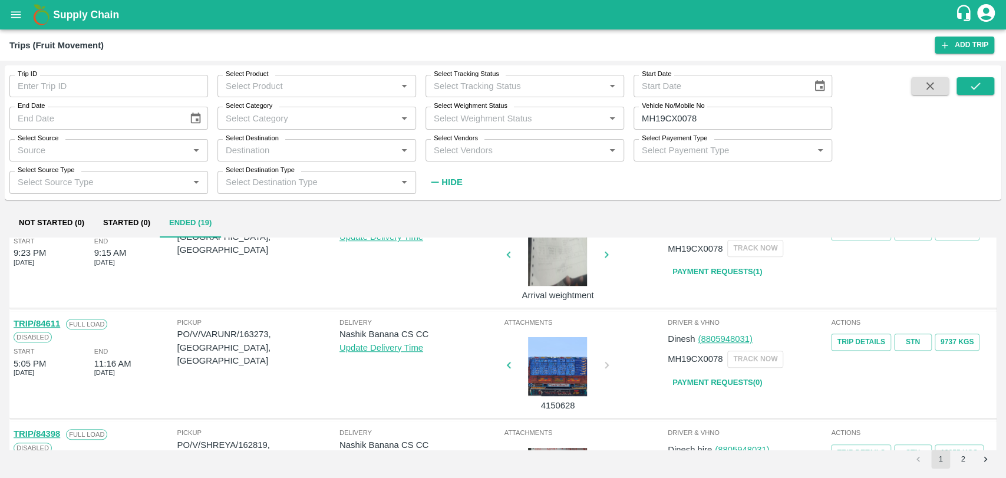
scroll to position [608, 0]
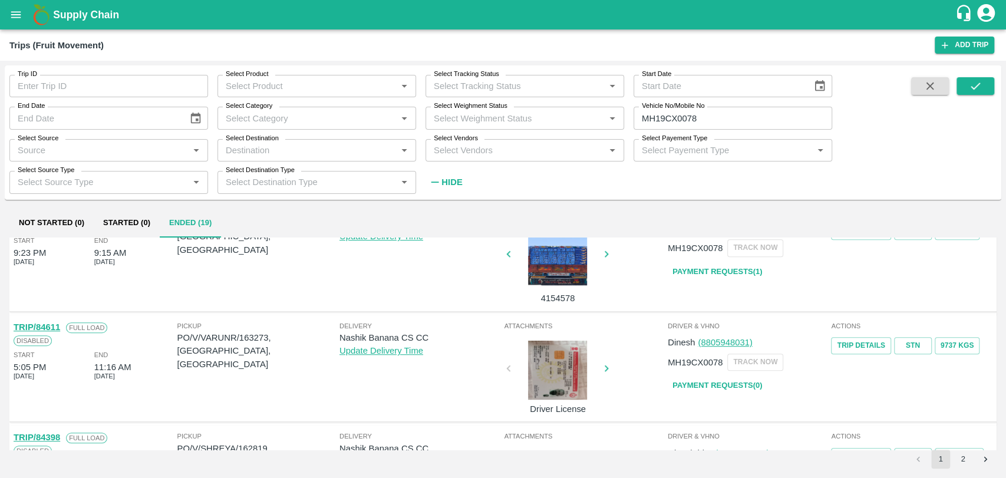
click at [49, 321] on div "TRIP/84611" at bounding box center [37, 327] width 47 height 13
click at [49, 326] on link "TRIP/84611" at bounding box center [37, 326] width 47 height 9
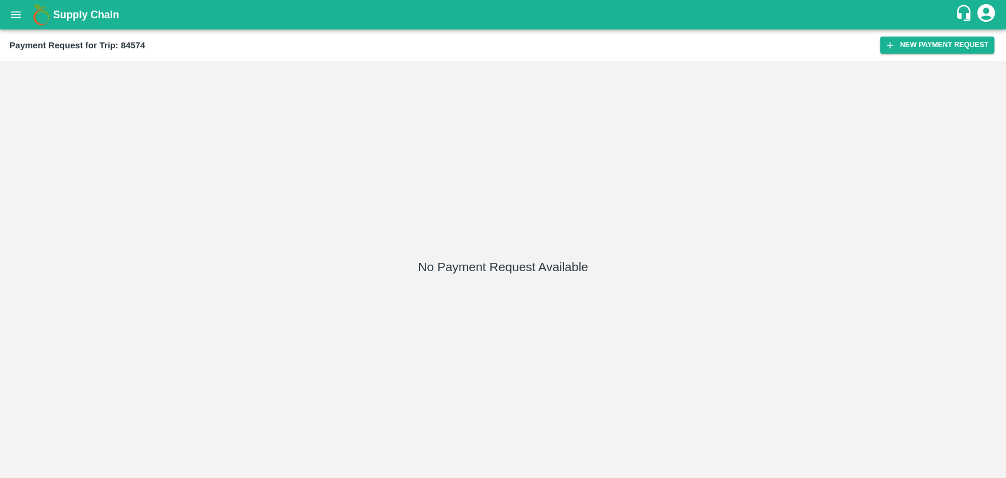
click at [918, 60] on div "Payment Request for Trip: 84574 New Payment Request" at bounding box center [503, 44] width 1006 height 31
click at [918, 48] on button "New Payment Request" at bounding box center [937, 45] width 114 height 17
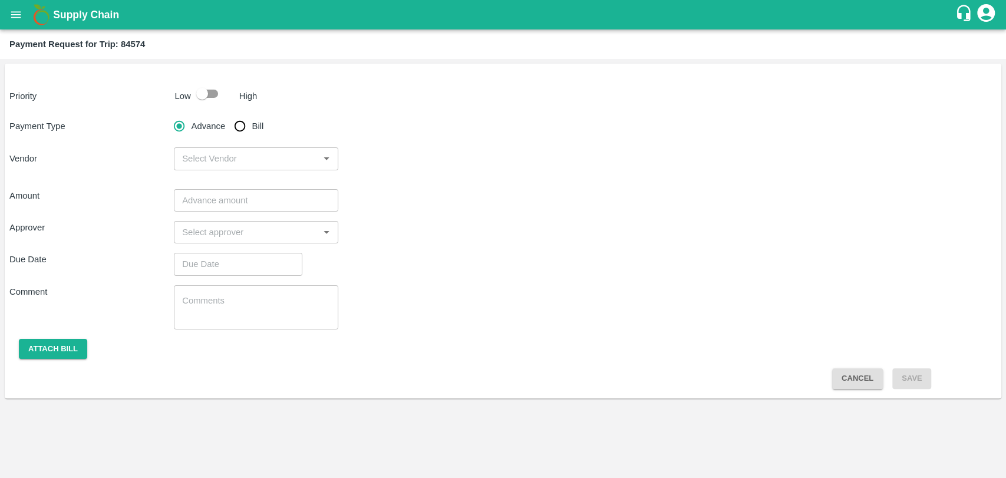
click at [194, 99] on input "checkbox" at bounding box center [202, 94] width 67 height 22
checkbox input "true"
click at [232, 120] on input "Bill" at bounding box center [240, 126] width 24 height 24
radio input "true"
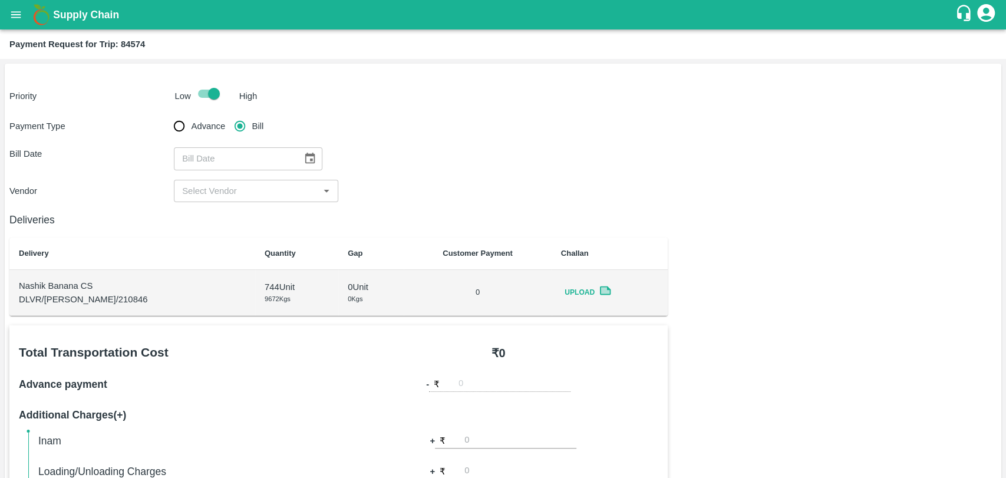
click at [299, 154] on button "Choose date" at bounding box center [310, 158] width 22 height 22
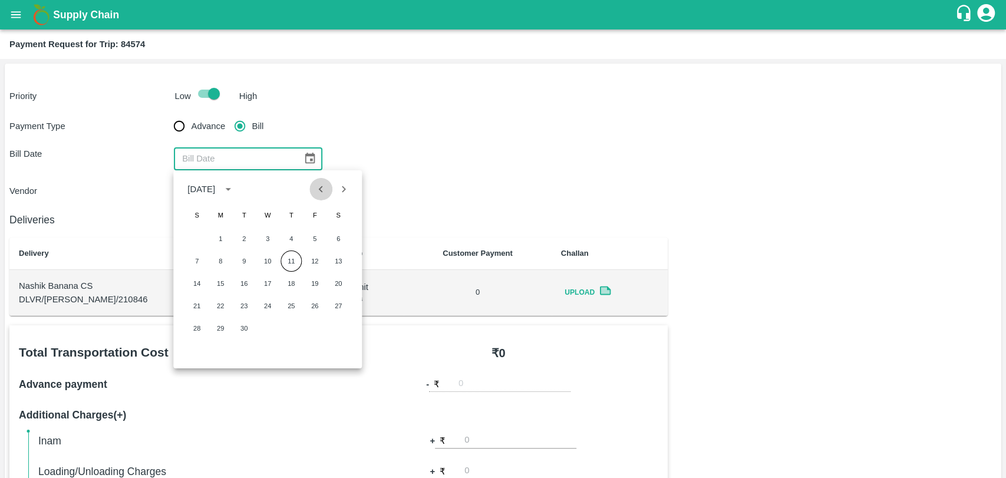
click at [321, 195] on icon "Previous month" at bounding box center [321, 189] width 13 height 13
click at [311, 185] on button "Previous month" at bounding box center [321, 189] width 22 height 22
click at [314, 263] on button "11" at bounding box center [314, 260] width 21 height 21
type input "11/07/2025"
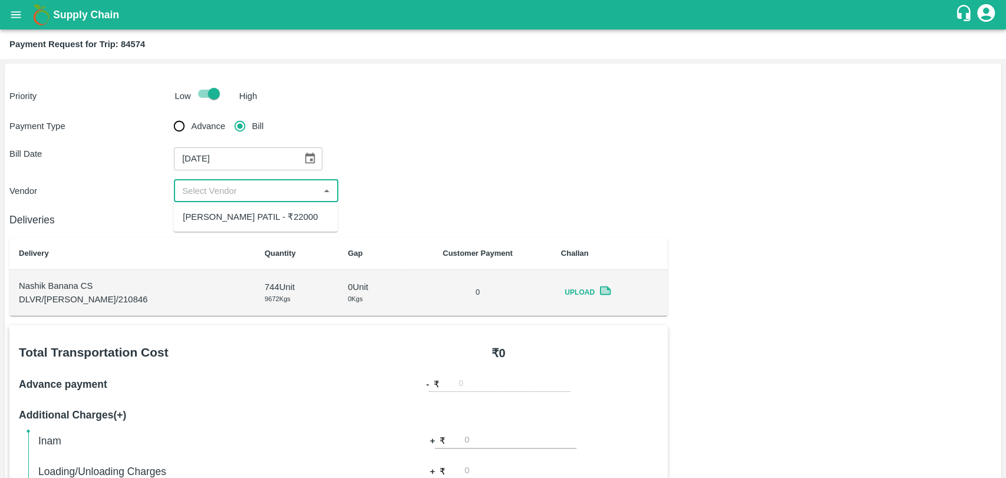
click at [218, 190] on input "input" at bounding box center [246, 190] width 138 height 15
click at [218, 224] on div "BALAJI HARIDAS PATIL - ₹22000" at bounding box center [255, 217] width 164 height 20
type input "BALAJI HARIDAS PATIL - ₹22000"
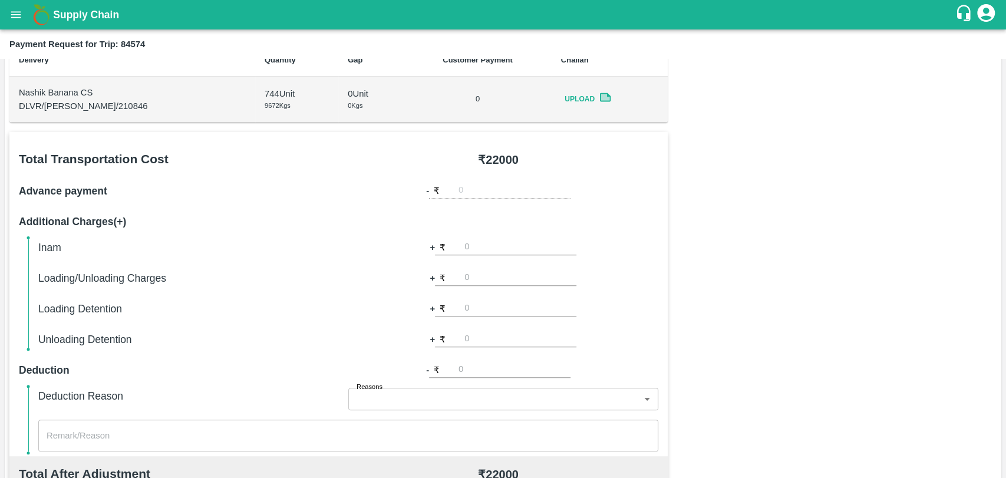
scroll to position [393, 0]
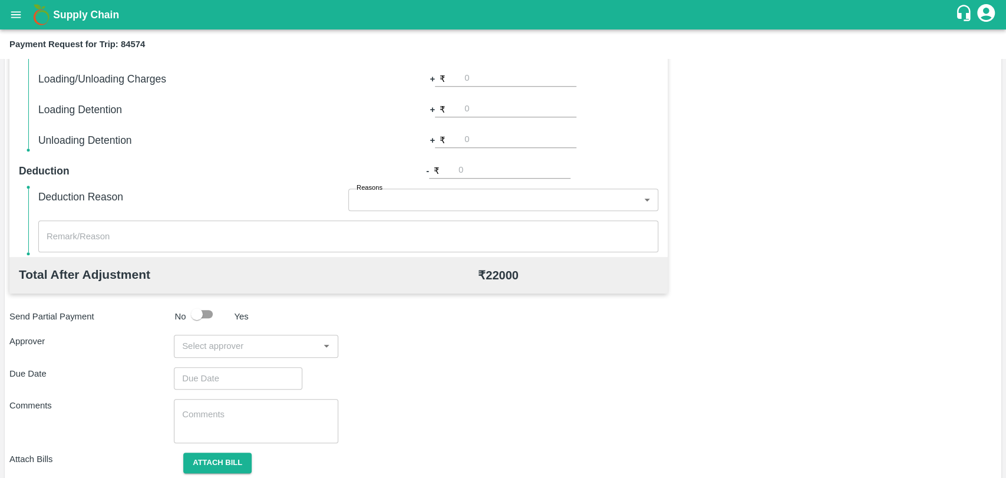
click at [217, 347] on input "input" at bounding box center [246, 345] width 138 height 15
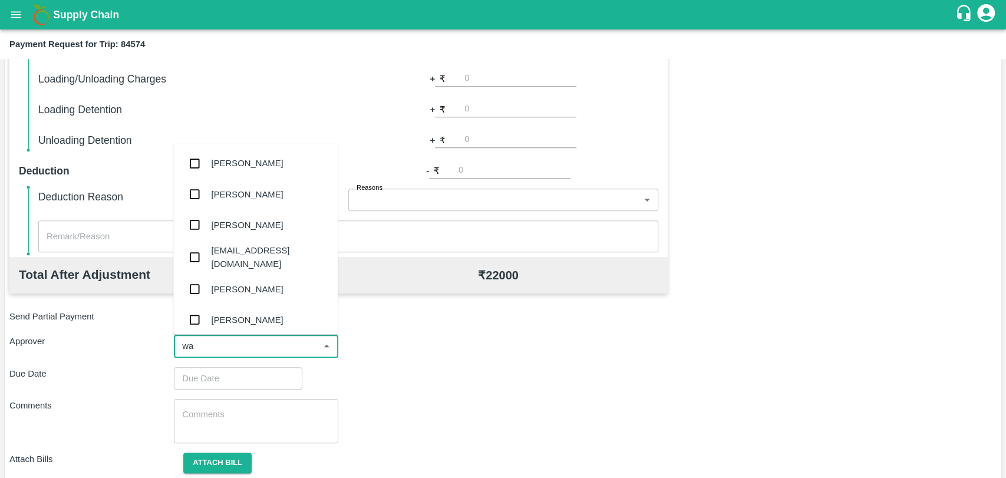
type input "wag"
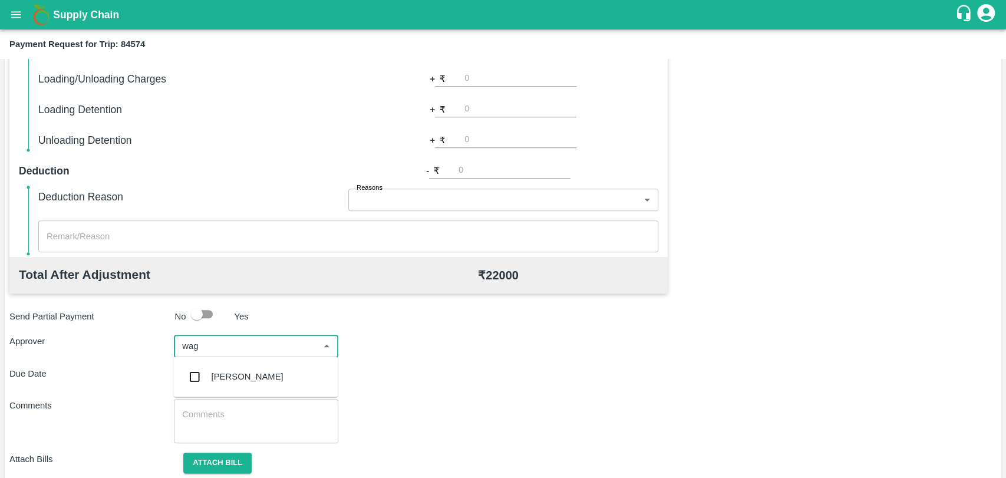
click at [226, 372] on div "Prasad Waghade" at bounding box center [248, 376] width 72 height 13
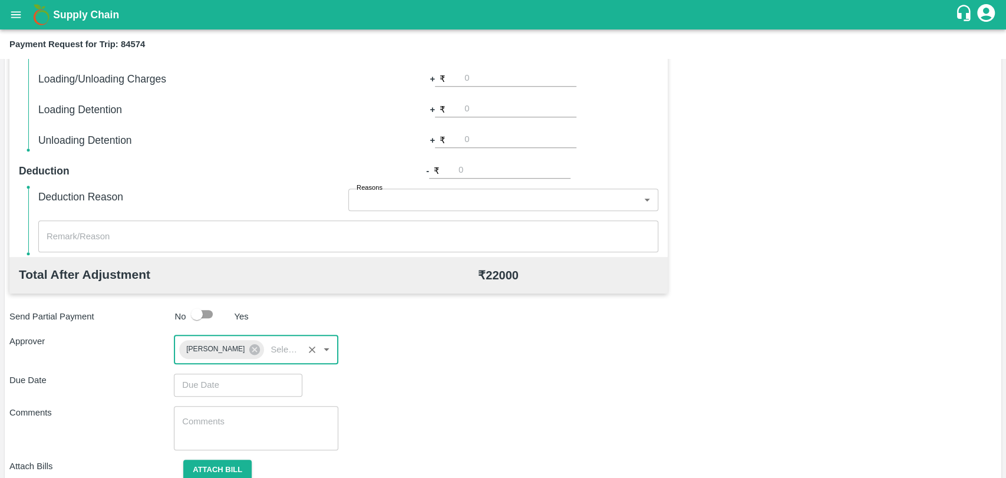
click at [221, 382] on input "Choose date" at bounding box center [234, 385] width 120 height 22
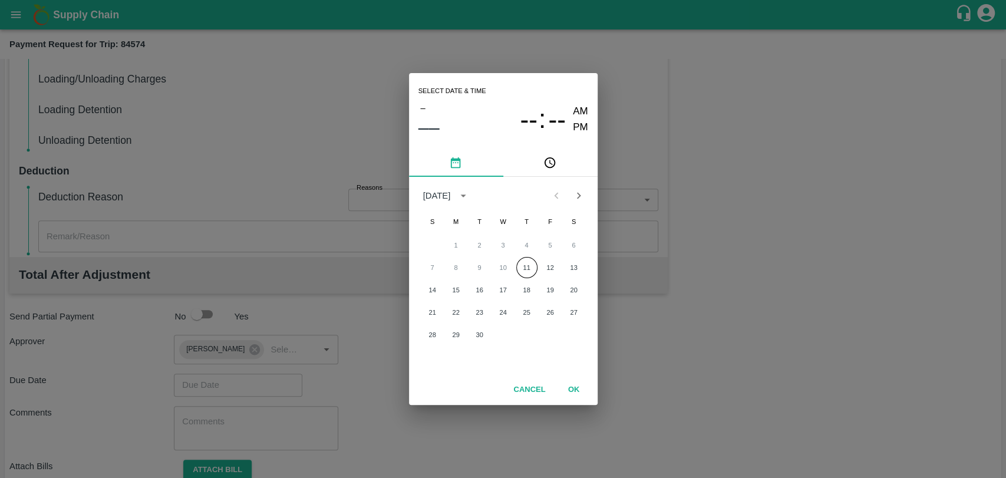
click at [515, 265] on div "7 8 9 10 11 12 13" at bounding box center [503, 267] width 189 height 21
click at [520, 265] on button "11" at bounding box center [526, 267] width 21 height 21
type input "11/09/2025 12:00 AM"
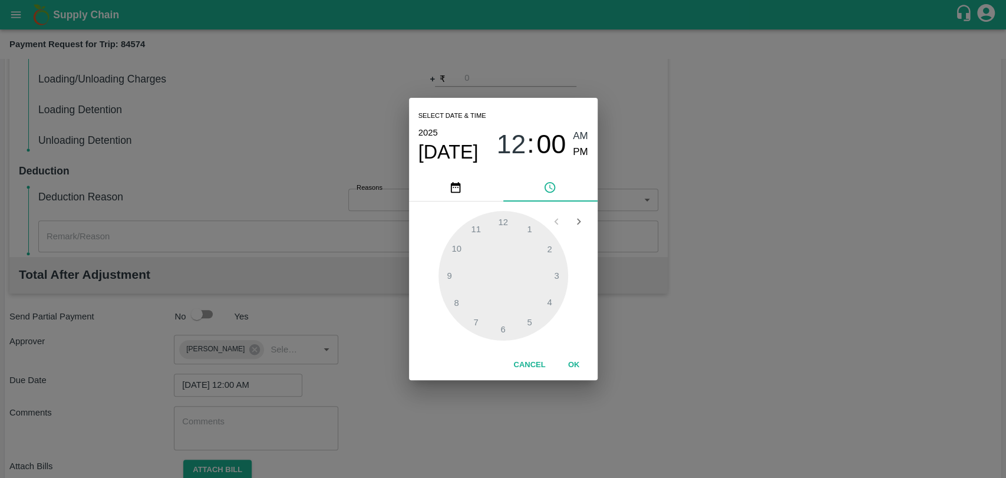
click at [571, 371] on button "OK" at bounding box center [574, 365] width 38 height 21
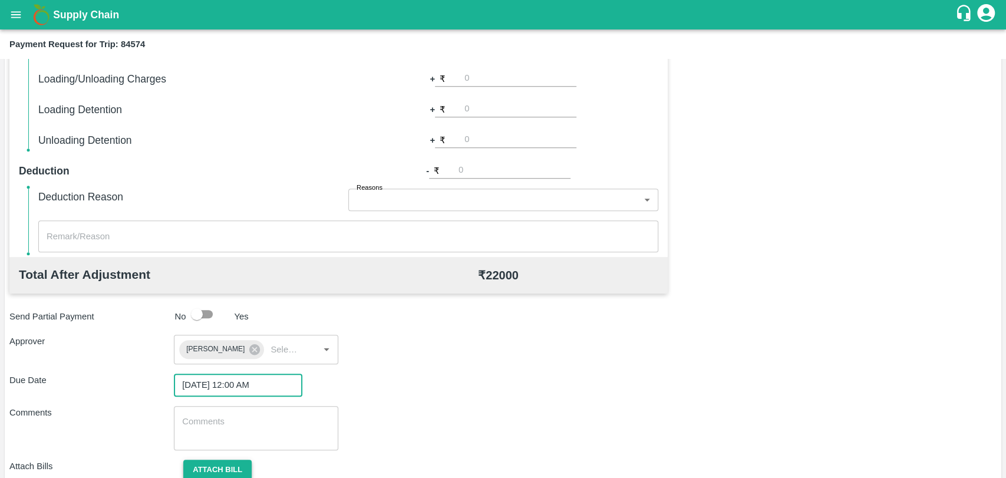
click at [228, 460] on button "Attach bill" at bounding box center [217, 470] width 68 height 21
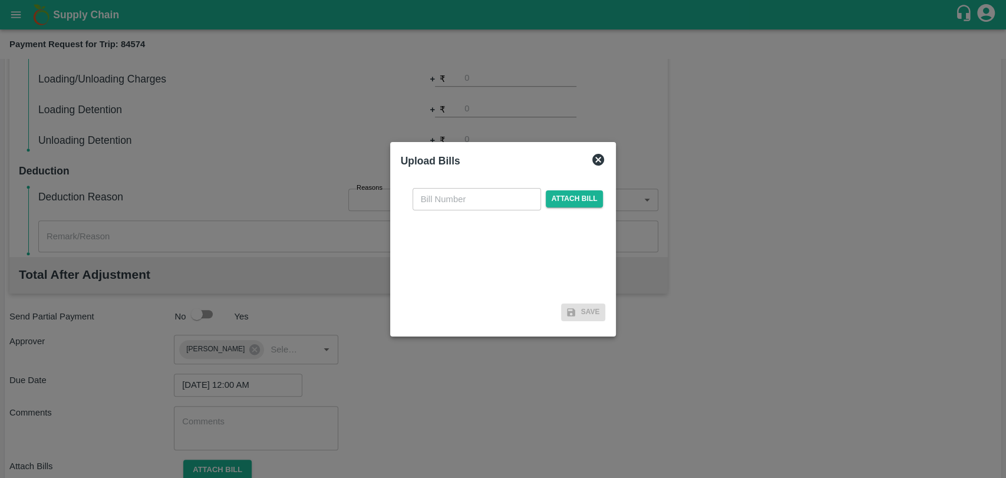
click at [461, 197] on input "text" at bounding box center [477, 199] width 128 height 22
type input "325"
click at [548, 194] on span "Attach bill" at bounding box center [575, 198] width 58 height 17
click at [0, 0] on input "Attach bill" at bounding box center [0, 0] width 0 height 0
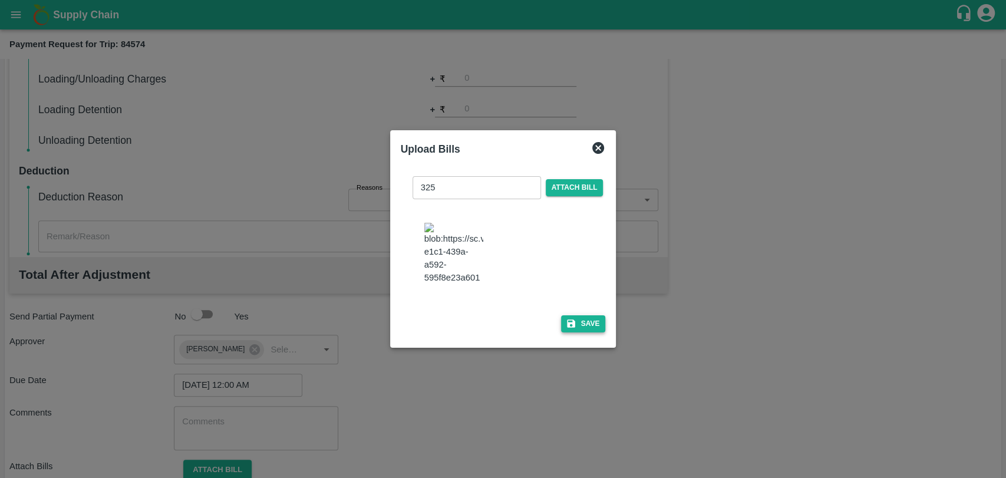
click at [566, 318] on icon "button" at bounding box center [571, 323] width 11 height 11
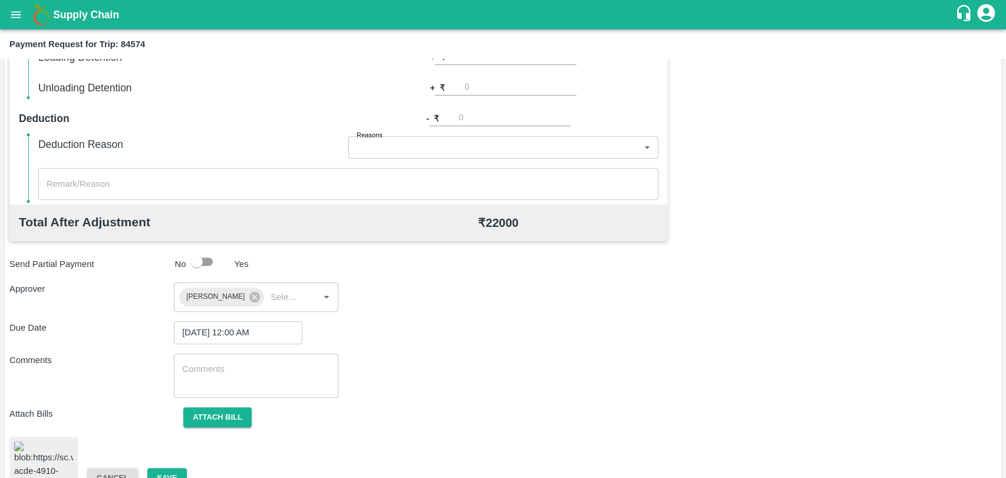
scroll to position [480, 0]
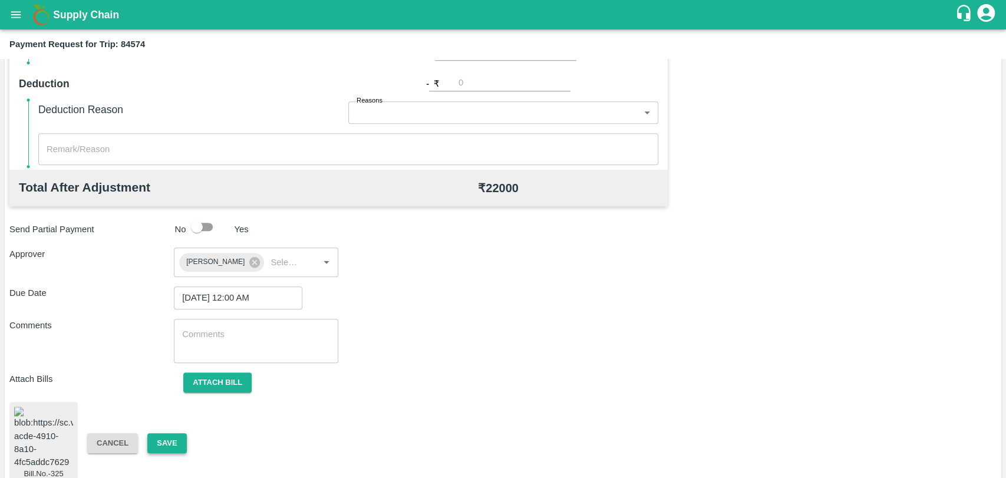
click at [181, 433] on button "Save" at bounding box center [166, 443] width 39 height 21
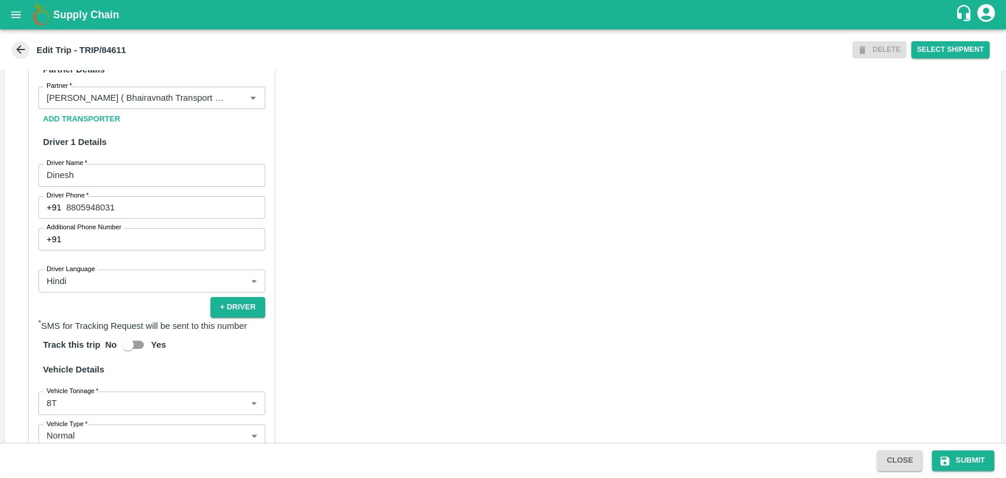
scroll to position [519, 0]
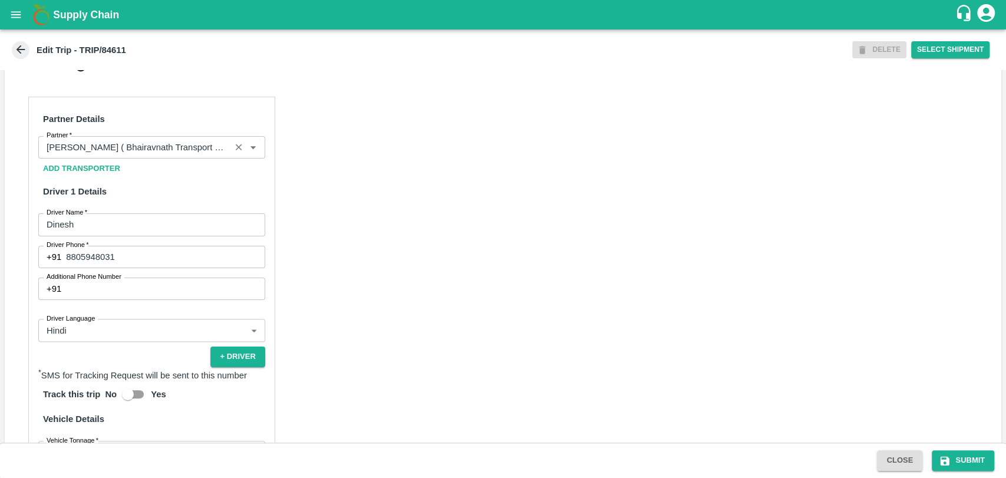
click at [131, 157] on div "Partner" at bounding box center [151, 147] width 227 height 22
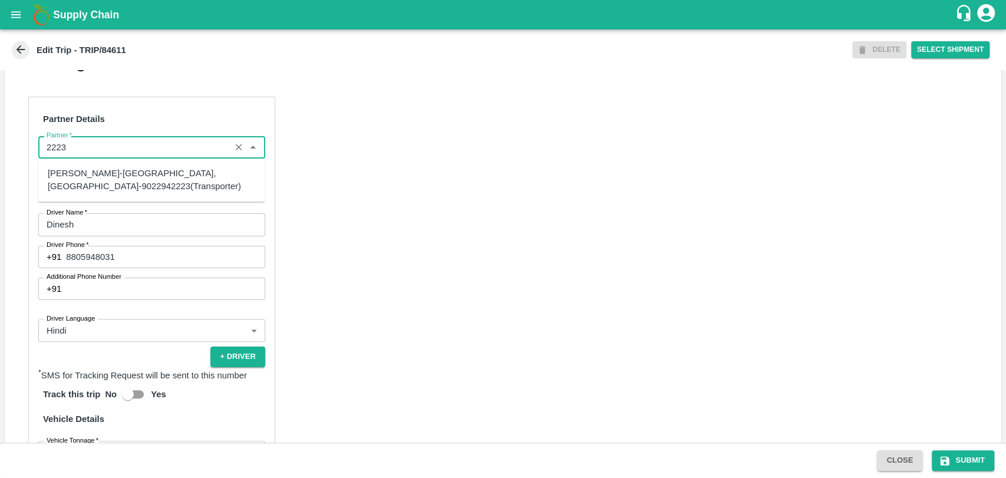
click at [117, 181] on div "[PERSON_NAME]-[GEOGRAPHIC_DATA], [GEOGRAPHIC_DATA]-9022942223(Transporter)" at bounding box center [151, 180] width 207 height 27
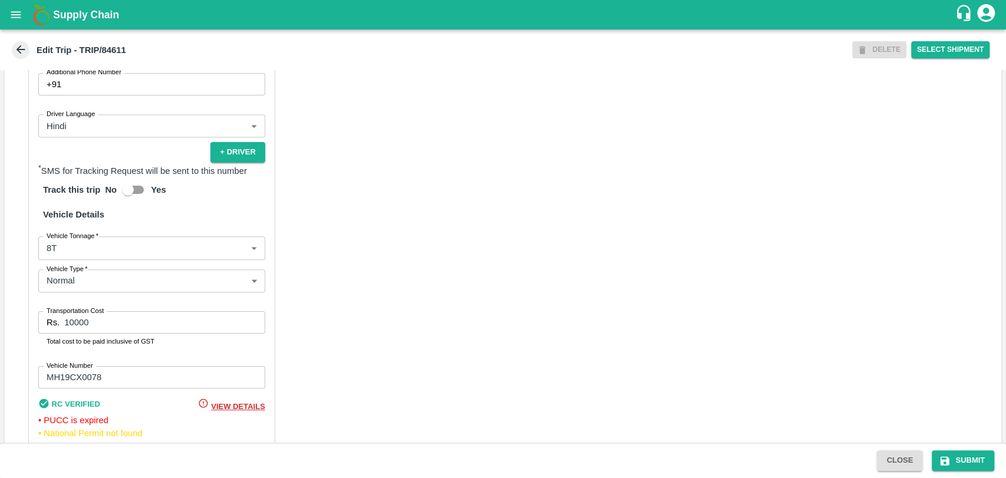
scroll to position [780, 0]
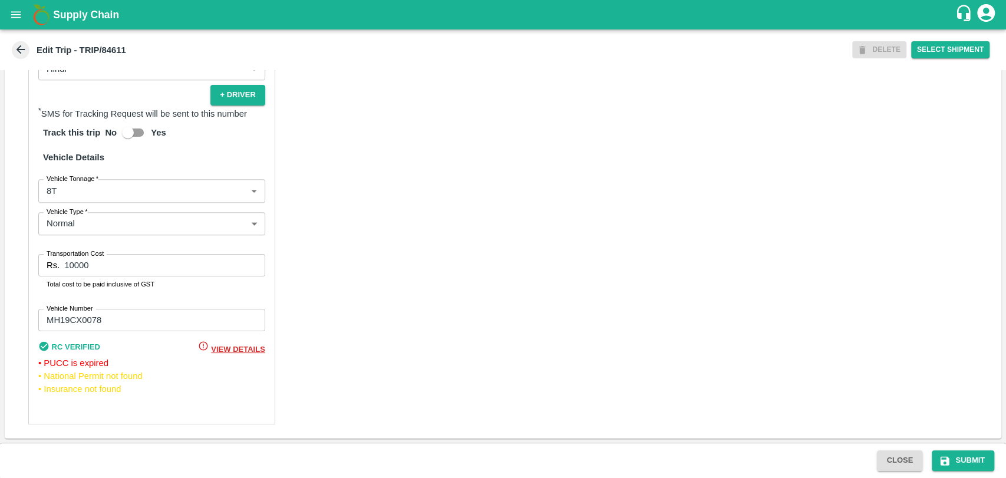
type input "[PERSON_NAME]-[GEOGRAPHIC_DATA], [GEOGRAPHIC_DATA]-9022942223(Transporter)"
click at [106, 194] on body "Supply Chain Edit Trip - TRIP/84611 DELETE Select Shipment Trip Details Trip Ty…" at bounding box center [503, 239] width 1006 height 478
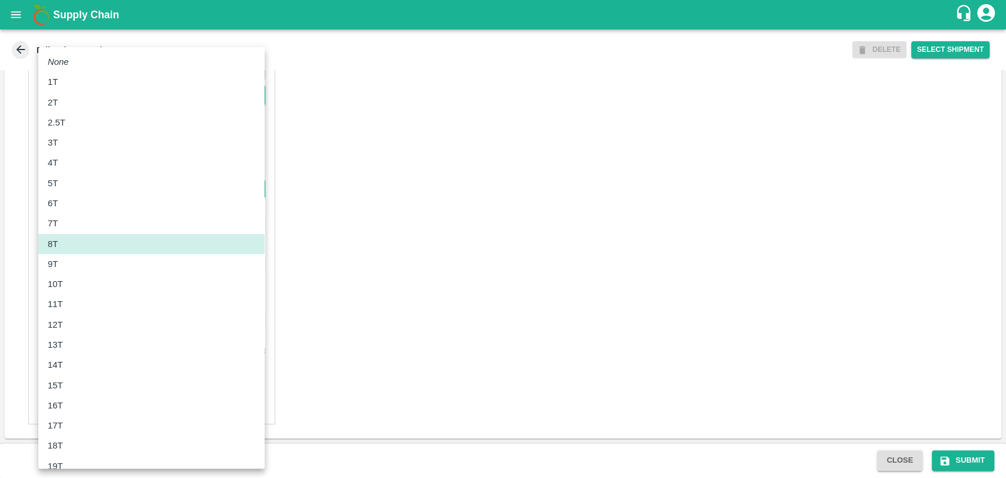
click at [108, 298] on div "11T" at bounding box center [151, 304] width 207 height 13
type input "11000"
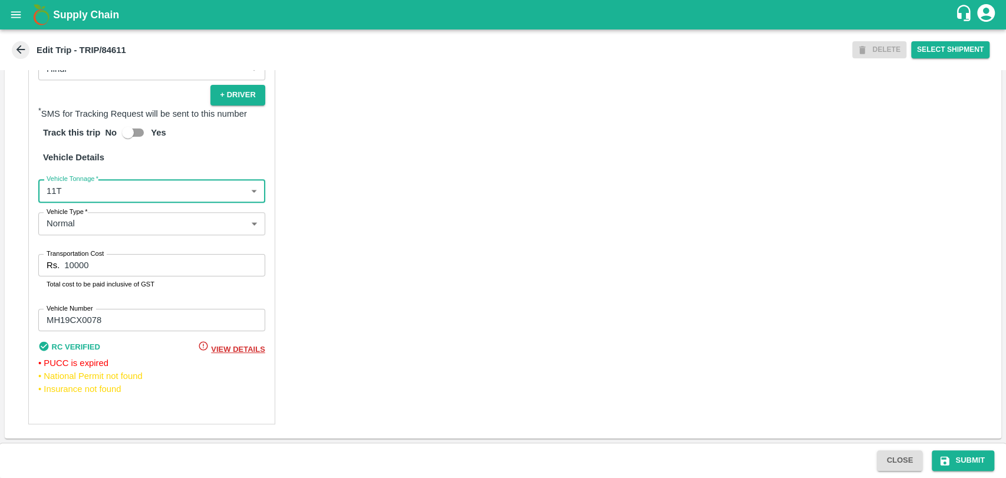
click at [107, 269] on input "10000" at bounding box center [164, 265] width 200 height 22
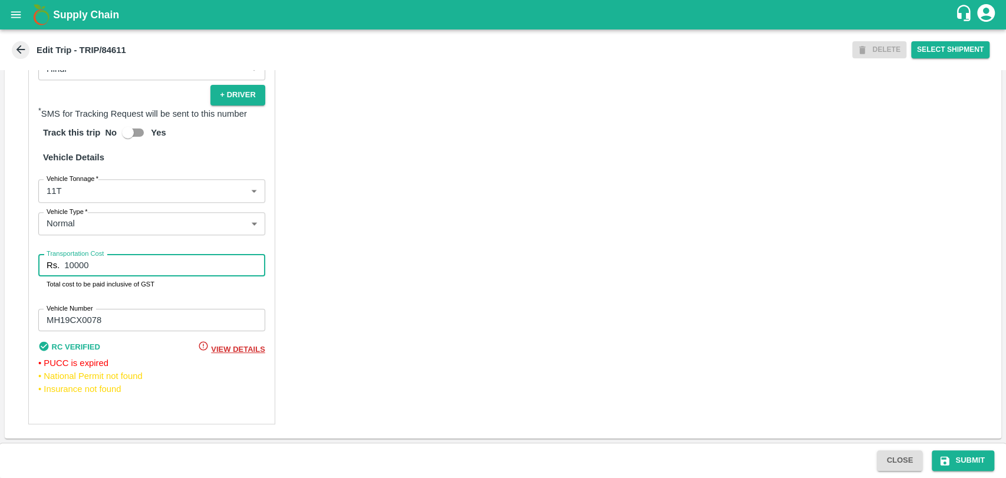
click at [107, 269] on input "10000" at bounding box center [164, 265] width 200 height 22
type input "23000"
click at [962, 460] on button "Submit" at bounding box center [963, 460] width 62 height 21
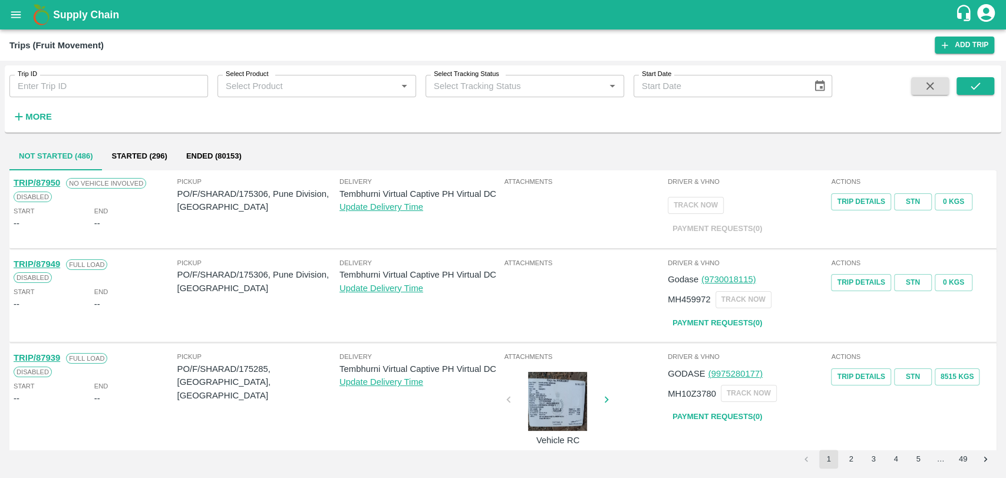
click at [9, 120] on div "More" at bounding box center [27, 111] width 55 height 29
click at [44, 120] on strong "More" at bounding box center [38, 116] width 27 height 9
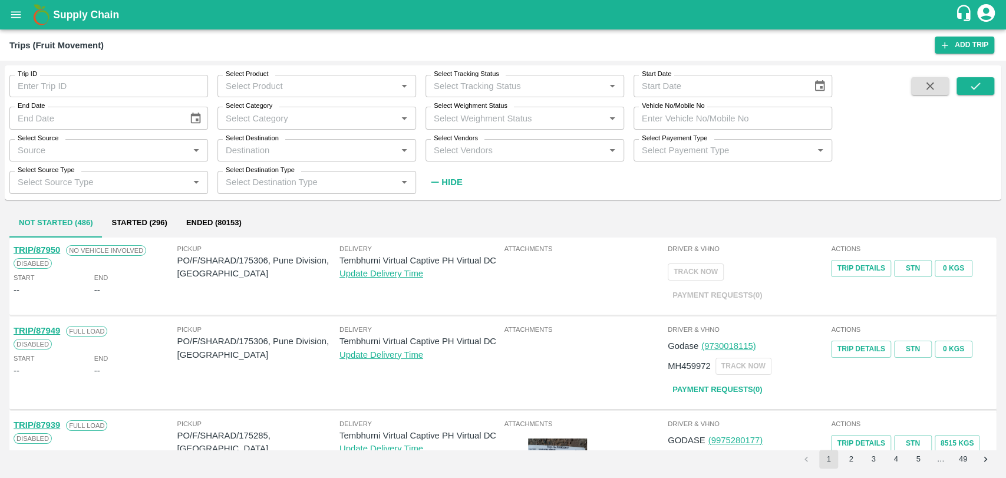
click at [693, 117] on input "Vehicle No/Mobile No" at bounding box center [733, 118] width 199 height 22
paste input "MH18BC9066"
click at [969, 93] on button "submit" at bounding box center [976, 86] width 38 height 18
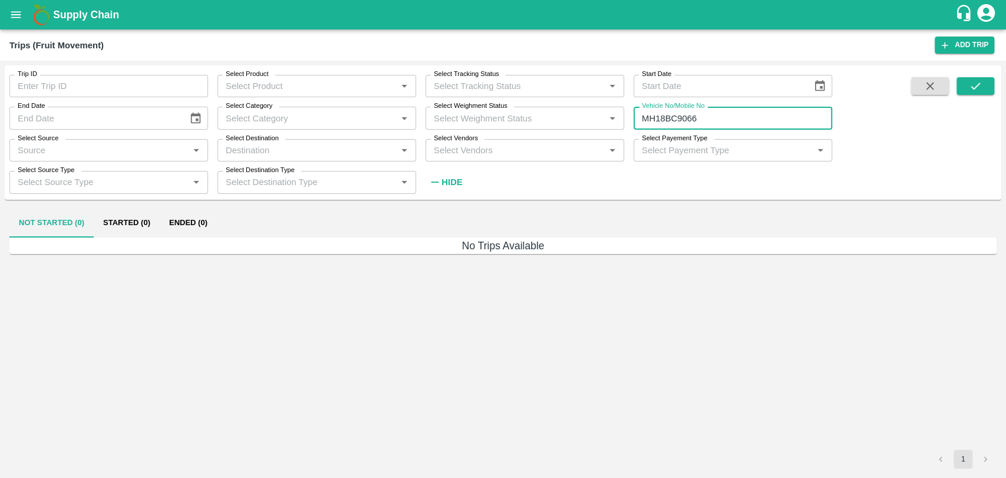
drag, startPoint x: 700, startPoint y: 117, endPoint x: 667, endPoint y: 117, distance: 33.6
click at [667, 117] on input "MH18BC9066" at bounding box center [733, 118] width 199 height 22
type input "MH18CB9066"
click at [1002, 84] on div "Trip ID Trip ID Select Product Select Product   * Select Tracking Status Select…" at bounding box center [503, 269] width 1006 height 417
click at [985, 84] on button "submit" at bounding box center [976, 86] width 38 height 18
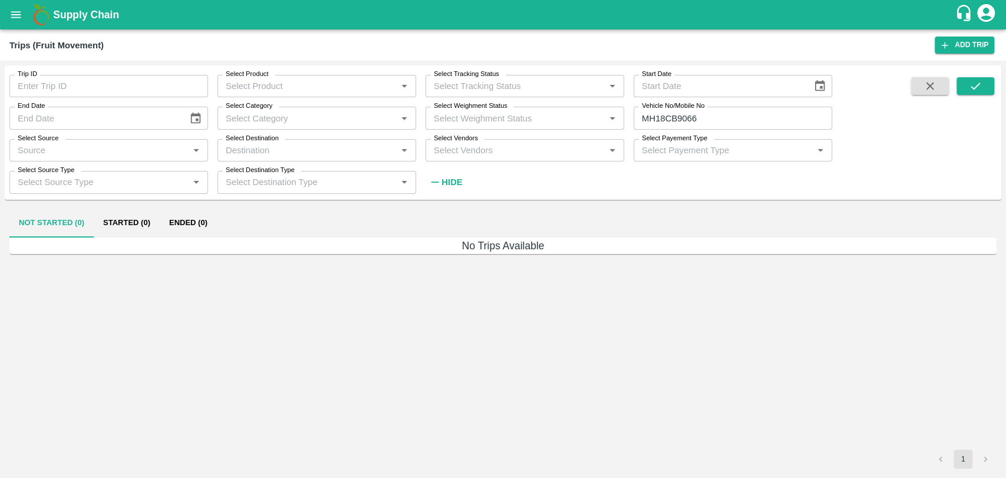
click at [677, 116] on input "MH18CB9066" at bounding box center [733, 118] width 199 height 22
drag, startPoint x: 677, startPoint y: 116, endPoint x: 635, endPoint y: 110, distance: 41.7
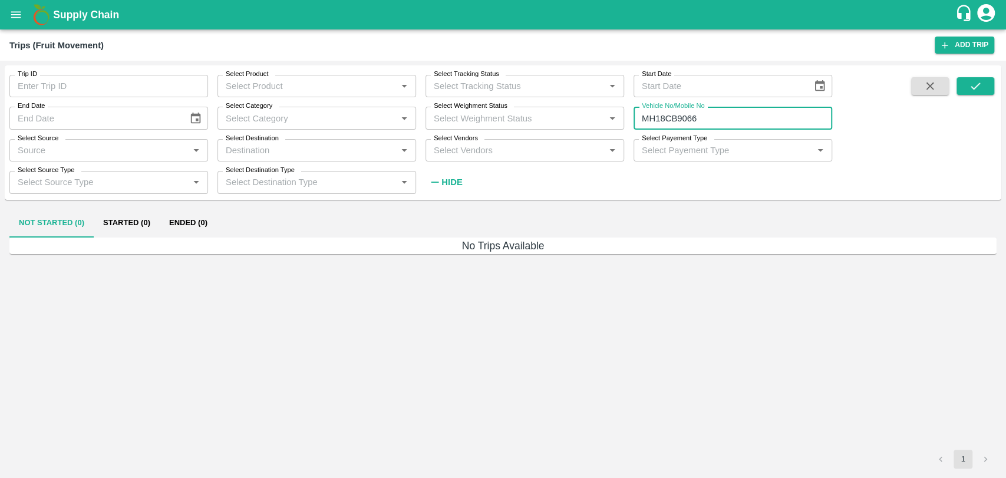
click at [635, 110] on input "MH18CB9066" at bounding box center [733, 118] width 199 height 22
click at [674, 117] on input "MH18CB9066" at bounding box center [733, 118] width 199 height 22
click at [675, 118] on input "MH18CB9066" at bounding box center [733, 118] width 199 height 22
click at [674, 118] on input "MH18CB9066" at bounding box center [733, 118] width 199 height 22
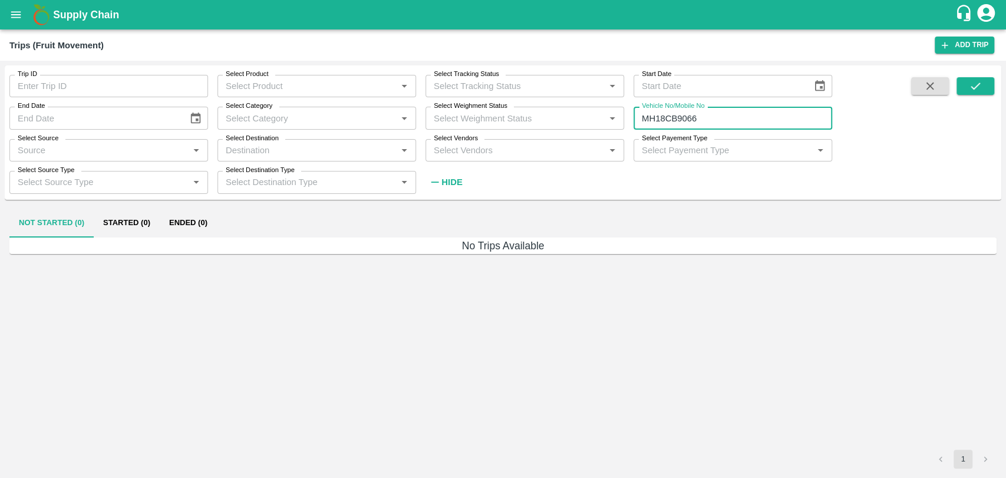
drag, startPoint x: 674, startPoint y: 118, endPoint x: 651, endPoint y: 117, distance: 23.6
click at [651, 117] on input "MH18CB9066" at bounding box center [733, 118] width 199 height 22
drag, startPoint x: 675, startPoint y: 117, endPoint x: 607, endPoint y: 112, distance: 68.5
click at [607, 112] on div "Trip ID Trip ID Select Product Select Product   * Select Tracking Status Select…" at bounding box center [416, 129] width 832 height 128
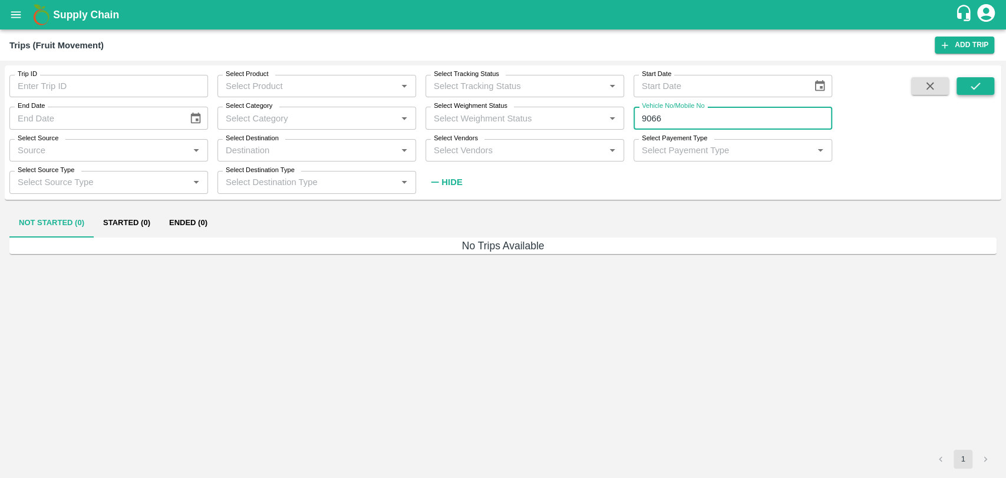
type input "9066"
click at [971, 77] on button "submit" at bounding box center [976, 86] width 38 height 18
click at [202, 219] on button "Ended (27)" at bounding box center [190, 223] width 61 height 28
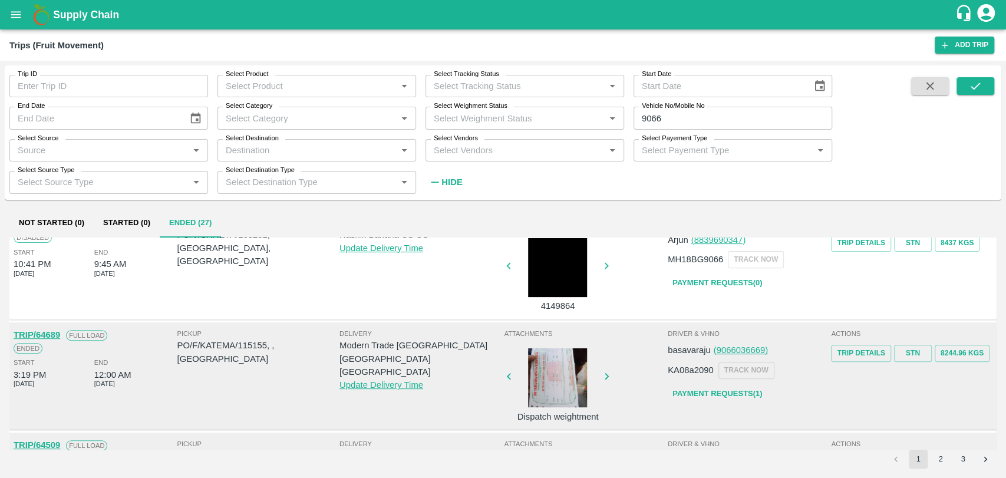
scroll to position [327, 0]
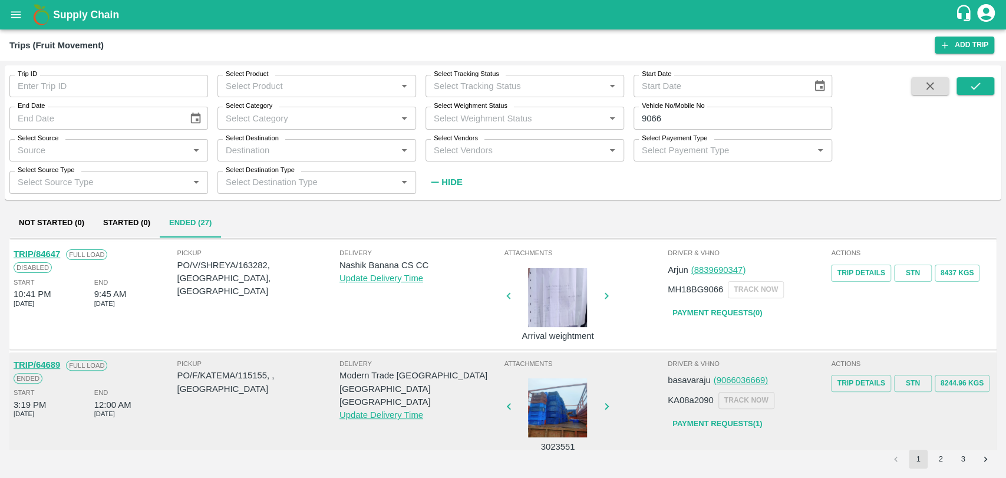
click at [54, 258] on link "TRIP/84647" at bounding box center [37, 253] width 47 height 9
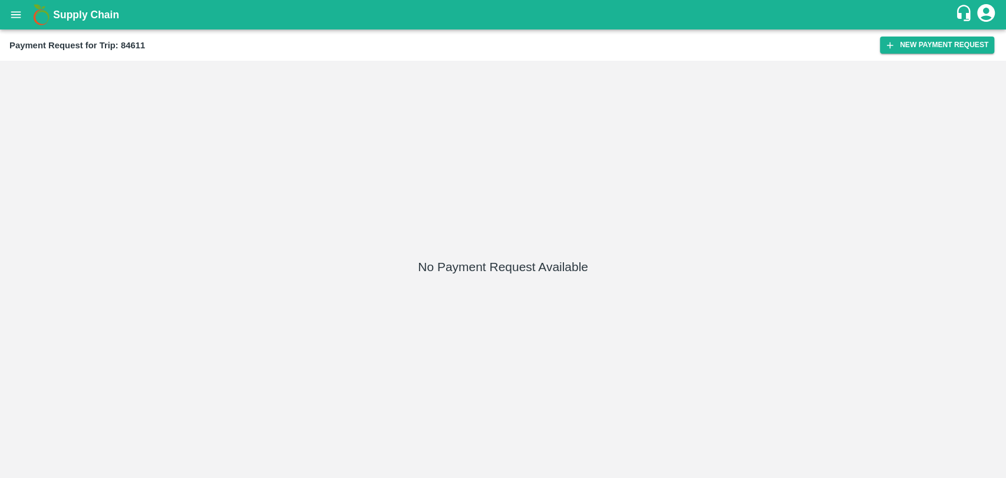
click at [887, 35] on div "Payment Request for Trip: 84611 New Payment Request" at bounding box center [503, 44] width 1006 height 31
click at [891, 43] on icon "button" at bounding box center [890, 45] width 11 height 11
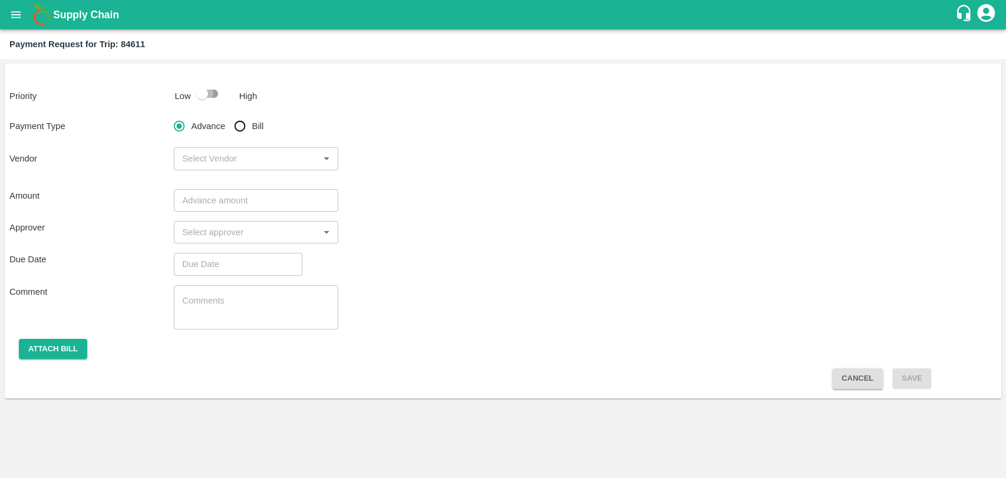
click at [200, 96] on input "checkbox" at bounding box center [202, 94] width 67 height 22
checkbox input "true"
click at [262, 131] on span "Bill" at bounding box center [258, 126] width 12 height 13
click at [252, 131] on input "Bill" at bounding box center [240, 126] width 24 height 24
radio input "true"
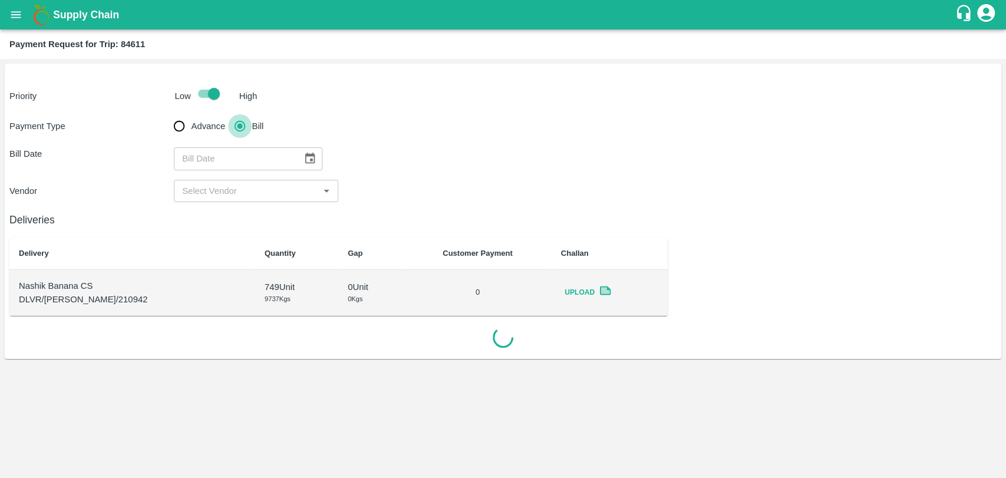
click at [229, 119] on input "Bill" at bounding box center [240, 126] width 24 height 24
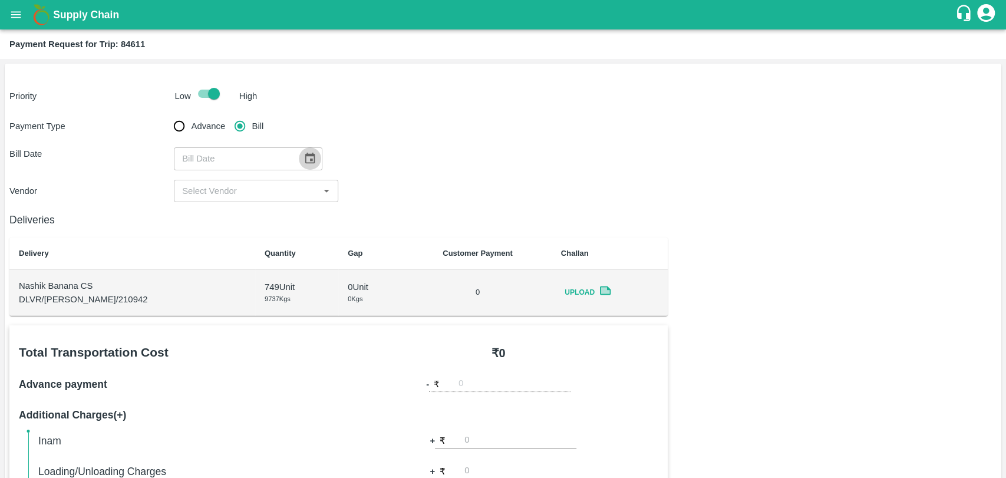
click at [299, 158] on button "Choose date" at bounding box center [310, 158] width 22 height 22
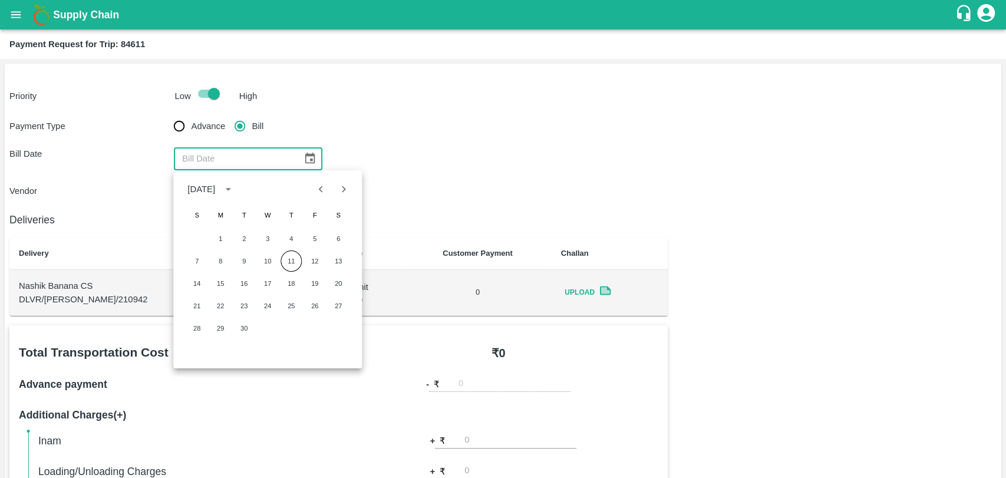
click at [322, 195] on icon "Previous month" at bounding box center [321, 189] width 13 height 13
click at [321, 260] on button "11" at bounding box center [314, 260] width 21 height 21
type input "11/07/2025"
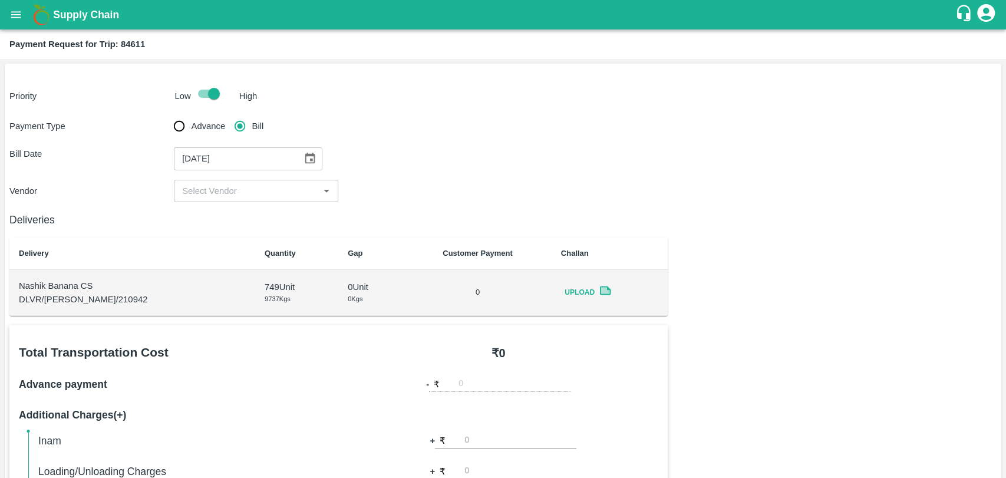
click at [215, 192] on input "input" at bounding box center [246, 190] width 138 height 15
click at [219, 233] on div "Deliveries Delivery Quantity Gap Customer Payment Challan Nashik Banana CS DLVR…" at bounding box center [338, 259] width 658 height 114
click at [226, 194] on input "input" at bounding box center [246, 190] width 138 height 15
click at [221, 223] on div "BALAJI HARIDAS PATIL - ₹23000" at bounding box center [250, 216] width 135 height 13
type input "BALAJI HARIDAS PATIL - ₹23000"
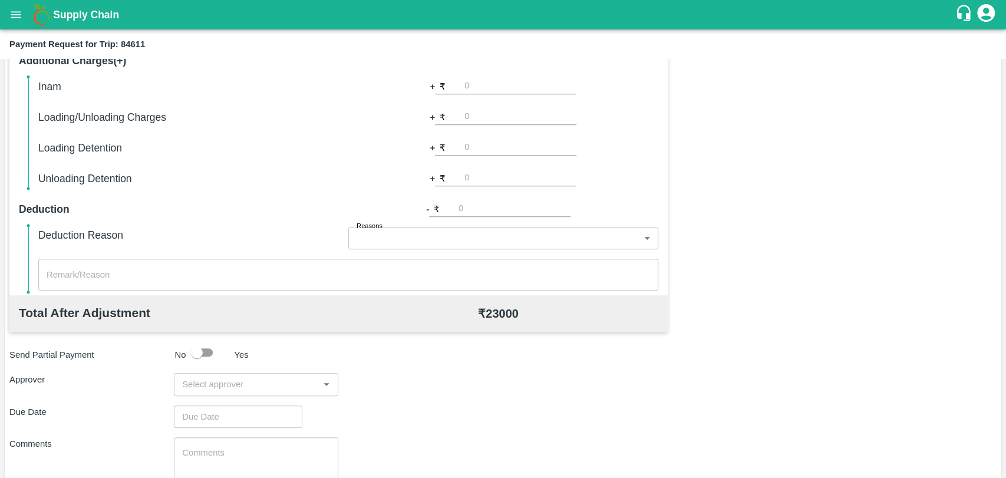
scroll to position [431, 0]
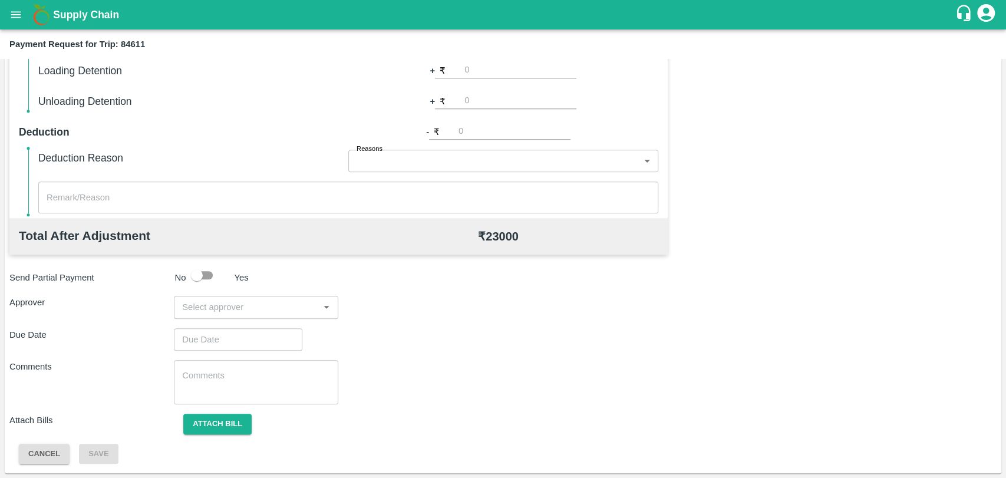
click at [221, 306] on input "input" at bounding box center [246, 306] width 138 height 15
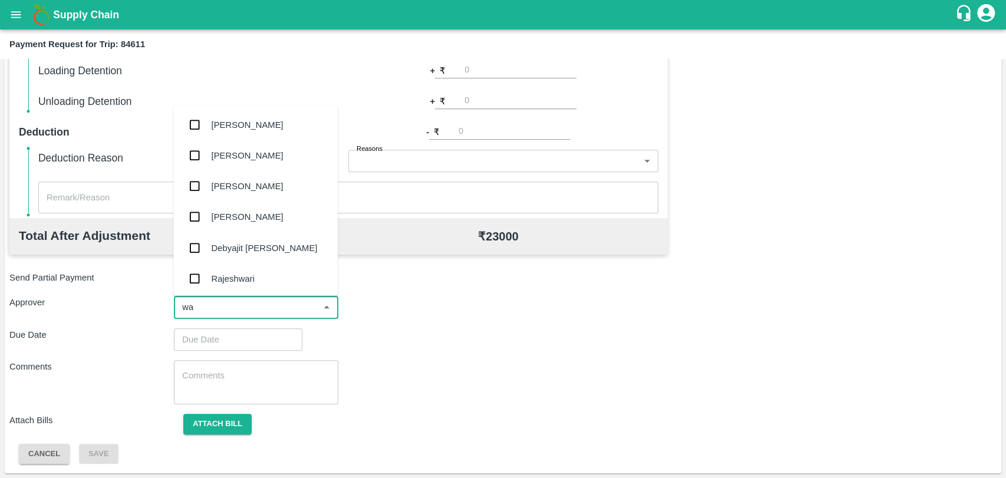
type input "wag"
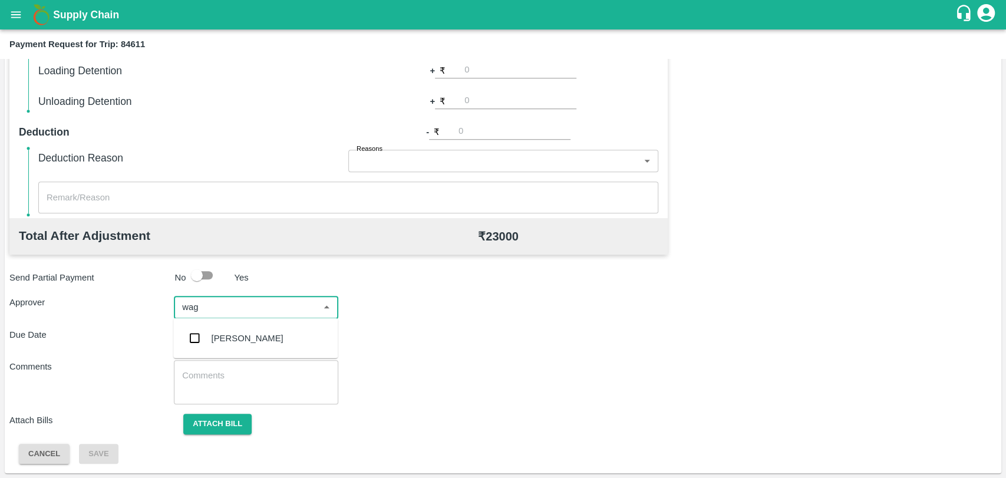
click at [239, 340] on div "Prasad Waghade" at bounding box center [248, 338] width 72 height 13
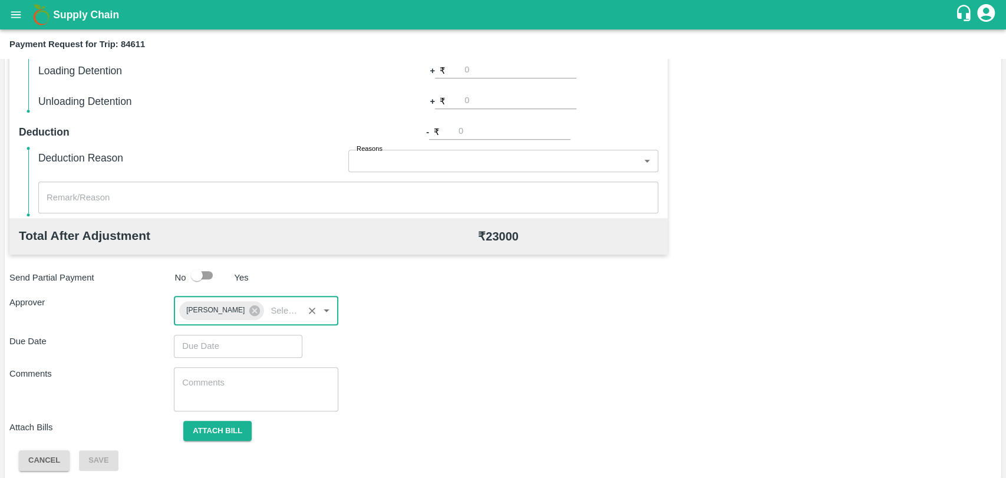
type input "DD/MM/YYYY hh:mm aa"
click at [226, 342] on input "DD/MM/YYYY hh:mm aa" at bounding box center [234, 346] width 120 height 22
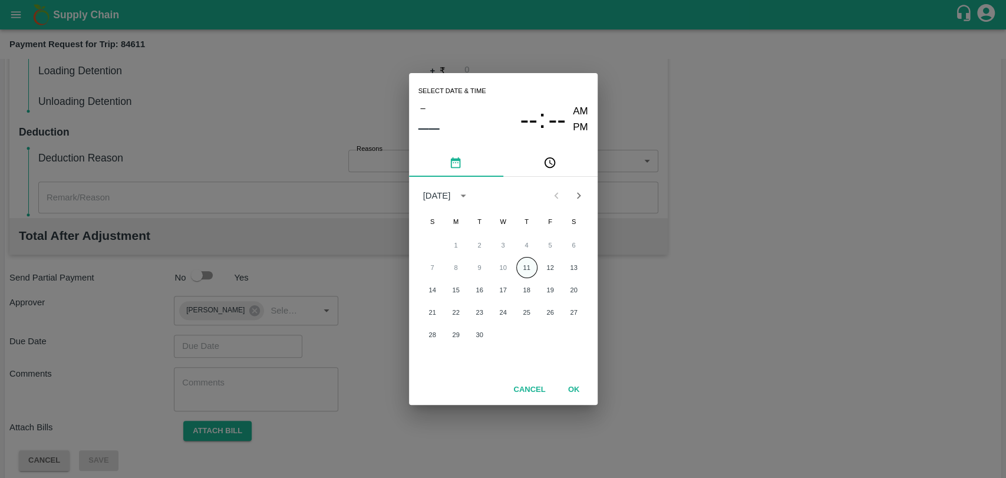
click at [532, 265] on button "11" at bounding box center [526, 267] width 21 height 21
type input "11/09/2025 12:00 AM"
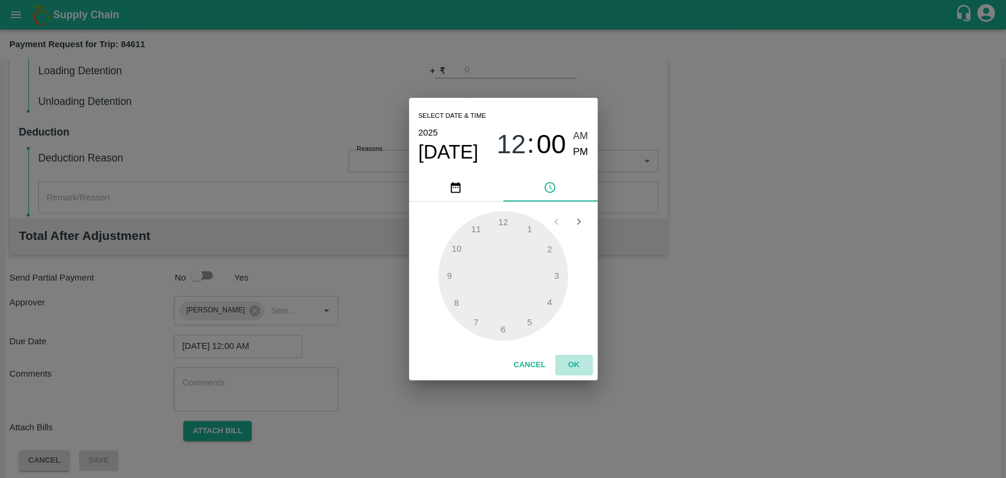
click at [579, 360] on button "OK" at bounding box center [574, 365] width 38 height 21
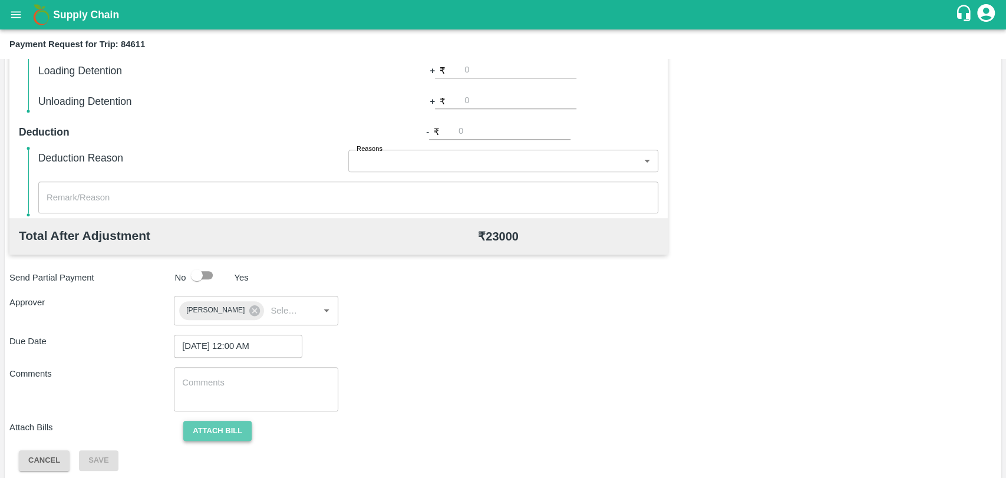
click at [231, 426] on button "Attach bill" at bounding box center [217, 431] width 68 height 21
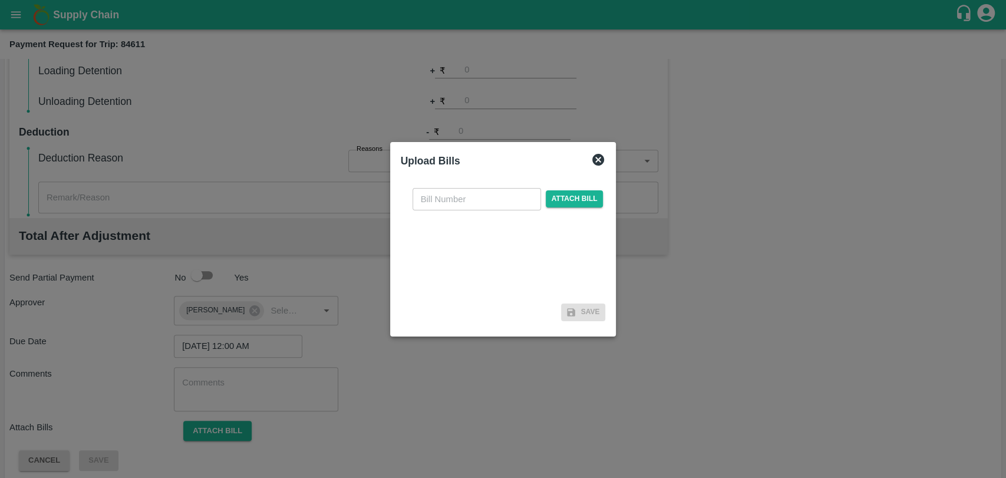
click at [427, 199] on input "text" at bounding box center [477, 199] width 128 height 22
click at [462, 196] on input "text" at bounding box center [477, 199] width 128 height 22
type input "326"
click at [560, 204] on span "Attach bill" at bounding box center [575, 198] width 58 height 17
click at [0, 0] on input "Attach bill" at bounding box center [0, 0] width 0 height 0
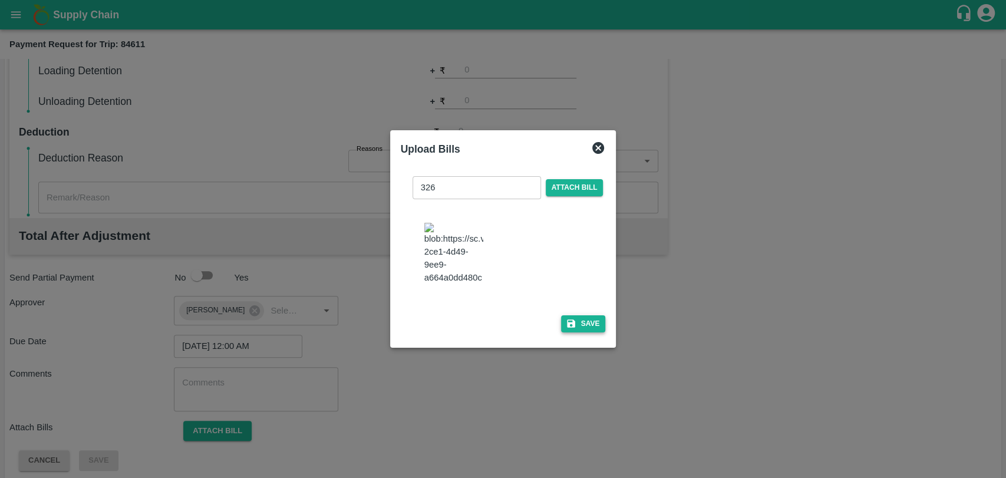
click at [572, 318] on icon "button" at bounding box center [571, 323] width 11 height 11
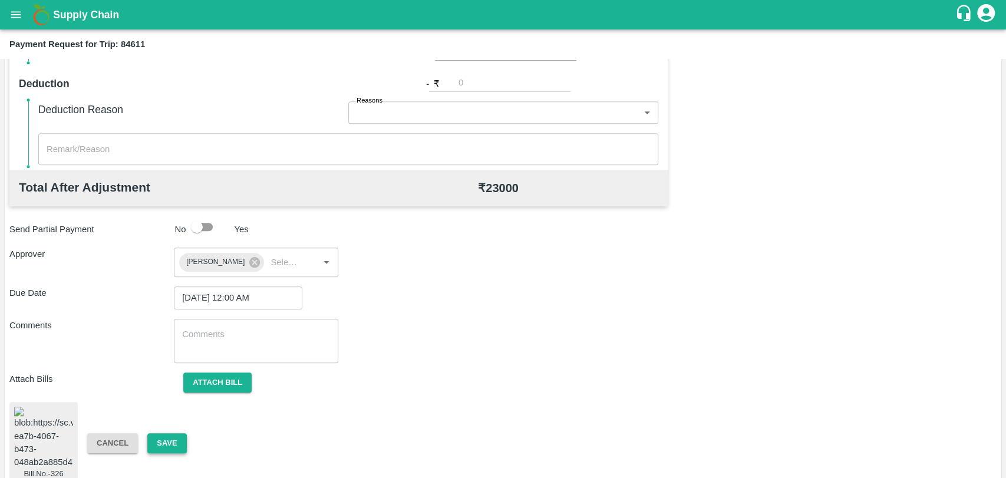
click at [165, 434] on button "Save" at bounding box center [166, 443] width 39 height 21
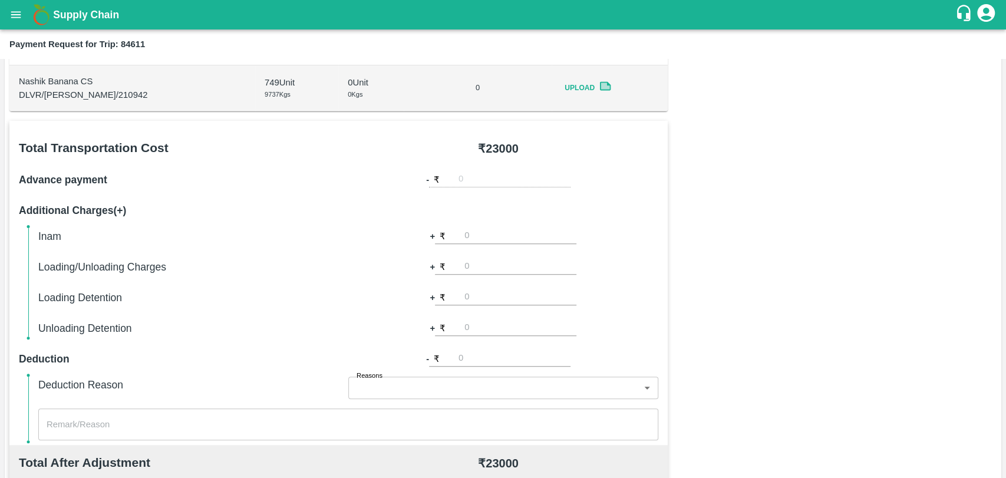
scroll to position [87, 0]
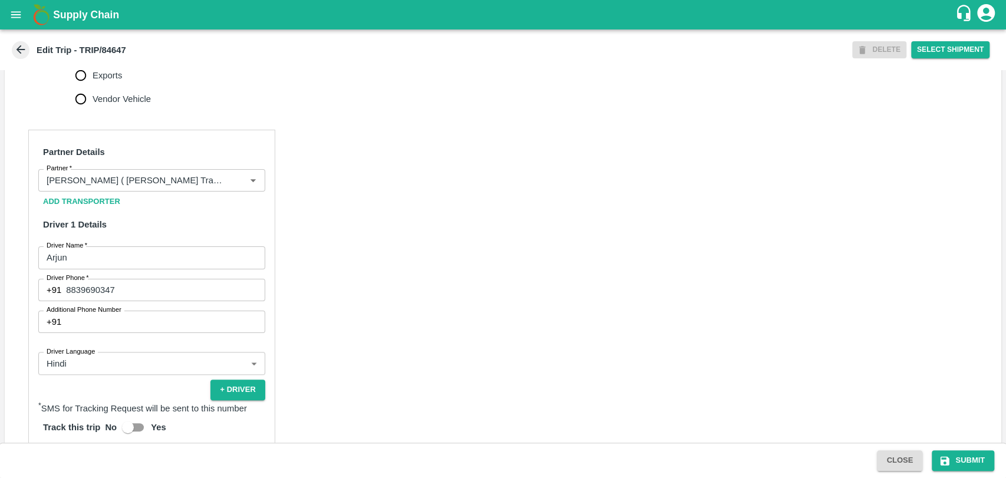
scroll to position [589, 0]
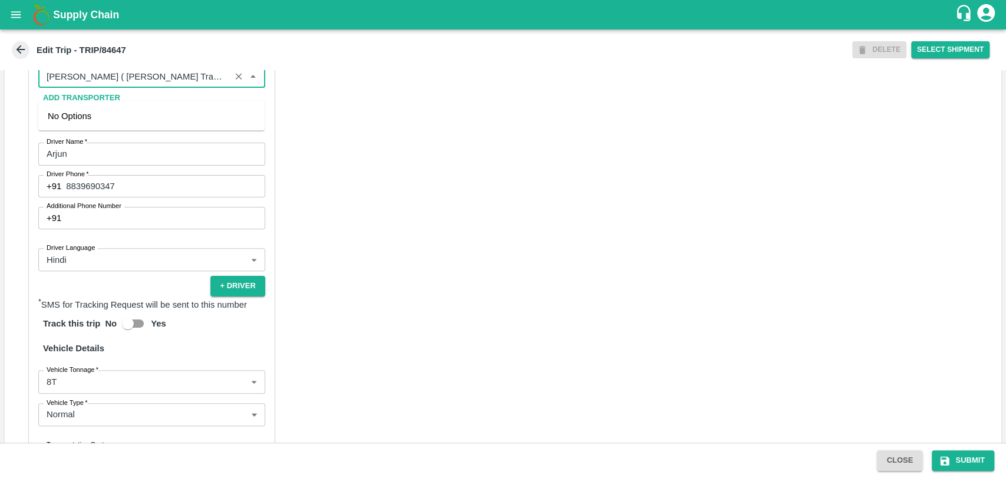
click at [151, 84] on input "Partner   *" at bounding box center [134, 76] width 185 height 15
click at [118, 138] on div "[PERSON_NAME] PATIL-[GEOGRAPHIC_DATA], [GEOGRAPHIC_DATA]-9022942223(Transporter)" at bounding box center [151, 123] width 226 height 34
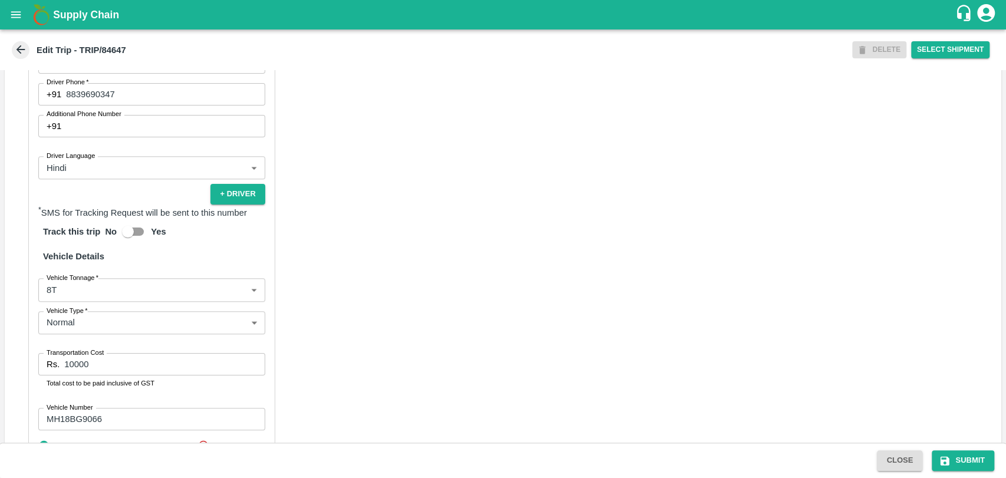
scroll to position [780, 0]
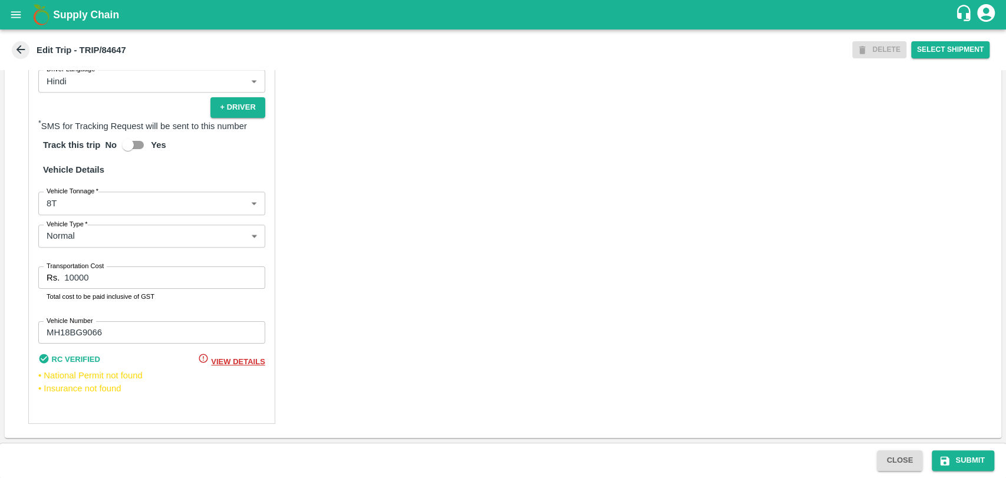
type input "[PERSON_NAME] PATIL-[GEOGRAPHIC_DATA], [GEOGRAPHIC_DATA]-9022942223(Transporter)"
click at [67, 213] on body "Supply Chain Edit Trip - TRIP/84647 DELETE Select Shipment Trip Details Trip Ty…" at bounding box center [503, 239] width 1006 height 478
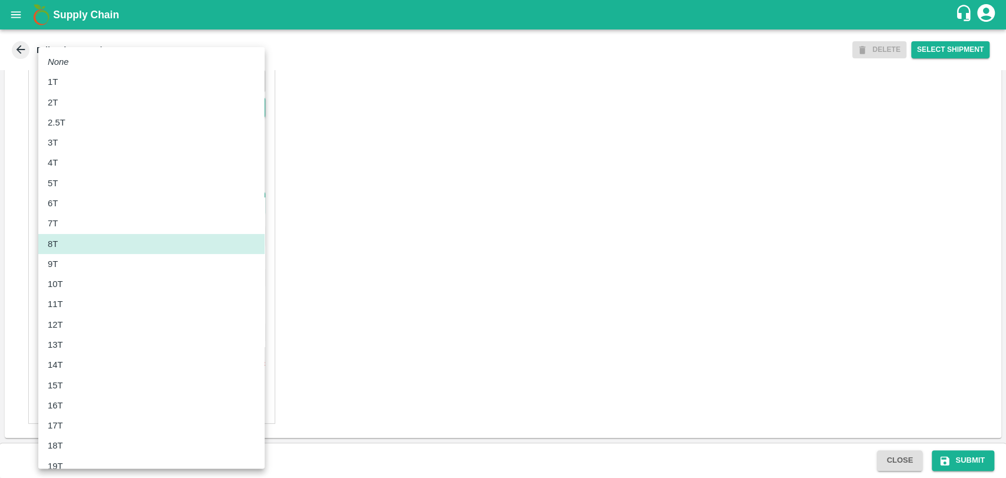
click at [66, 278] on div "10T" at bounding box center [58, 284] width 21 height 13
type input "10000"
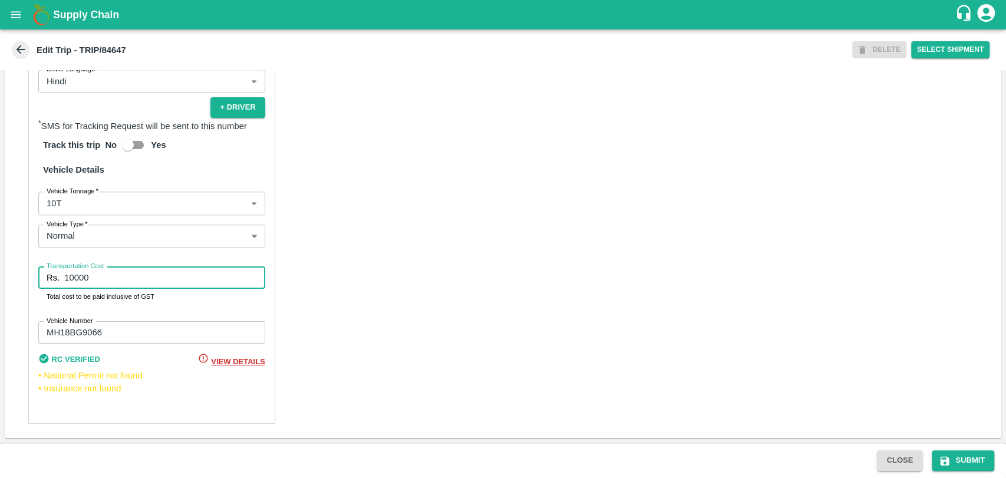
drag, startPoint x: 104, startPoint y: 279, endPoint x: 51, endPoint y: 277, distance: 53.1
click at [51, 277] on div "Rs. 10000 Transportation Cost" at bounding box center [151, 277] width 227 height 22
type input "23000"
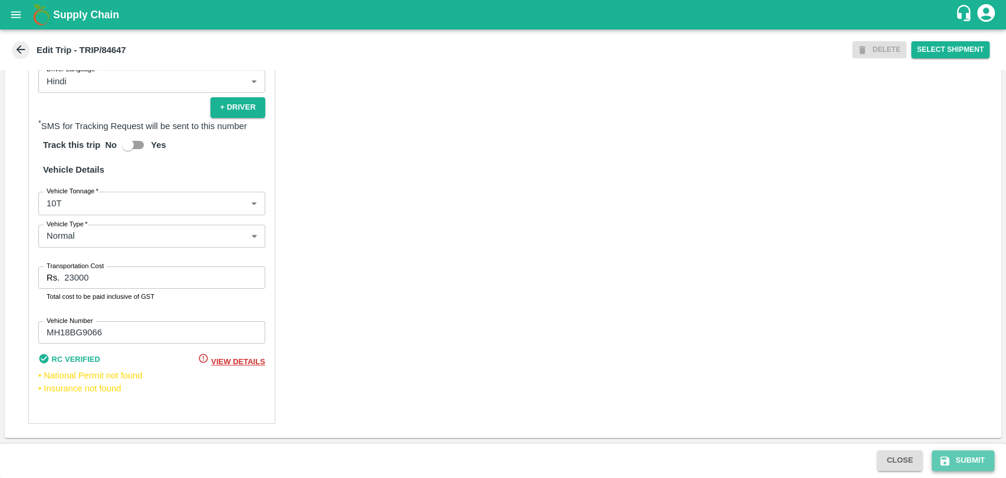
click at [978, 453] on button "Submit" at bounding box center [963, 460] width 62 height 21
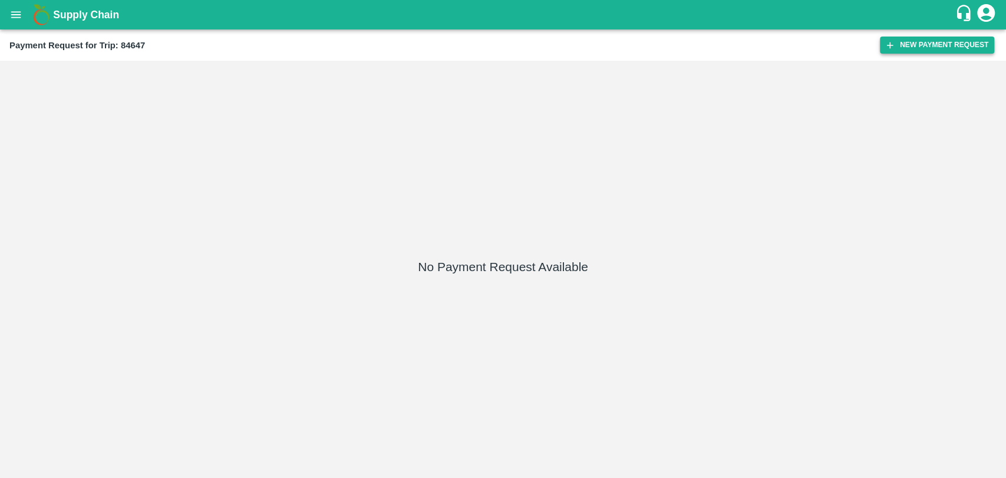
click at [891, 52] on button "New Payment Request" at bounding box center [937, 45] width 114 height 17
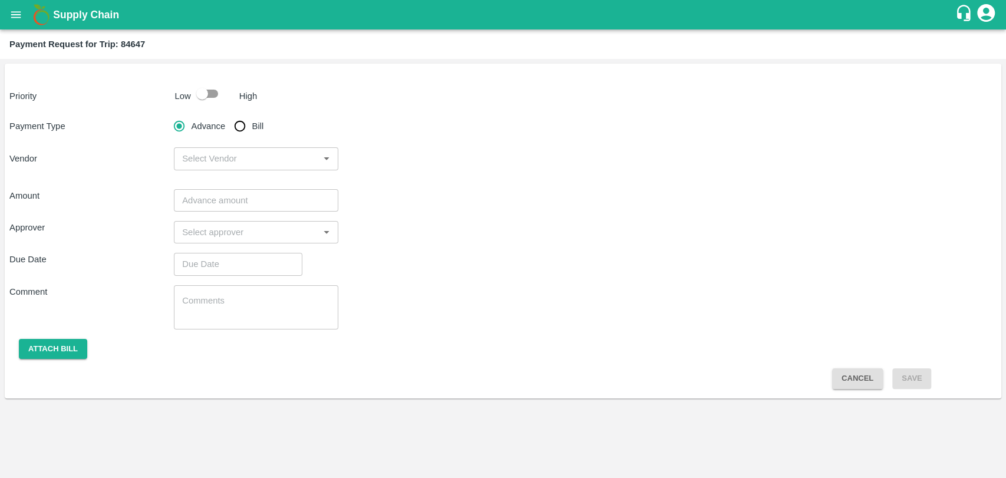
click at [198, 95] on input "checkbox" at bounding box center [202, 94] width 67 height 22
checkbox input "true"
click at [246, 138] on div "Payment Type Advance Bill Vendor ​" at bounding box center [502, 142] width 987 height 56
click at [240, 126] on input "Bill" at bounding box center [240, 126] width 24 height 24
radio input "true"
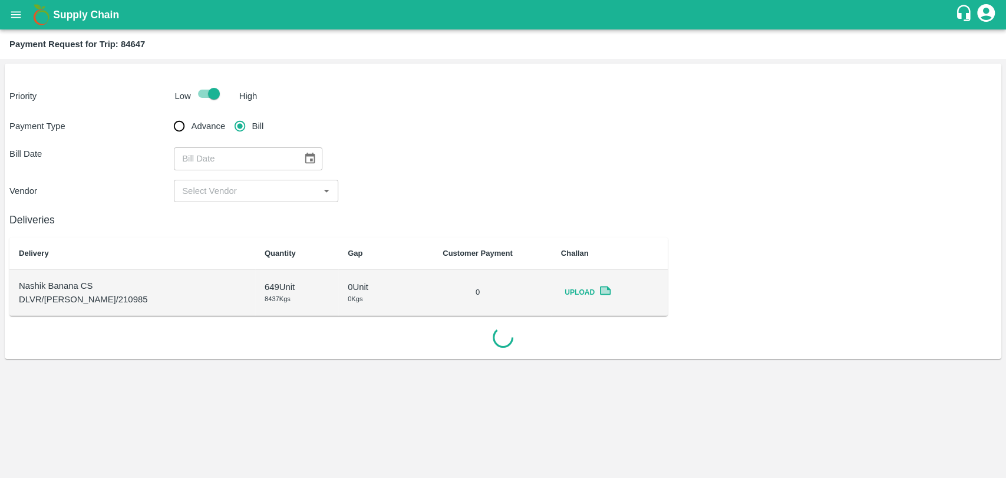
click at [308, 161] on icon "Choose date" at bounding box center [310, 158] width 13 height 13
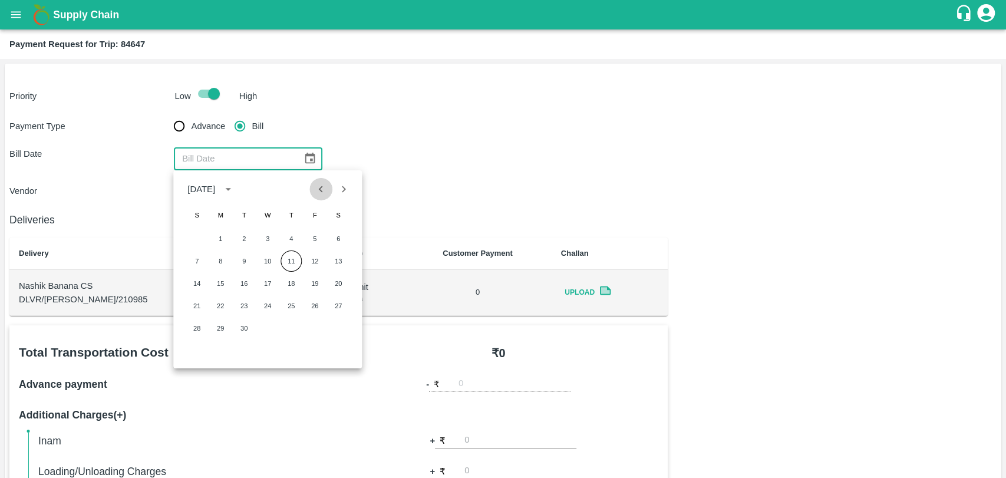
click at [323, 189] on icon "Previous month" at bounding box center [321, 189] width 13 height 13
click at [198, 280] on button "13" at bounding box center [196, 283] width 21 height 21
type input "13/07/2025"
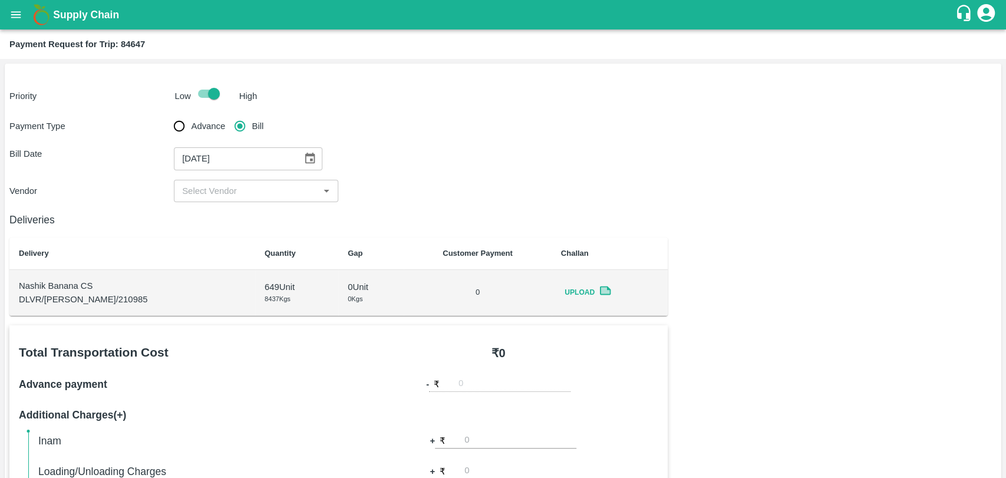
click at [220, 190] on input "input" at bounding box center [246, 190] width 138 height 15
click at [232, 237] on div "Deliveries Delivery Quantity Gap Customer Payment Challan Nashik Banana CS DLVR…" at bounding box center [338, 259] width 658 height 114
click at [232, 223] on h6 "Deliveries" at bounding box center [338, 220] width 658 height 17
click at [230, 193] on input "input" at bounding box center [246, 190] width 138 height 15
click at [229, 207] on div "BALAJI HARIDAS PATIL - ₹23000" at bounding box center [255, 217] width 164 height 20
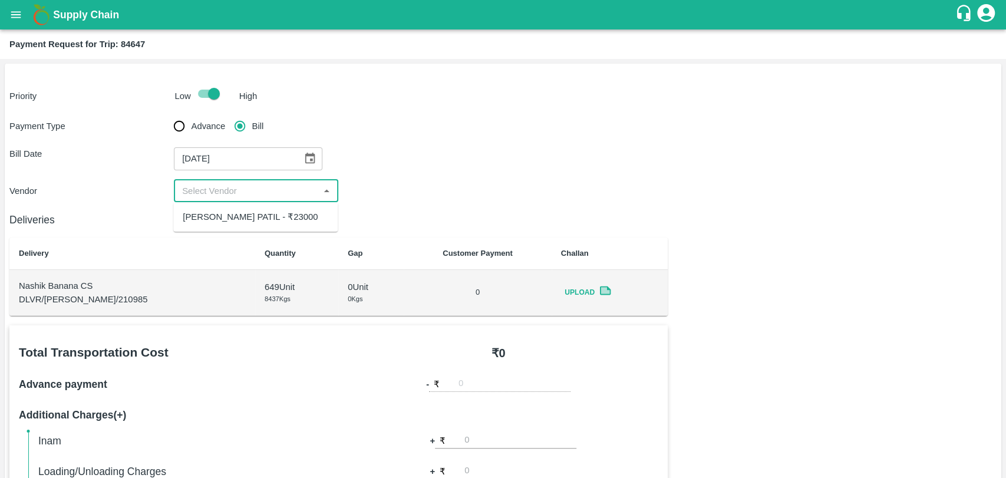
type input "BALAJI HARIDAS PATIL - ₹23000"
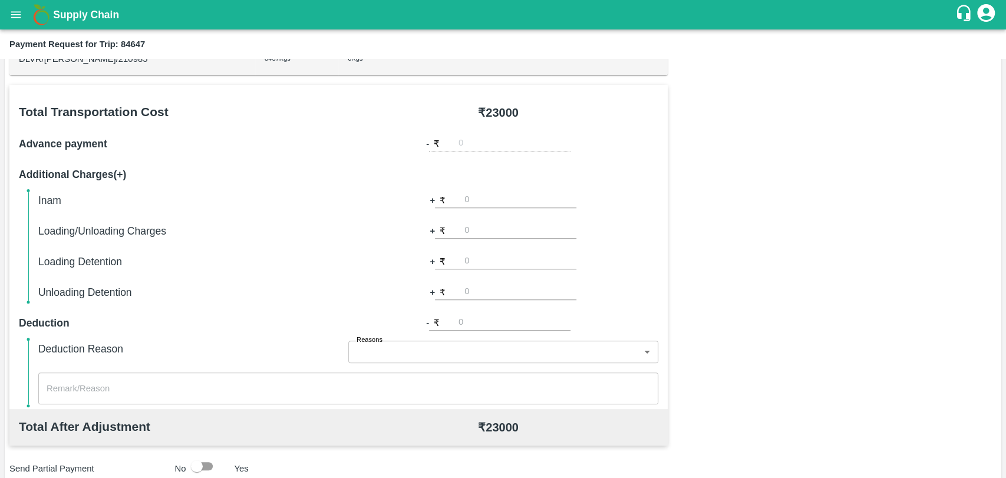
scroll to position [327, 0]
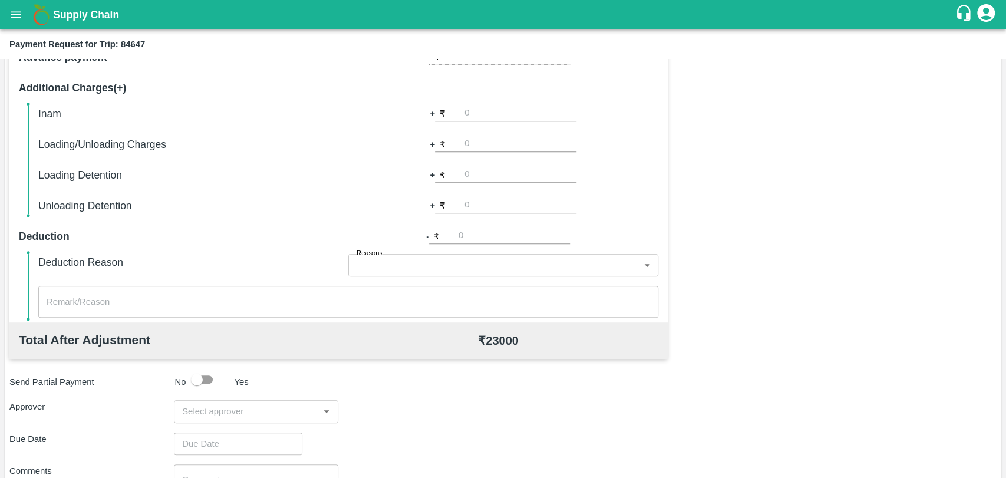
click at [203, 421] on div "​" at bounding box center [256, 411] width 164 height 22
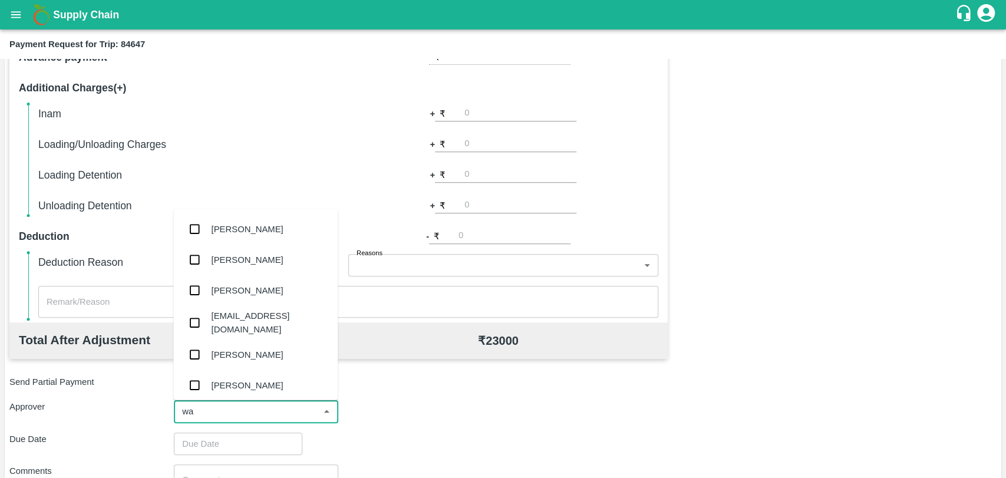
type input "wag"
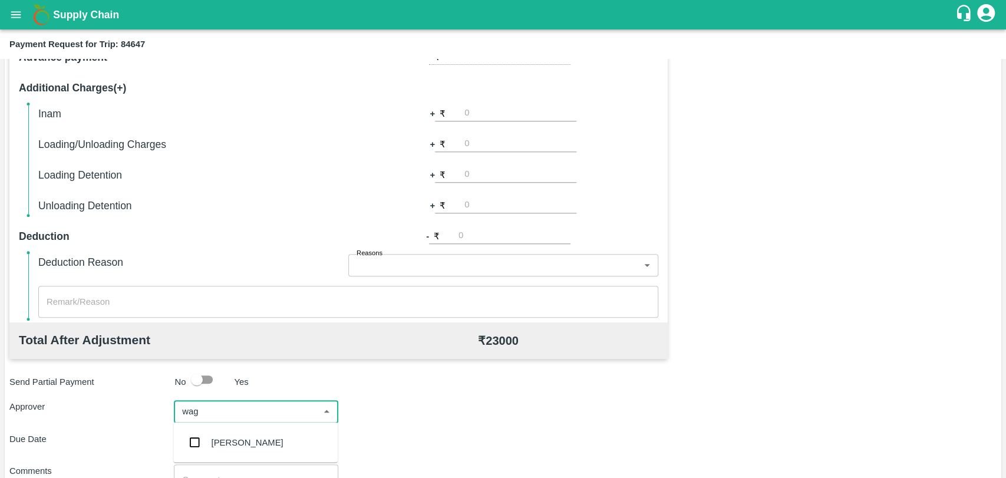
click at [199, 441] on input "checkbox" at bounding box center [195, 442] width 24 height 24
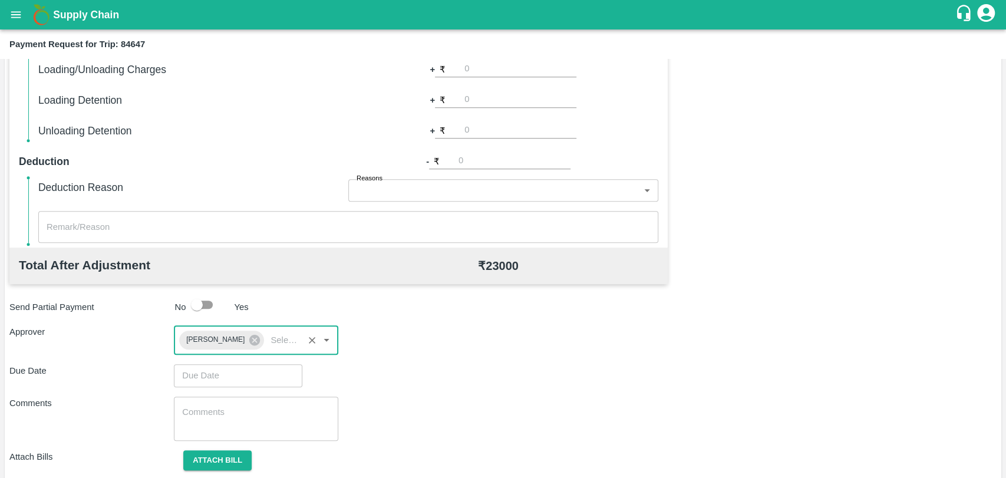
scroll to position [438, 0]
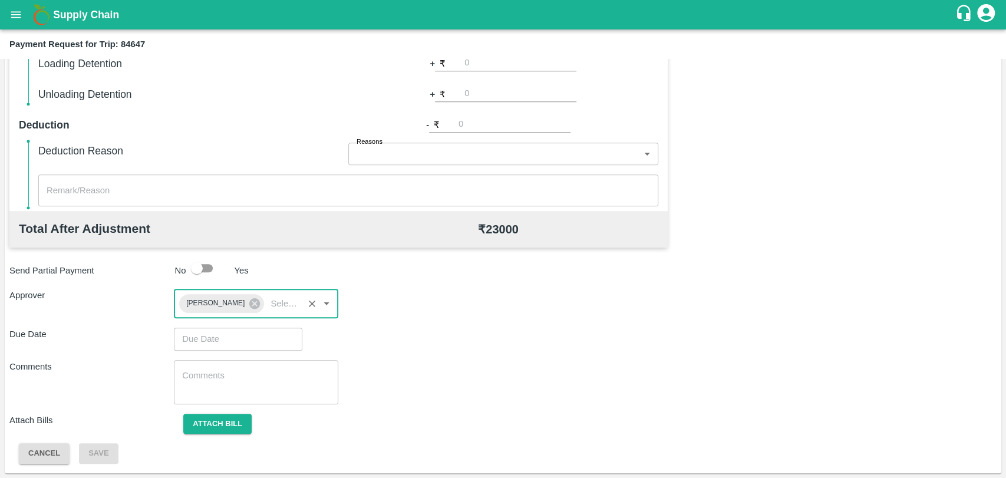
click at [185, 340] on input "Choose date" at bounding box center [234, 339] width 120 height 22
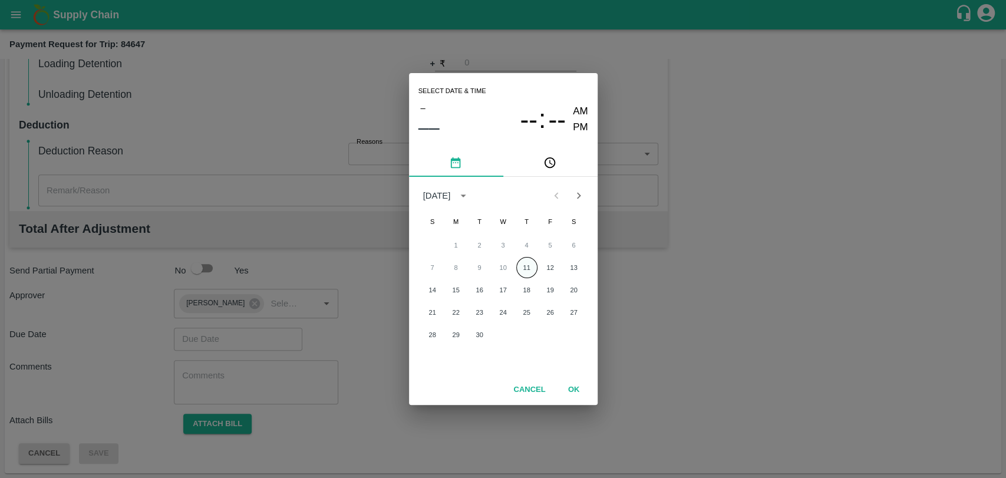
click at [520, 266] on button "11" at bounding box center [526, 267] width 21 height 21
type input "11/09/2025 12:00 AM"
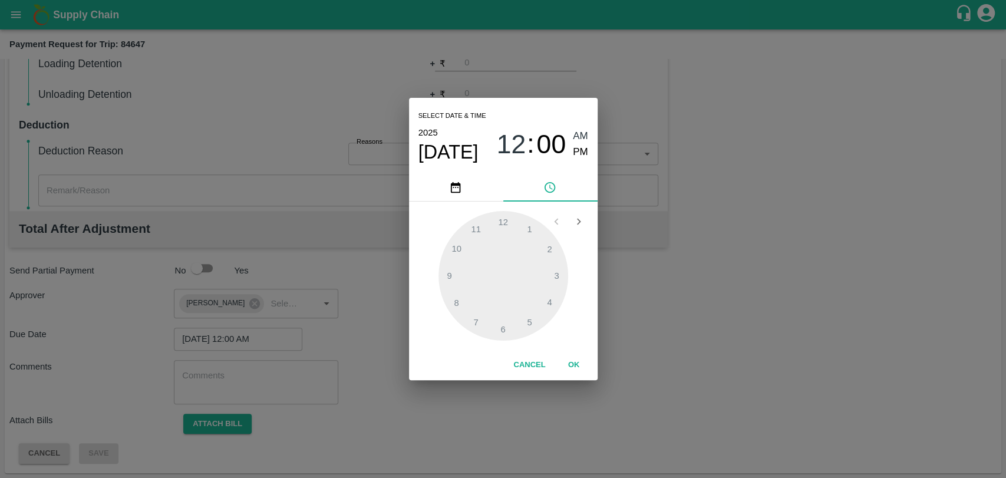
click at [584, 372] on button "OK" at bounding box center [574, 365] width 38 height 21
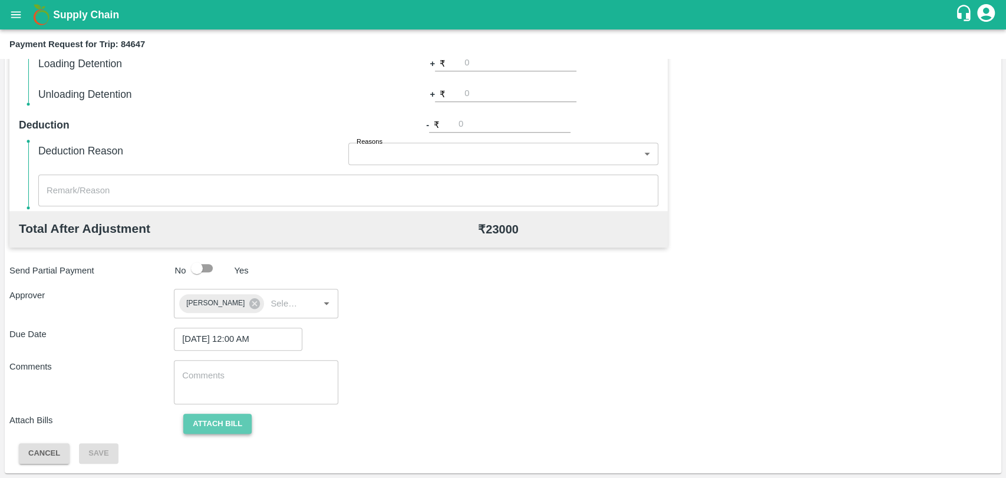
click at [209, 426] on button "Attach bill" at bounding box center [217, 424] width 68 height 21
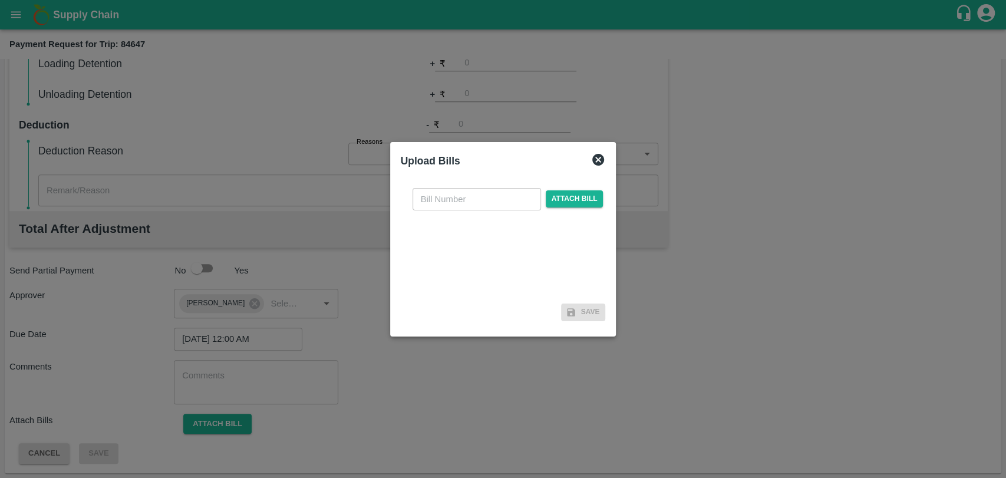
click at [445, 199] on input "text" at bounding box center [477, 199] width 128 height 22
type input "328"
click at [558, 211] on div "328 ​ Attach bill" at bounding box center [503, 239] width 205 height 121
click at [556, 200] on span "Attach bill" at bounding box center [575, 198] width 58 height 17
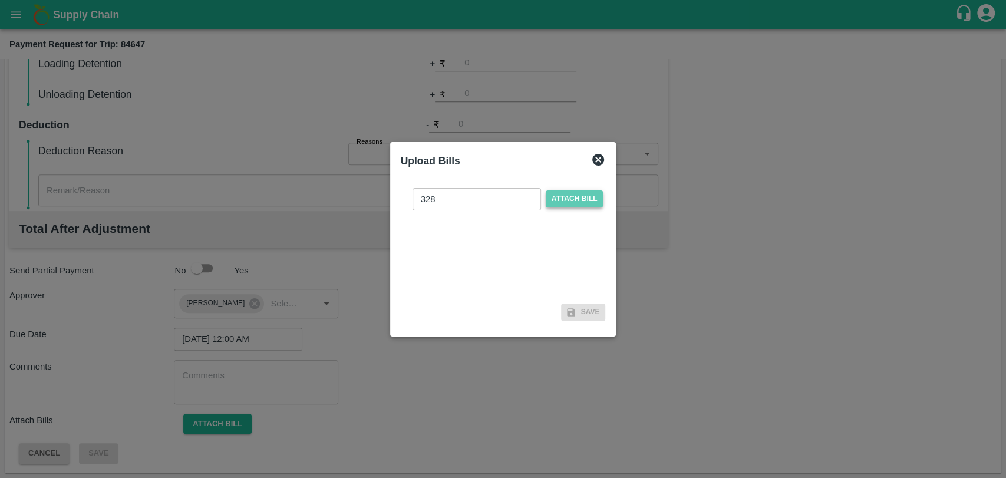
click at [0, 0] on input "Attach bill" at bounding box center [0, 0] width 0 height 0
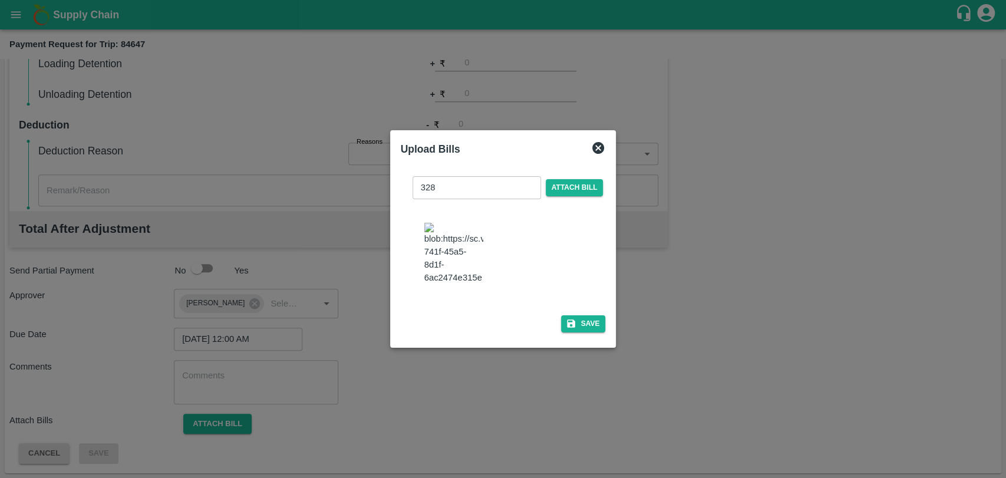
click at [569, 304] on div "328 ​ Attach bill Save" at bounding box center [503, 252] width 205 height 170
click at [571, 318] on icon "button" at bounding box center [571, 323] width 11 height 11
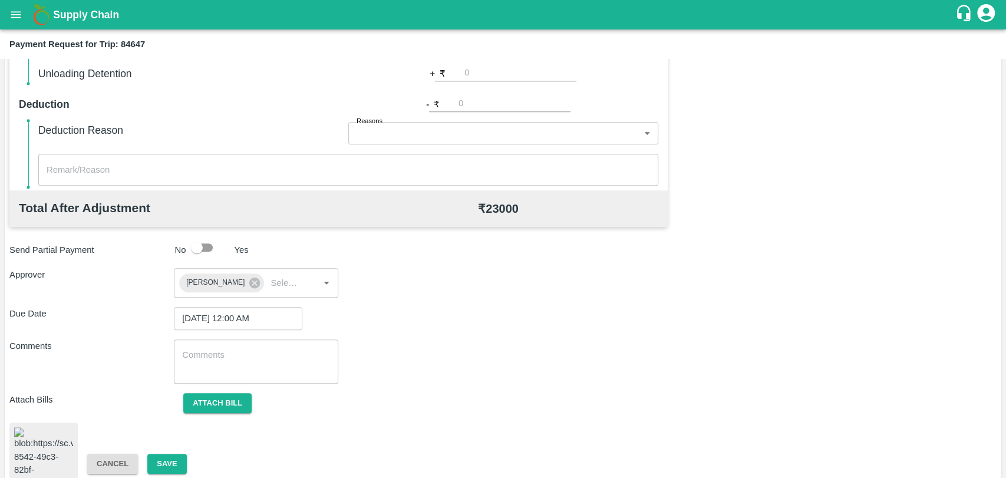
scroll to position [480, 0]
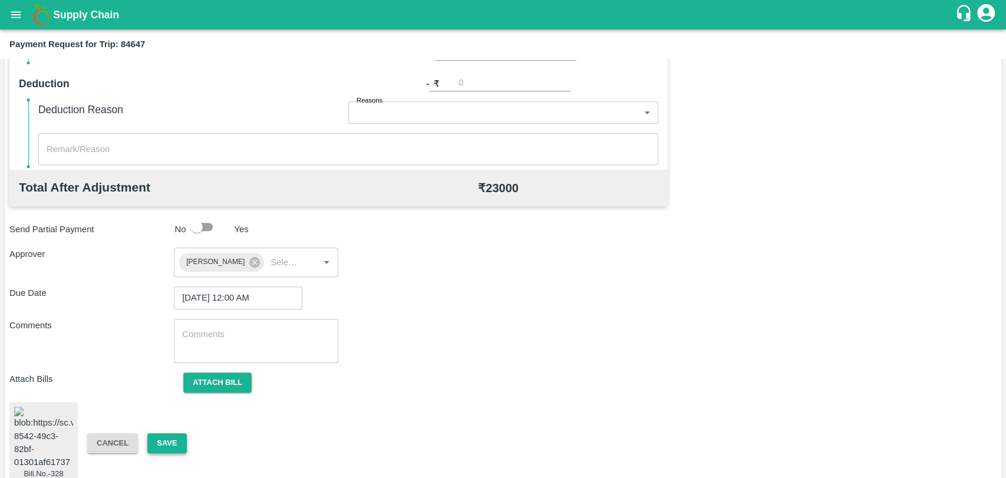
click at [166, 433] on button "Save" at bounding box center [166, 443] width 39 height 21
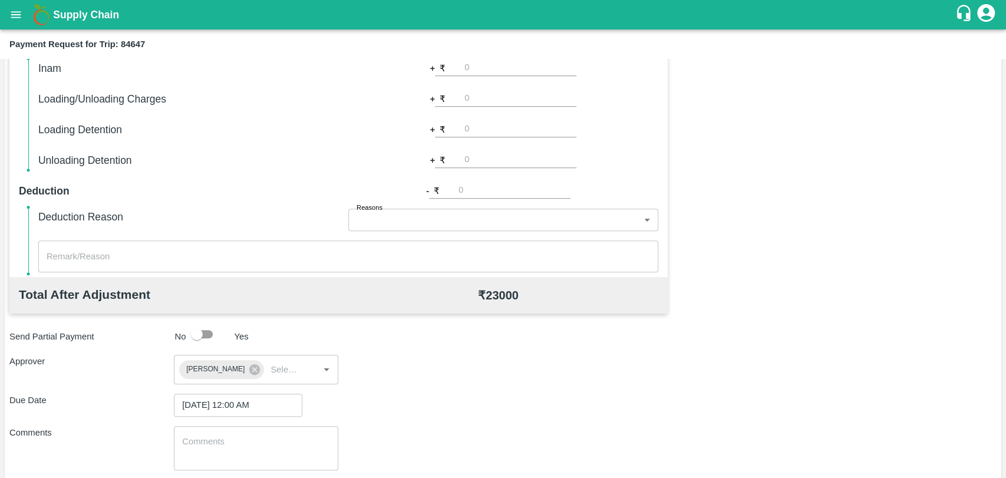
scroll to position [349, 0]
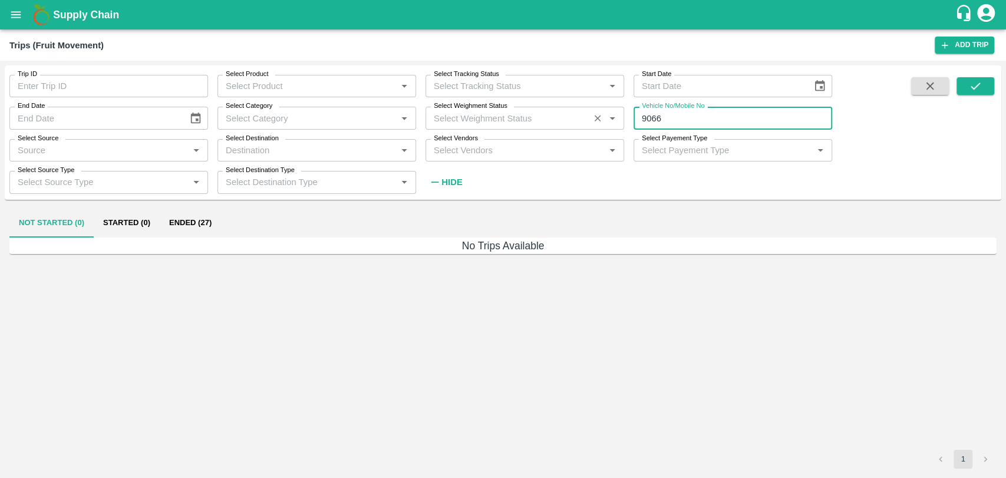
drag, startPoint x: 670, startPoint y: 118, endPoint x: 619, endPoint y: 121, distance: 51.3
click at [619, 121] on div "Trip ID Trip ID Select Product Select Product   * Select Tracking Status Select…" at bounding box center [416, 129] width 832 height 128
paste input "text"
type input "MH41AU5186"
click at [974, 81] on icon "submit" at bounding box center [975, 86] width 13 height 13
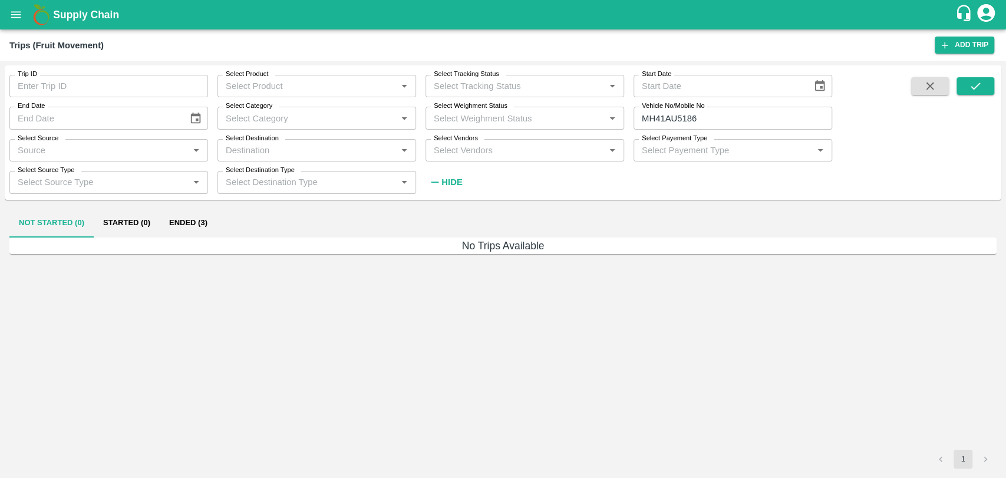
click at [203, 216] on button "Ended (3)" at bounding box center [188, 223] width 57 height 28
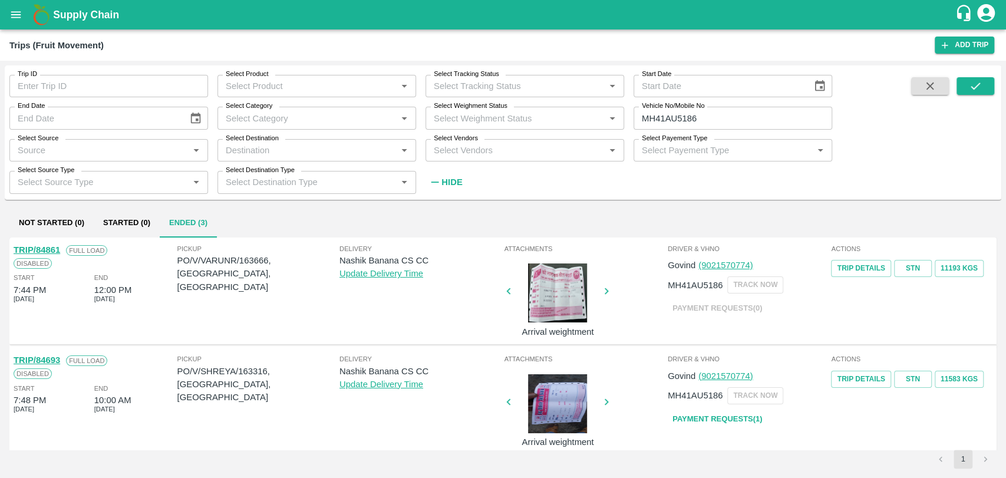
click at [55, 252] on link "TRIP/84861" at bounding box center [37, 249] width 47 height 9
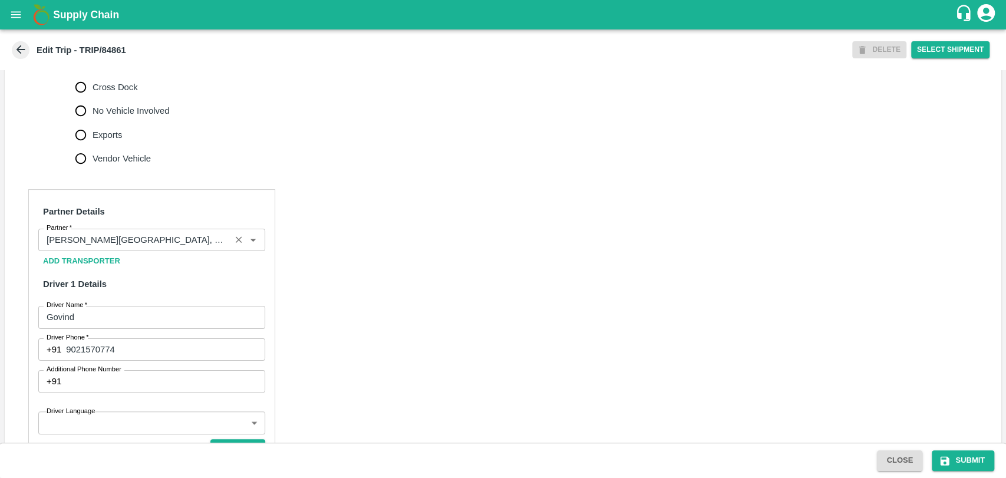
scroll to position [458, 0]
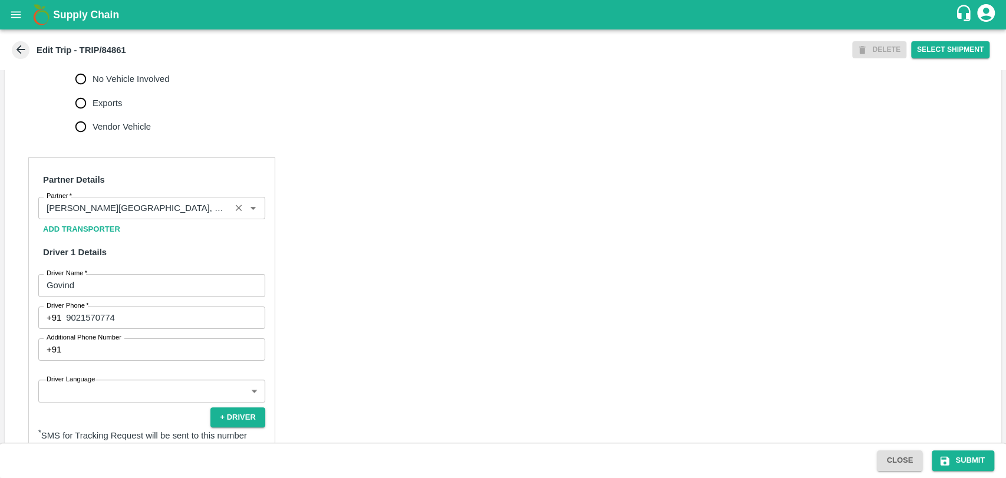
click at [144, 198] on div "Partner" at bounding box center [151, 208] width 227 height 22
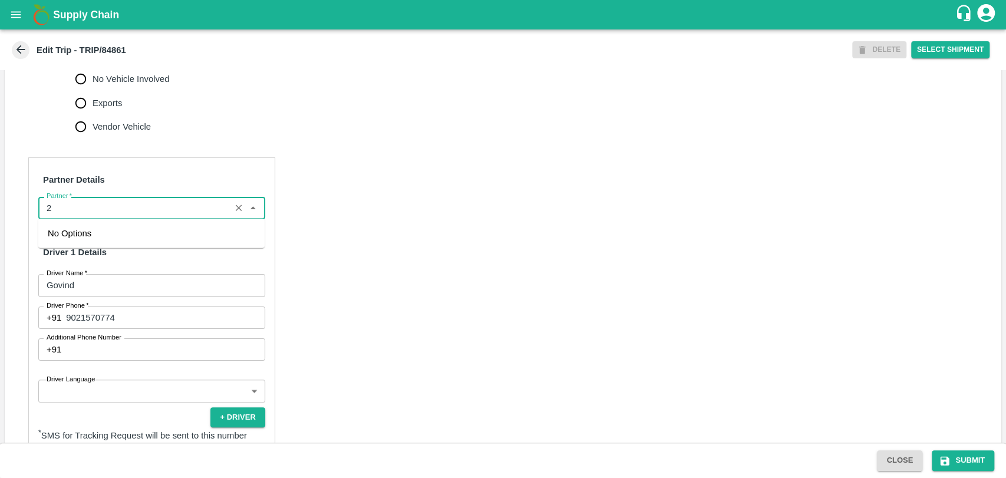
scroll to position [0, 0]
click at [126, 241] on div "[PERSON_NAME] PATIL-[GEOGRAPHIC_DATA], [GEOGRAPHIC_DATA]-9022942223(Transporter)" at bounding box center [151, 240] width 207 height 27
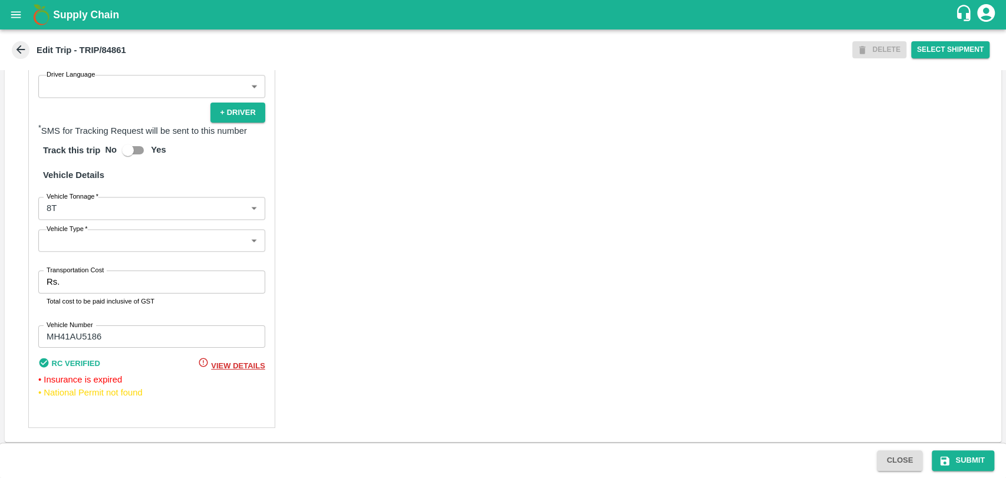
scroll to position [766, 0]
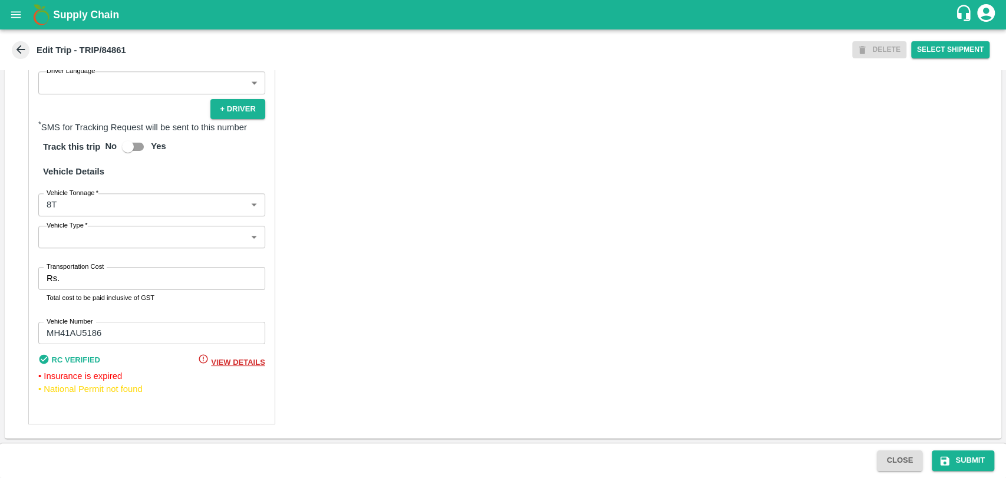
type input "BALAJI HARIDAS PATIL-Solapur, Solapur-9022942223(Transporter)"
click at [92, 208] on body "Supply Chain Edit Trip - TRIP/84861 DELETE Select Shipment Trip Details Trip Ty…" at bounding box center [503, 239] width 1006 height 478
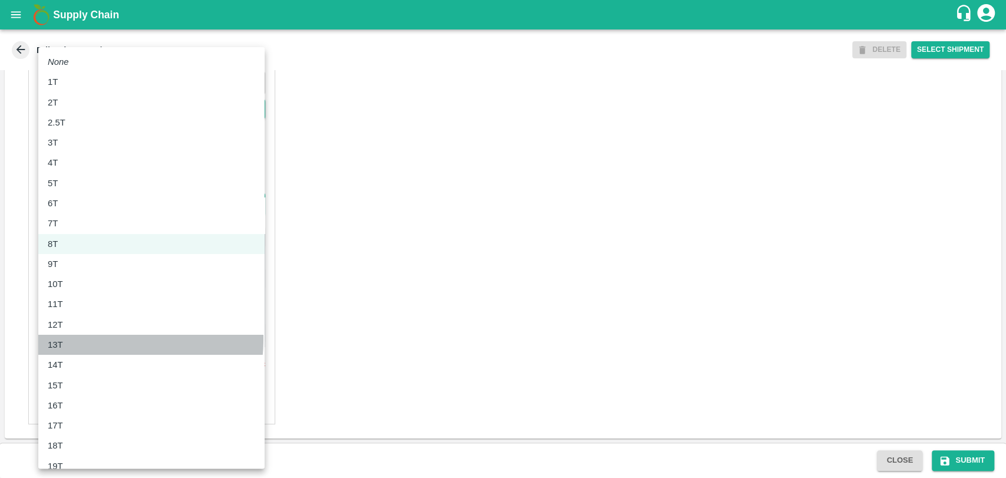
click at [79, 338] on div "13T" at bounding box center [151, 344] width 207 height 13
type input "13000"
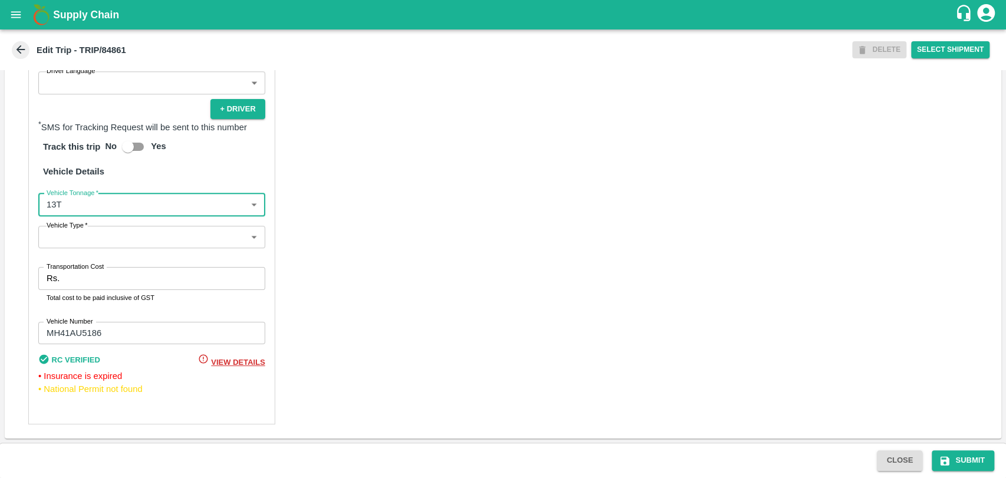
click at [101, 281] on input "Transportation Cost" at bounding box center [164, 278] width 200 height 22
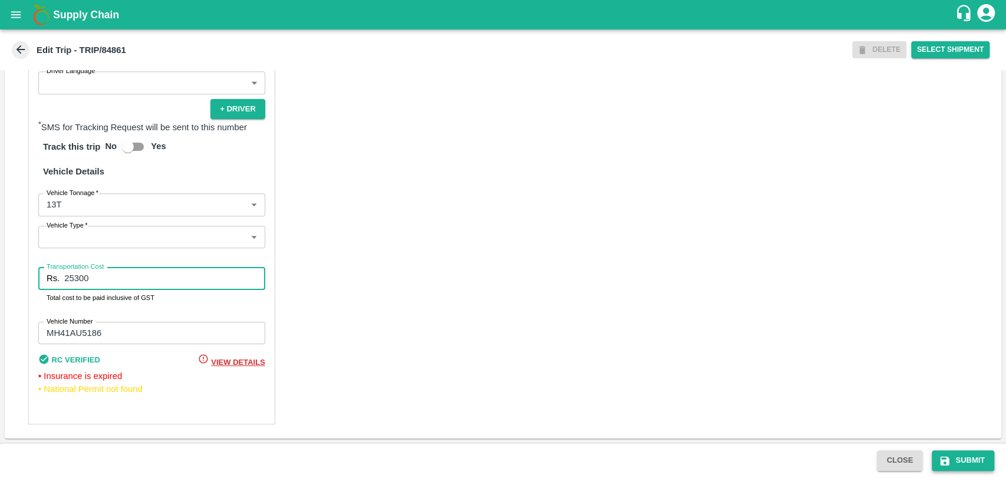
type input "25300"
click at [967, 452] on button "Submit" at bounding box center [963, 460] width 62 height 21
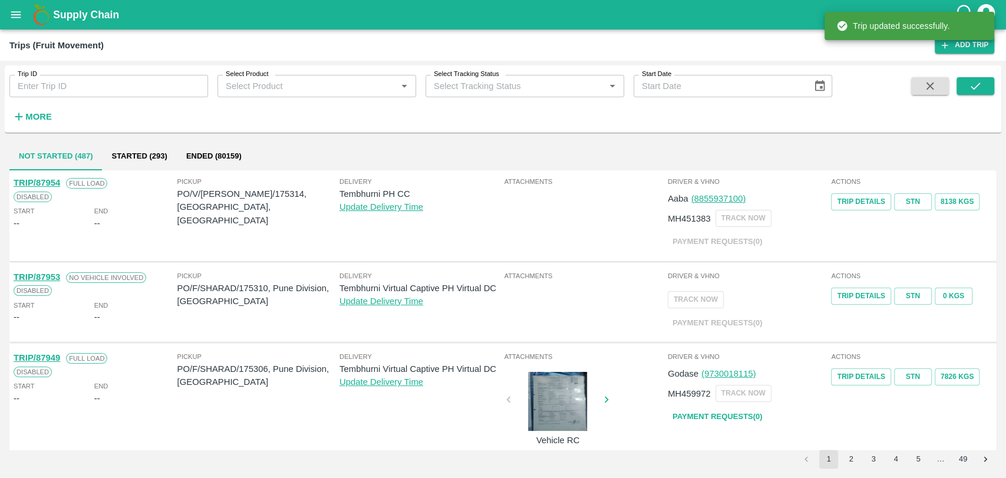
click at [28, 127] on div "Trip ID Trip ID Select Product Select Product   * Select Tracking Status Select…" at bounding box center [503, 99] width 997 height 58
click at [22, 120] on icon "button" at bounding box center [18, 116] width 13 height 13
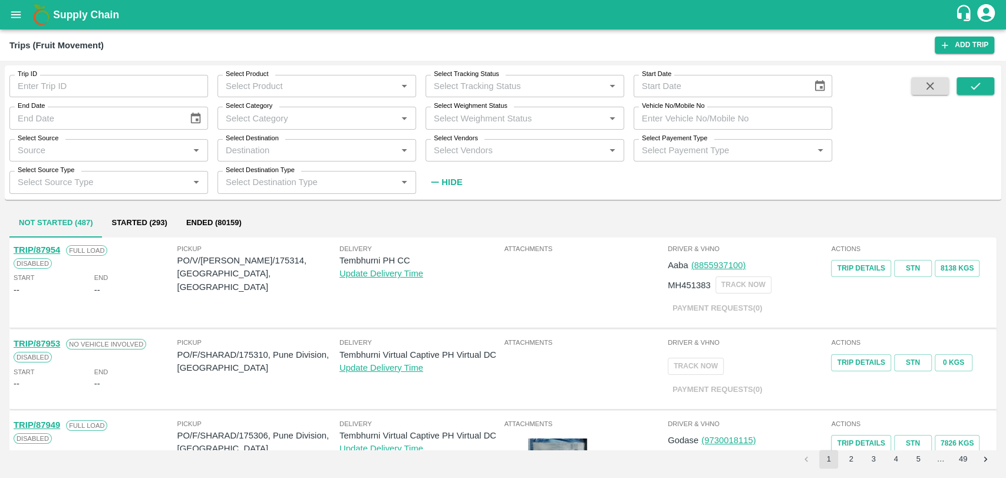
click at [723, 107] on input "Vehicle No/Mobile No" at bounding box center [733, 118] width 199 height 22
paste input "MH04KF3551"
type input "MH04KF3551"
click at [953, 86] on div at bounding box center [953, 134] width 83 height 115
click at [969, 85] on icon "submit" at bounding box center [975, 86] width 13 height 13
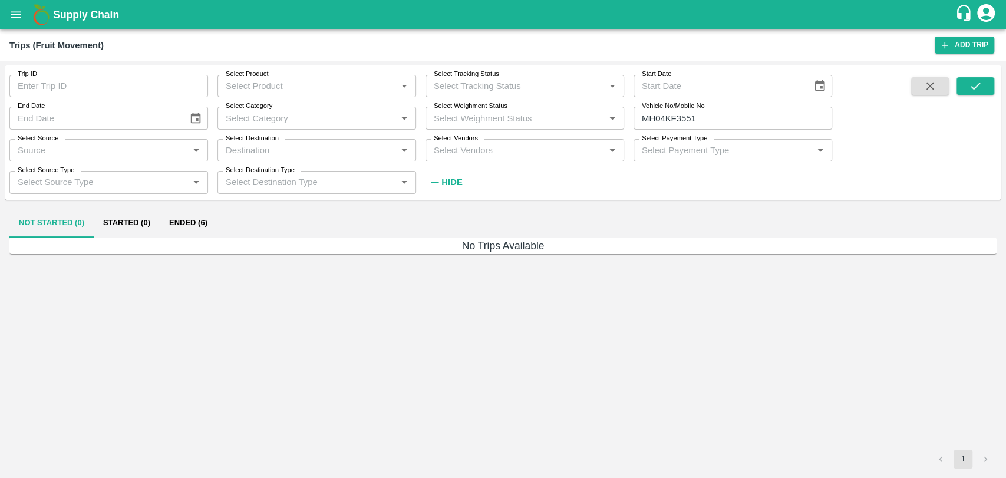
click at [202, 225] on button "Ended (6)" at bounding box center [188, 223] width 57 height 28
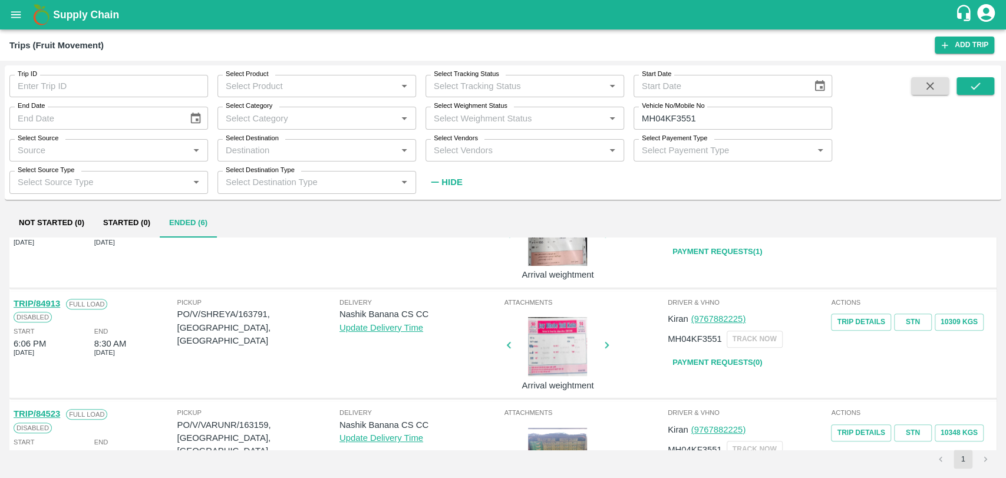
scroll to position [392, 0]
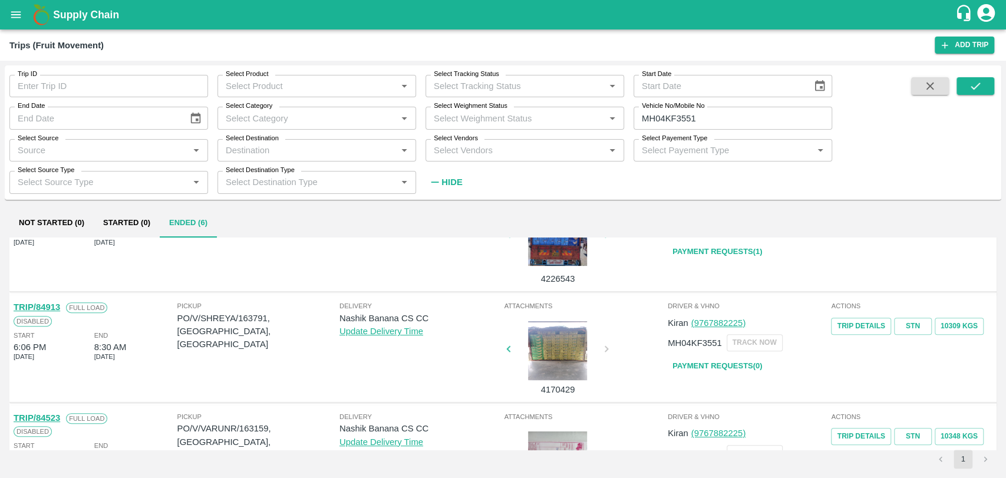
click at [57, 306] on link "TRIP/84913" at bounding box center [37, 306] width 47 height 9
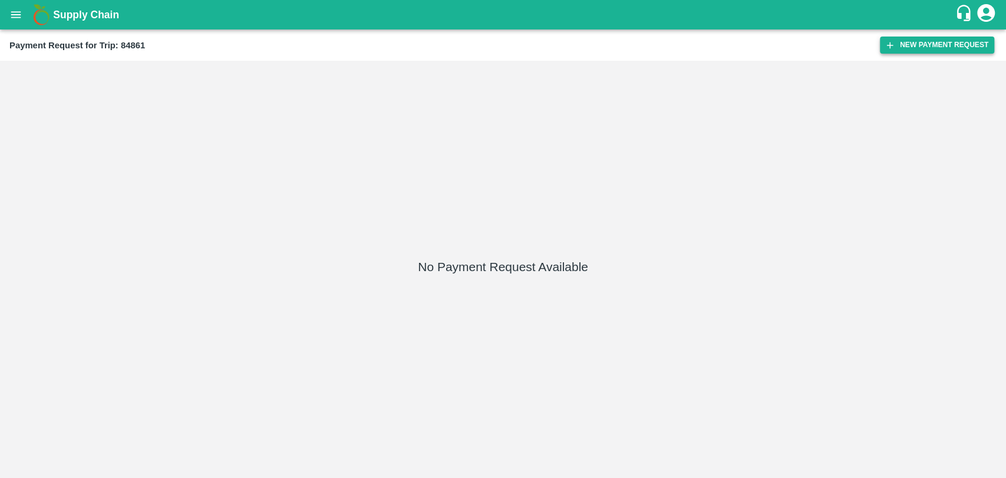
click at [887, 52] on button "New Payment Request" at bounding box center [937, 45] width 114 height 17
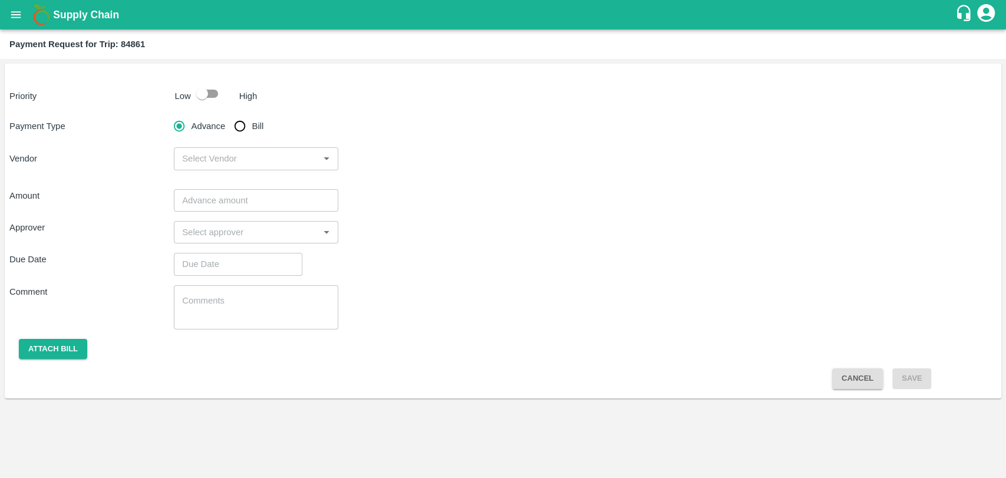
click at [240, 124] on input "Bill" at bounding box center [240, 126] width 24 height 24
radio input "true"
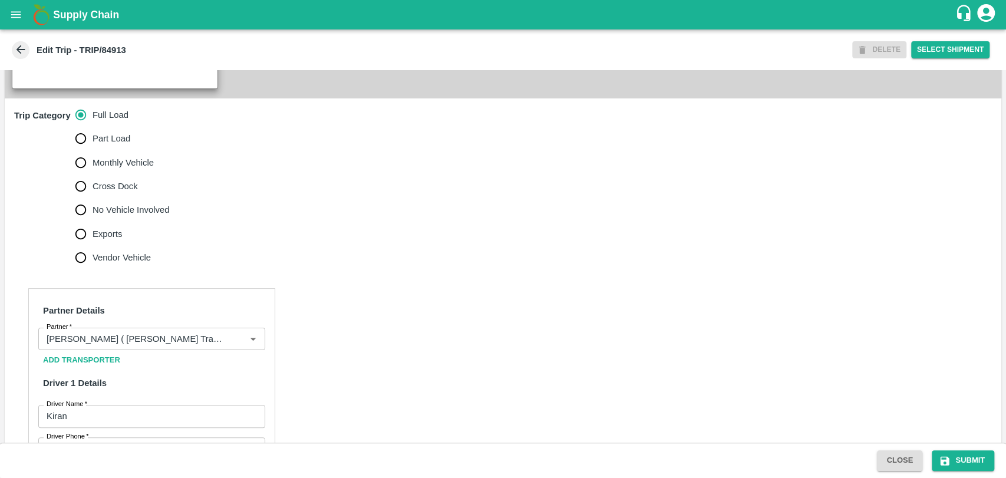
scroll to position [589, 0]
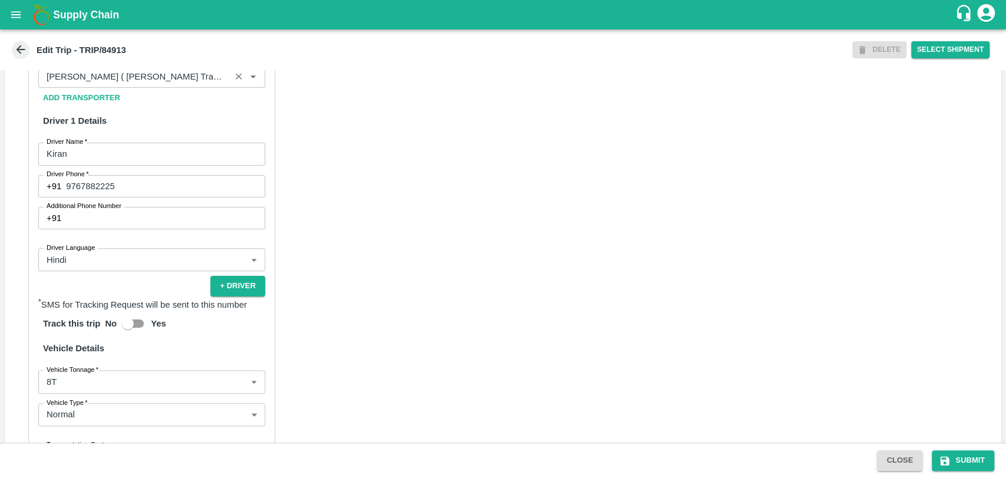
click at [147, 84] on input "Partner   *" at bounding box center [134, 76] width 185 height 15
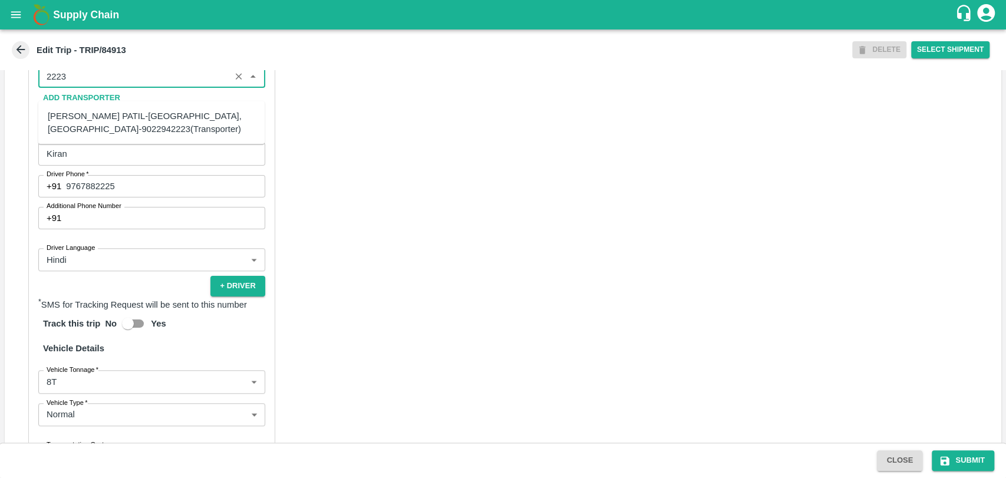
click at [94, 130] on div "BALAJI HARIDAS PATIL-Solapur, Solapur-9022942223(Transporter)" at bounding box center [151, 123] width 207 height 27
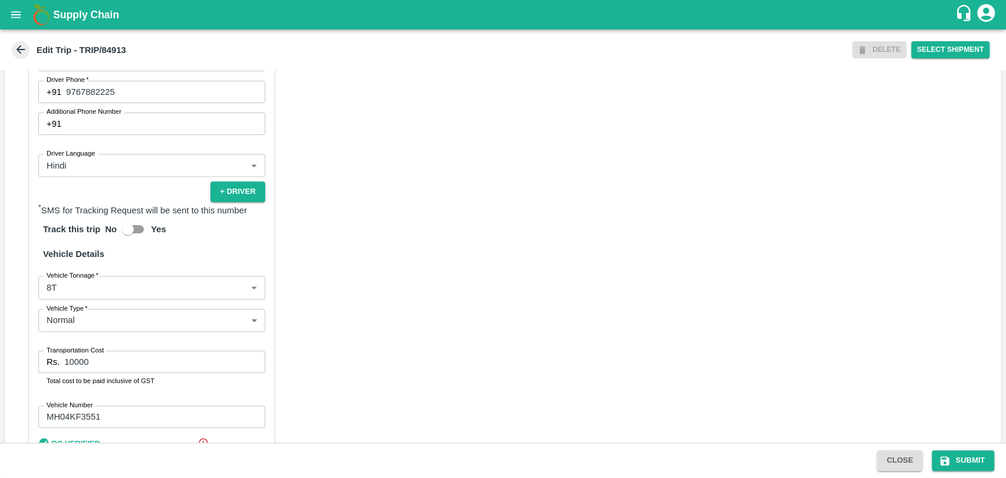
scroll to position [780, 0]
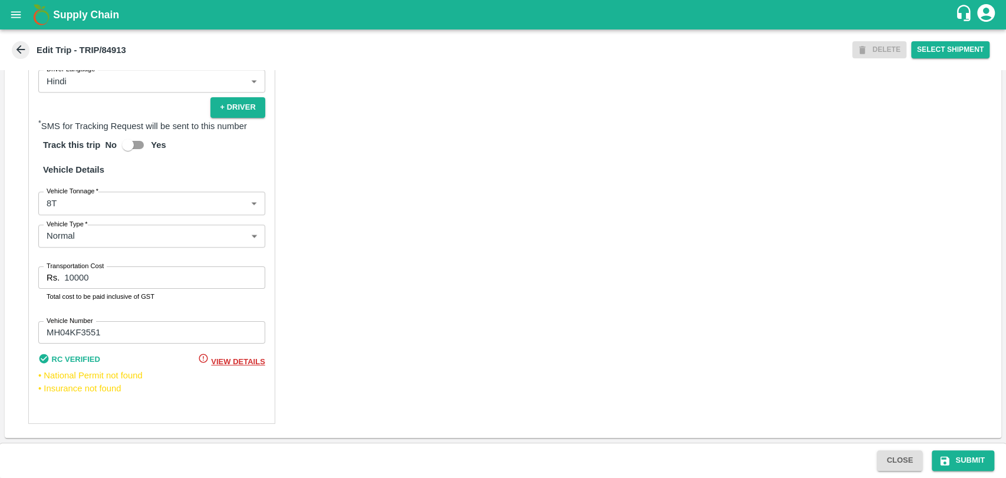
type input "BALAJI HARIDAS PATIL-Solapur, Solapur-9022942223(Transporter)"
click at [81, 199] on body "Supply Chain Edit Trip - TRIP/84913 DELETE Select Shipment Trip Details Trip Ty…" at bounding box center [503, 239] width 1006 height 478
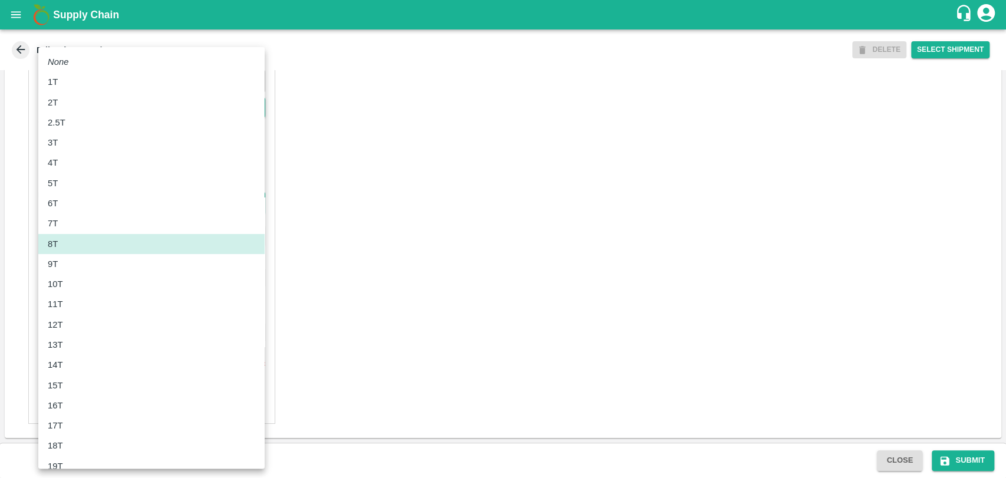
click at [68, 325] on div "12T" at bounding box center [58, 324] width 21 height 13
type input "12000"
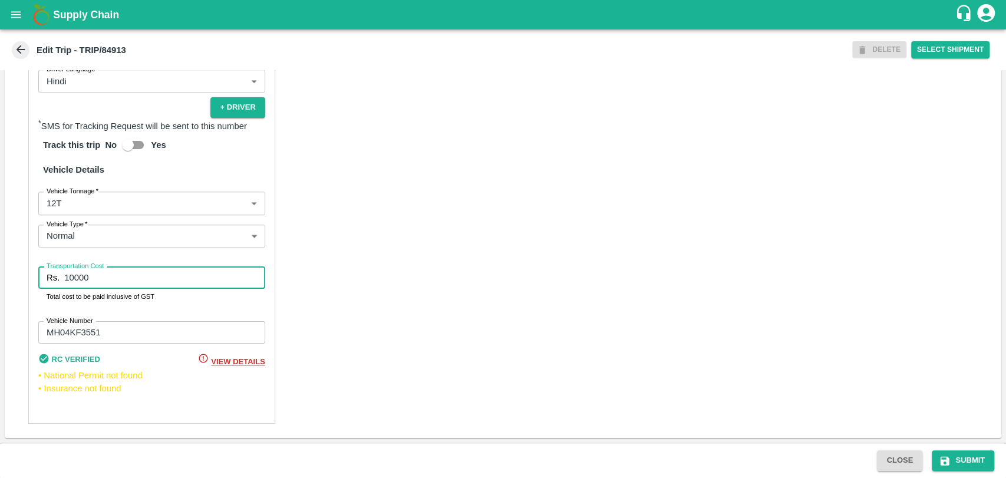
drag, startPoint x: 90, startPoint y: 283, endPoint x: 58, endPoint y: 281, distance: 32.5
click at [58, 281] on div "Rs. 10000 Transportation Cost" at bounding box center [151, 277] width 227 height 22
type input "22000"
drag, startPoint x: 943, startPoint y: 461, endPoint x: 863, endPoint y: 444, distance: 81.8
click at [943, 461] on icon "submit" at bounding box center [945, 460] width 9 height 9
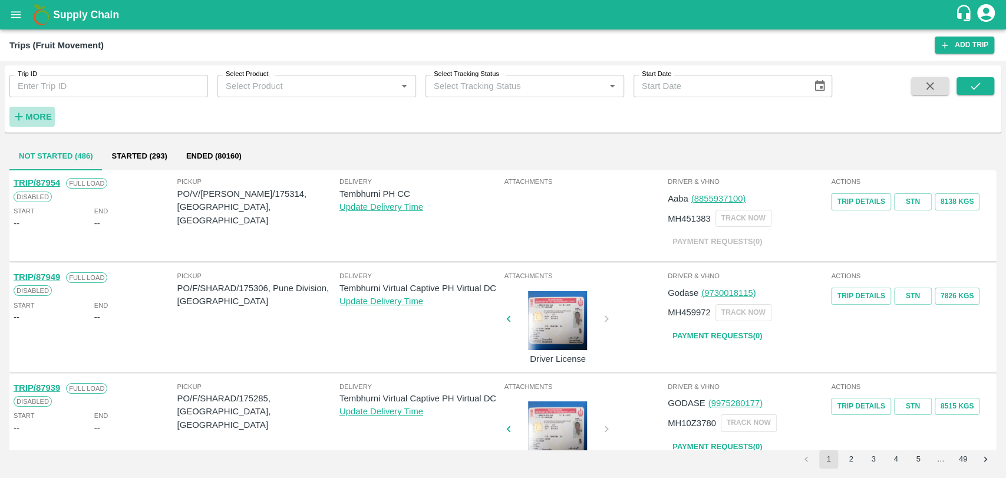
click at [25, 108] on button "More" at bounding box center [31, 117] width 45 height 20
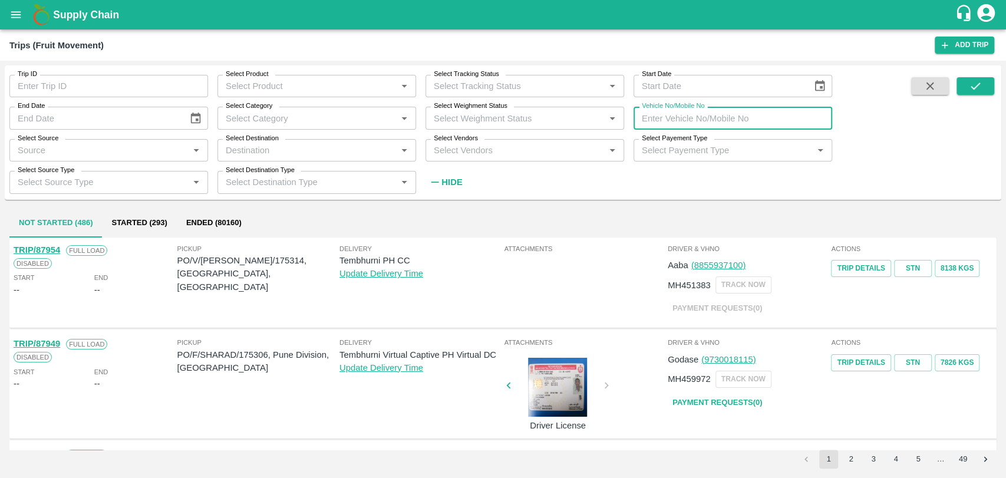
click at [680, 117] on input "Vehicle No/Mobile No" at bounding box center [733, 118] width 199 height 22
paste input "MH19CY2490"
type input "MH19CY2490"
click at [962, 89] on button "submit" at bounding box center [976, 86] width 38 height 18
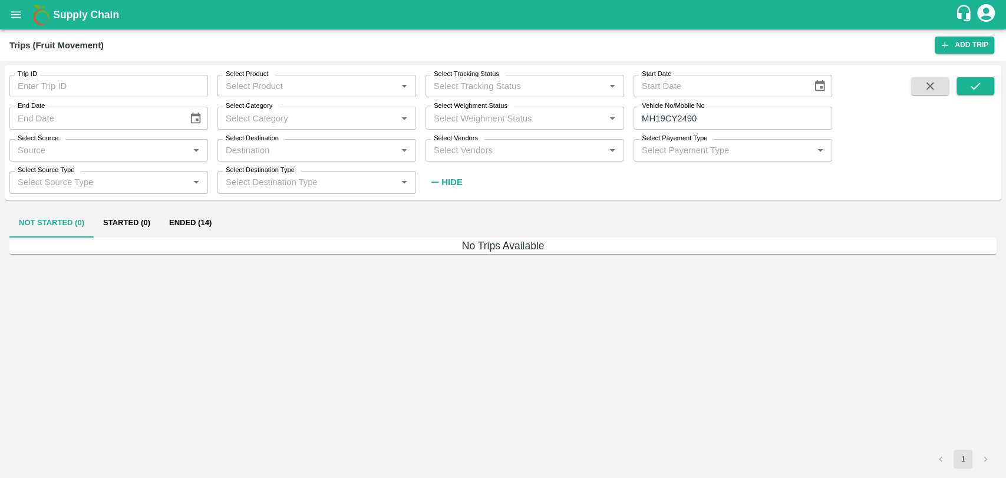
click at [198, 220] on button "Ended (14)" at bounding box center [190, 223] width 61 height 28
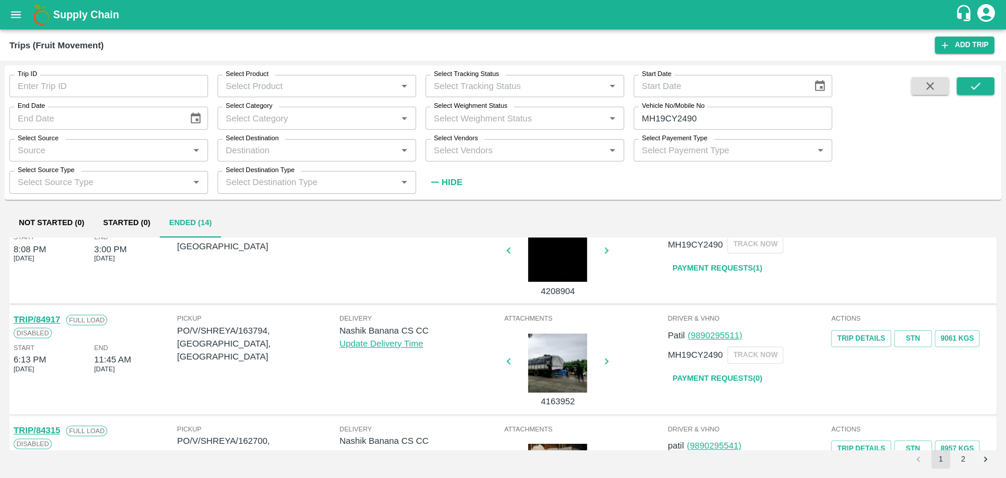
scroll to position [265, 0]
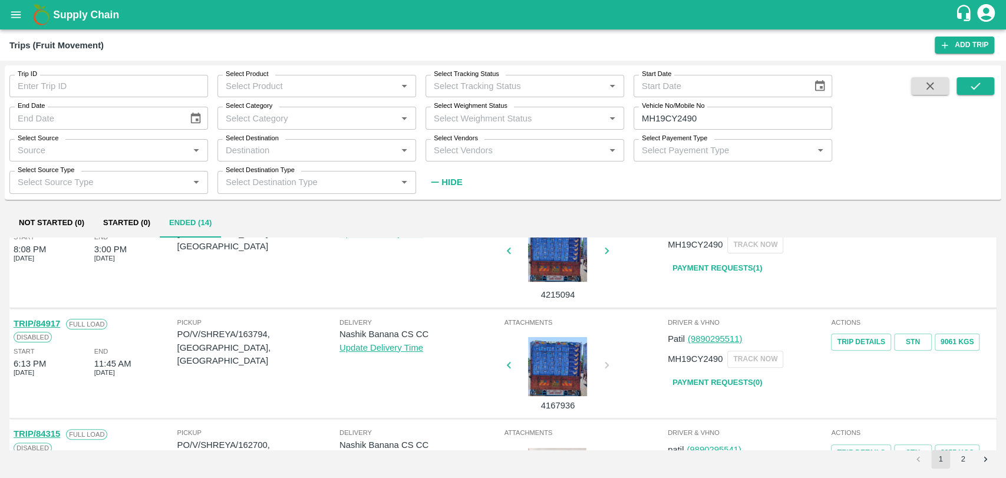
click at [48, 319] on link "TRIP/84917" at bounding box center [37, 323] width 47 height 9
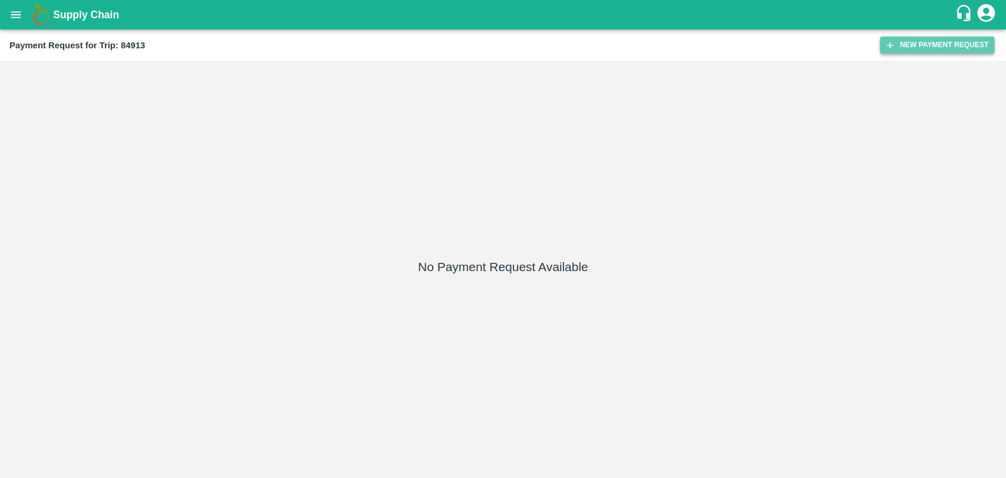
click at [915, 47] on button "New Payment Request" at bounding box center [937, 45] width 114 height 17
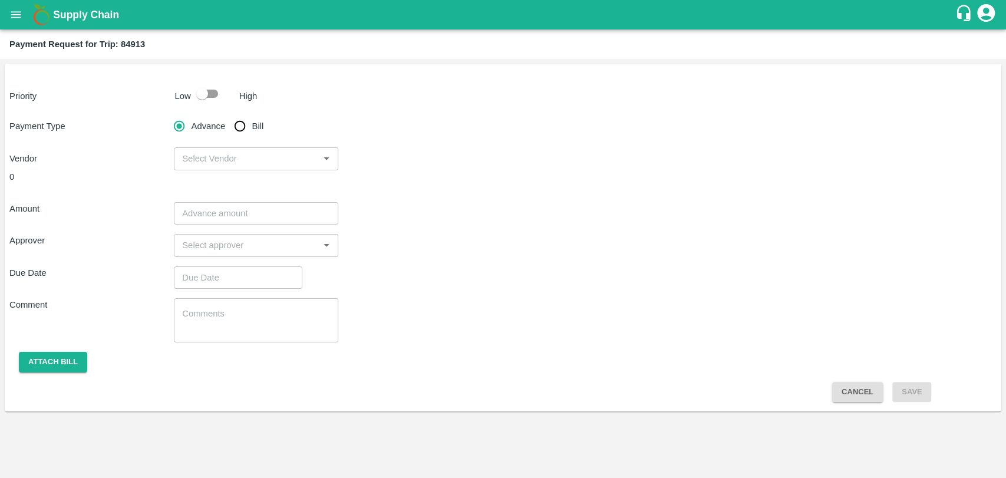
click at [207, 102] on input "checkbox" at bounding box center [202, 94] width 67 height 22
checkbox input "true"
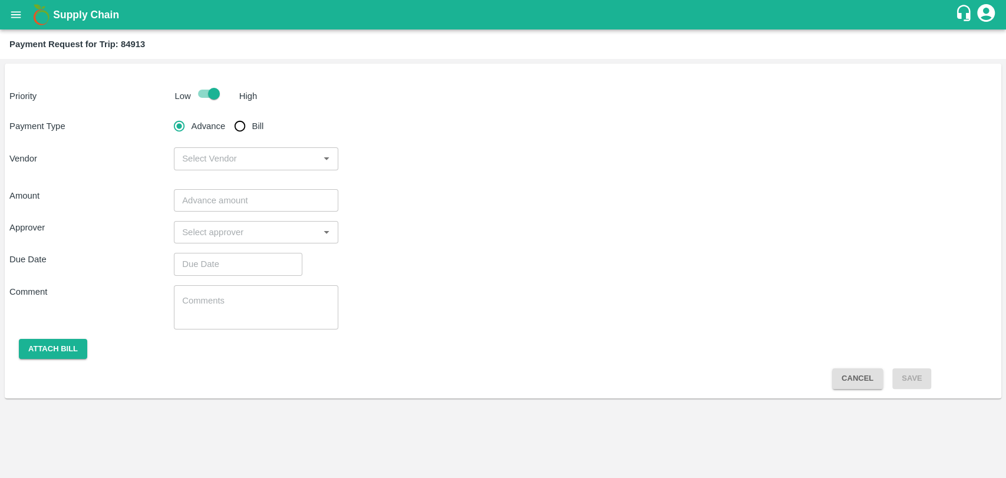
click at [240, 128] on input "Bill" at bounding box center [240, 126] width 24 height 24
radio input "true"
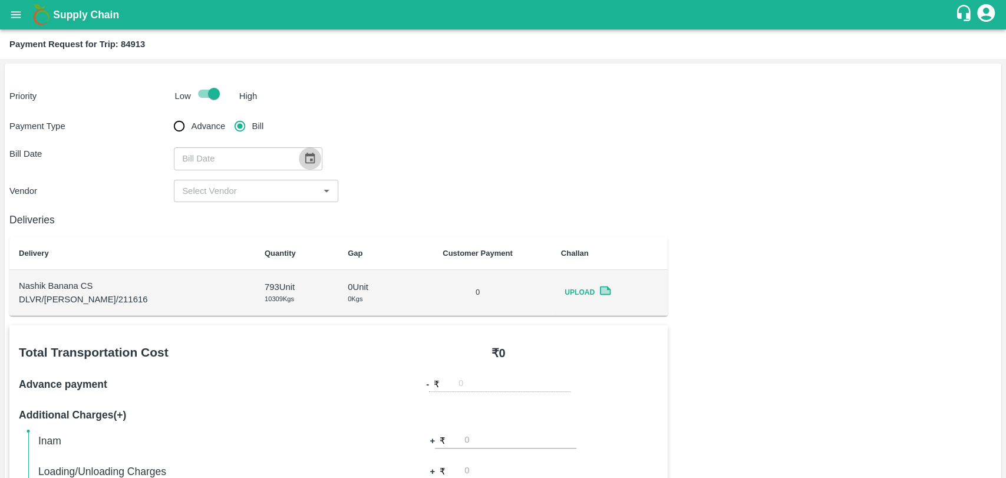
click at [299, 153] on button "Choose date" at bounding box center [310, 158] width 22 height 22
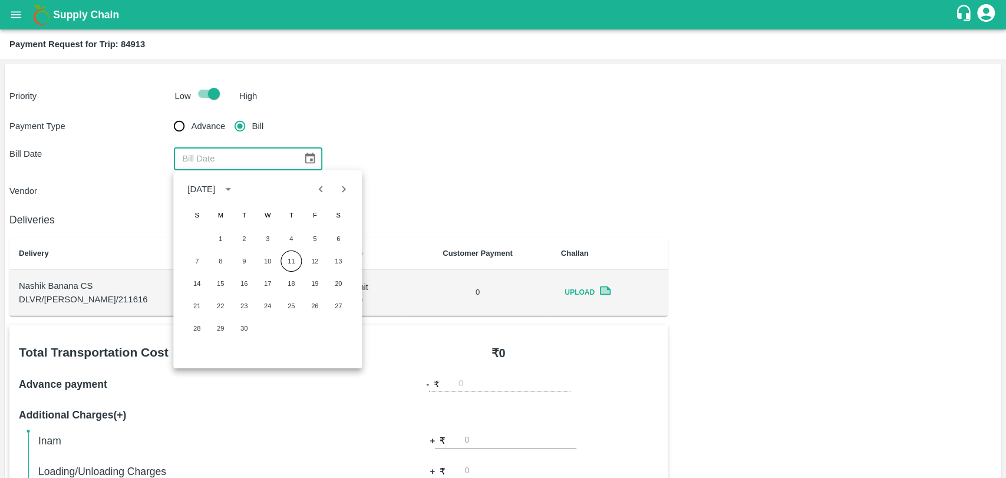
click at [316, 193] on icon "Previous month" at bounding box center [321, 189] width 13 height 13
click at [297, 283] on button "17" at bounding box center [291, 283] width 21 height 21
type input "[DATE]"
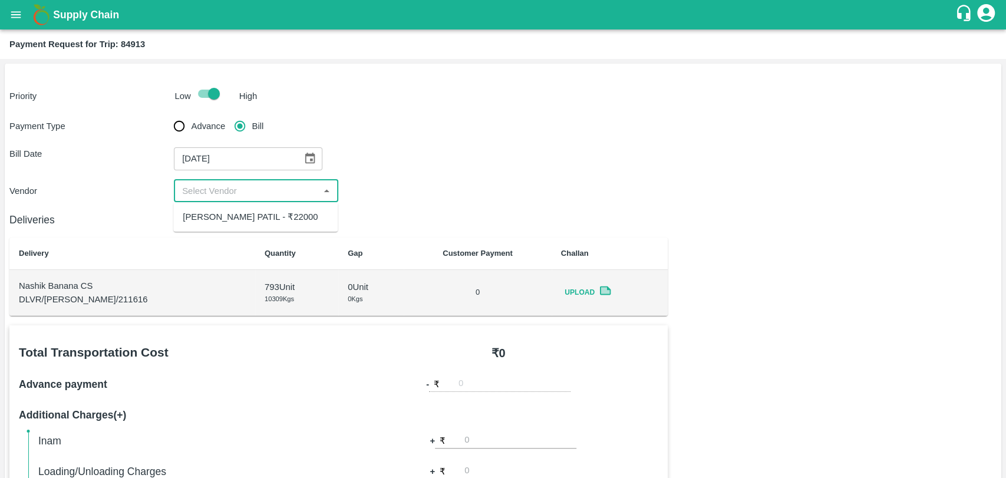
click at [240, 186] on input "input" at bounding box center [246, 190] width 138 height 15
click at [225, 217] on div "[PERSON_NAME] PATIL - ₹22000" at bounding box center [250, 216] width 135 height 13
type input "[PERSON_NAME] PATIL - ₹22000"
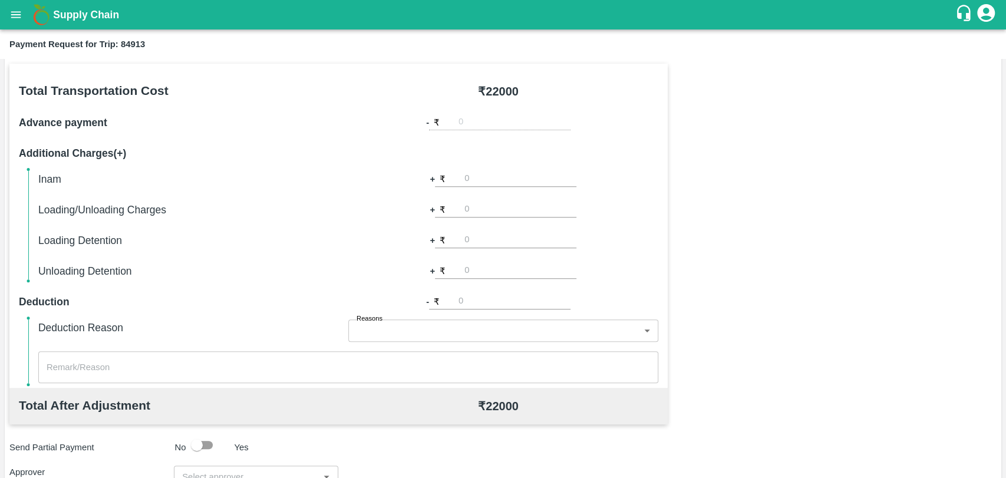
click at [469, 214] on input "number" at bounding box center [520, 210] width 112 height 16
type input "300"
click at [668, 223] on div "Total Transportation Cost ₹ 22000 Advance payment - ₹ Additional Charges(+) Ina…" at bounding box center [502, 349] width 987 height 571
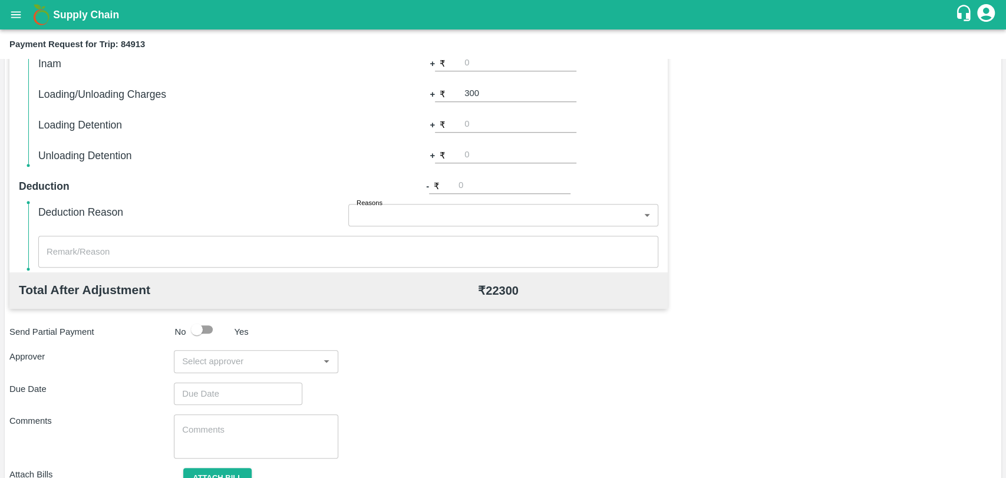
scroll to position [431, 0]
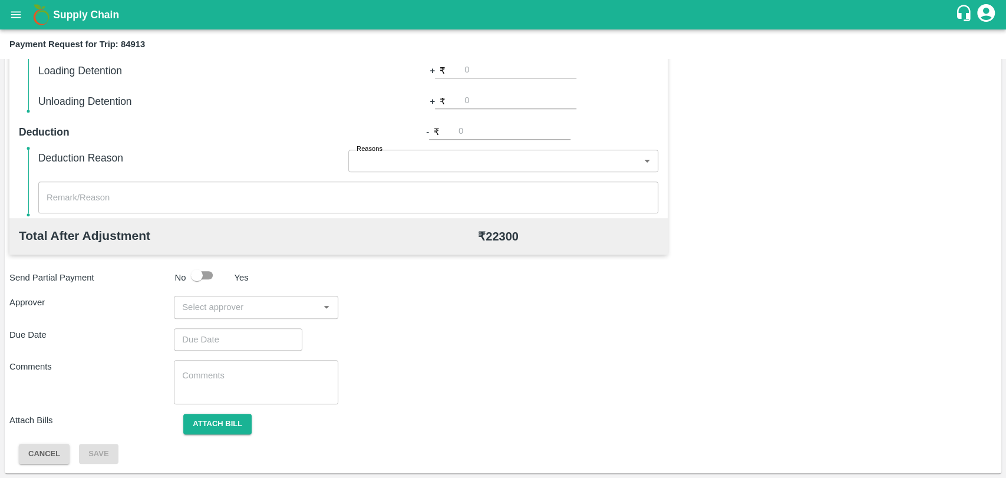
click at [273, 305] on input "input" at bounding box center [246, 306] width 138 height 15
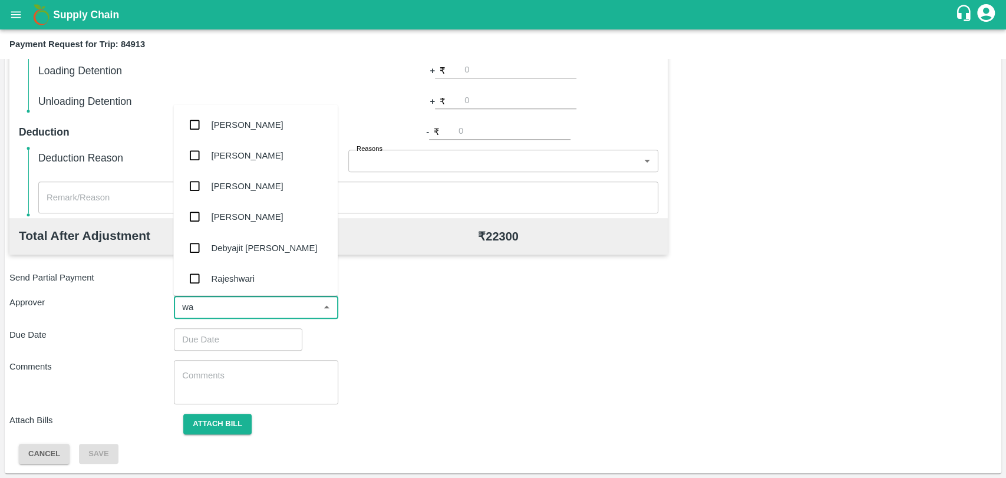
type input "wag"
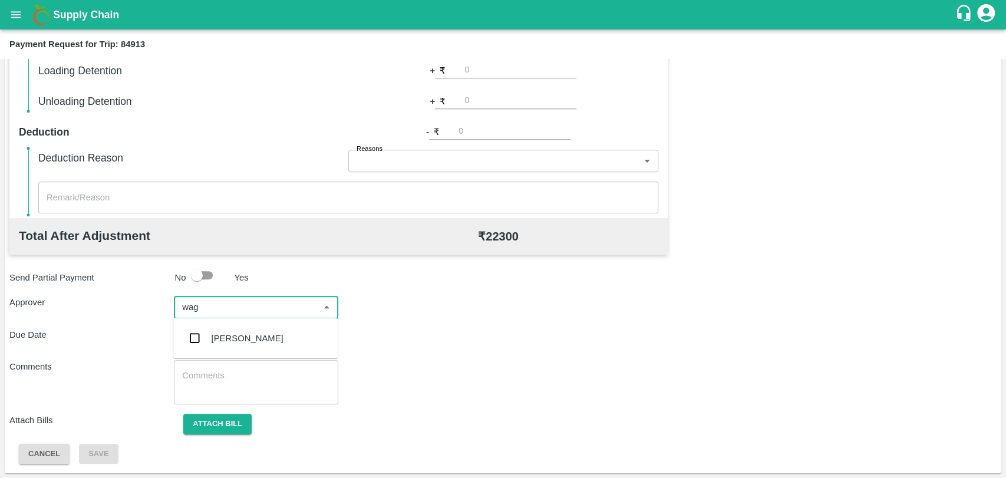
click at [272, 325] on div "[PERSON_NAME]" at bounding box center [255, 338] width 164 height 31
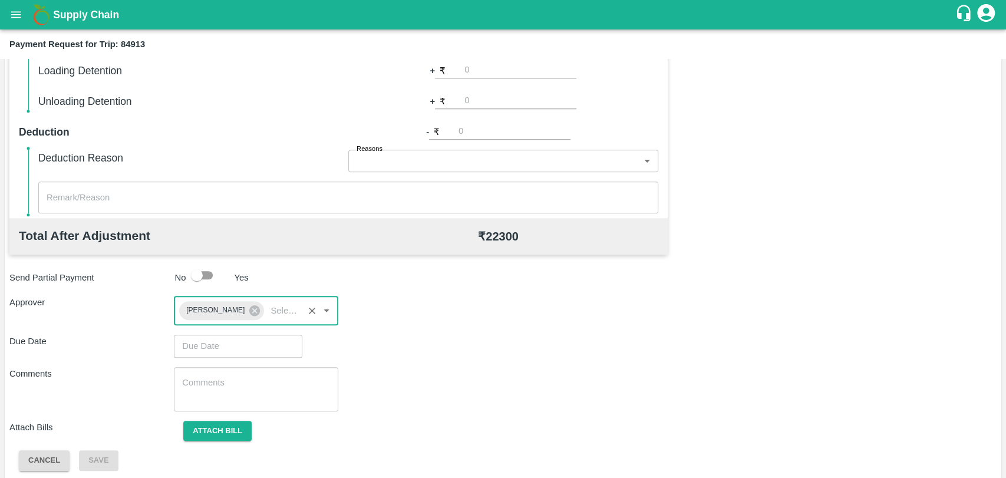
click at [244, 346] on input "Choose date" at bounding box center [234, 346] width 120 height 22
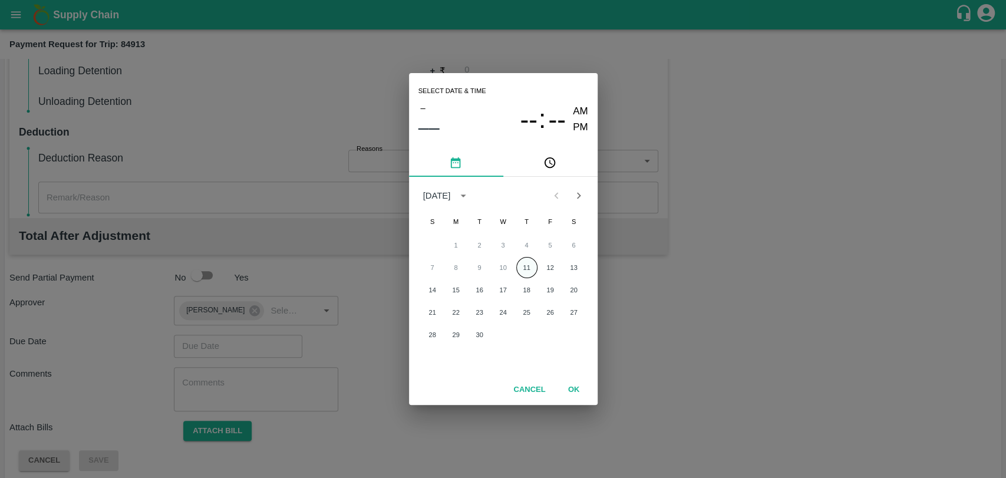
click at [527, 269] on button "11" at bounding box center [526, 267] width 21 height 21
type input "[DATE] 12:00 AM"
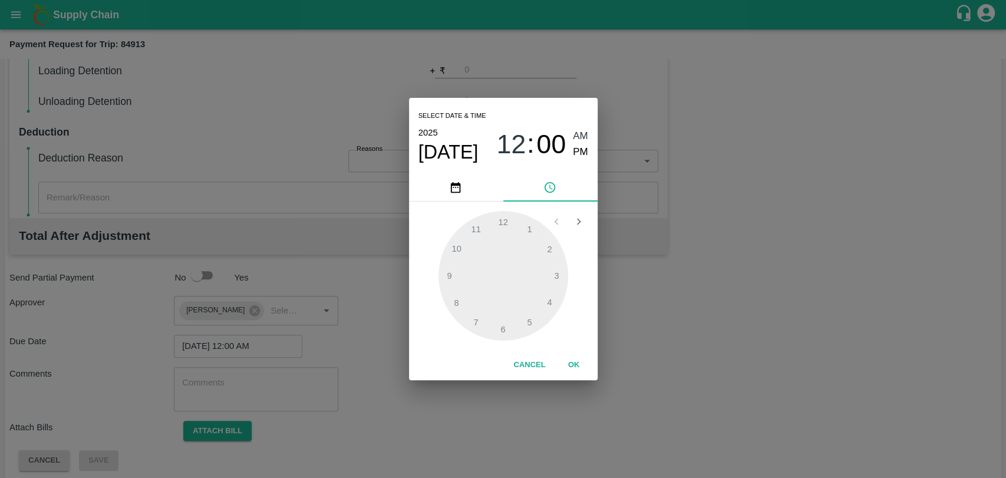
click at [571, 367] on button "OK" at bounding box center [574, 365] width 38 height 21
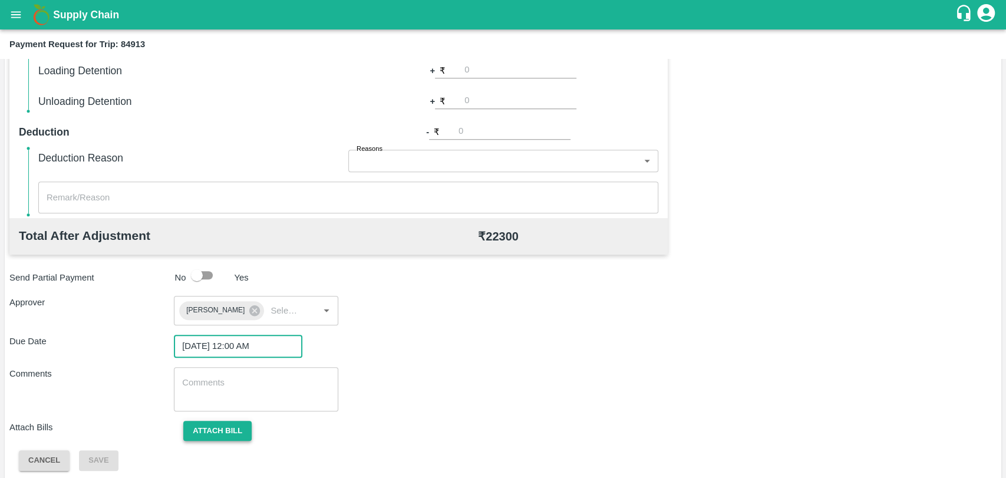
click at [231, 421] on button "Attach bill" at bounding box center [217, 431] width 68 height 21
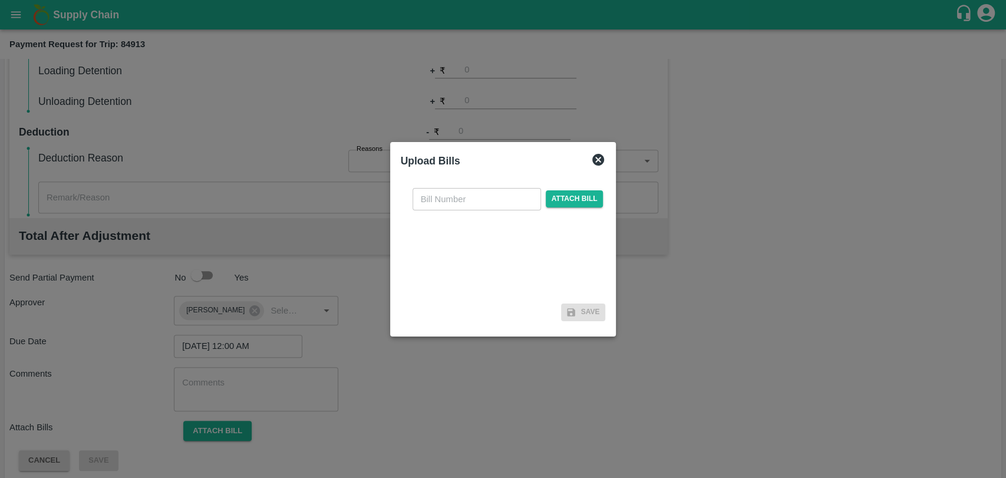
click at [490, 209] on input "text" at bounding box center [477, 199] width 128 height 22
type input "334"
click at [586, 205] on span "Attach bill" at bounding box center [575, 198] width 58 height 17
click at [0, 0] on input "Attach bill" at bounding box center [0, 0] width 0 height 0
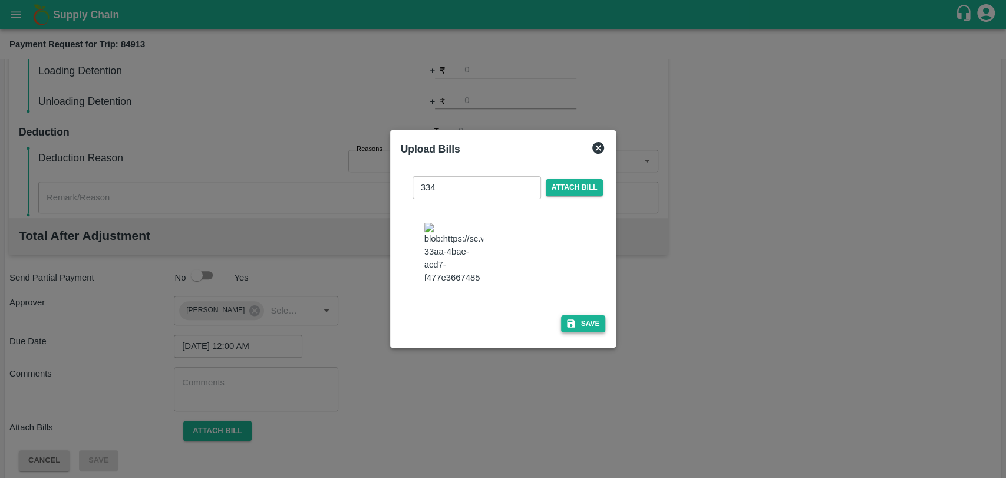
click at [574, 315] on button "Save" at bounding box center [583, 323] width 45 height 17
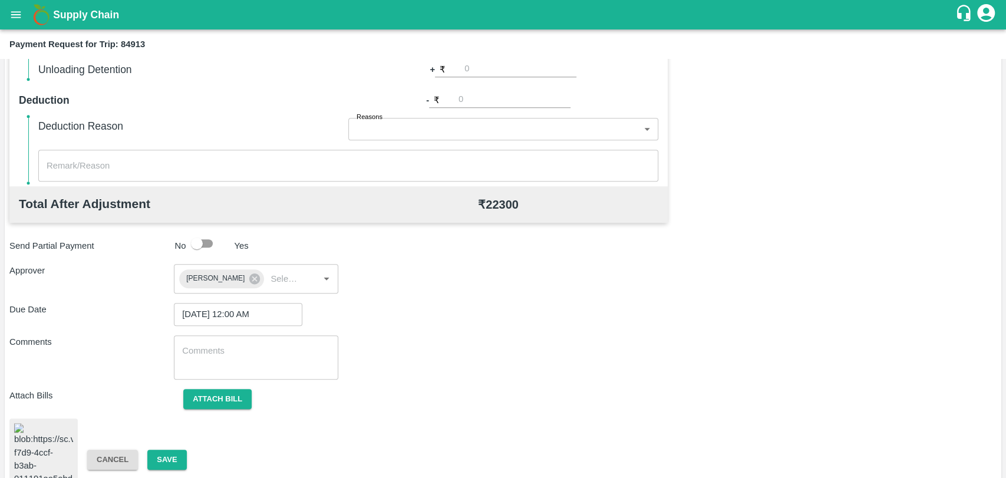
scroll to position [480, 0]
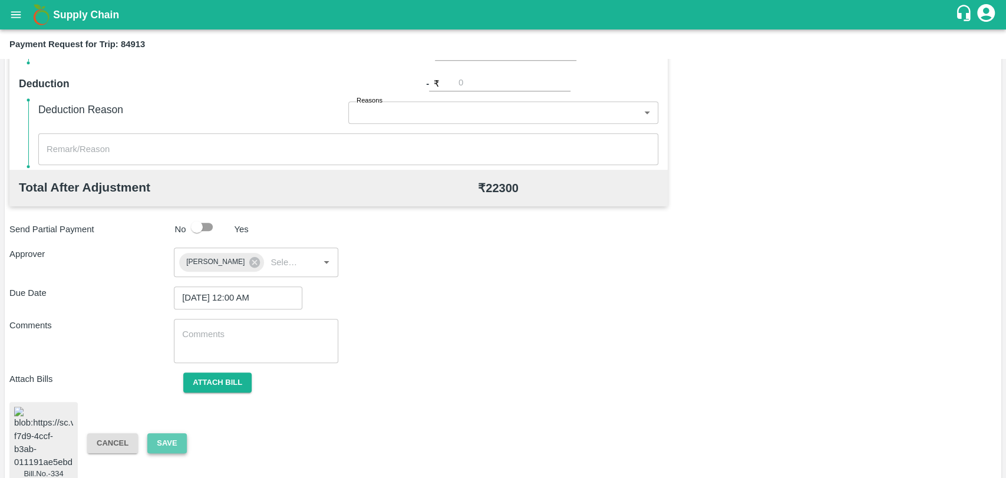
click at [166, 433] on button "Save" at bounding box center [166, 443] width 39 height 21
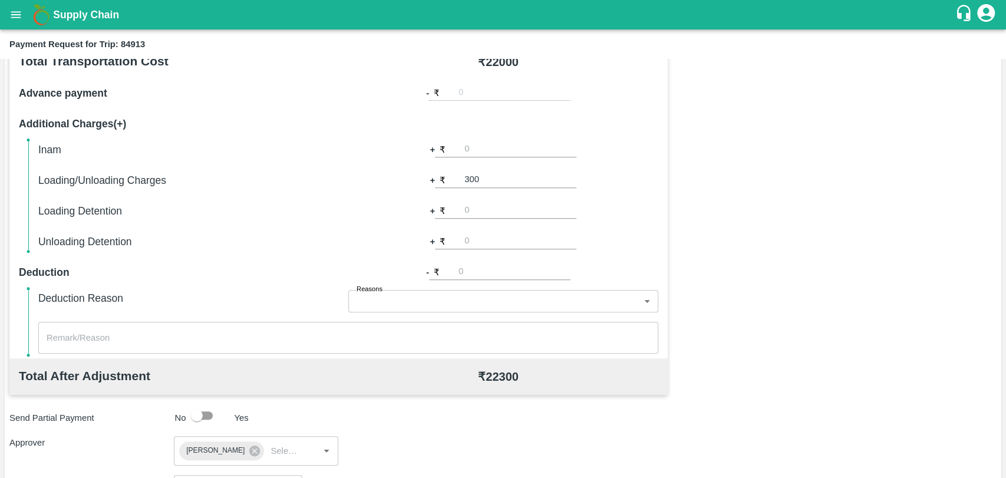
scroll to position [283, 0]
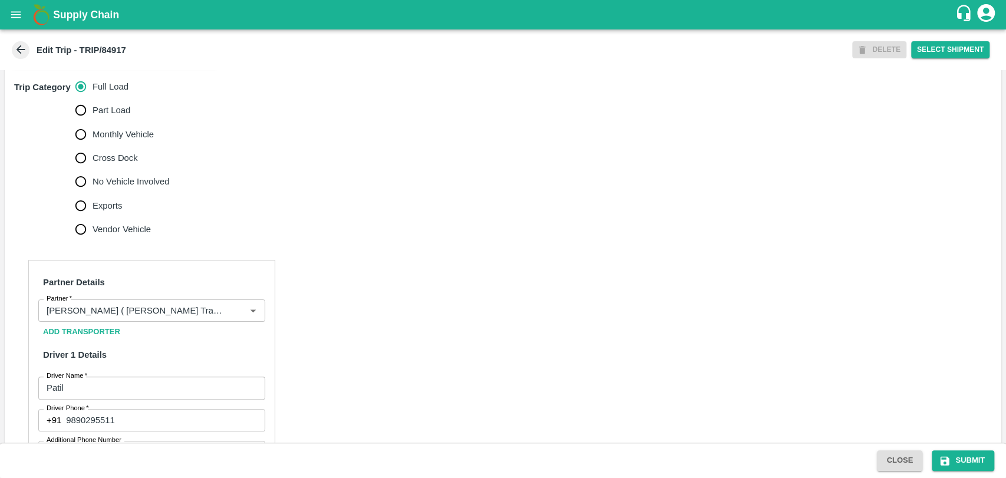
scroll to position [393, 0]
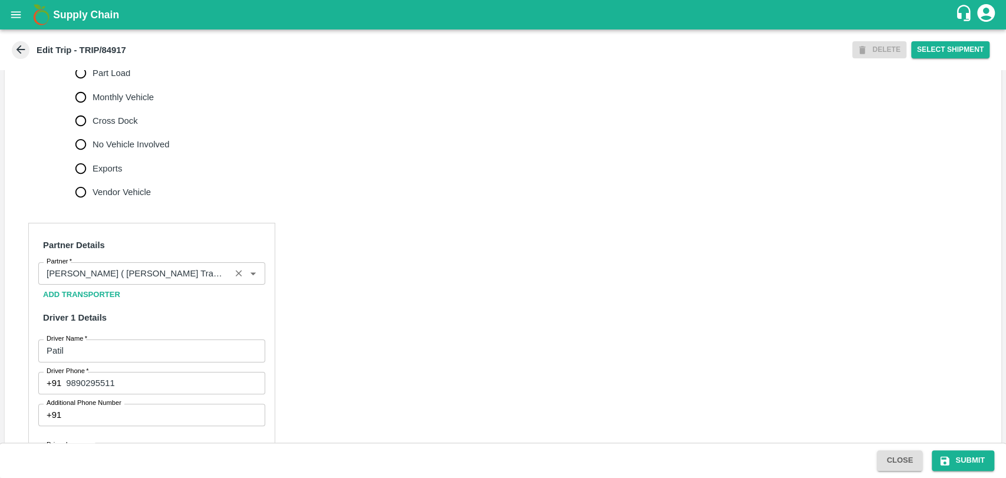
click at [133, 279] on input "Partner   *" at bounding box center [134, 273] width 185 height 15
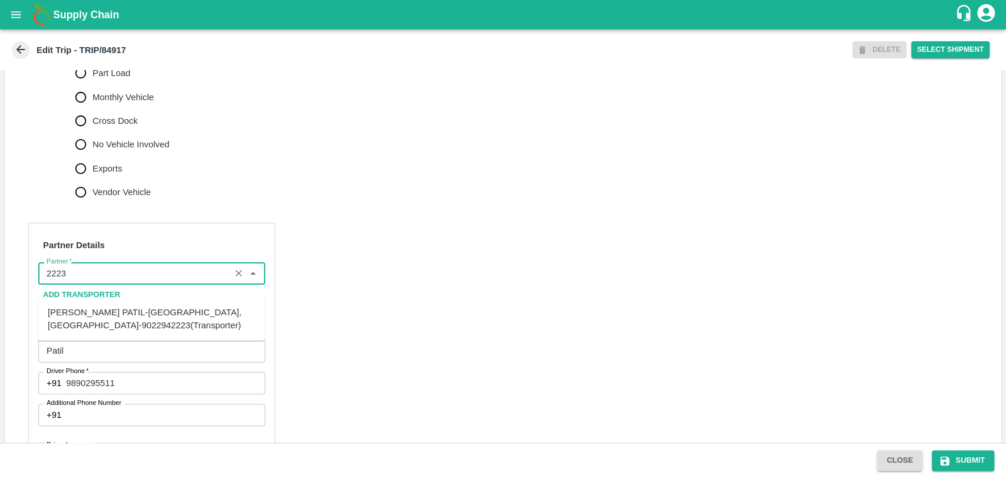
click at [123, 307] on div "BALAJI HARIDAS PATIL-Solapur, Solapur-9022942223(Transporter)" at bounding box center [151, 319] width 207 height 27
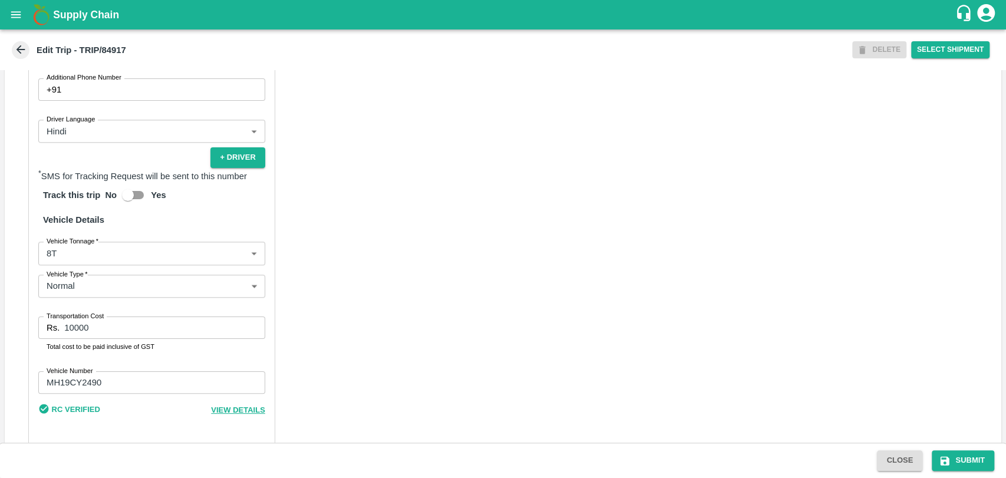
scroll to position [753, 0]
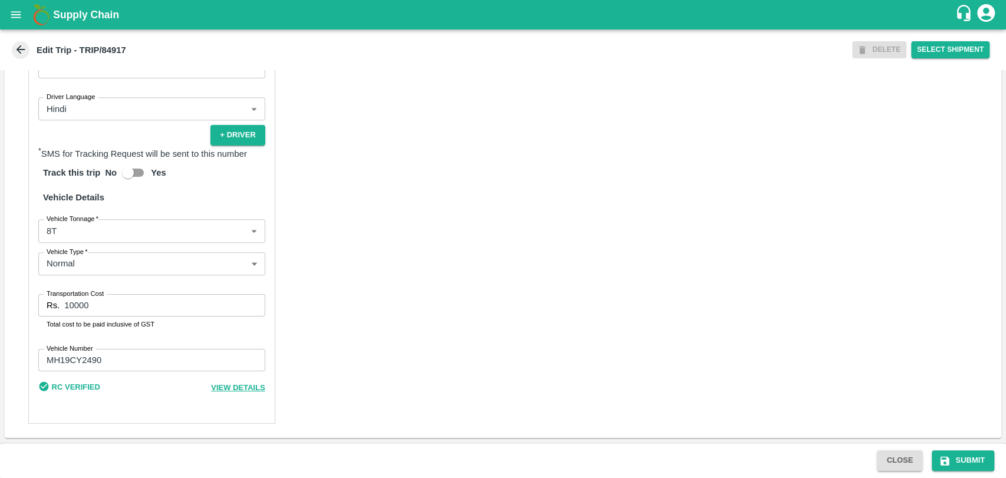
type input "BALAJI HARIDAS PATIL-Solapur, Solapur-9022942223(Transporter)"
click at [113, 236] on body "Supply Chain Edit Trip - TRIP/84917 DELETE Select Shipment Trip Details Trip Ty…" at bounding box center [503, 239] width 1006 height 478
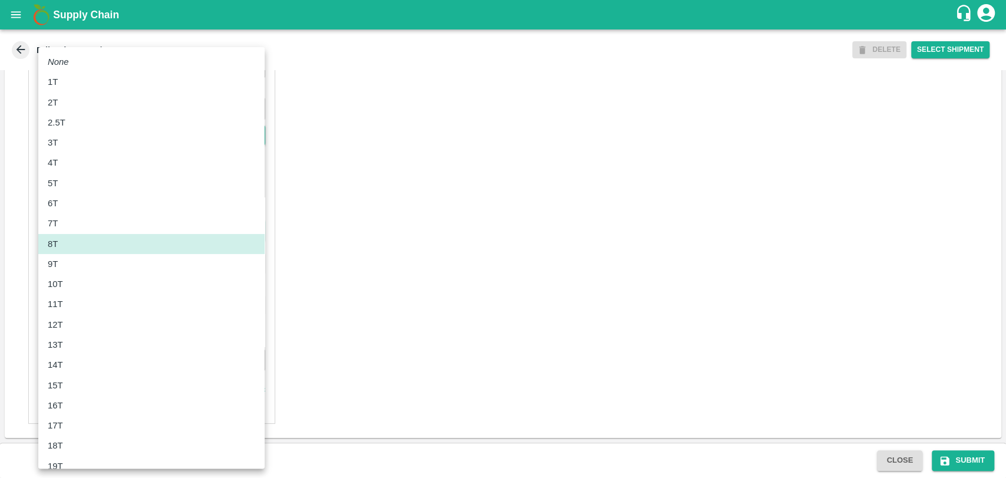
click at [86, 282] on div "10T" at bounding box center [151, 284] width 207 height 13
type input "10000"
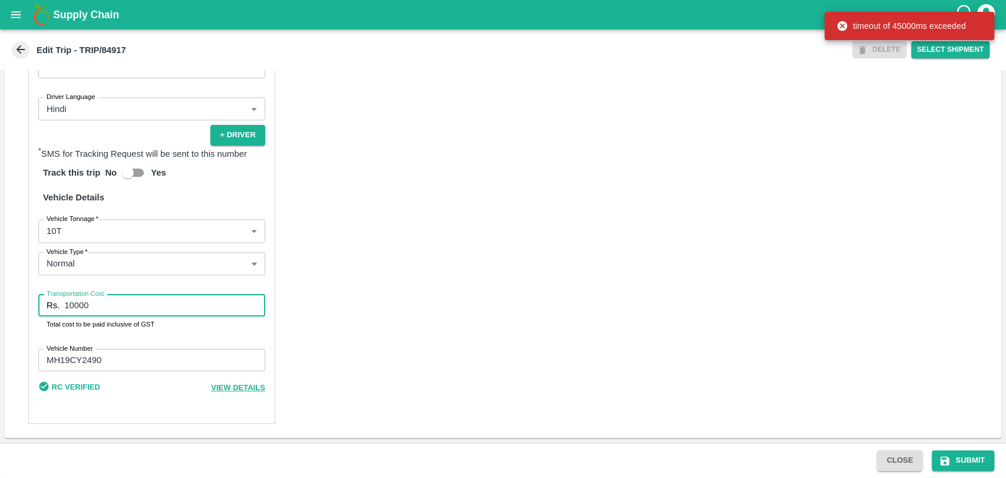
drag, startPoint x: 96, startPoint y: 310, endPoint x: 45, endPoint y: 309, distance: 50.7
click at [45, 309] on div "Rs. 10000 Transportation Cost" at bounding box center [151, 305] width 227 height 22
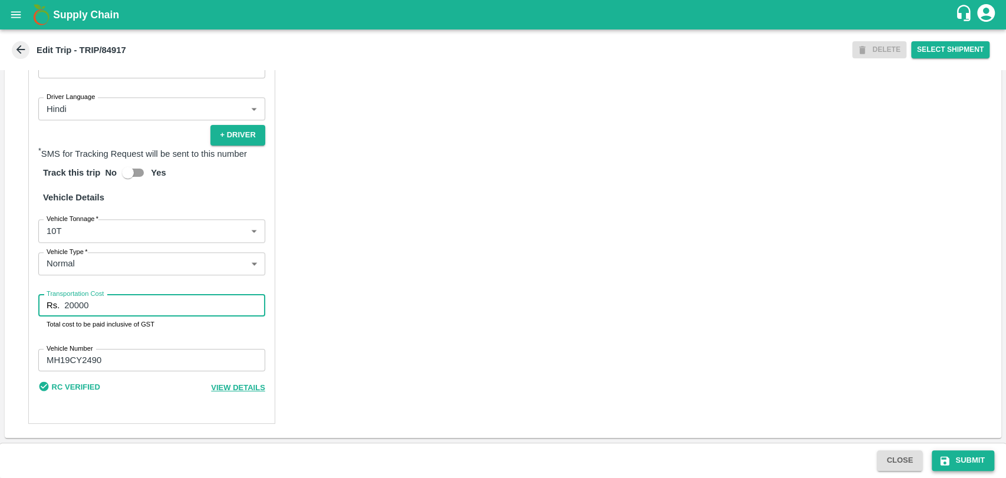
type input "20000"
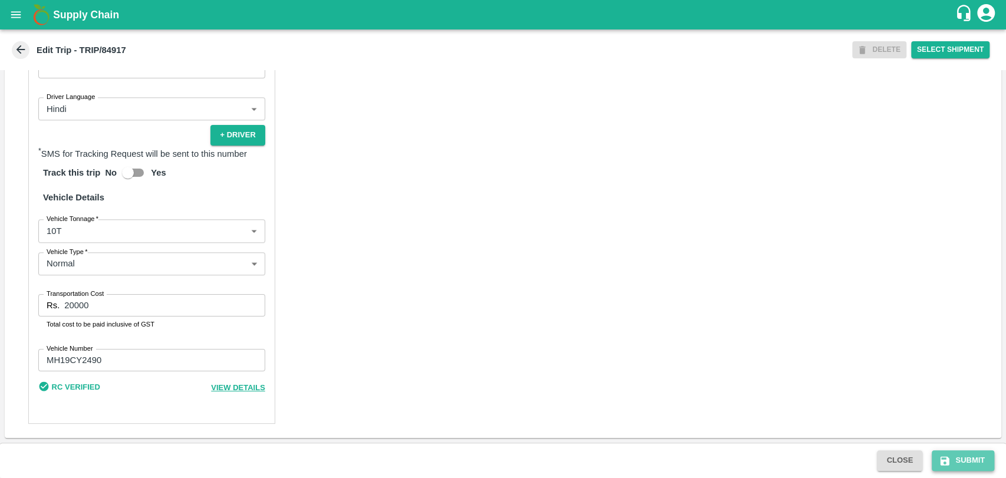
click at [957, 461] on button "Submit" at bounding box center [963, 460] width 62 height 21
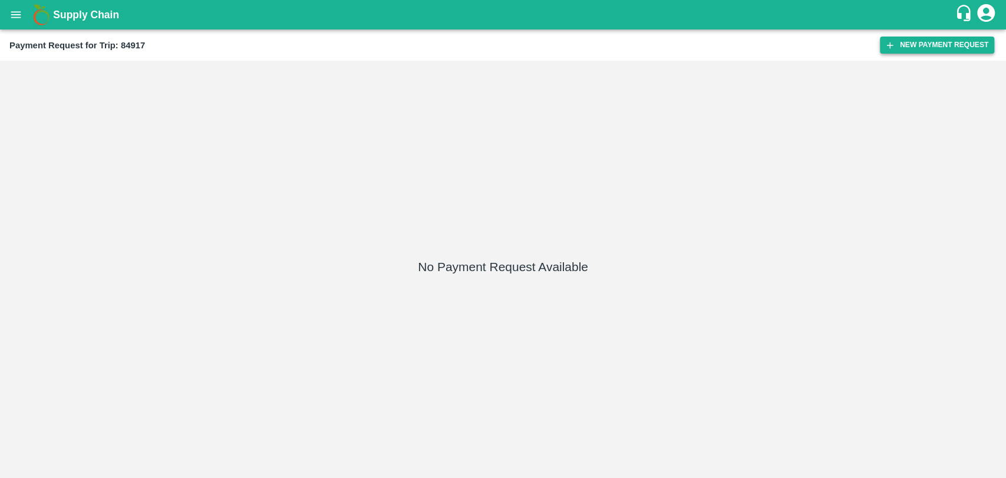
click at [925, 47] on button "New Payment Request" at bounding box center [937, 45] width 114 height 17
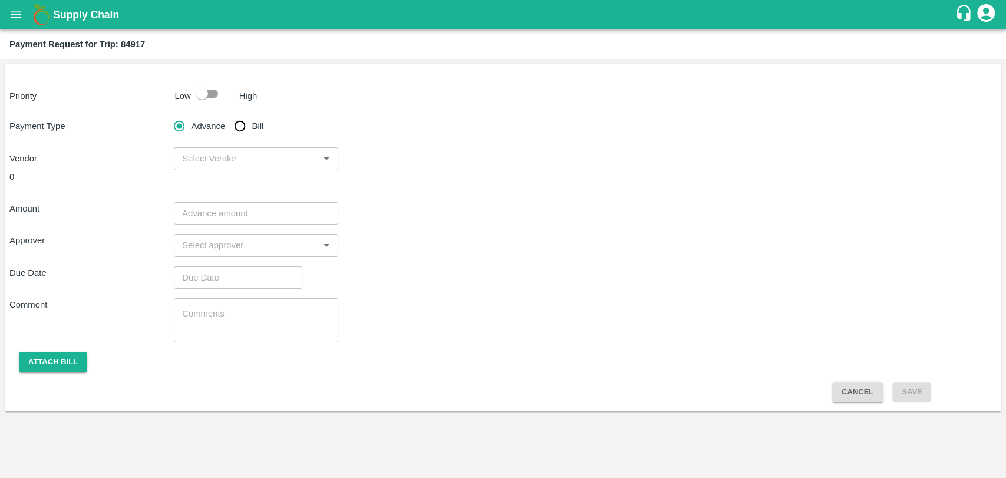
click at [217, 93] on input "checkbox" at bounding box center [202, 94] width 67 height 22
checkbox input "true"
click at [235, 126] on input "Bill" at bounding box center [240, 126] width 24 height 24
radio input "true"
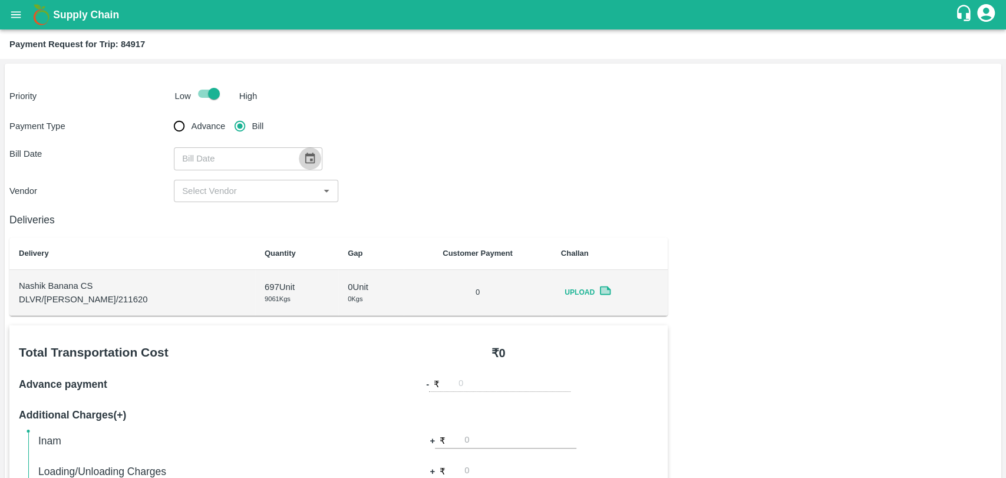
click at [308, 157] on icon "Choose date" at bounding box center [310, 158] width 13 height 13
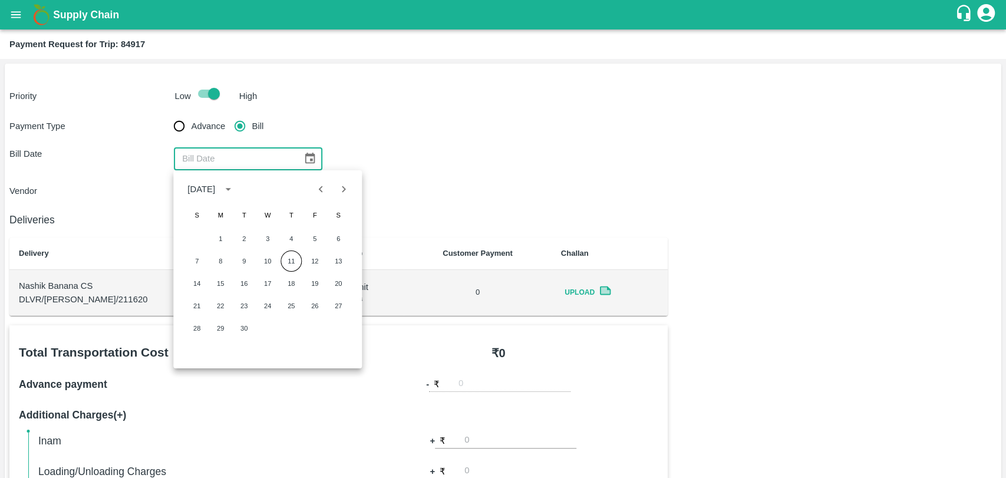
click at [318, 187] on icon "Previous month" at bounding box center [321, 189] width 13 height 13
click at [296, 283] on button "17" at bounding box center [291, 283] width 21 height 21
type input "[DATE]"
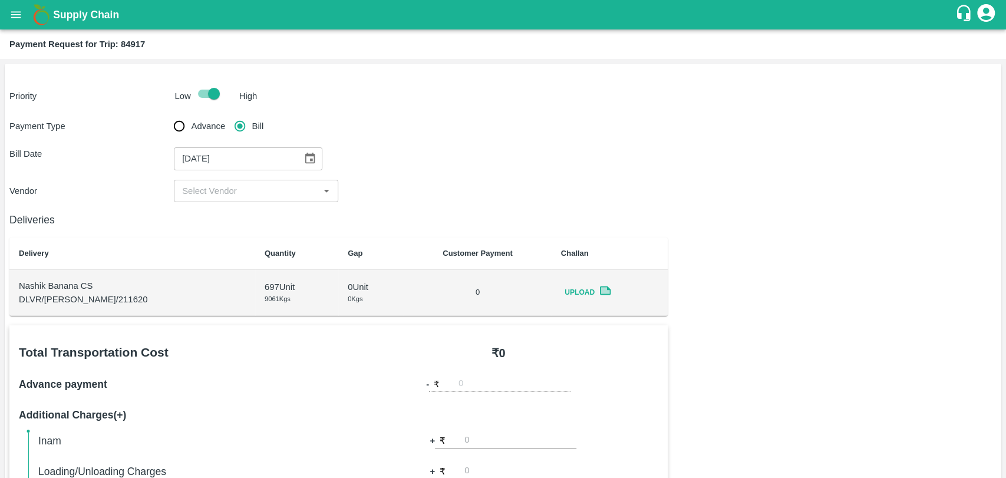
click at [226, 190] on input "input" at bounding box center [246, 190] width 138 height 15
click at [226, 226] on div "[PERSON_NAME] - ₹20000" at bounding box center [255, 217] width 164 height 20
type input "[PERSON_NAME] - ₹20000"
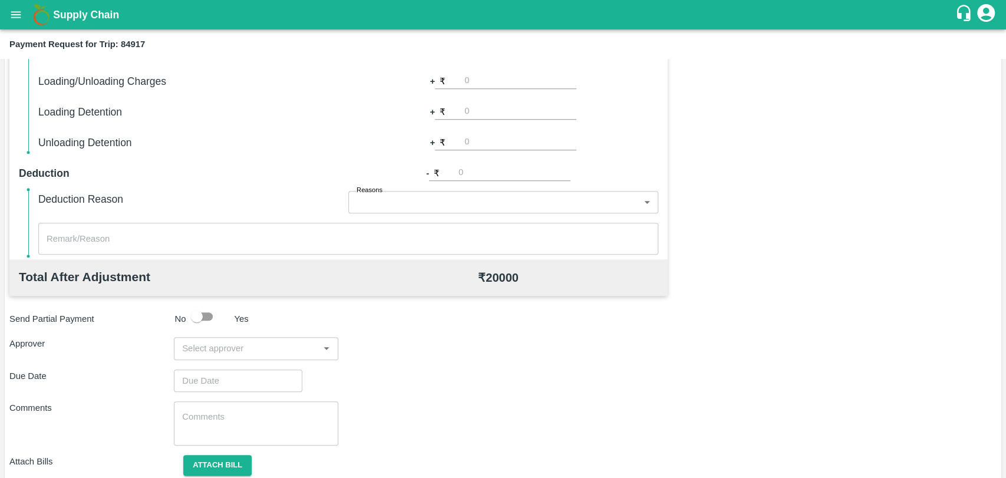
scroll to position [431, 0]
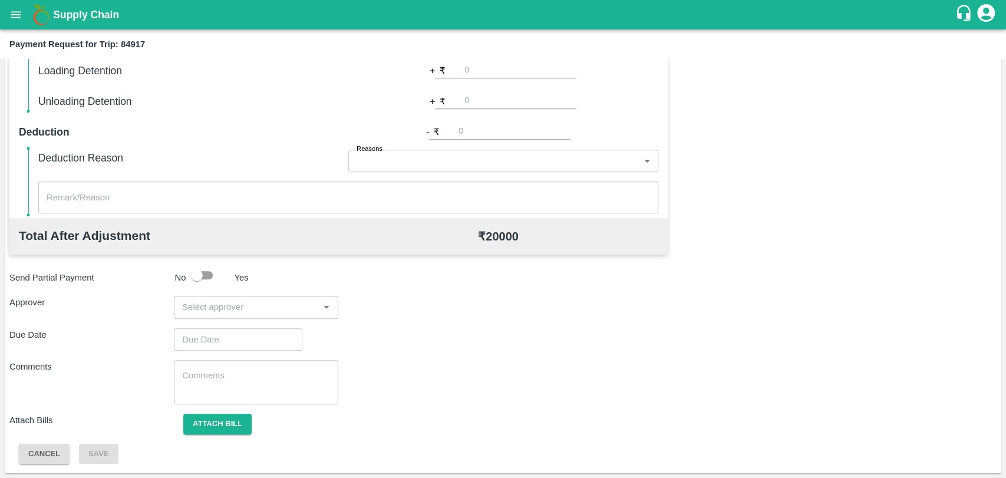
click at [213, 306] on input "input" at bounding box center [246, 306] width 138 height 15
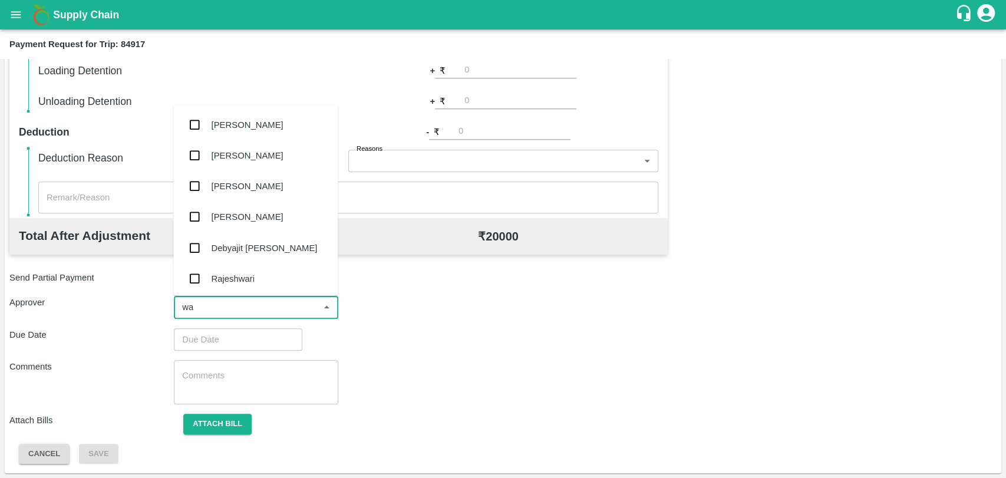
type input "wag"
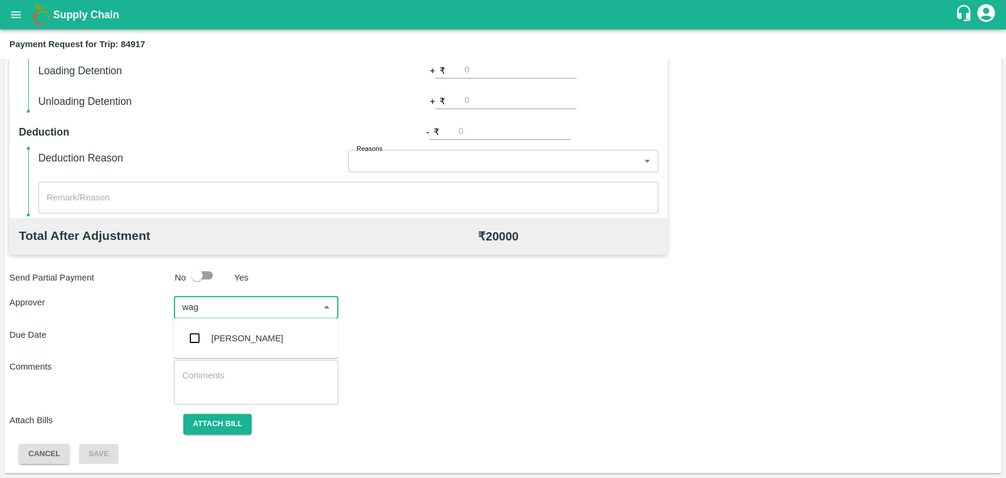
click at [214, 335] on div "[PERSON_NAME]" at bounding box center [248, 338] width 72 height 13
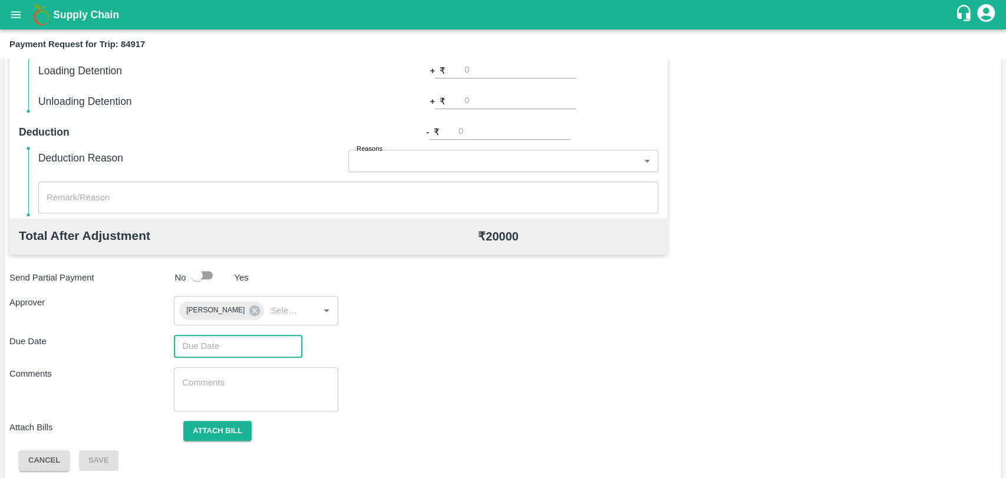
type input "DD/MM/YYYY hh:mm aa"
click at [215, 344] on input "DD/MM/YYYY hh:mm aa" at bounding box center [234, 346] width 120 height 22
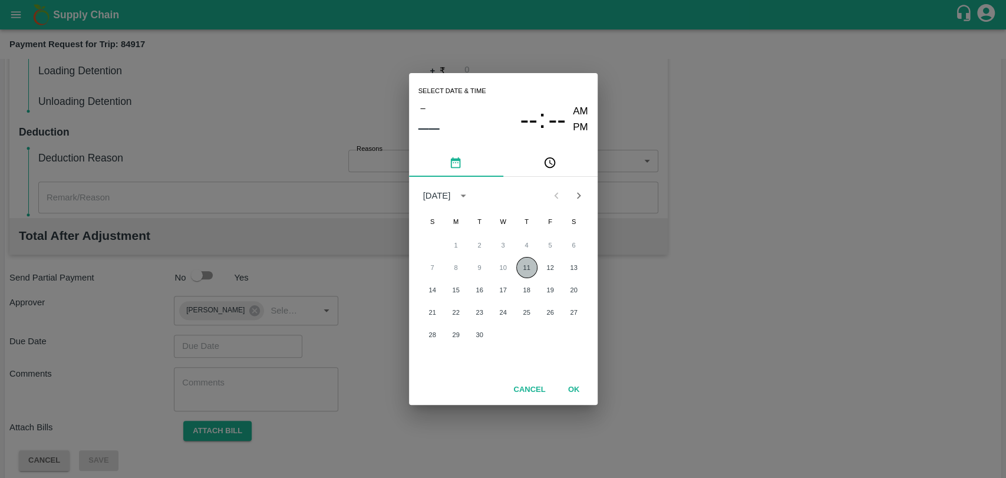
click at [529, 265] on button "11" at bounding box center [526, 267] width 21 height 21
type input "[DATE] 12:00 AM"
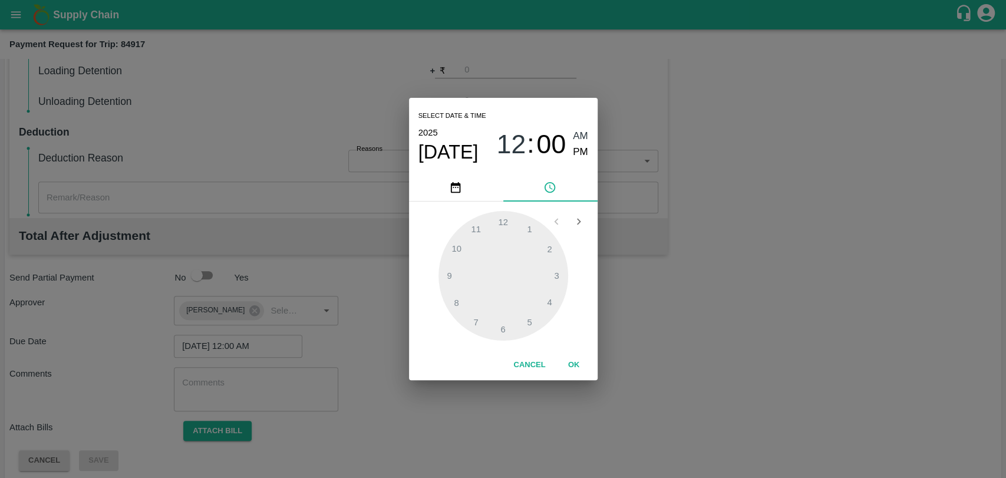
click at [570, 365] on button "OK" at bounding box center [574, 365] width 38 height 21
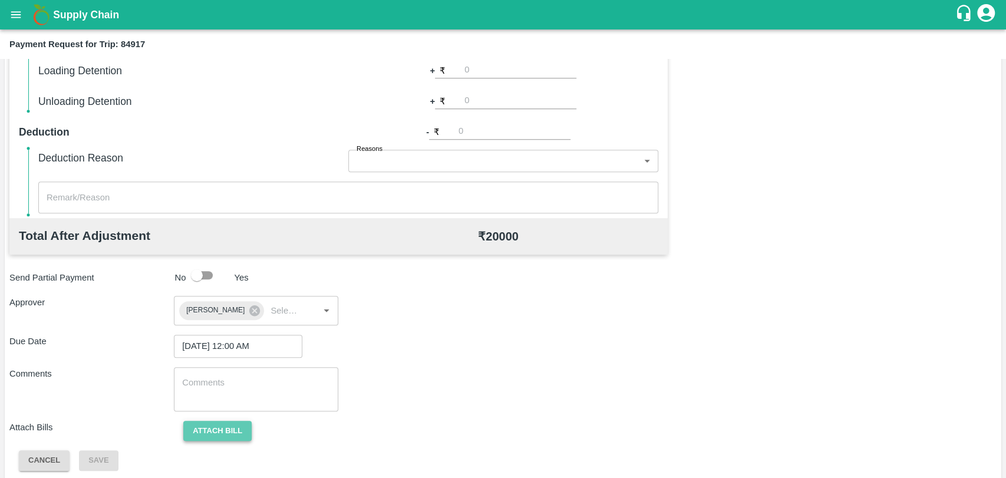
click at [222, 426] on button "Attach bill" at bounding box center [217, 431] width 68 height 21
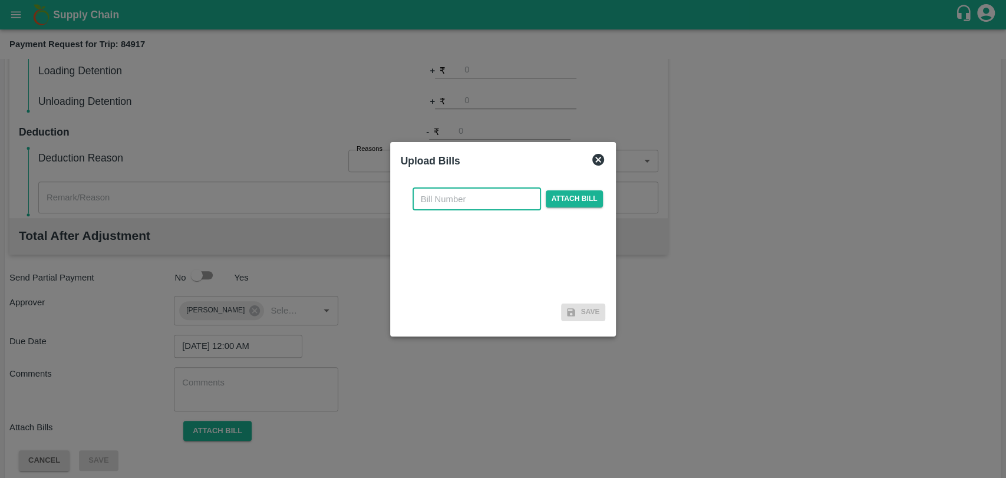
click at [497, 188] on input "text" at bounding box center [477, 199] width 128 height 22
type input "335"
click at [560, 204] on span "Attach bill" at bounding box center [575, 198] width 58 height 17
click at [0, 0] on input "Attach bill" at bounding box center [0, 0] width 0 height 0
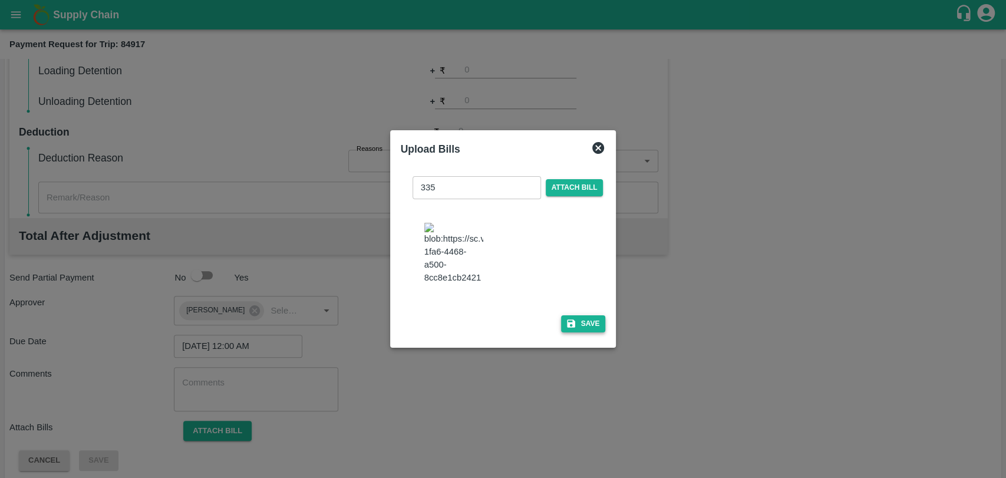
click at [567, 318] on icon "button" at bounding box center [571, 323] width 11 height 11
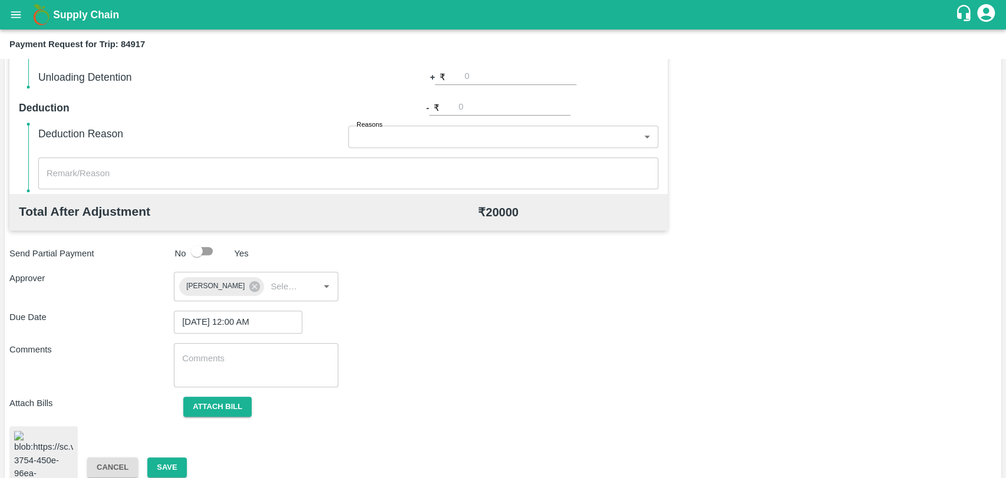
scroll to position [480, 0]
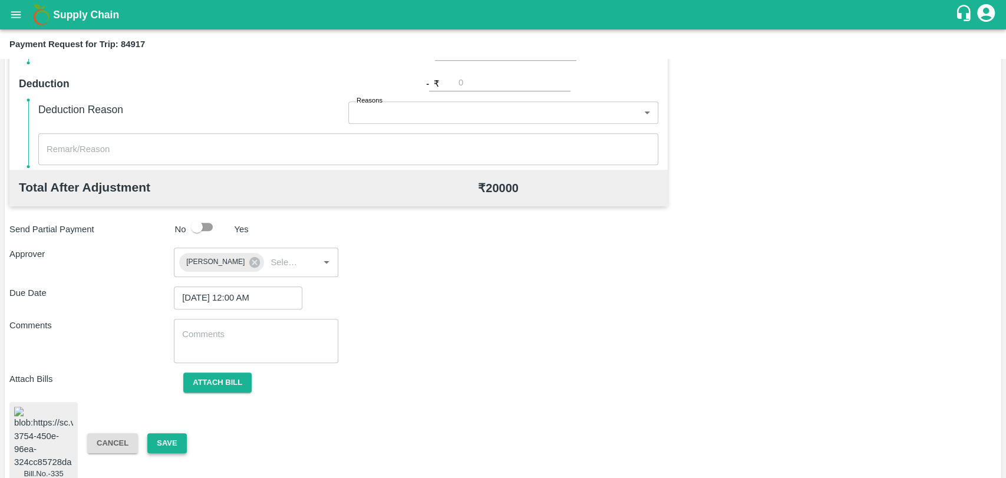
click at [177, 433] on button "Save" at bounding box center [166, 443] width 39 height 21
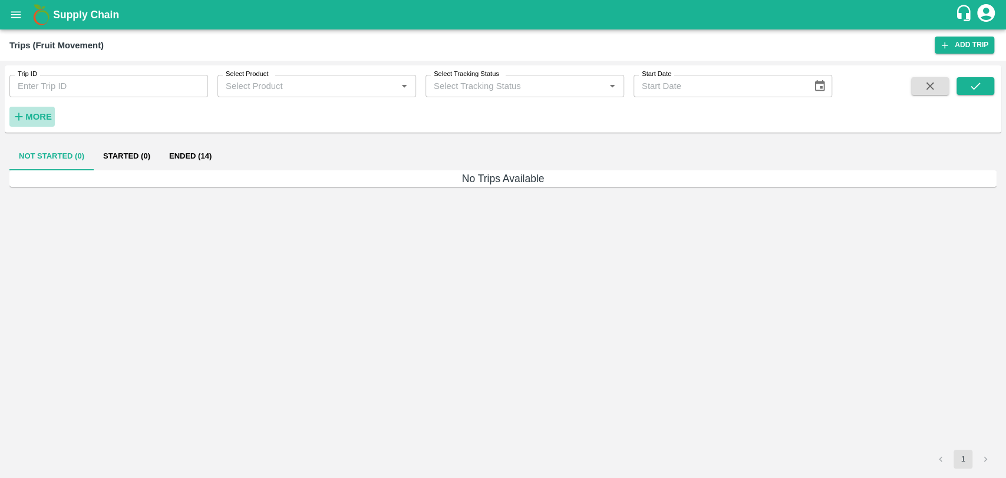
click at [28, 120] on strong "More" at bounding box center [38, 116] width 27 height 9
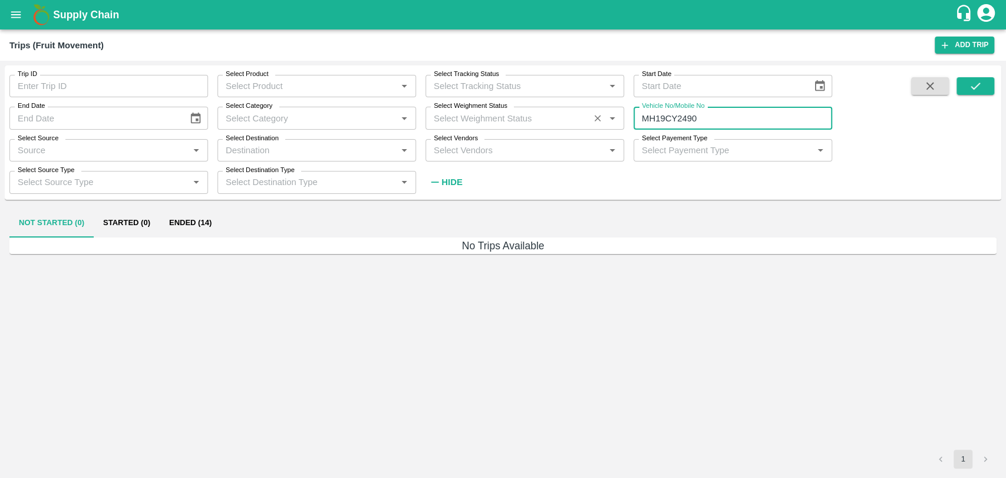
drag, startPoint x: 766, startPoint y: 124, endPoint x: 589, endPoint y: 123, distance: 177.4
click at [589, 123] on div "Trip ID Trip ID Select Product Select Product   * Select Tracking Status Select…" at bounding box center [416, 129] width 832 height 128
paste input "text"
type input "MH15JW4353"
click at [981, 77] on div "Trip ID Trip ID Select Product Select Product   * Select Tracking Status Select…" at bounding box center [503, 132] width 997 height 124
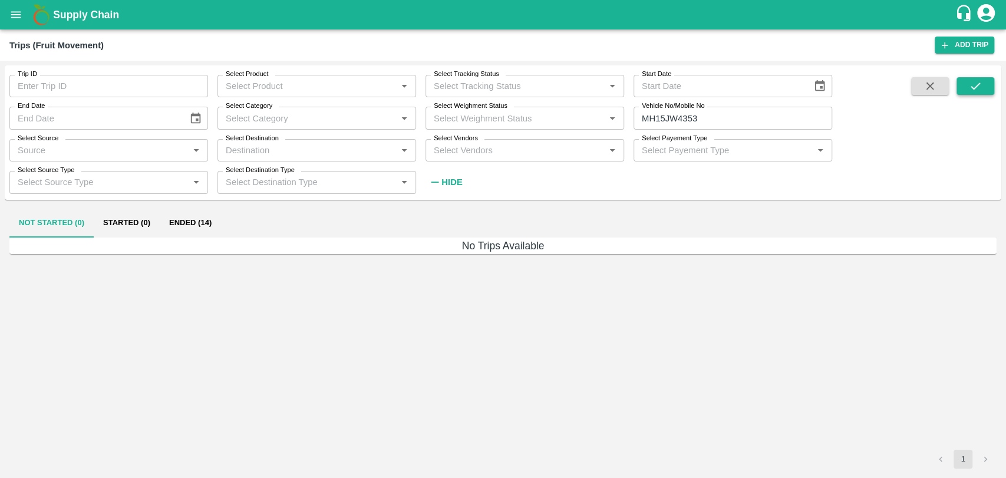
click at [979, 81] on icon "submit" at bounding box center [975, 86] width 13 height 13
click at [194, 226] on button "Ended (1)" at bounding box center [188, 223] width 57 height 28
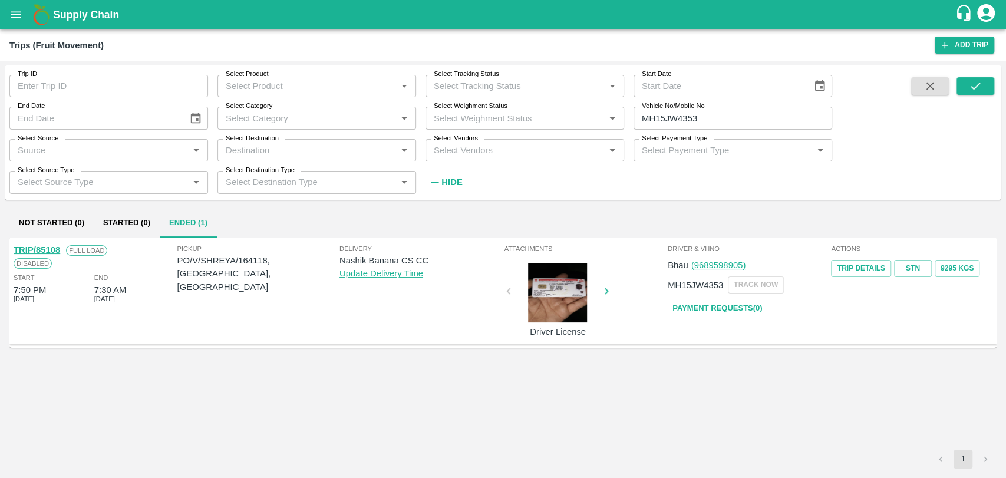
click at [58, 250] on link "TRIP/85108" at bounding box center [37, 249] width 47 height 9
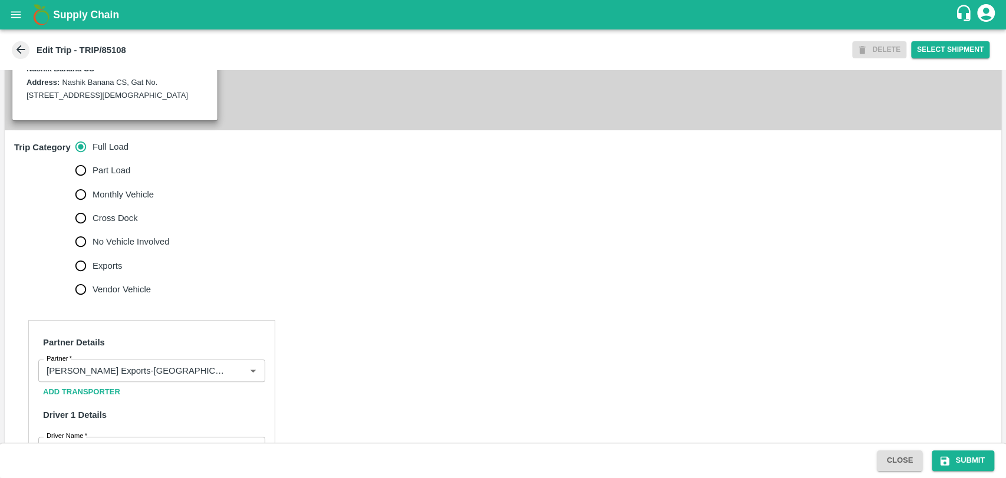
scroll to position [393, 0]
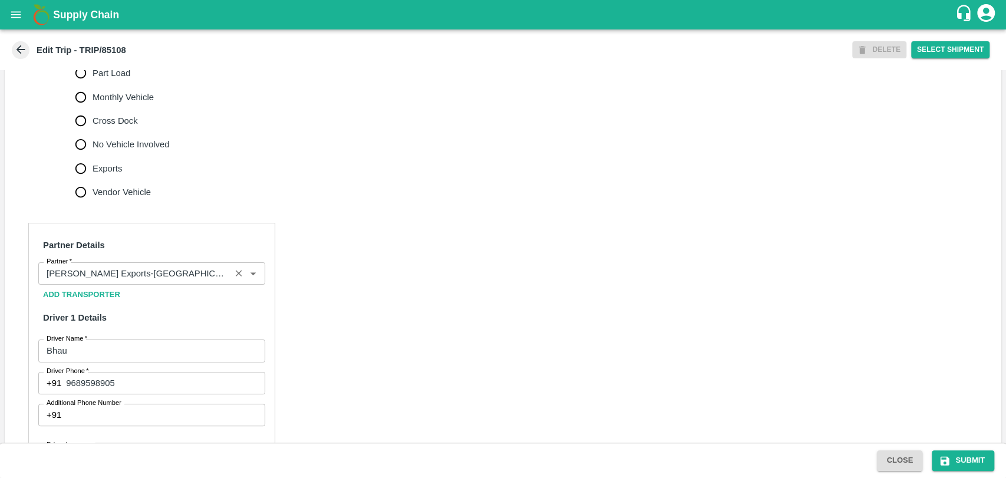
click at [118, 279] on input "Partner   *" at bounding box center [134, 273] width 185 height 15
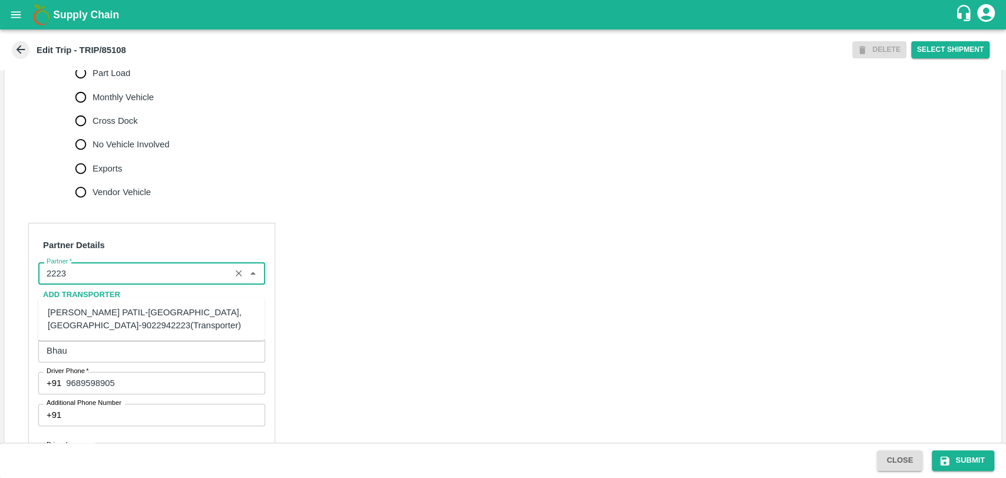
click at [112, 311] on div "[PERSON_NAME] PATIL-[GEOGRAPHIC_DATA], [GEOGRAPHIC_DATA]-9022942223(Transporter)" at bounding box center [151, 319] width 207 height 27
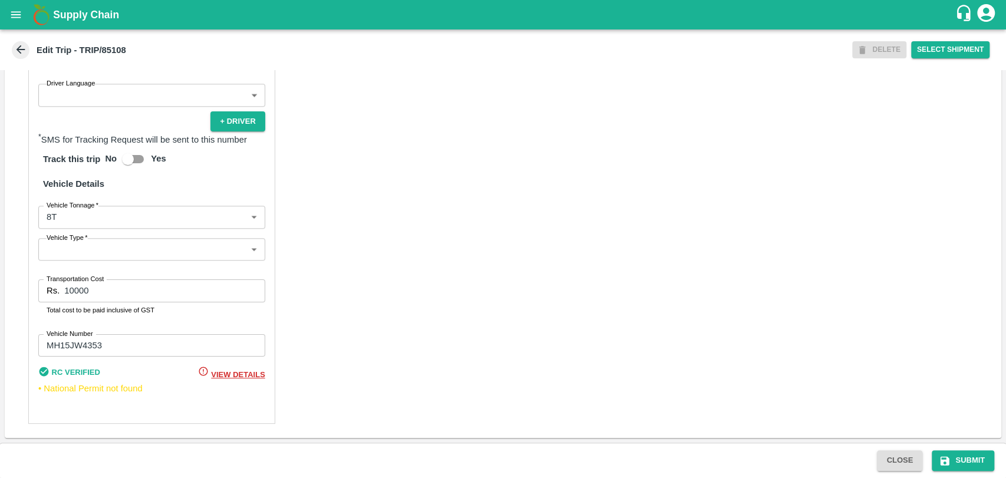
scroll to position [766, 0]
type input "[PERSON_NAME] PATIL-[GEOGRAPHIC_DATA], [GEOGRAPHIC_DATA]-9022942223(Transporter)"
click at [68, 216] on body "Supply Chain Edit Trip - TRIP/85108 DELETE Select Shipment Trip Details Trip Ty…" at bounding box center [503, 239] width 1006 height 478
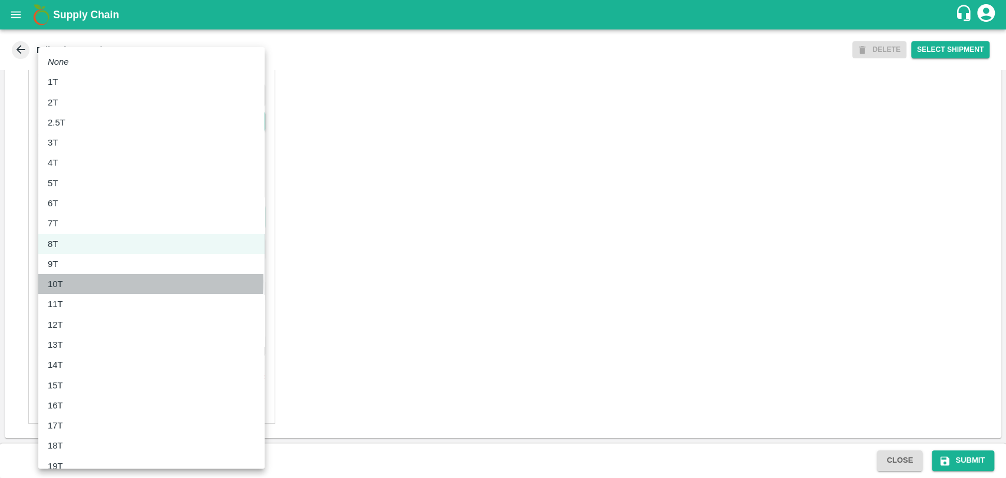
click at [71, 282] on div "10T" at bounding box center [151, 284] width 207 height 13
type input "10000"
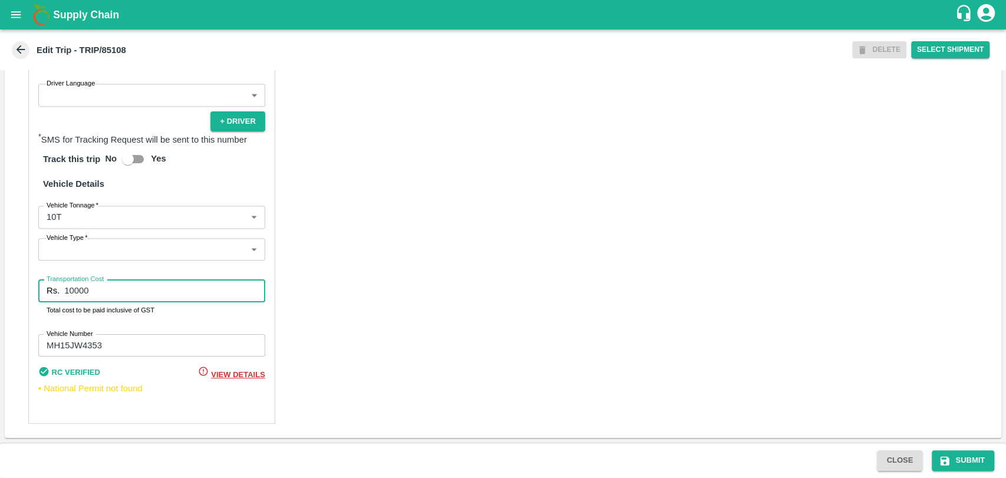
drag, startPoint x: 101, startPoint y: 291, endPoint x: 58, endPoint y: 291, distance: 43.0
click at [60, 291] on div "Rs. 10000 Transportation Cost" at bounding box center [151, 290] width 227 height 22
type input "22000"
click at [961, 459] on button "Submit" at bounding box center [963, 460] width 62 height 21
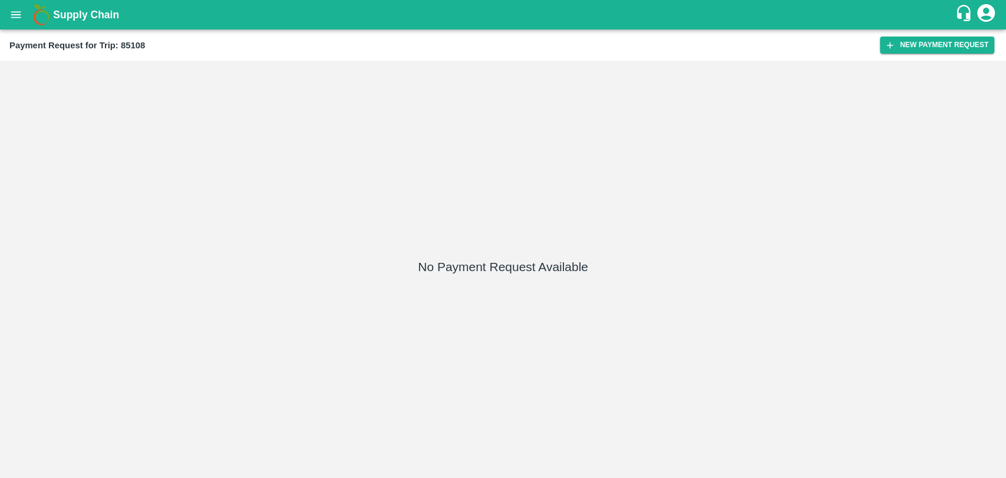
click at [872, 47] on div "Payment Request for Trip: 85108" at bounding box center [444, 45] width 870 height 15
click at [880, 45] on button "New Payment Request" at bounding box center [937, 45] width 114 height 17
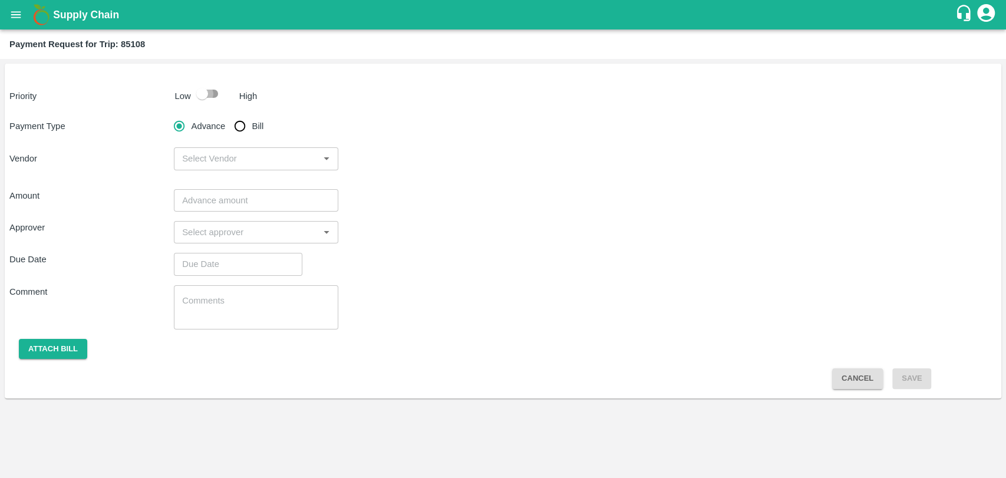
click at [211, 92] on input "checkbox" at bounding box center [202, 94] width 67 height 22
checkbox input "true"
click at [245, 126] on input "Bill" at bounding box center [240, 126] width 24 height 24
radio input "true"
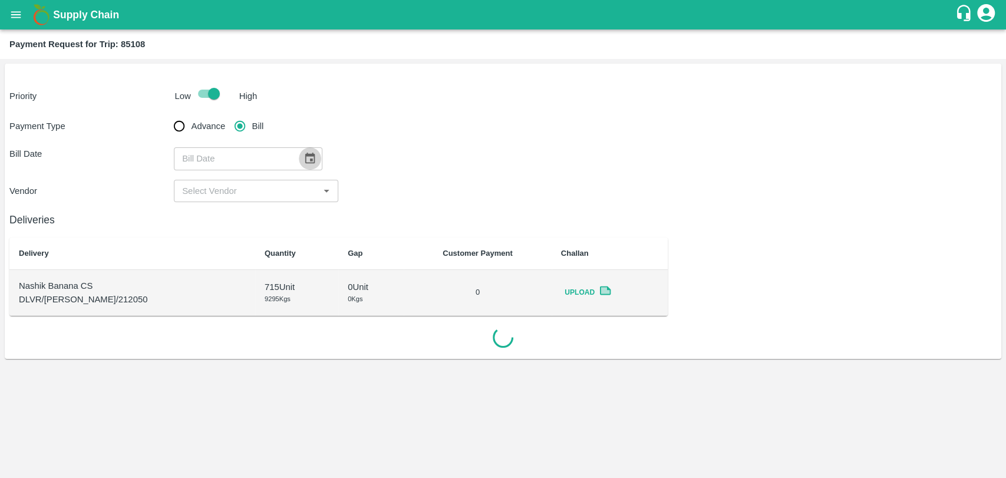
click at [304, 152] on icon "Choose date" at bounding box center [310, 158] width 13 height 13
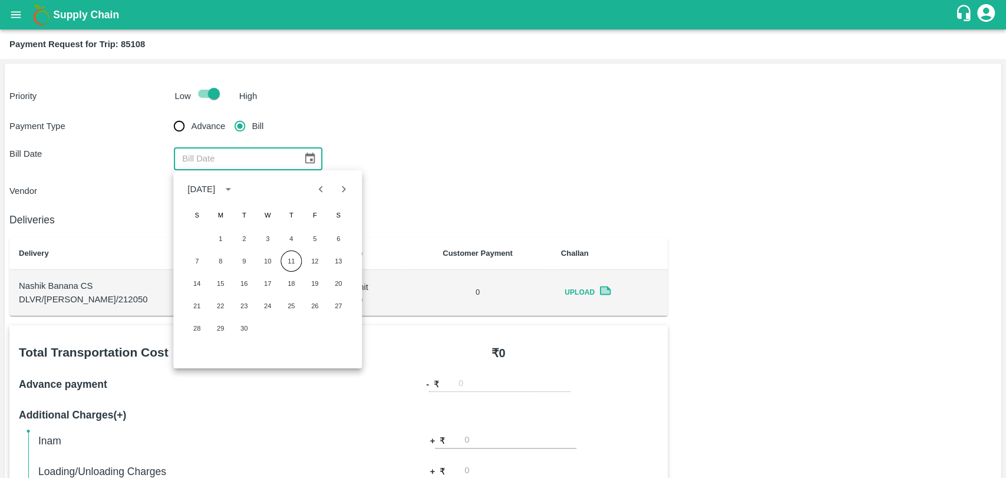
click at [315, 189] on icon "Previous month" at bounding box center [321, 189] width 13 height 13
click at [344, 281] on button "19" at bounding box center [338, 283] width 21 height 21
type input "[DATE]"
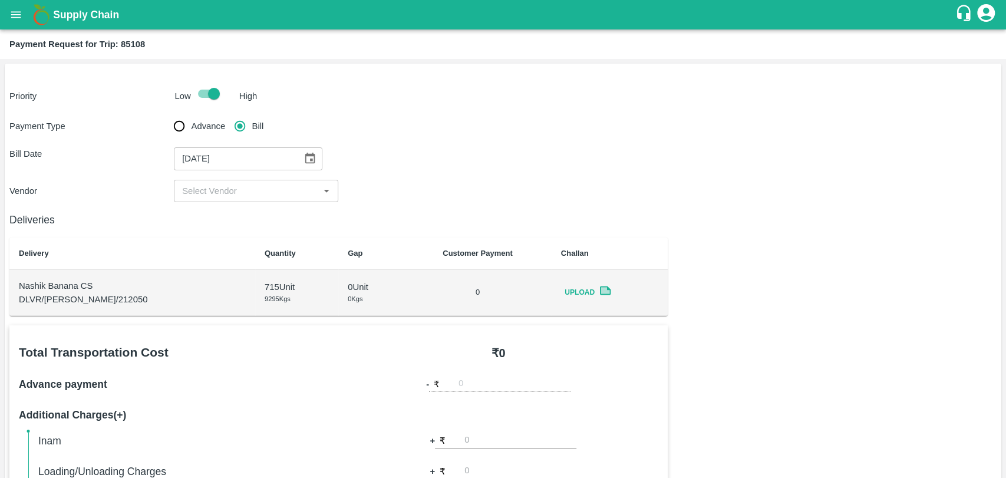
click at [205, 193] on input "input" at bounding box center [246, 190] width 138 height 15
click at [225, 226] on div "[PERSON_NAME] PATIL - ₹22000" at bounding box center [255, 217] width 164 height 20
type input "[PERSON_NAME] PATIL - ₹22000"
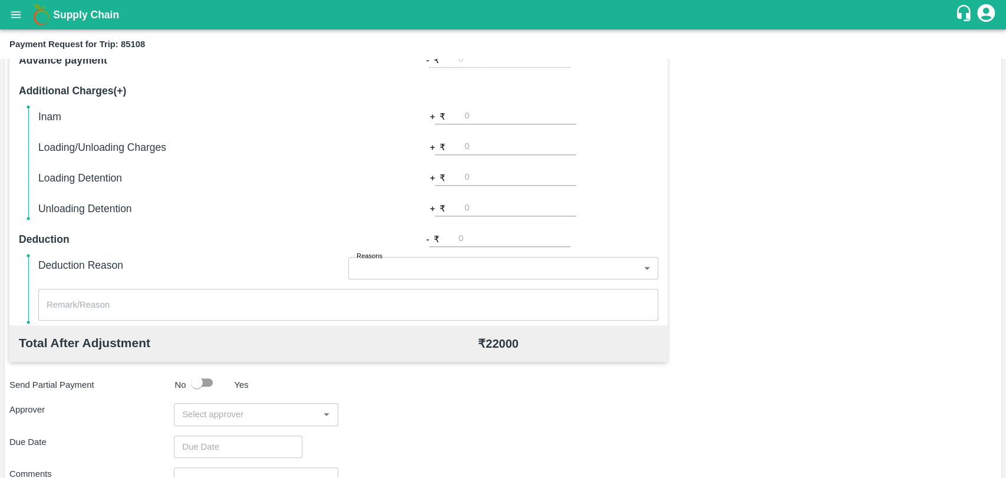
scroll to position [327, 0]
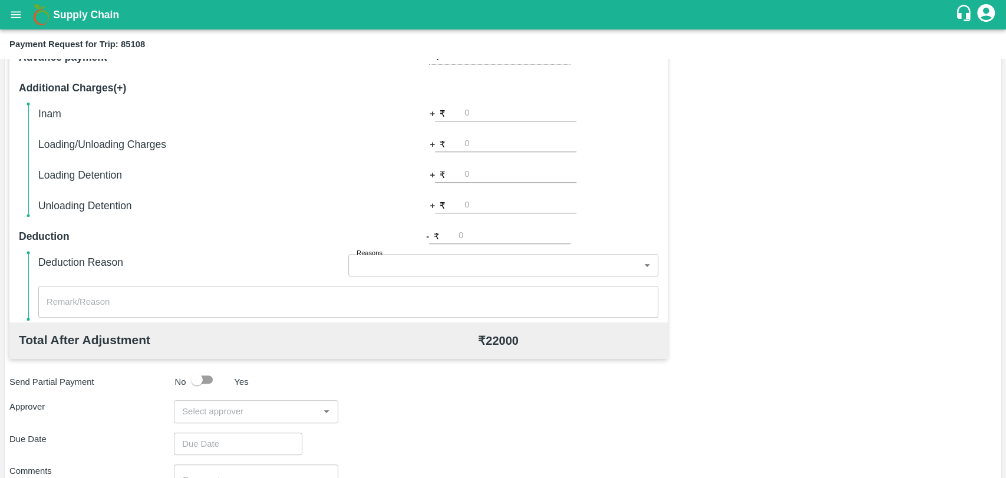
click at [484, 176] on input "number" at bounding box center [520, 175] width 112 height 16
type input "1000"
click at [697, 155] on div "Total Transportation Cost ₹ 22000 Advance payment - ₹ Additional Charges(+) Ina…" at bounding box center [502, 283] width 987 height 571
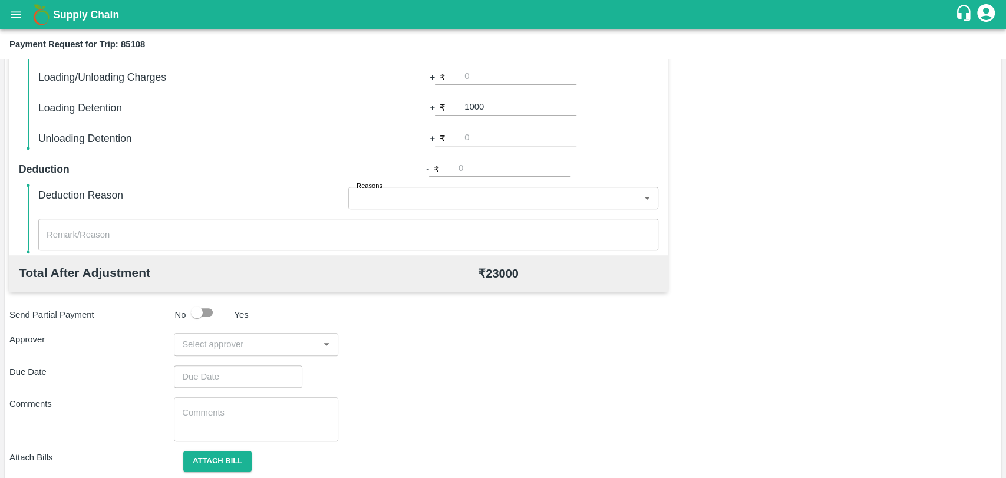
scroll to position [431, 0]
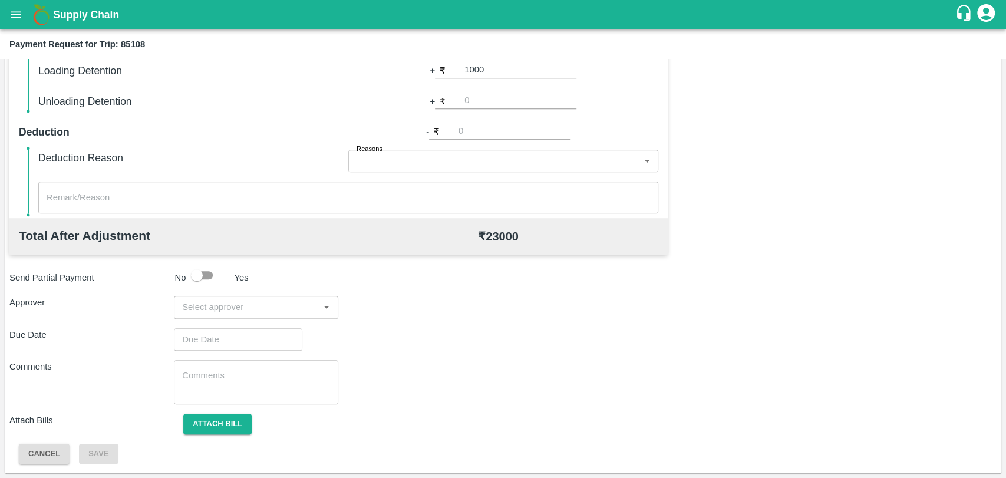
click at [272, 303] on input "input" at bounding box center [246, 306] width 138 height 15
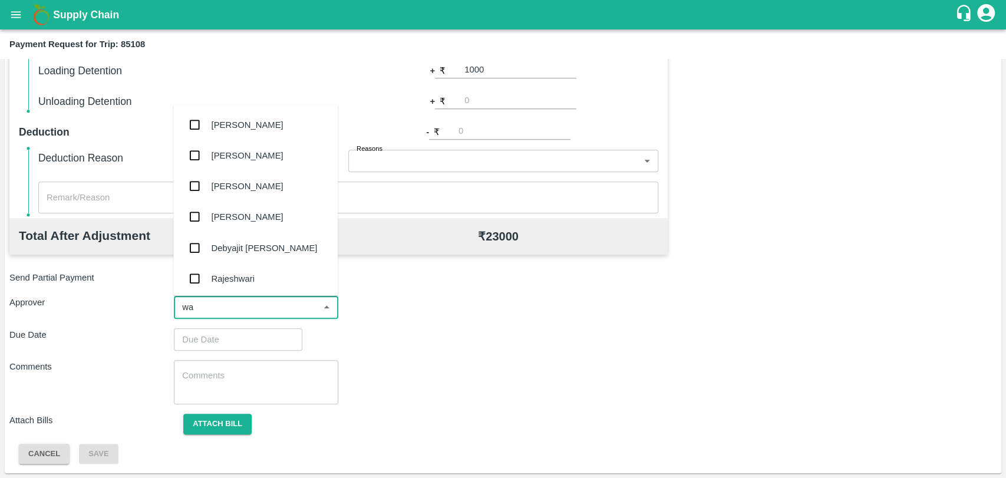
type input "wag"
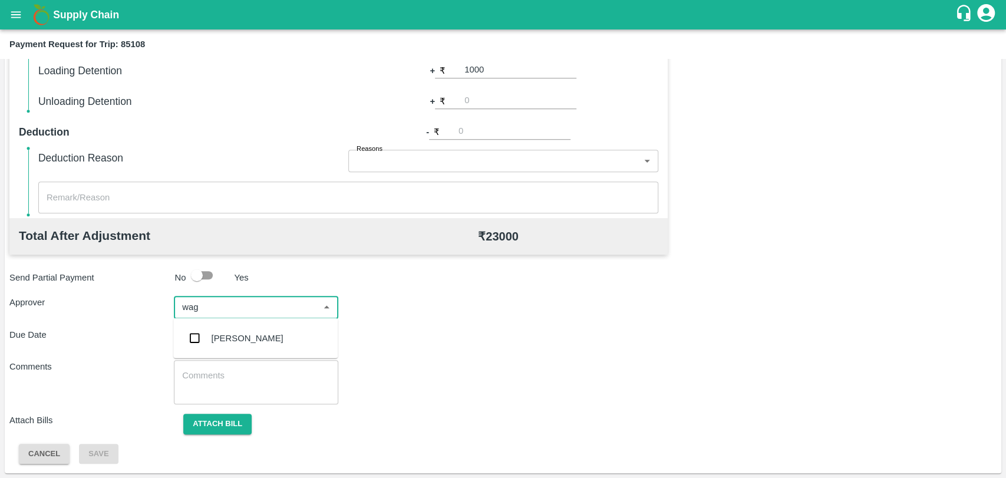
click at [257, 335] on div "[PERSON_NAME]" at bounding box center [248, 338] width 72 height 13
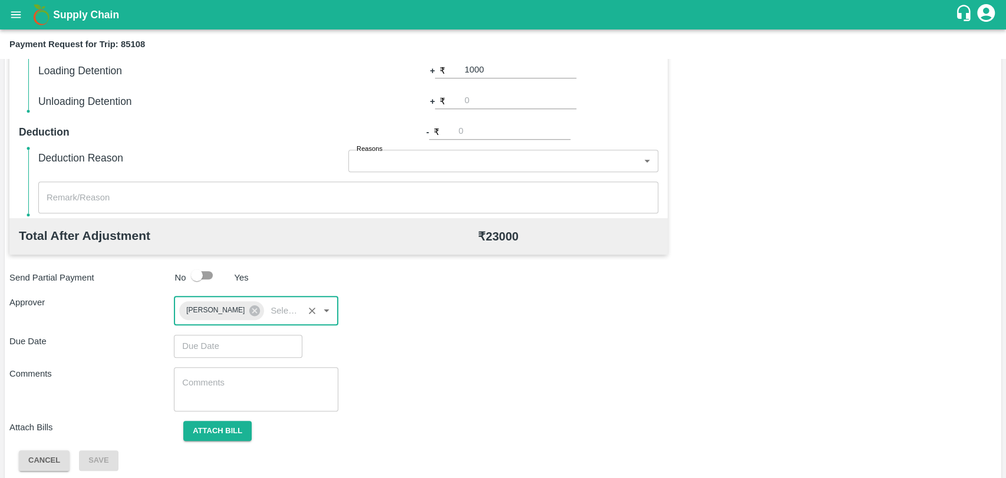
click at [252, 350] on input "Choose date" at bounding box center [234, 346] width 120 height 22
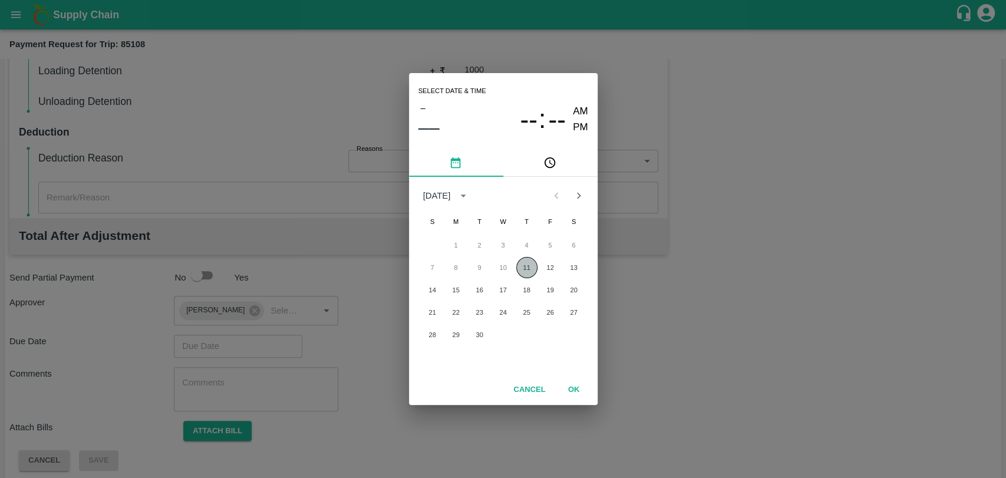
click at [520, 268] on button "11" at bounding box center [526, 267] width 21 height 21
type input "[DATE] 12:00 AM"
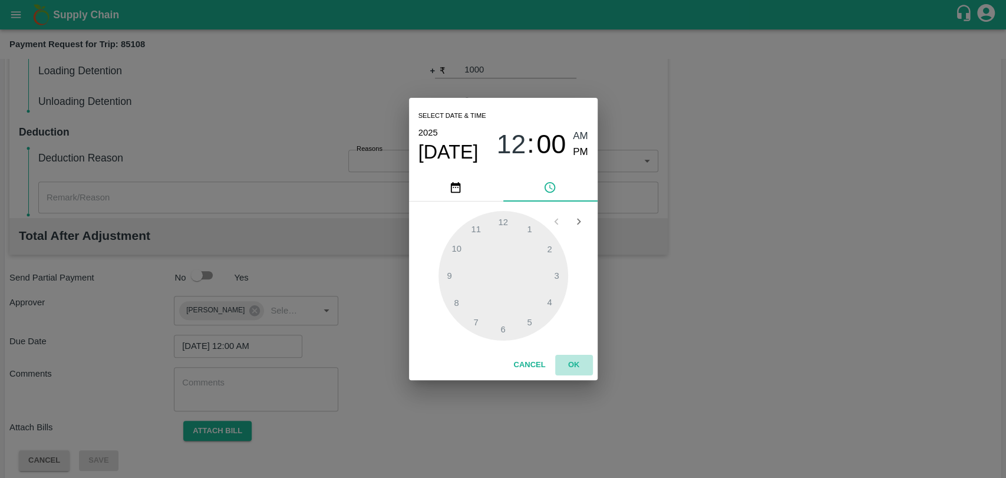
click at [573, 357] on button "OK" at bounding box center [574, 365] width 38 height 21
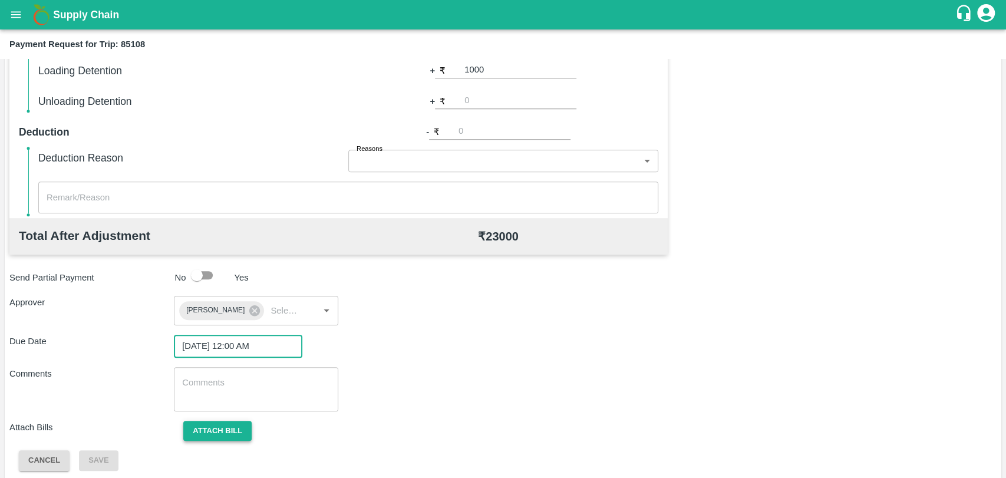
click at [227, 432] on button "Attach bill" at bounding box center [217, 431] width 68 height 21
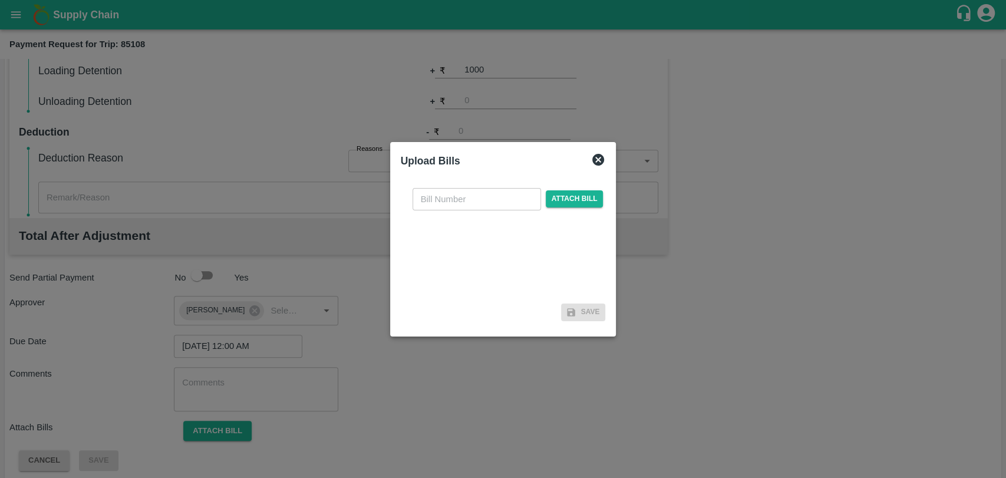
click at [450, 188] on input "text" at bounding box center [477, 199] width 128 height 22
click at [431, 196] on input "text" at bounding box center [477, 199] width 128 height 22
type input "340"
click at [583, 199] on span "Attach bill" at bounding box center [575, 198] width 58 height 17
click at [0, 0] on input "Attach bill" at bounding box center [0, 0] width 0 height 0
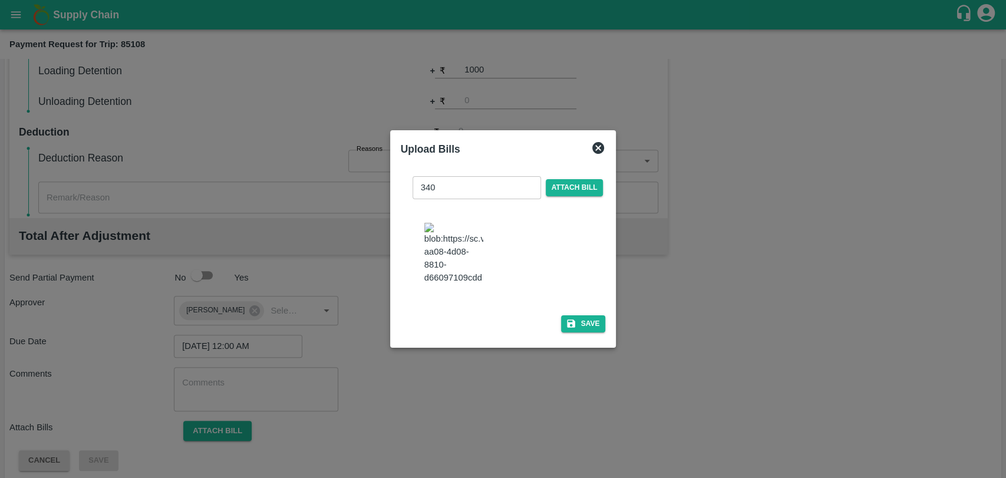
click at [563, 299] on div "340 ​ Attach bill" at bounding box center [503, 238] width 205 height 143
click at [568, 319] on icon "button" at bounding box center [571, 323] width 8 height 8
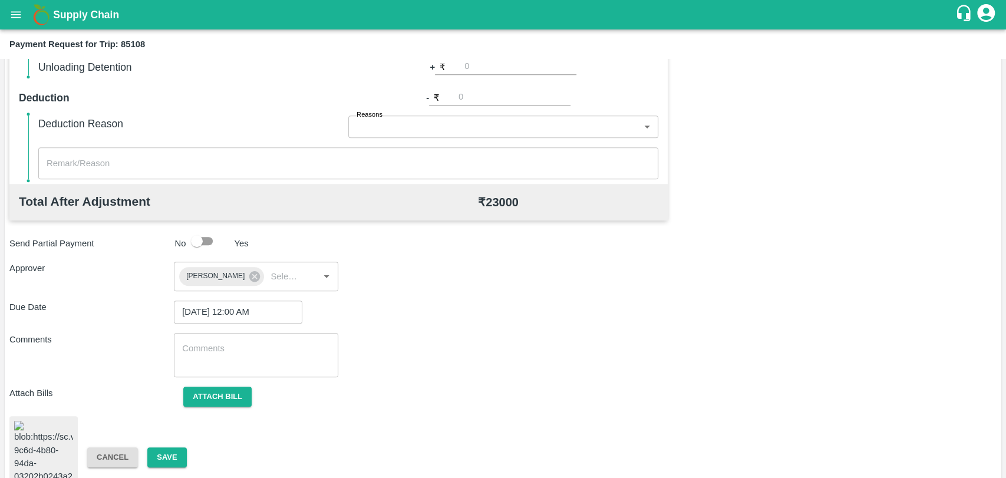
scroll to position [480, 0]
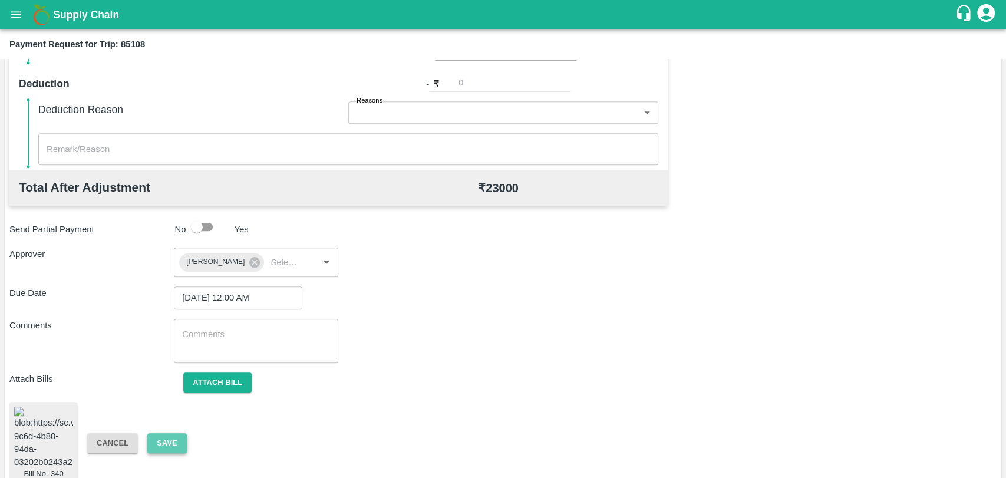
click at [162, 436] on button "Save" at bounding box center [166, 443] width 39 height 21
